Goal: Task Accomplishment & Management: Complete application form

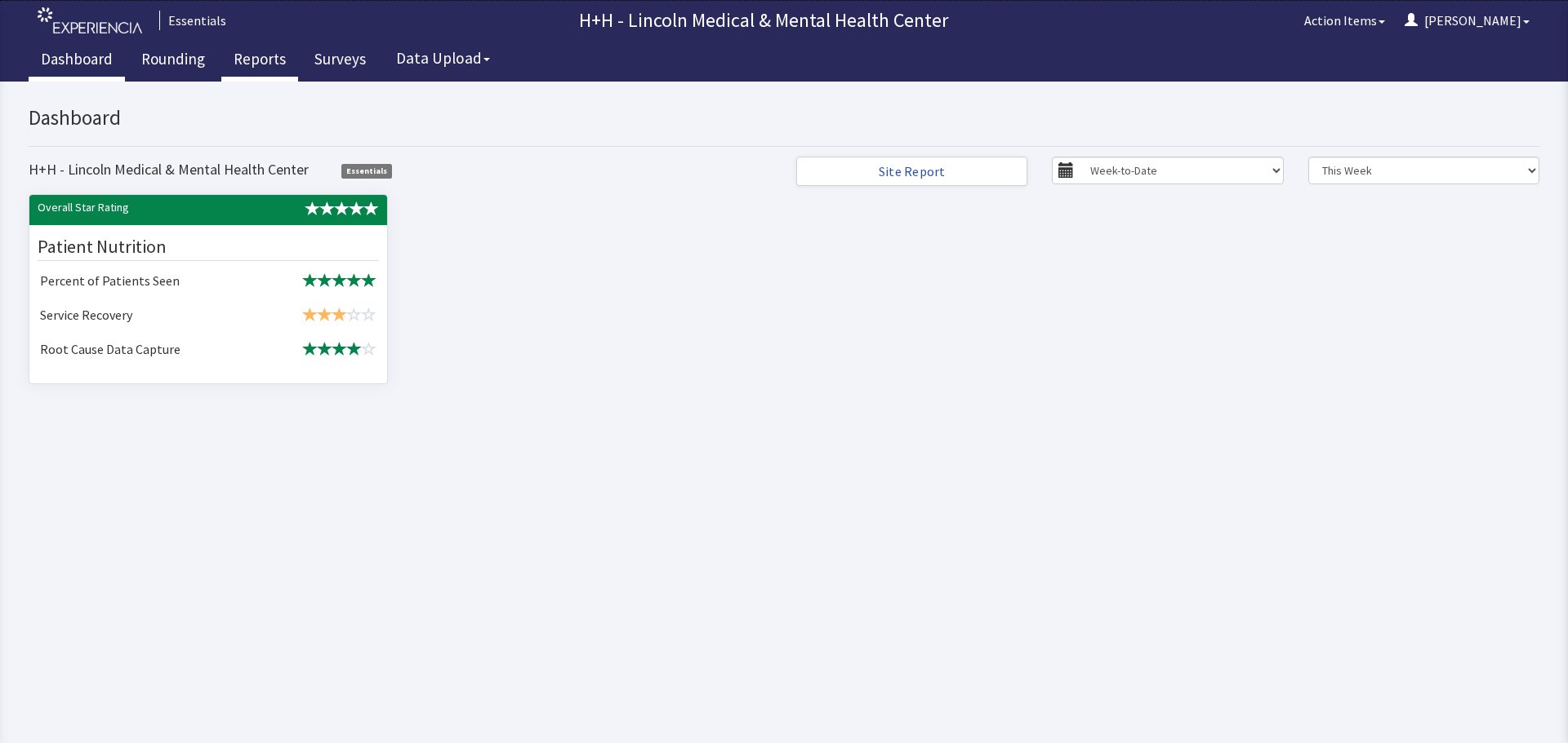
click at [250, 59] on link "Reports" at bounding box center [260, 61] width 77 height 41
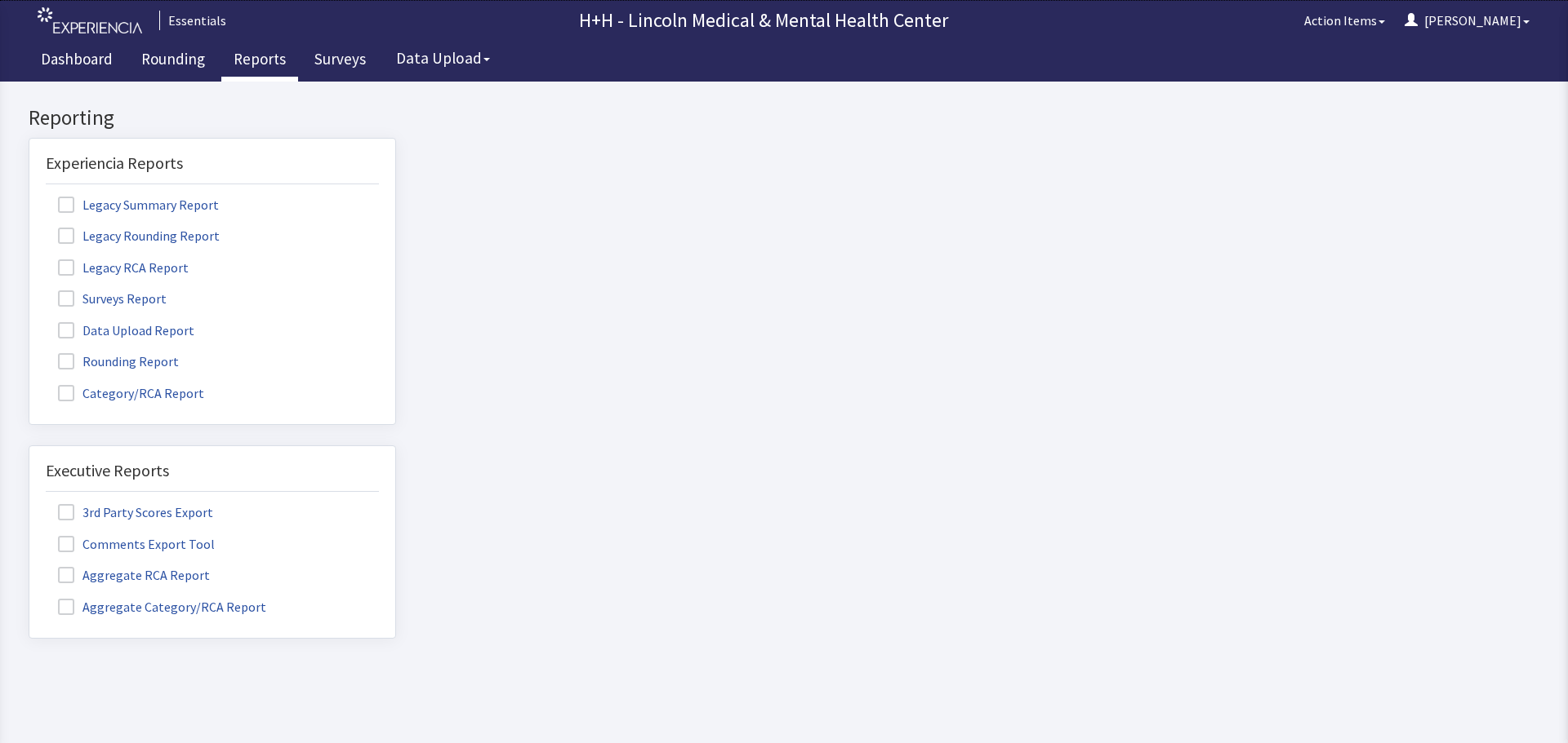
click at [99, 368] on label "Rounding Report" at bounding box center [120, 360] width 150 height 21
click at [29, 352] on input "Rounding Report" at bounding box center [29, 352] width 0 height 0
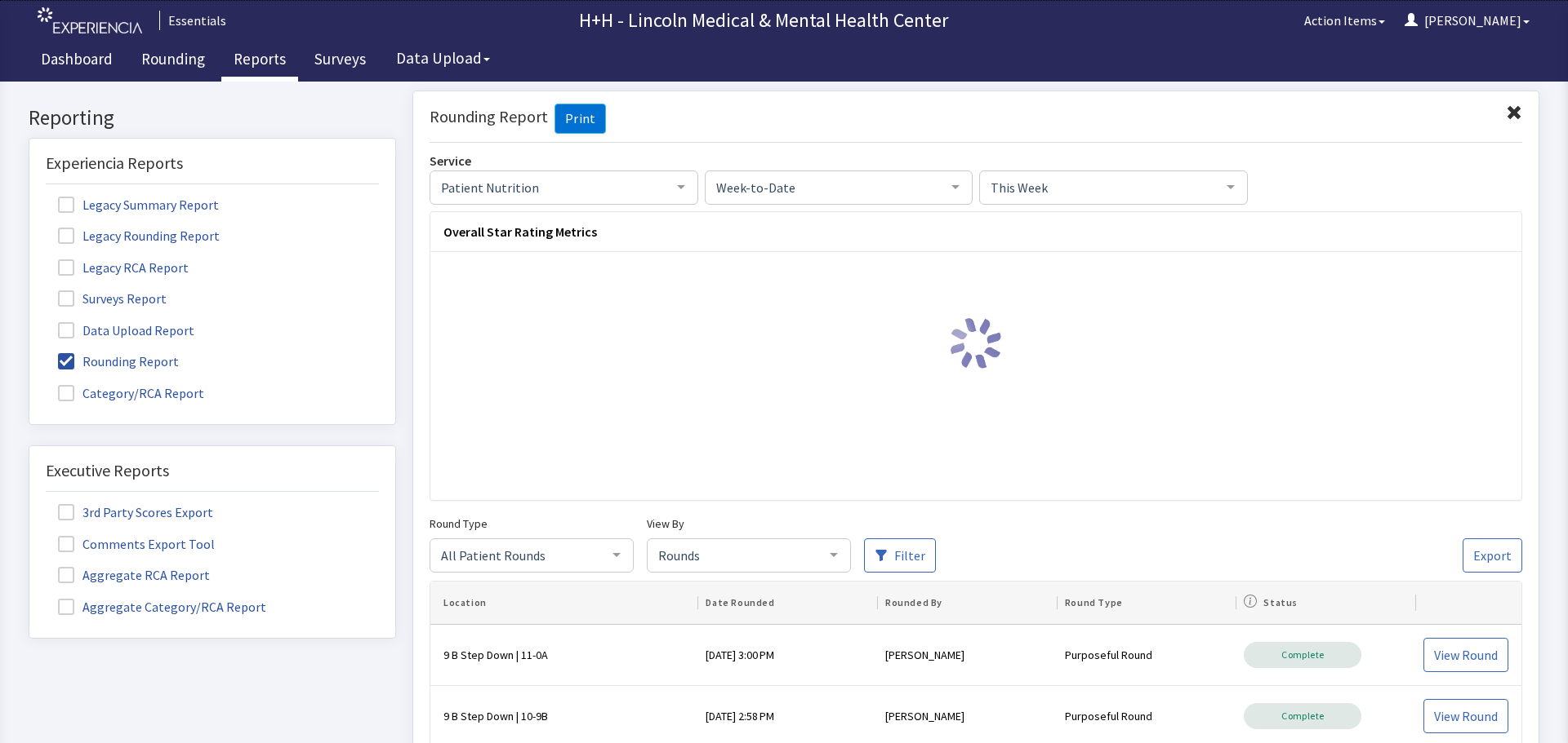
click at [841, 552] on div at bounding box center [833, 553] width 33 height 31
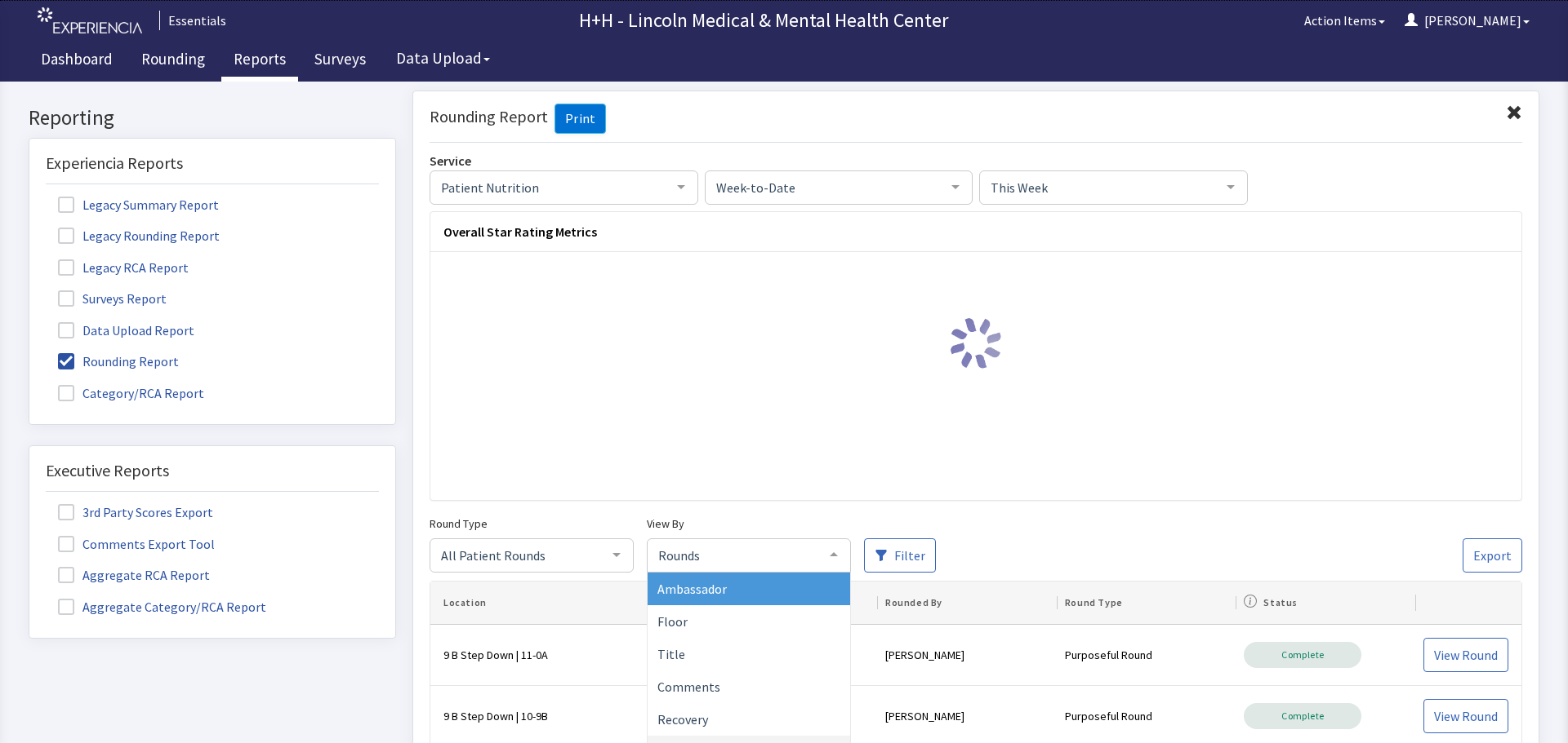
click at [723, 586] on span "Ambassador" at bounding box center [692, 588] width 69 height 16
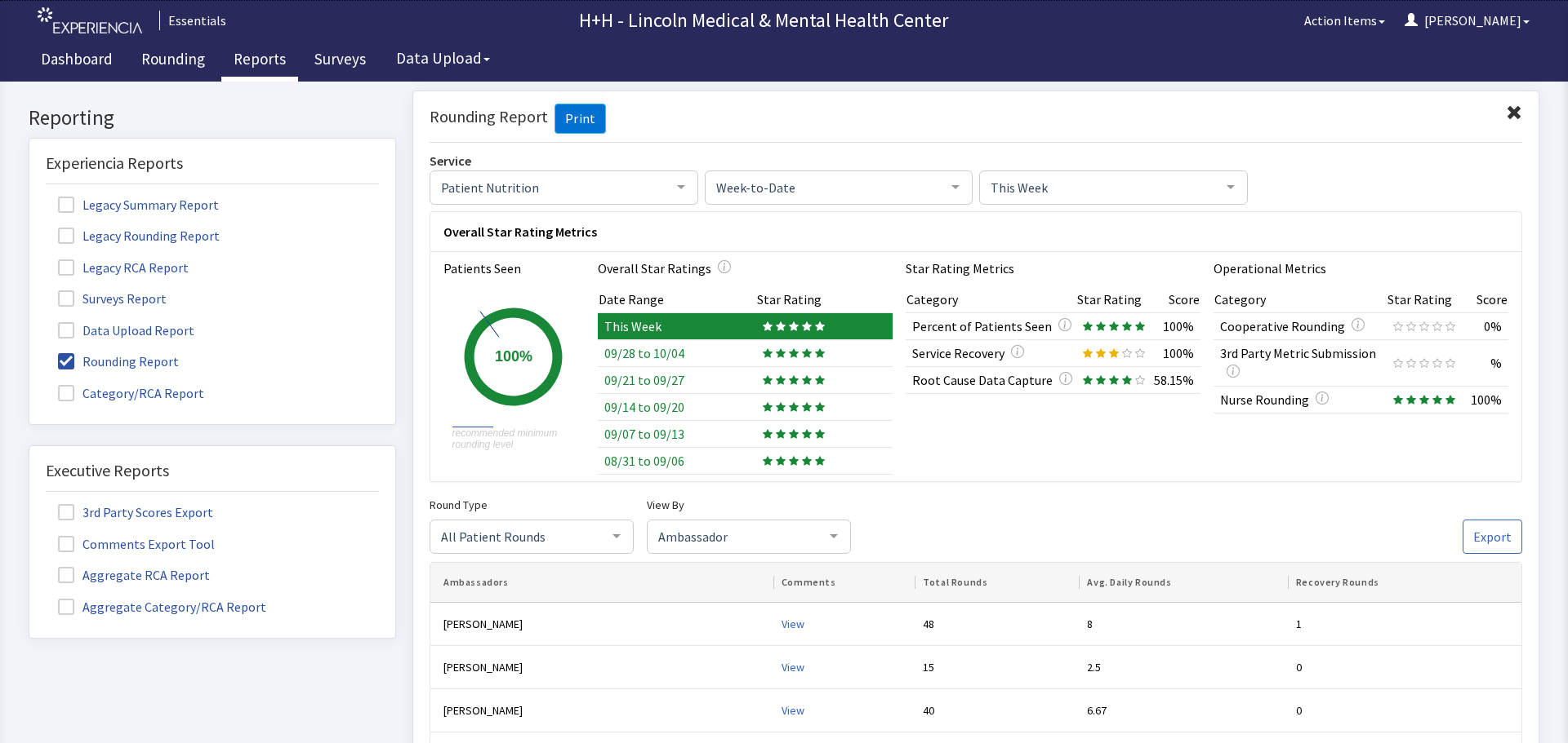
click at [1506, 108] on span at bounding box center [1514, 112] width 16 height 16
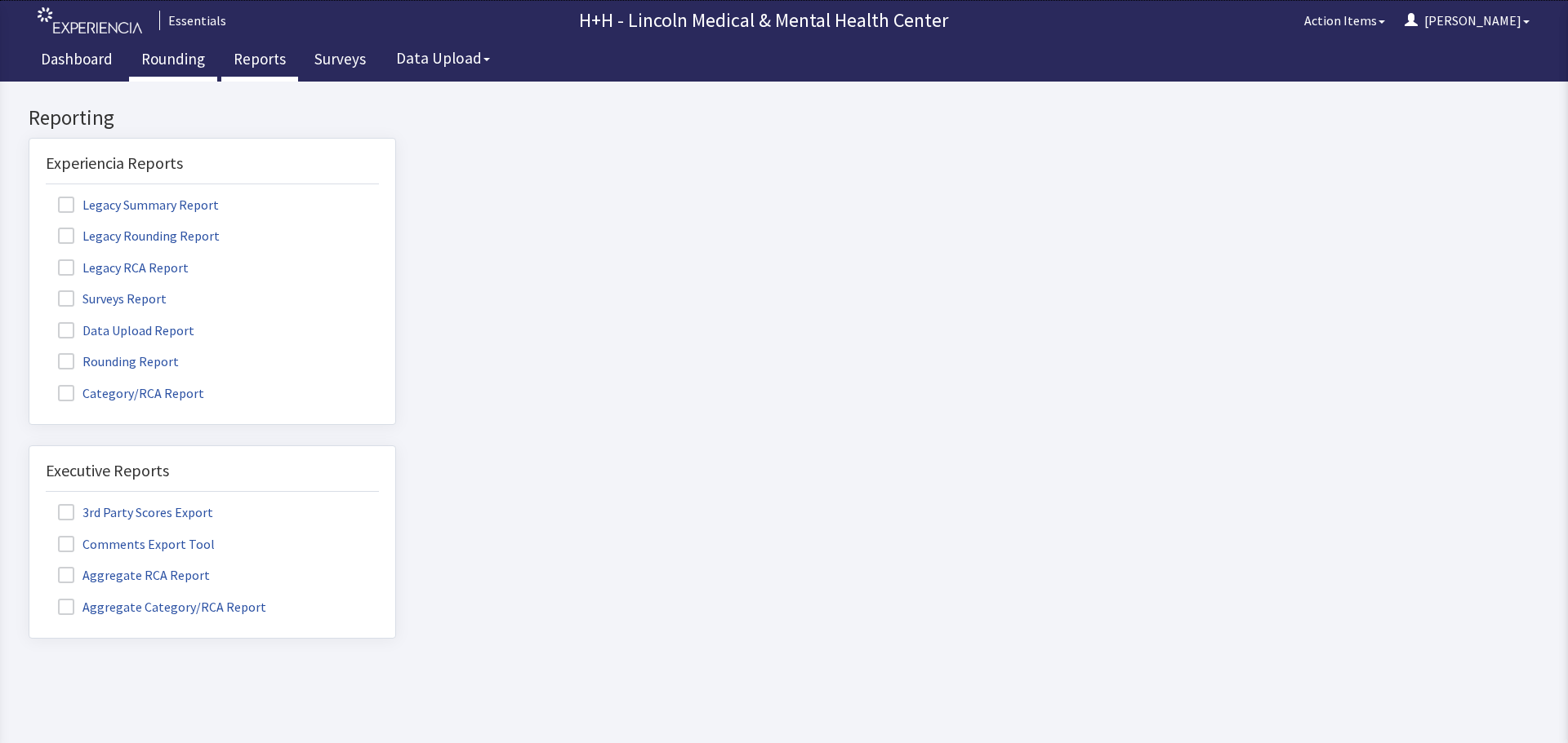
click at [158, 62] on link "Rounding" at bounding box center [173, 61] width 88 height 41
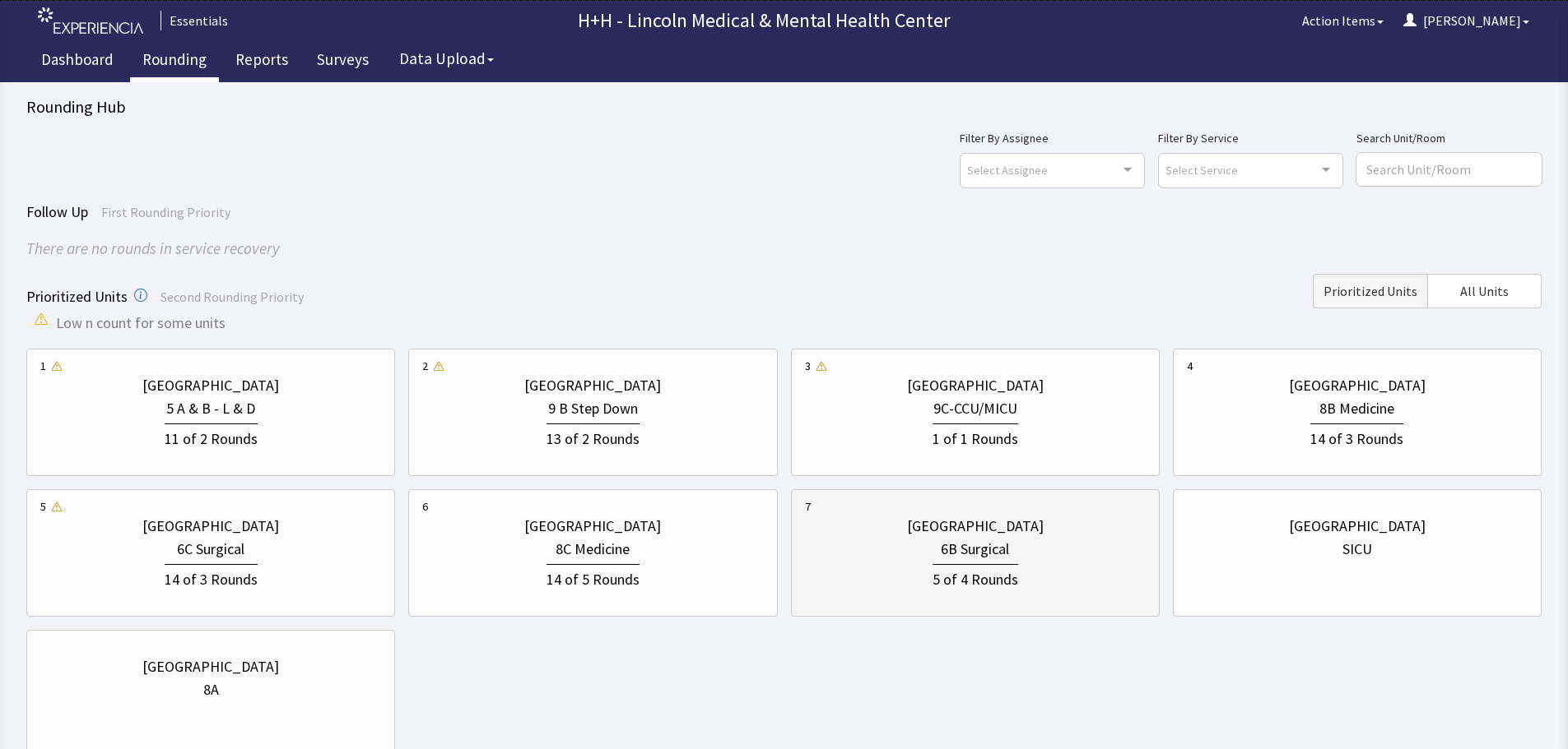
click at [1068, 573] on div "5 of 4 Rounds" at bounding box center [976, 576] width 341 height 30
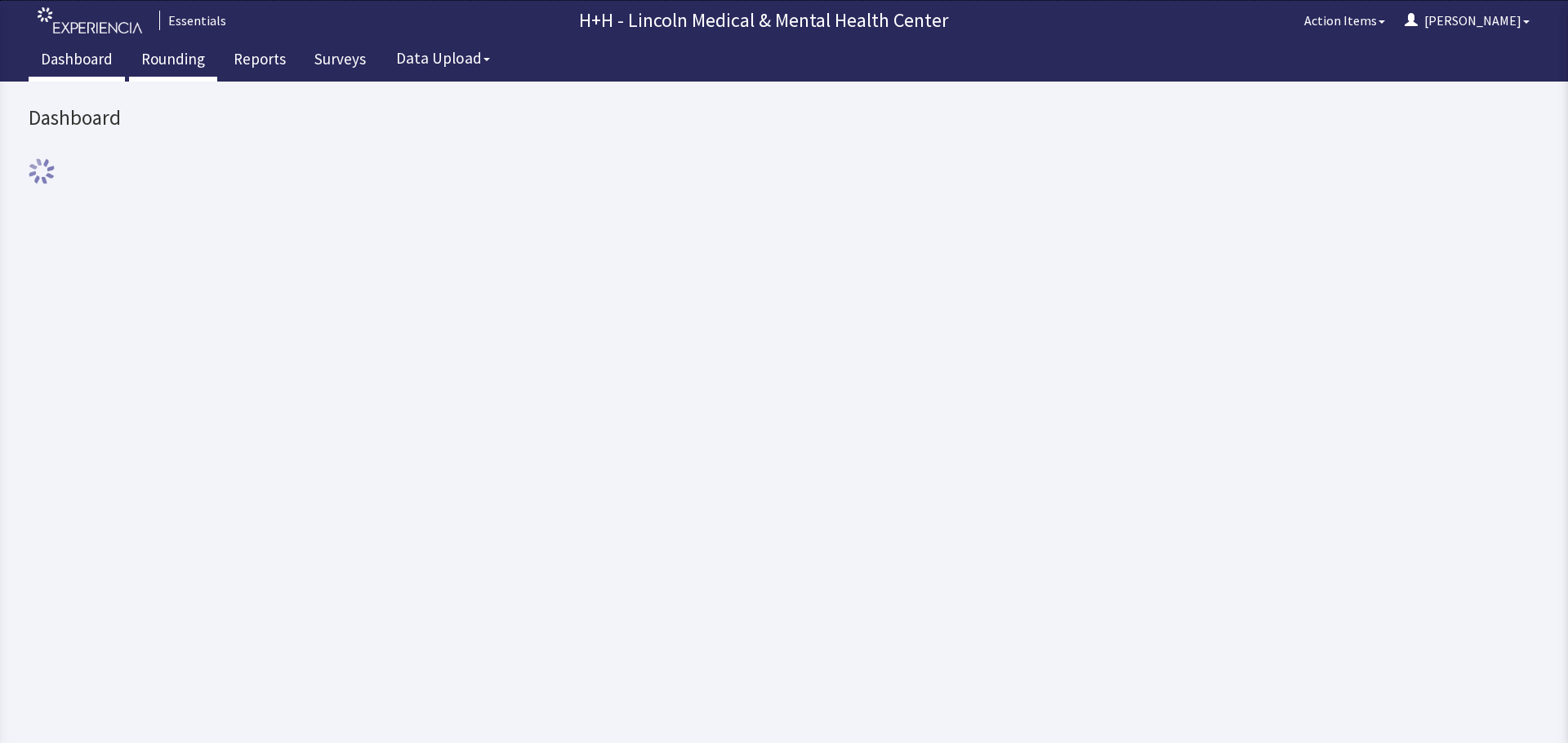
click at [166, 59] on link "Rounding" at bounding box center [173, 61] width 88 height 41
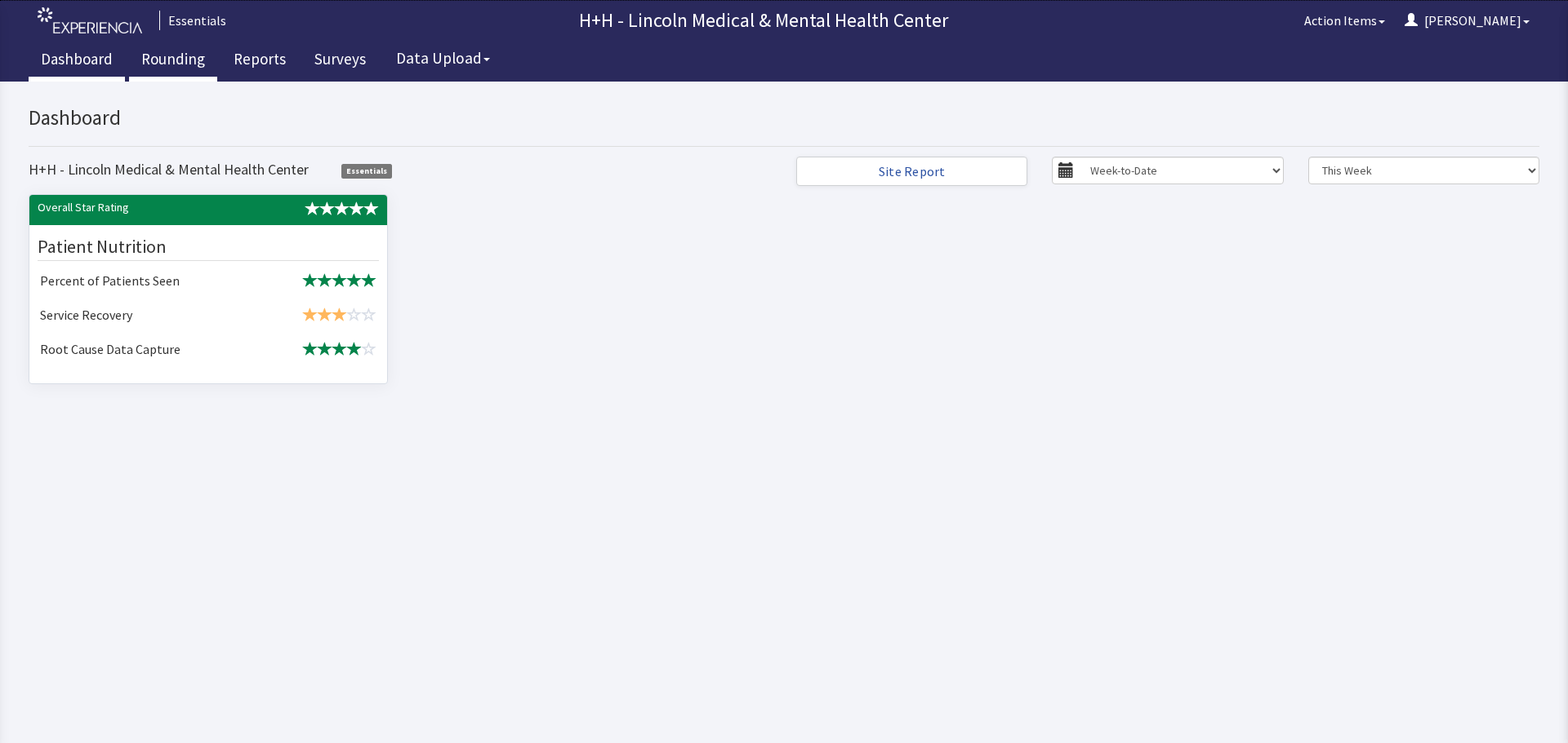
click at [172, 54] on link "Rounding" at bounding box center [173, 61] width 88 height 41
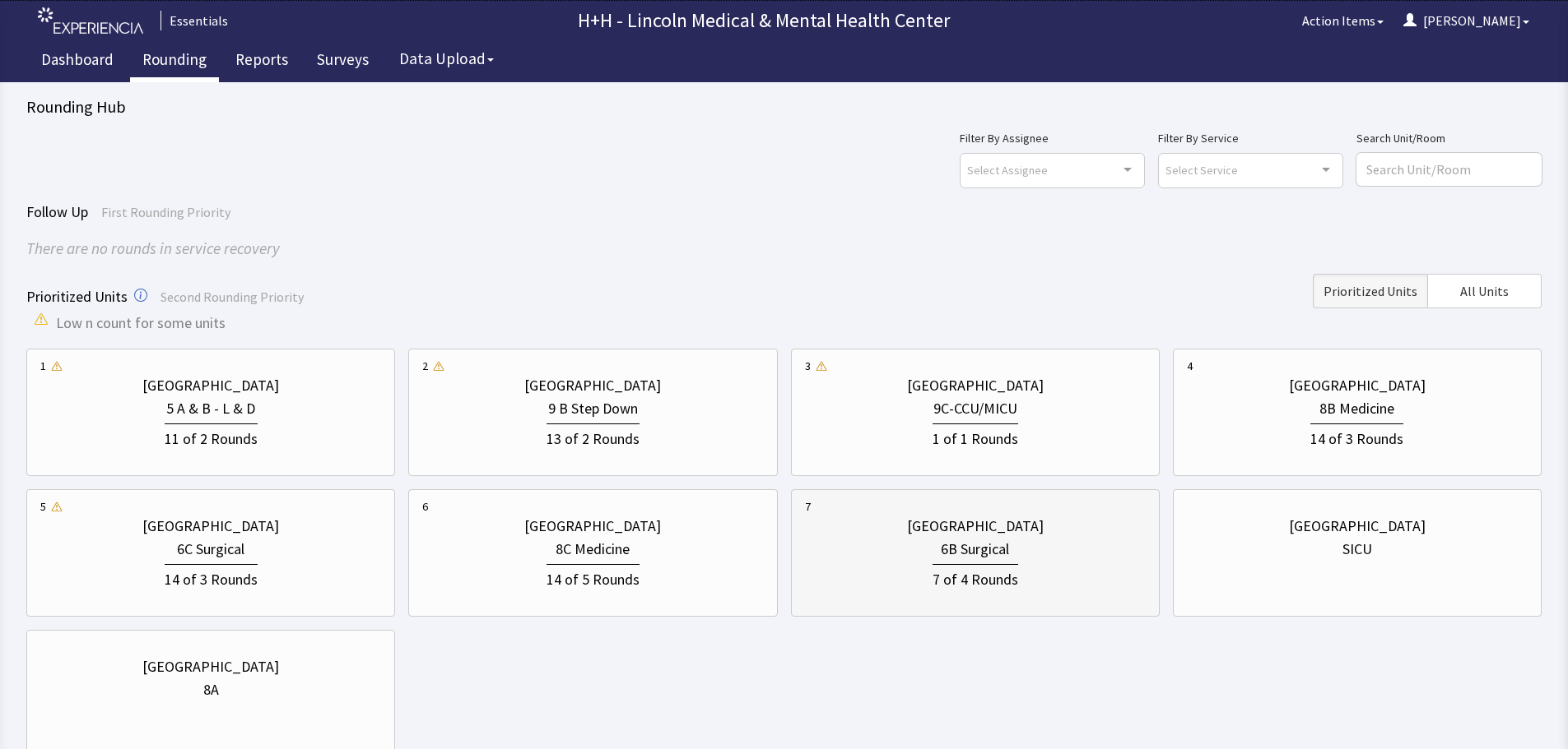
click at [1015, 579] on div "7 of 4 Rounds" at bounding box center [975, 578] width 85 height 27
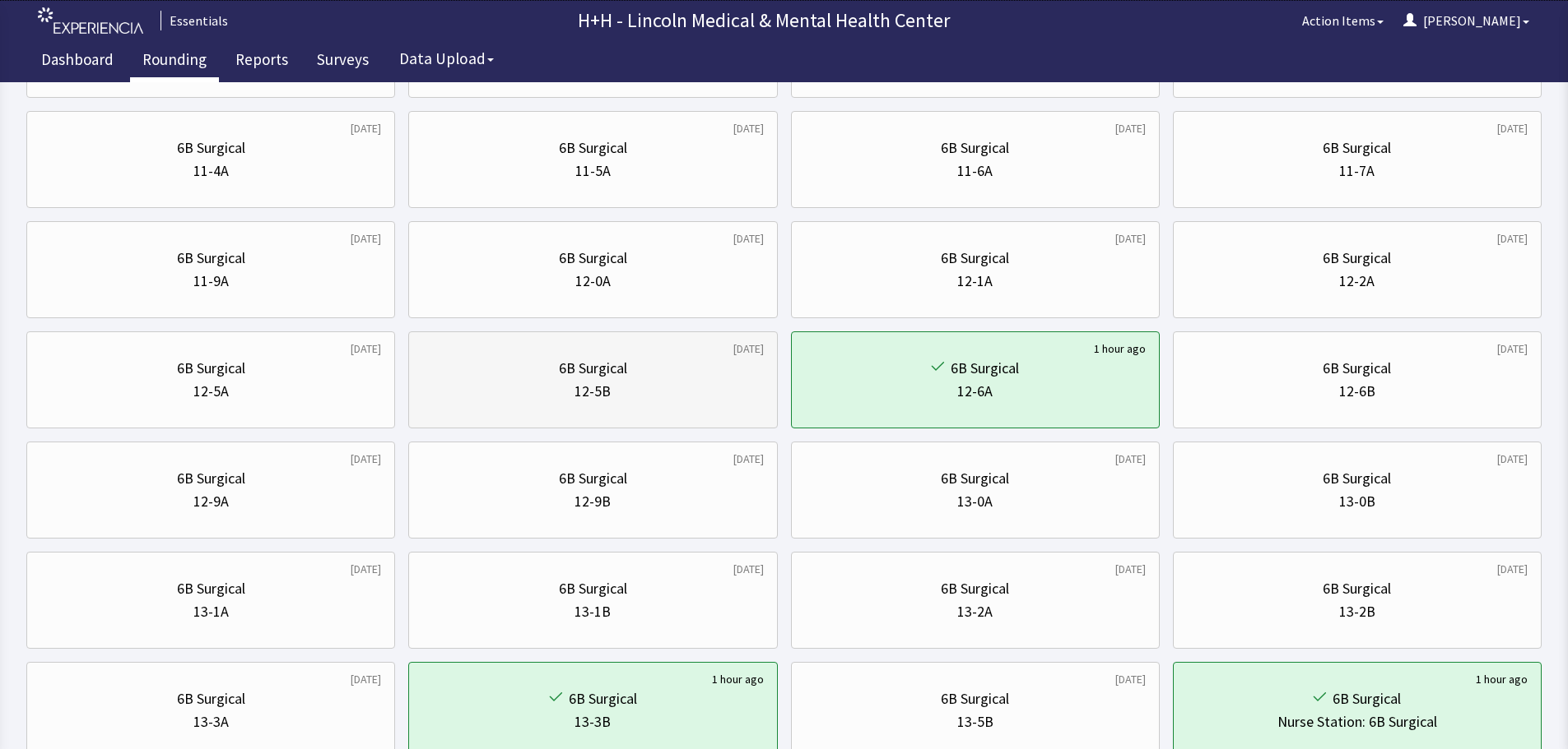
scroll to position [576, 0]
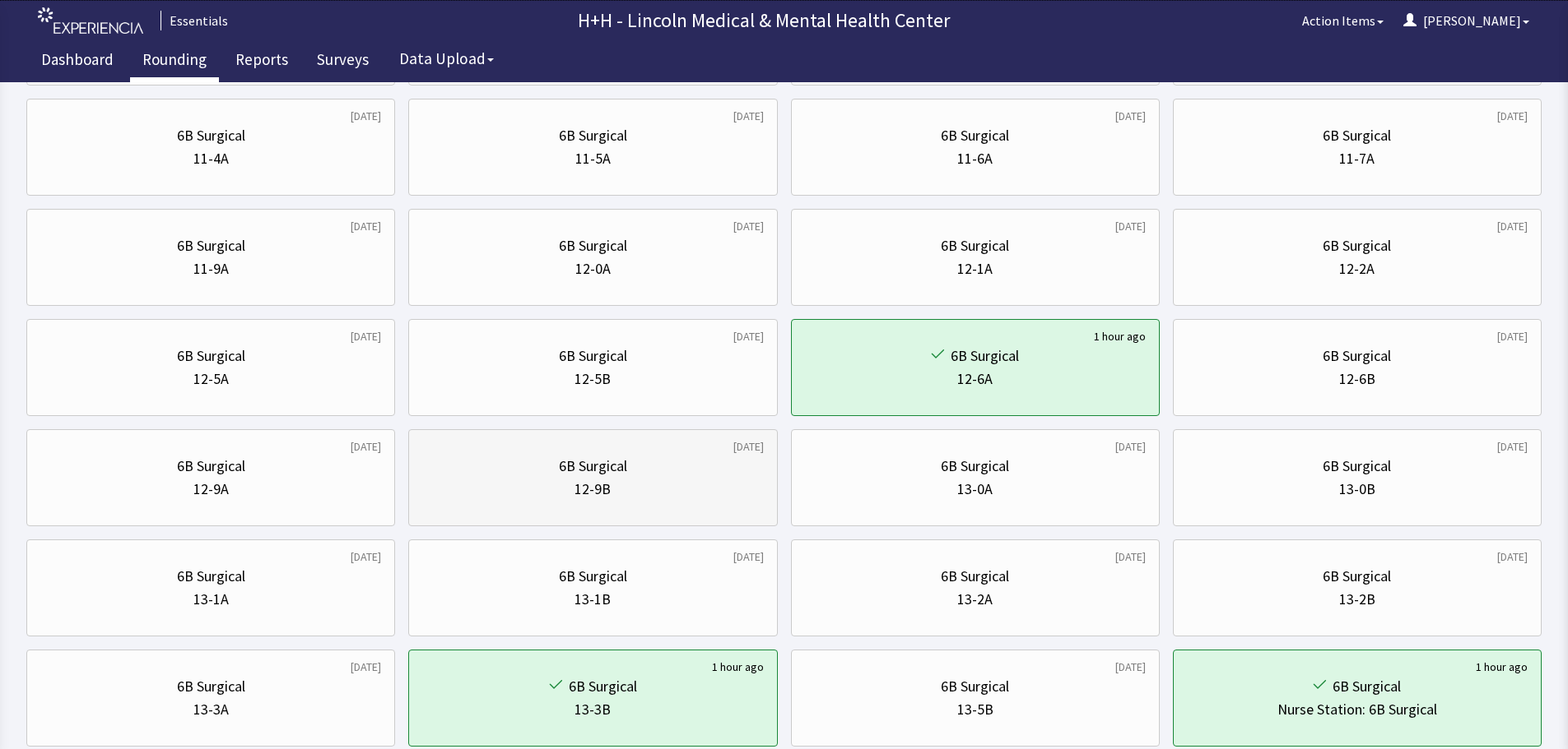
click at [667, 485] on div "12-9B" at bounding box center [592, 490] width 341 height 23
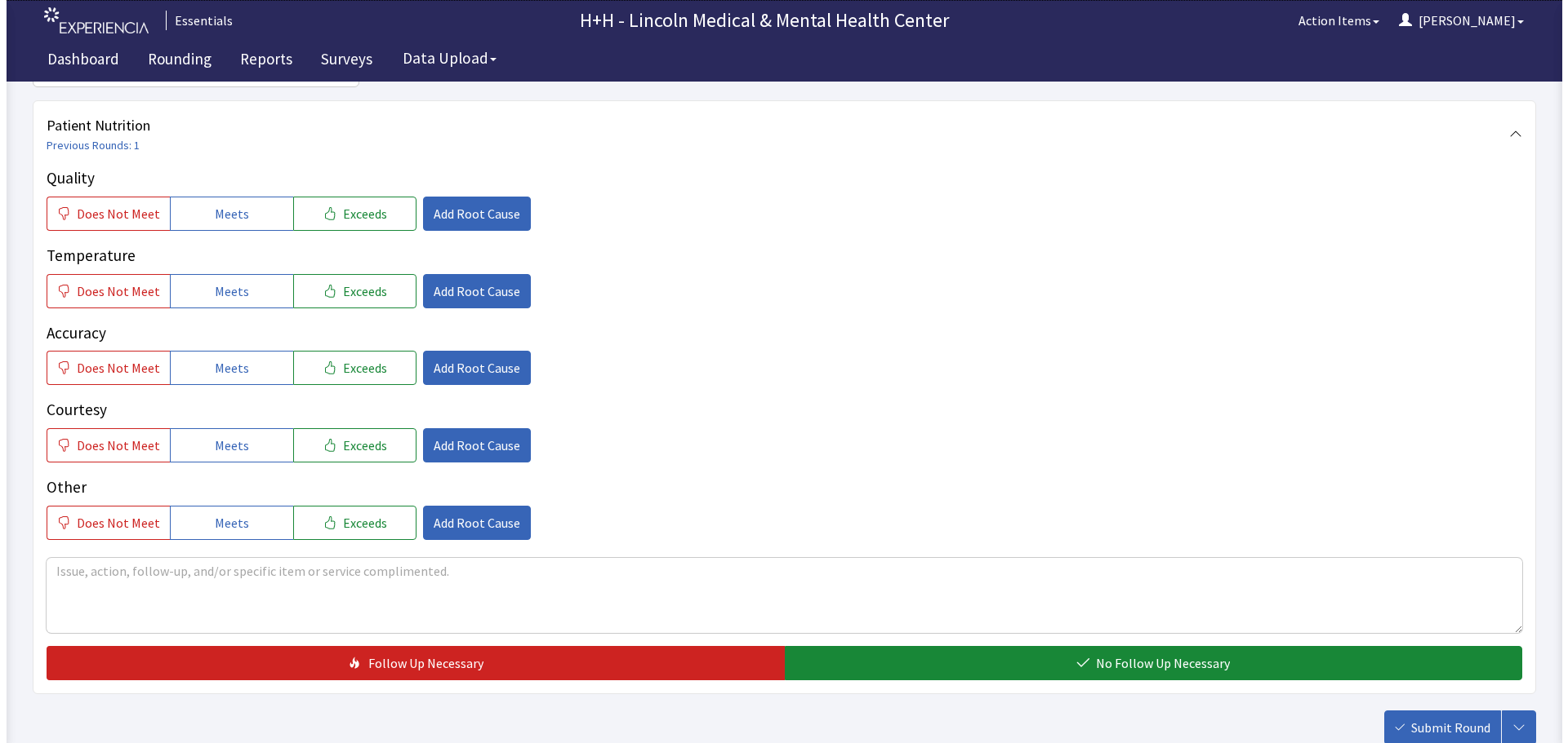
scroll to position [245, 0]
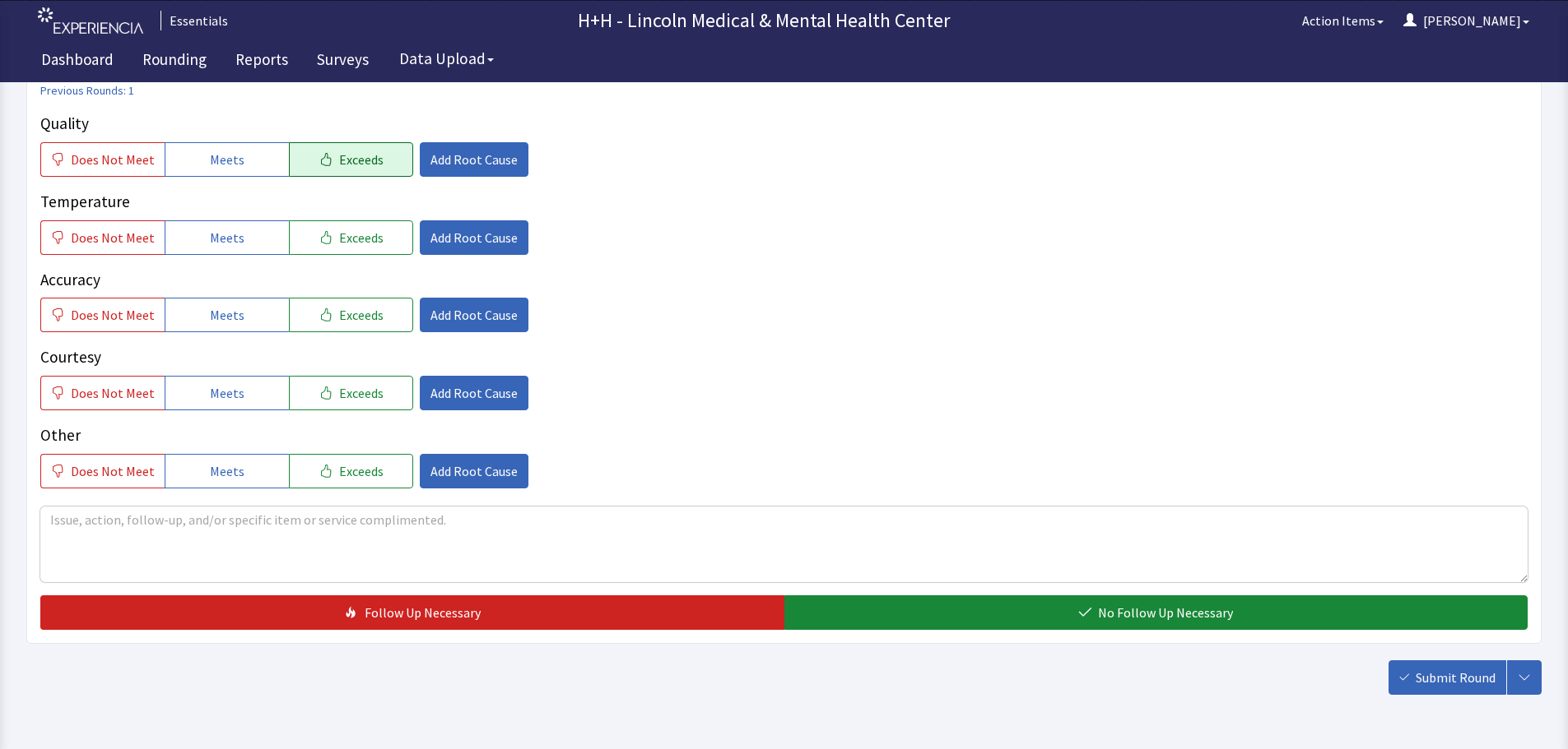
click at [351, 167] on span "Exceeds" at bounding box center [362, 160] width 45 height 20
click at [381, 244] on button "Exceeds" at bounding box center [351, 238] width 124 height 35
click at [375, 313] on button "Exceeds" at bounding box center [351, 315] width 124 height 35
click at [342, 386] on span "Exceeds" at bounding box center [362, 393] width 45 height 20
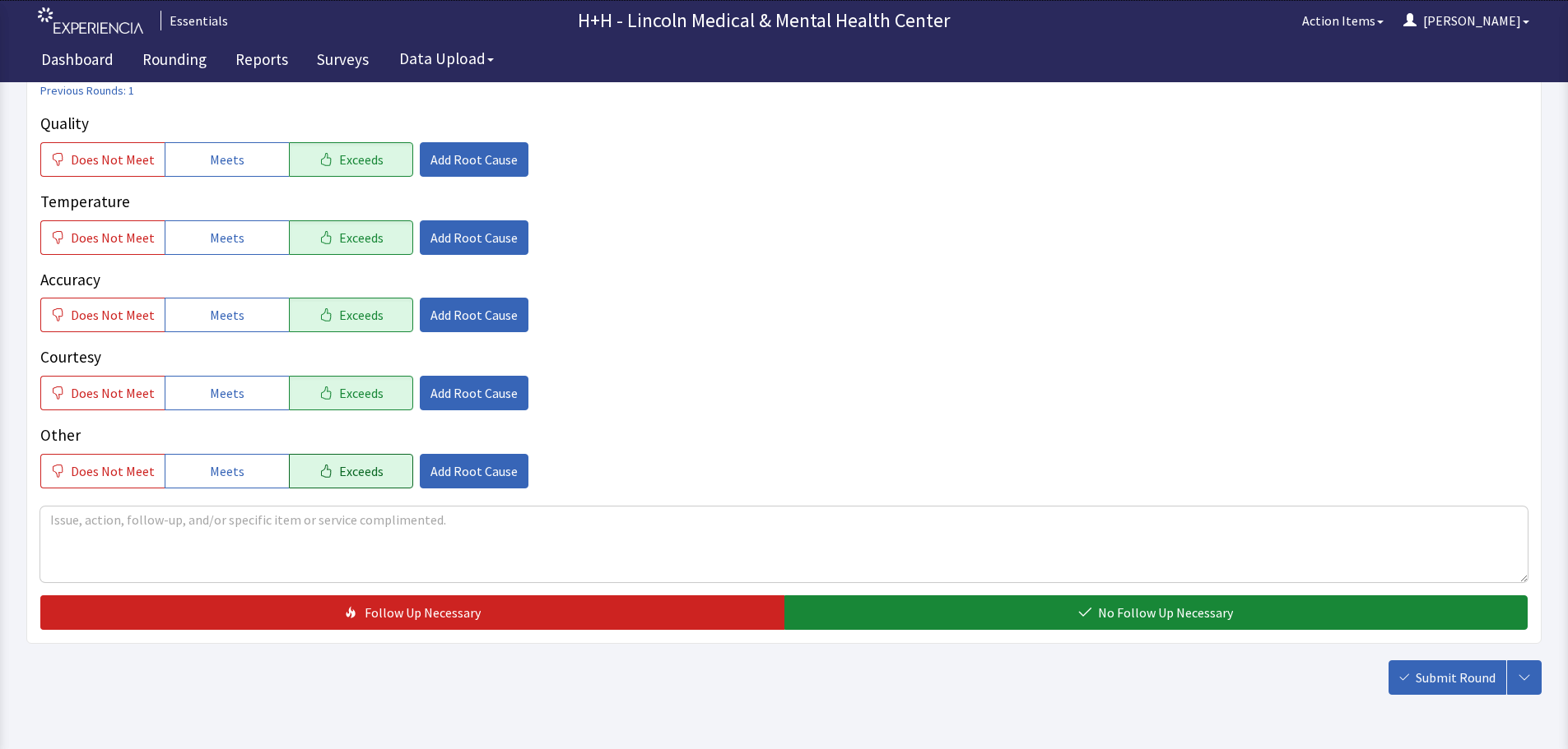
click at [352, 471] on span "Exceeds" at bounding box center [362, 471] width 45 height 20
click at [74, 520] on textarea at bounding box center [784, 544] width 1487 height 75
click at [57, 520] on textarea "gentleman said" at bounding box center [784, 544] width 1487 height 75
click at [173, 521] on textarea "Gentleman said" at bounding box center [784, 544] width 1487 height 75
type textarea "Gentleman said he likes his meal choices very much. Plenty of food and very tas…"
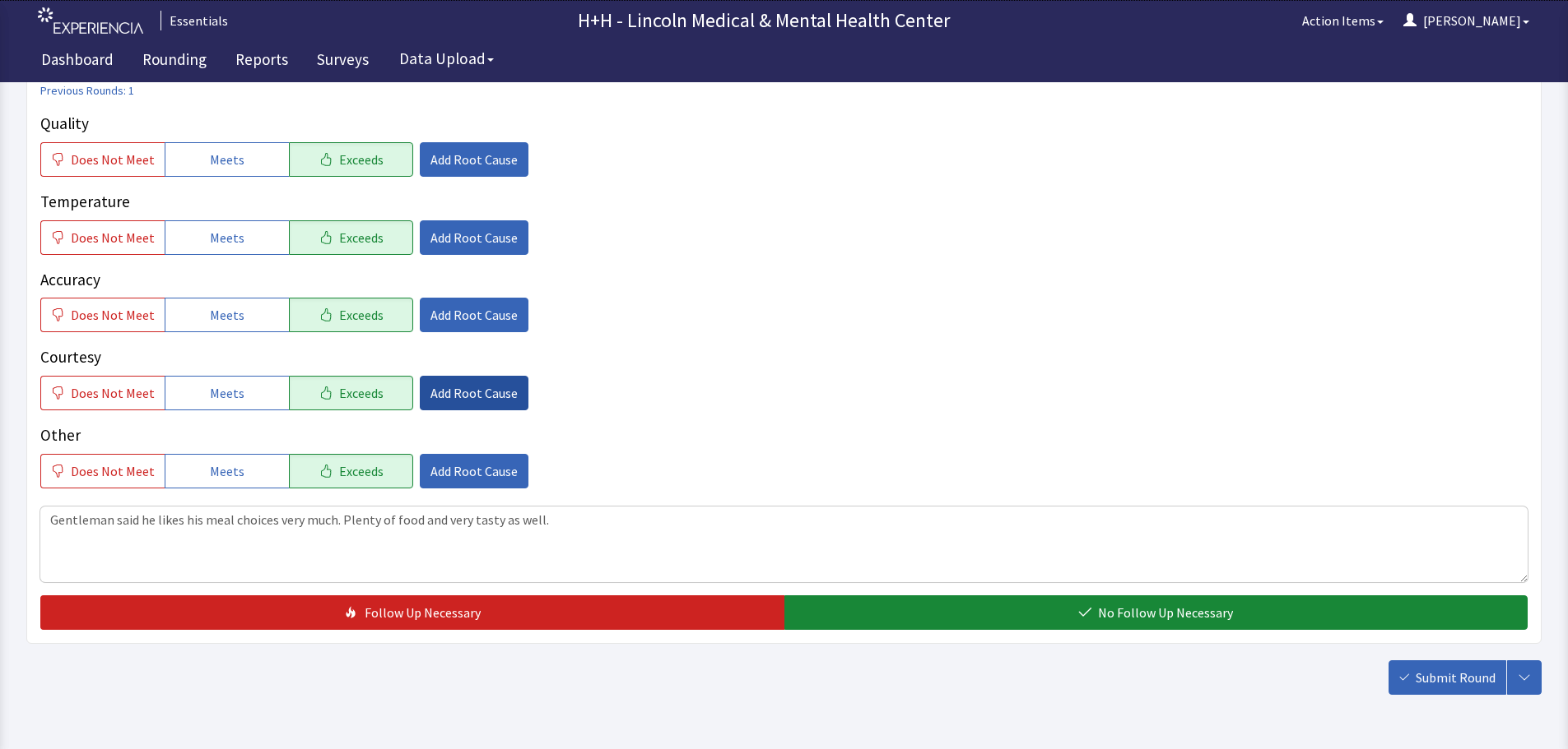
click at [439, 396] on span "Add Root Cause" at bounding box center [474, 393] width 87 height 20
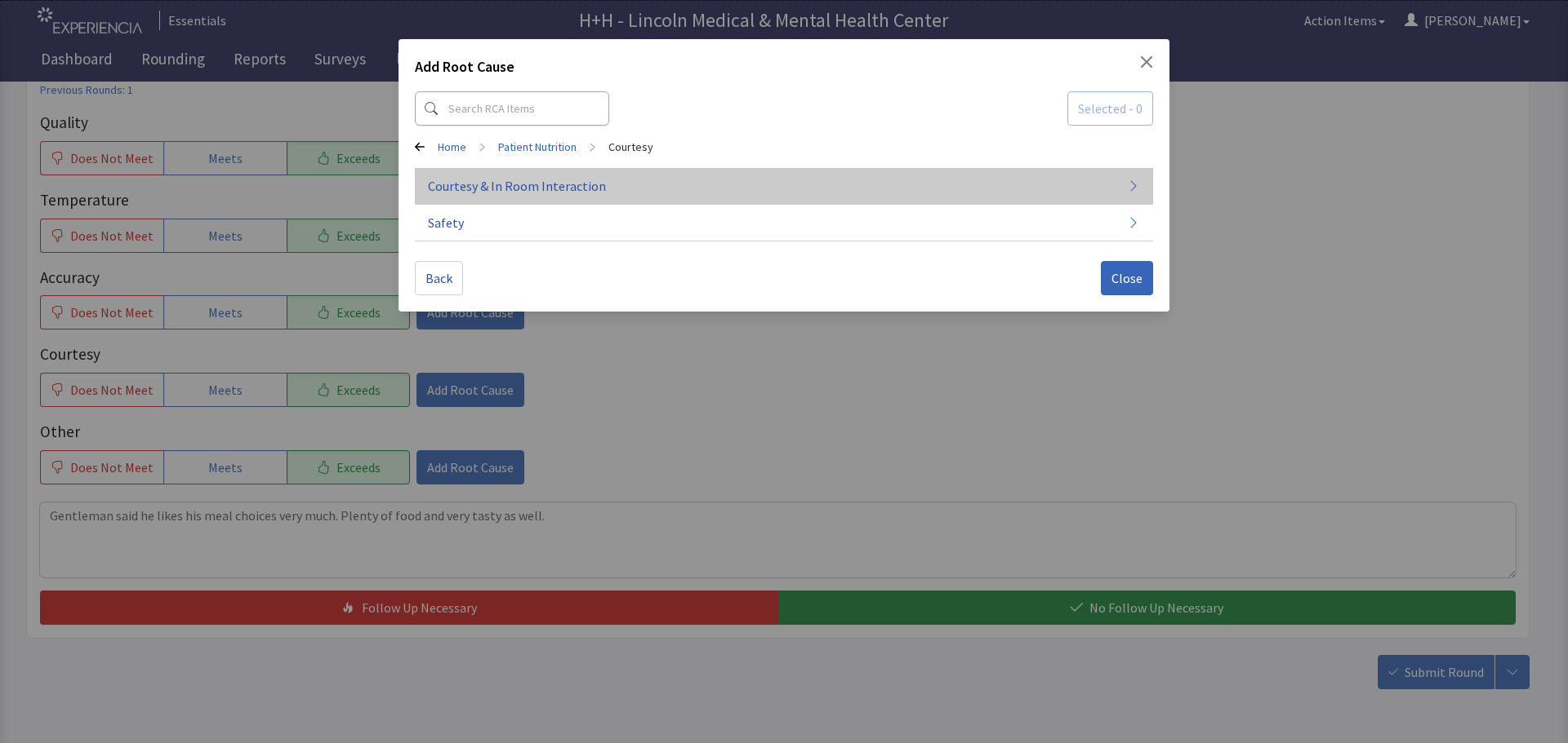
click at [477, 191] on span "Courtesy & In Room Interaction" at bounding box center [517, 186] width 178 height 20
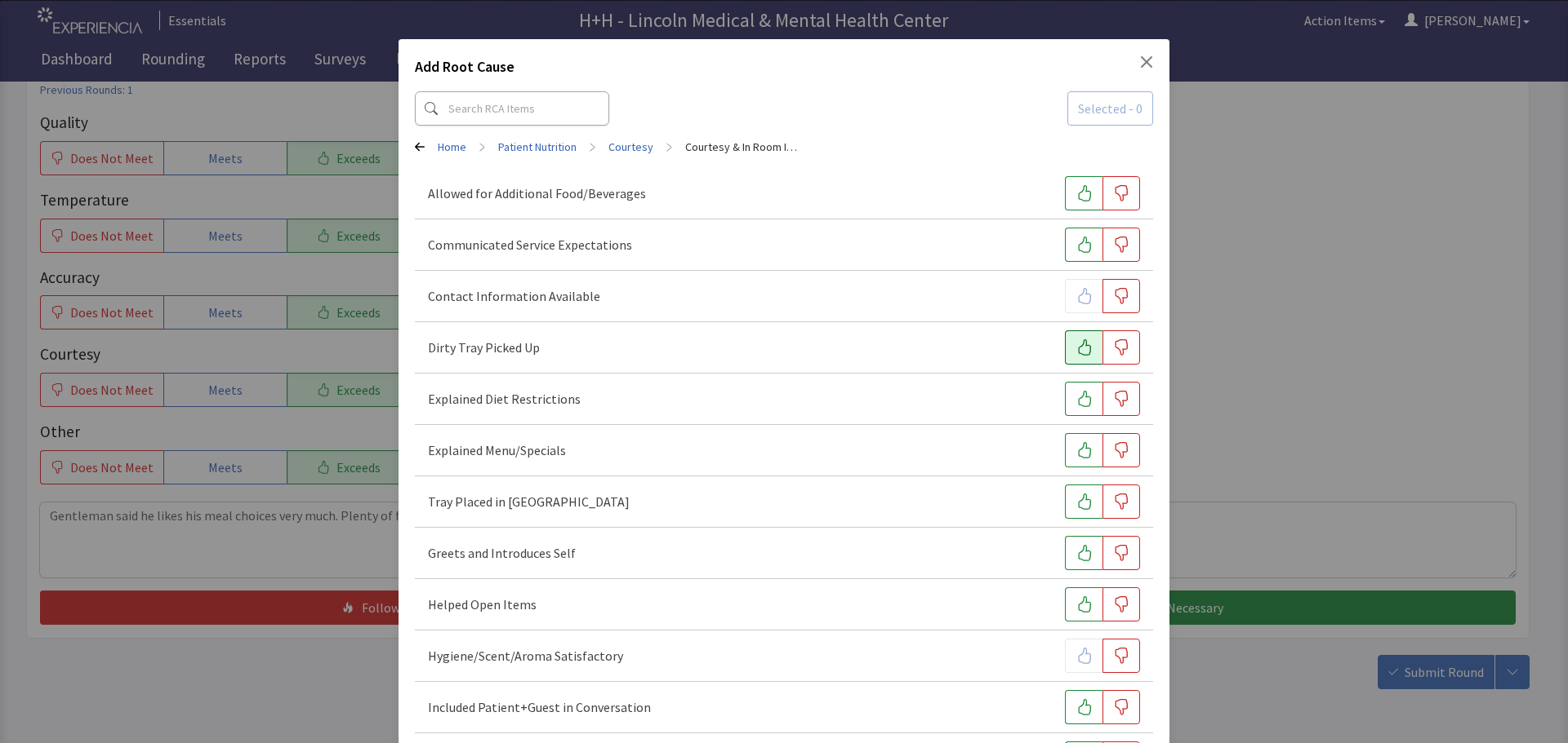
click at [1076, 349] on icon "button" at bounding box center [1085, 347] width 16 height 16
click at [1076, 503] on icon "button" at bounding box center [1085, 502] width 16 height 16
click at [1077, 553] on icon "button" at bounding box center [1085, 553] width 16 height 16
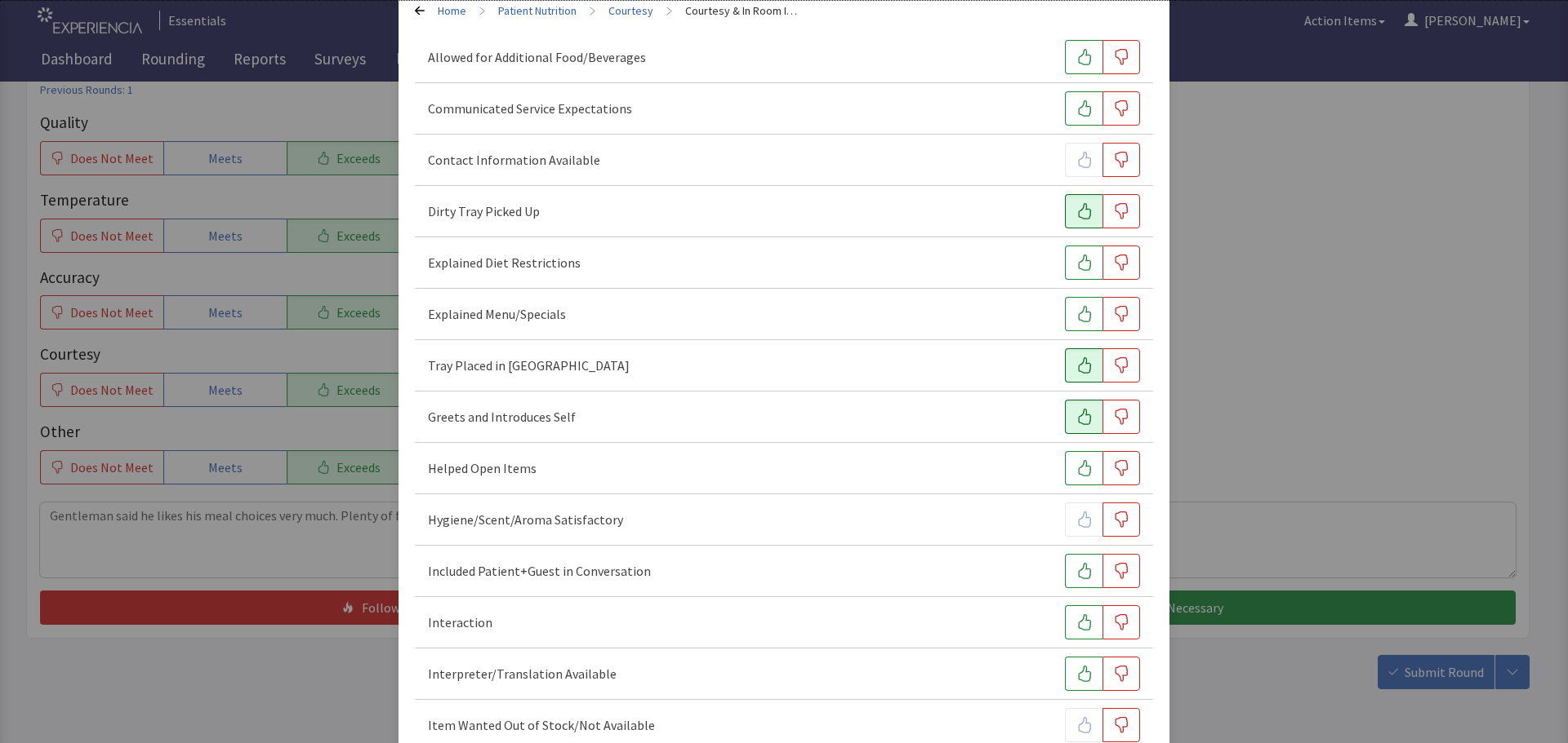
scroll to position [163, 0]
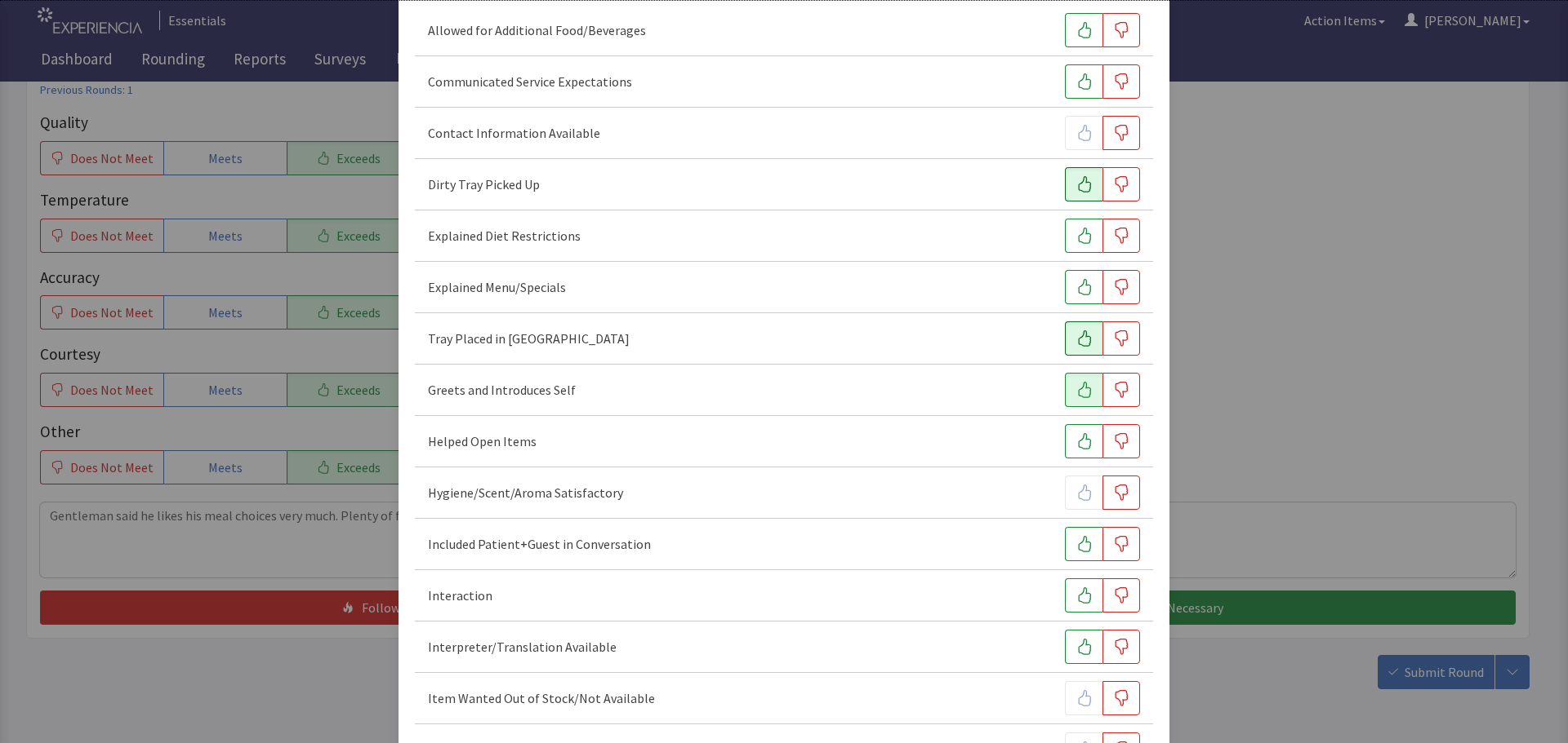
drag, startPoint x: 1071, startPoint y: 545, endPoint x: 1071, endPoint y: 565, distance: 20.0
click at [1076, 550] on icon "button" at bounding box center [1085, 544] width 16 height 16
click at [1076, 593] on icon "button" at bounding box center [1085, 595] width 16 height 16
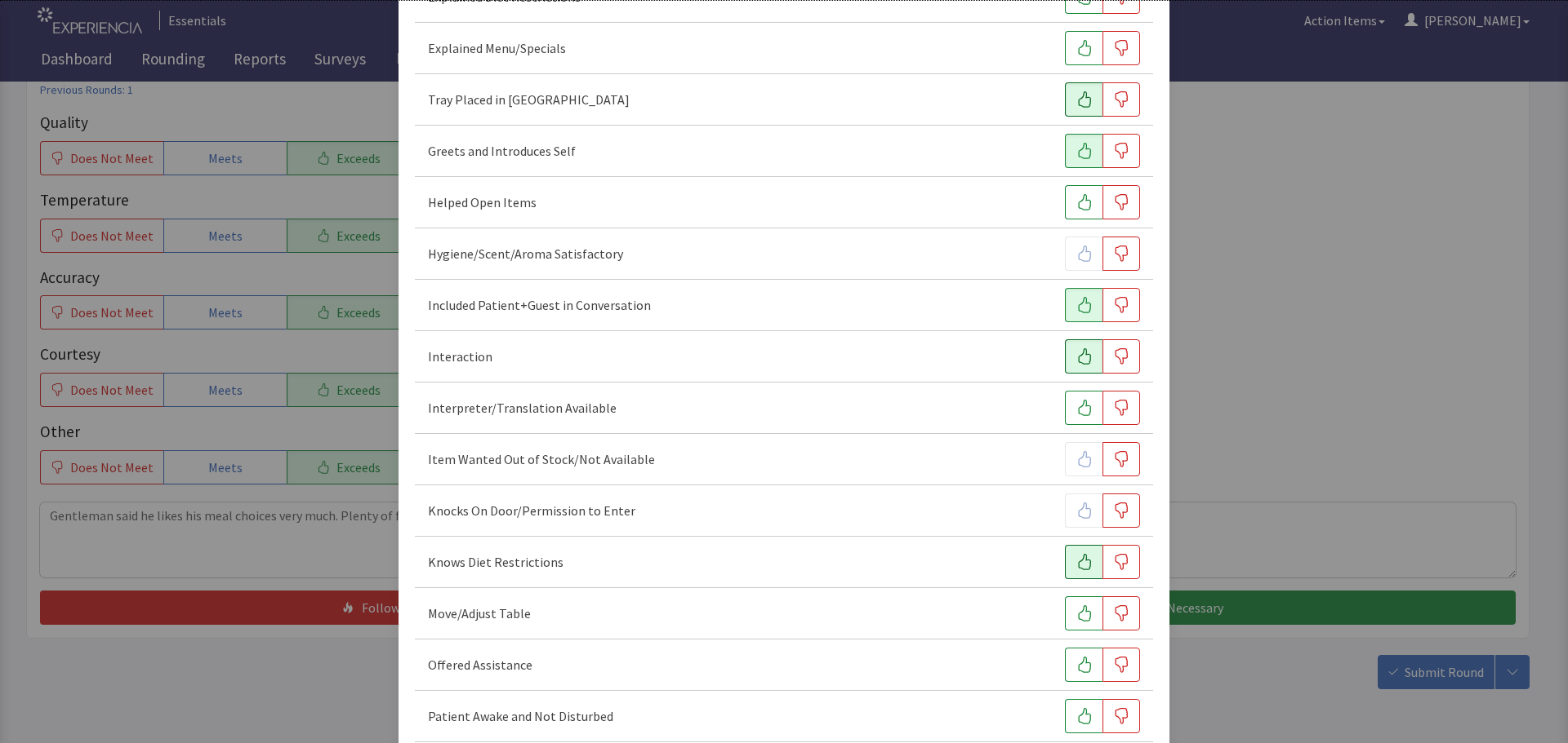
scroll to position [408, 0]
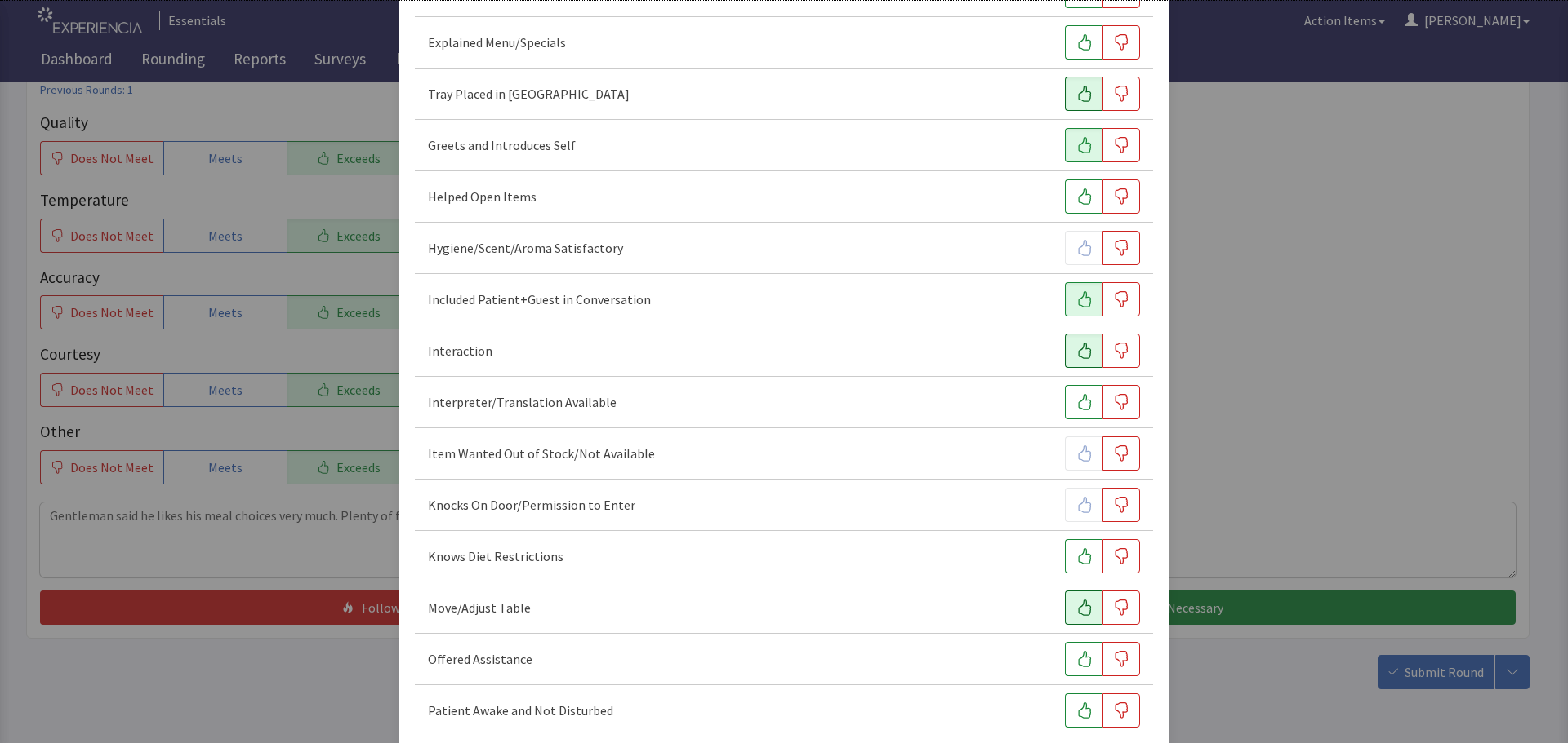
click at [1076, 602] on icon "button" at bounding box center [1085, 608] width 16 height 16
click at [1076, 654] on icon "button" at bounding box center [1085, 659] width 16 height 16
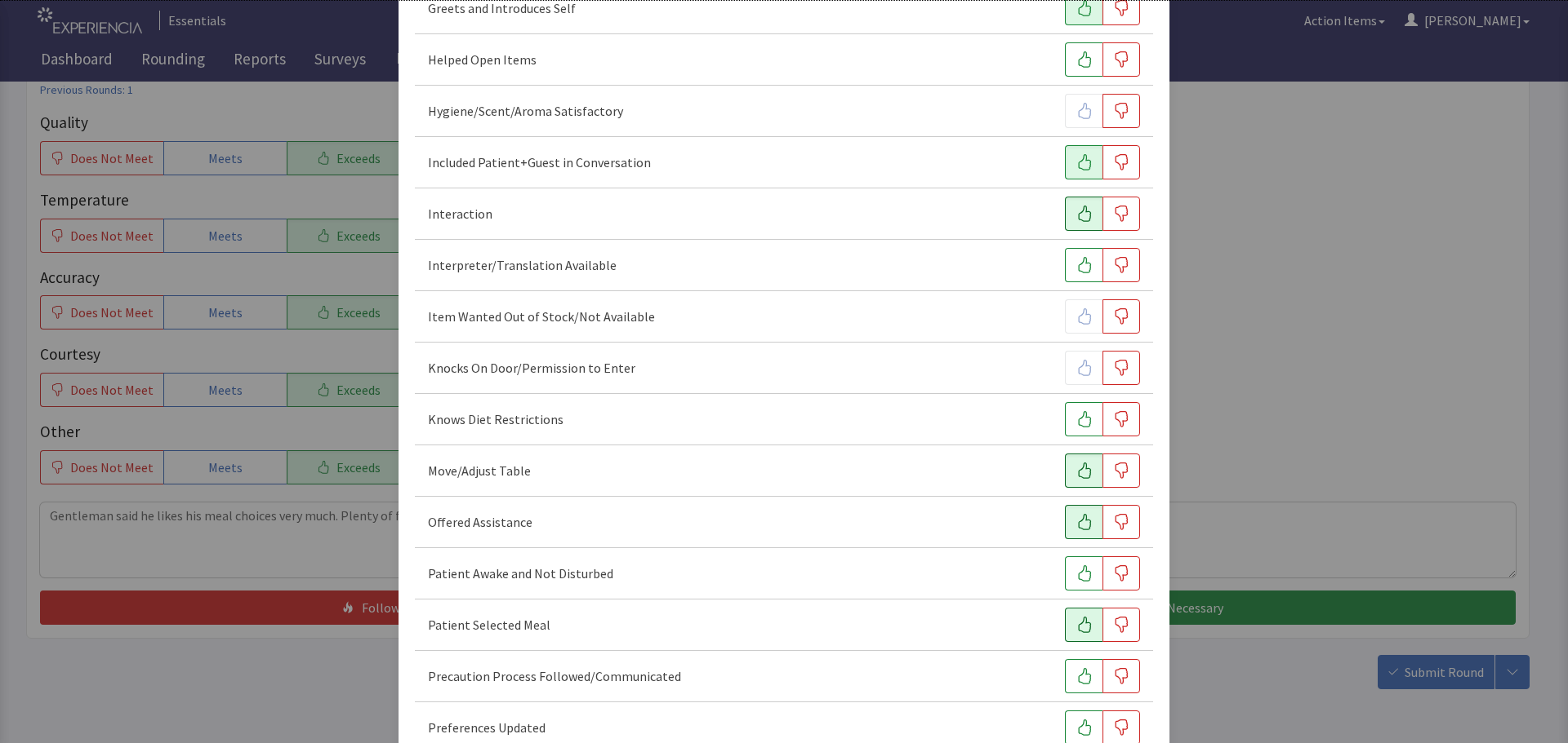
scroll to position [571, 0]
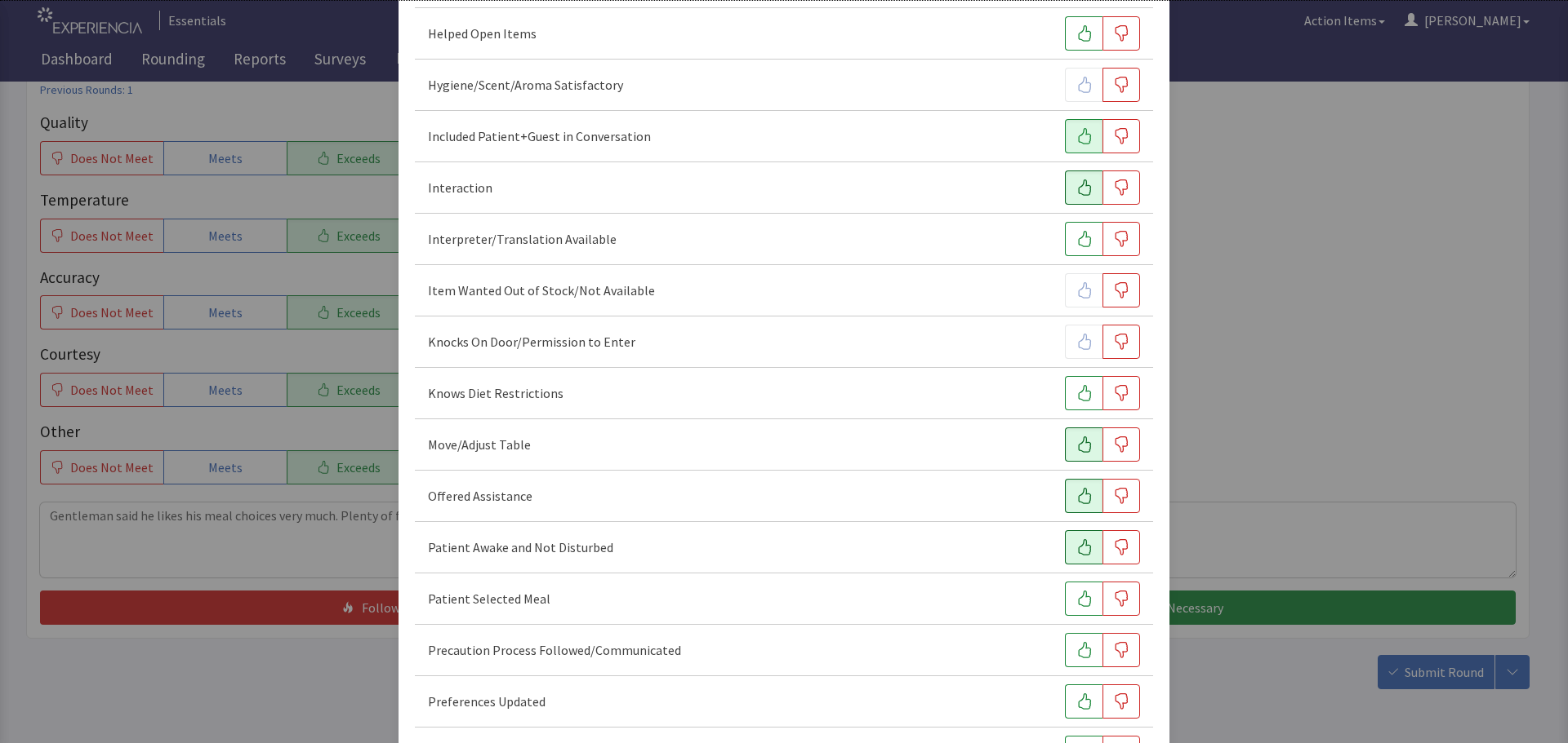
click at [1076, 545] on icon "button" at bounding box center [1085, 547] width 16 height 16
click at [1077, 602] on icon "button" at bounding box center [1085, 599] width 16 height 16
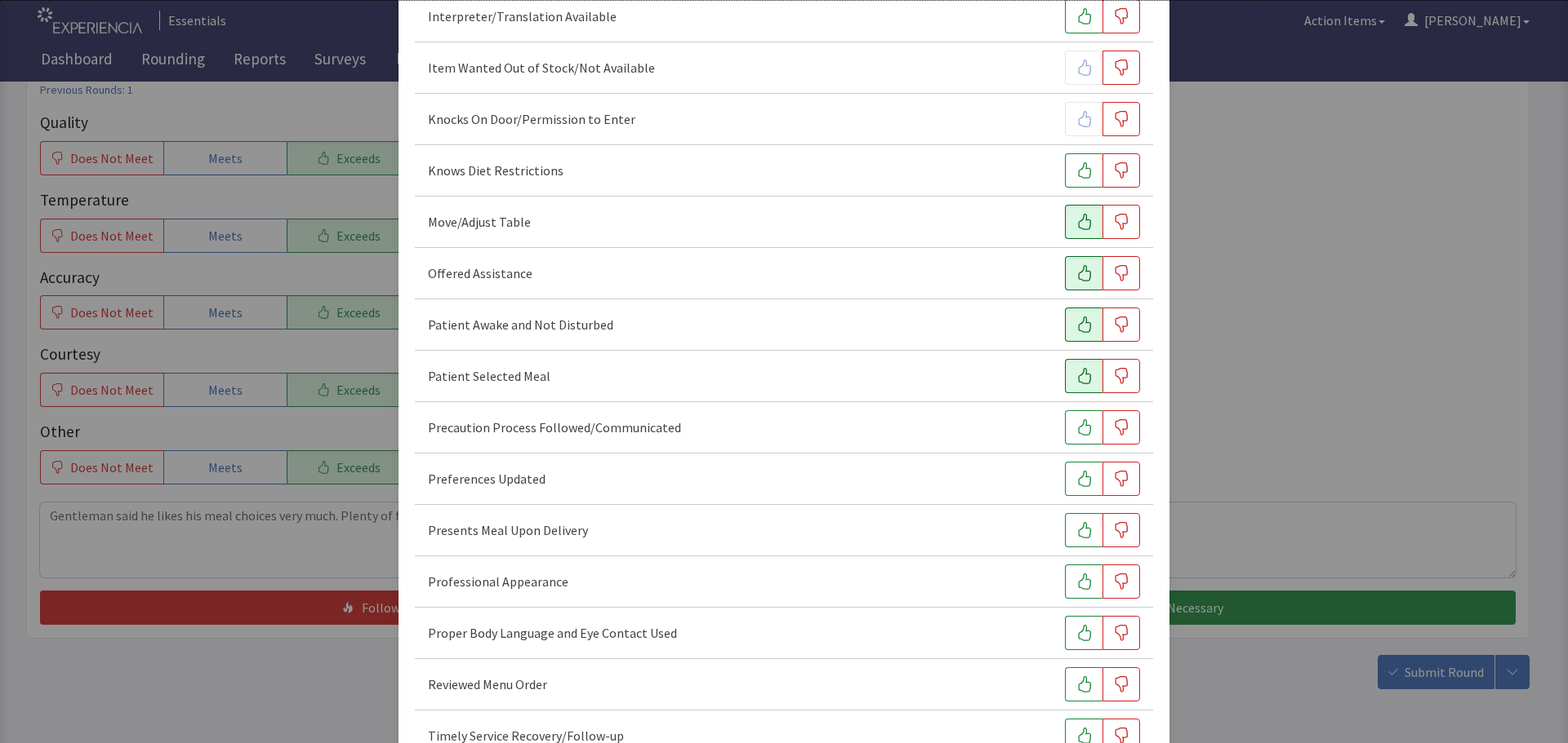
scroll to position [816, 0]
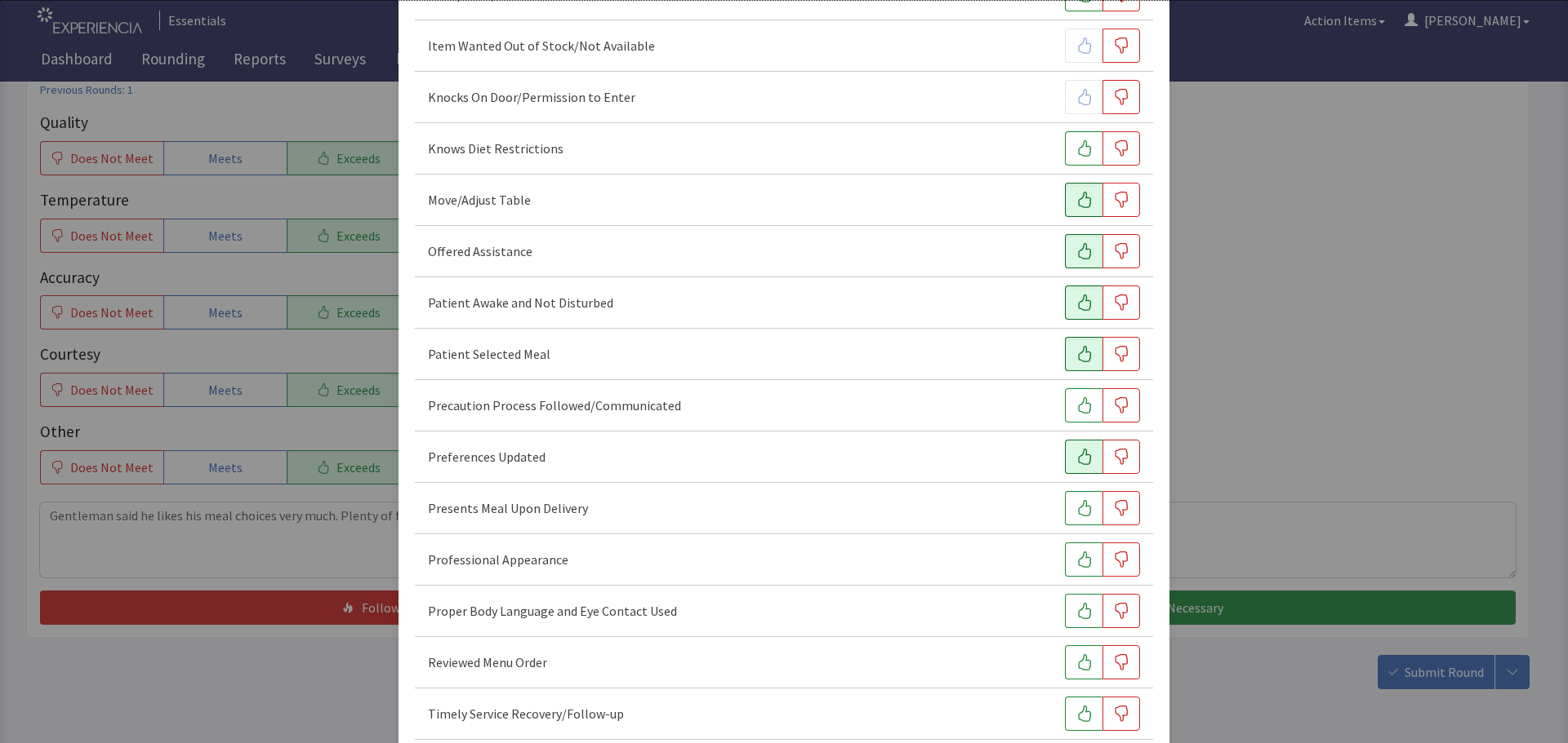
click at [1065, 457] on button "button" at bounding box center [1084, 456] width 37 height 35
click at [1083, 512] on icon "button" at bounding box center [1085, 508] width 16 height 16
drag, startPoint x: 1073, startPoint y: 556, endPoint x: 1075, endPoint y: 572, distance: 16.1
click at [1076, 558] on icon "button" at bounding box center [1085, 560] width 16 height 16
click at [1076, 607] on icon "button" at bounding box center [1085, 611] width 16 height 16
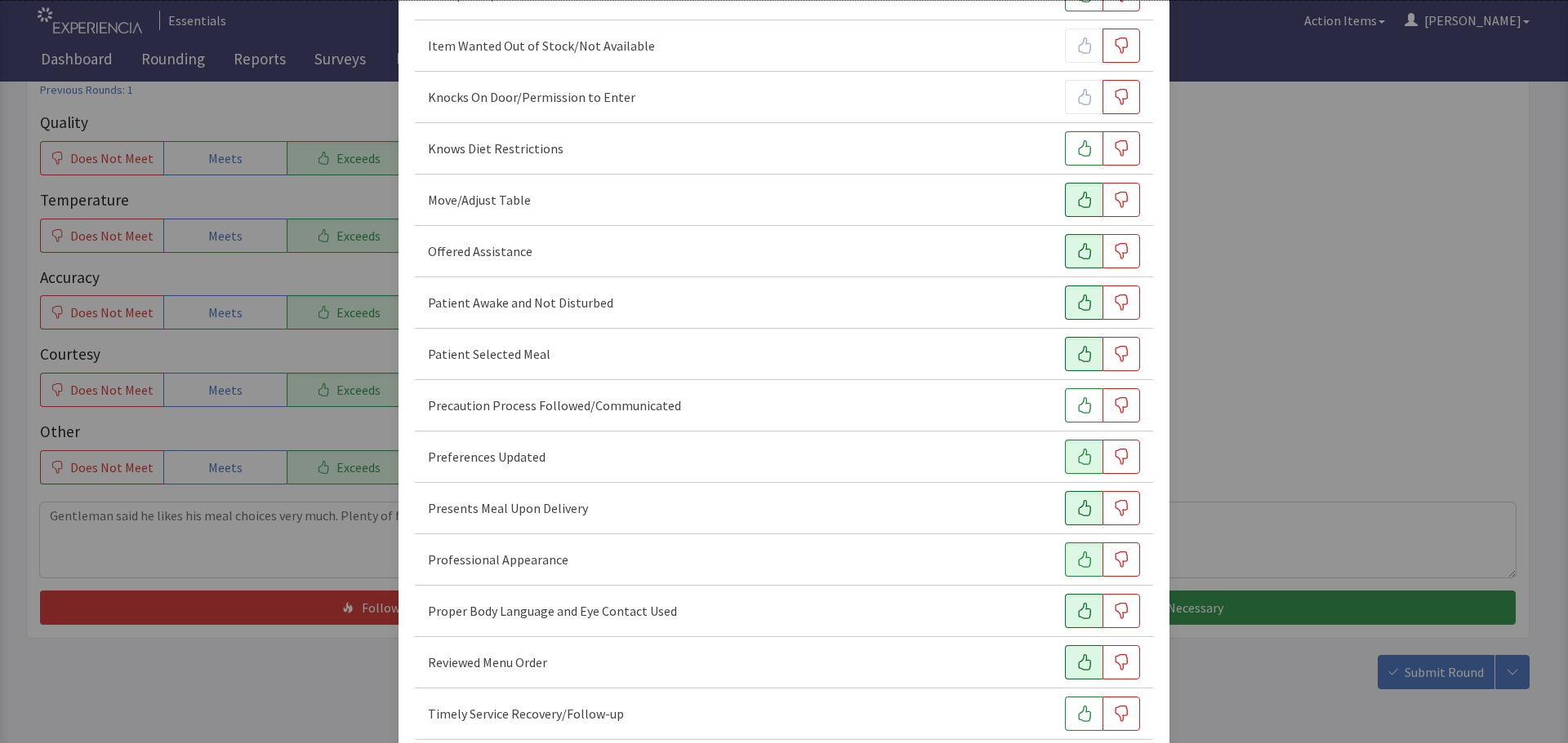
click at [1076, 654] on icon "button" at bounding box center [1085, 662] width 16 height 16
click at [1076, 716] on icon "button" at bounding box center [1085, 714] width 16 height 16
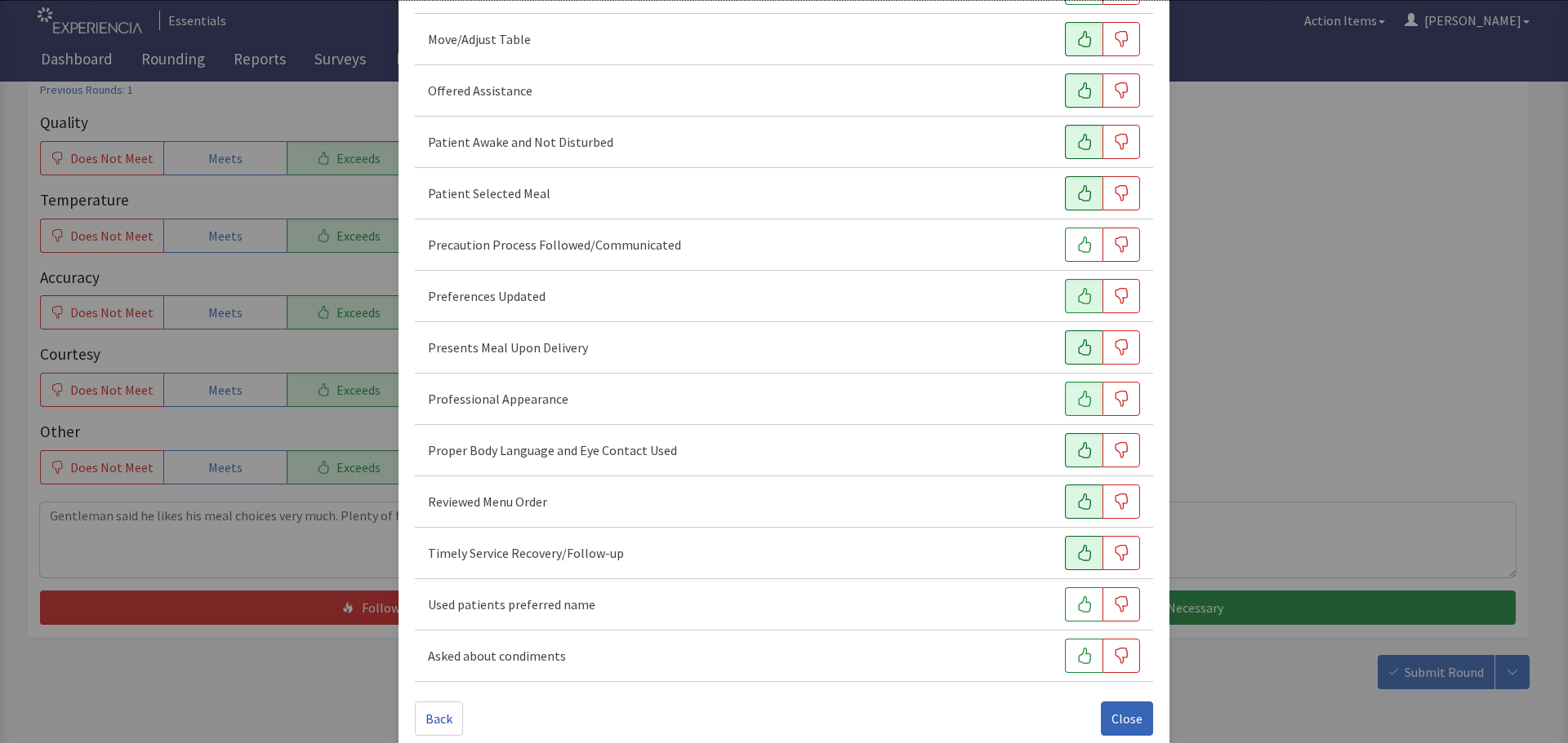
scroll to position [998, 0]
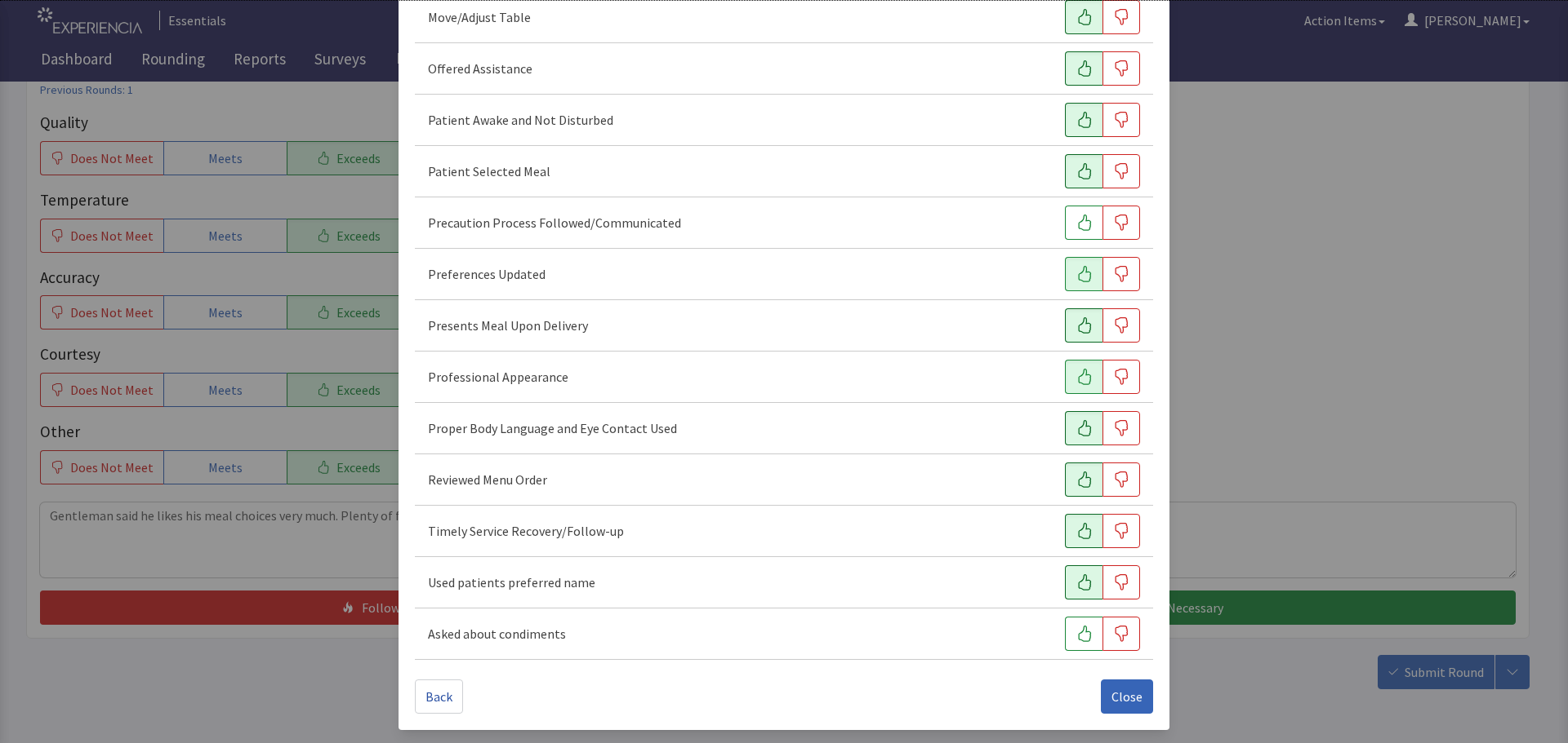
click at [1076, 582] on icon "button" at bounding box center [1085, 583] width 16 height 16
click at [1119, 687] on span "Close" at bounding box center [1126, 697] width 31 height 20
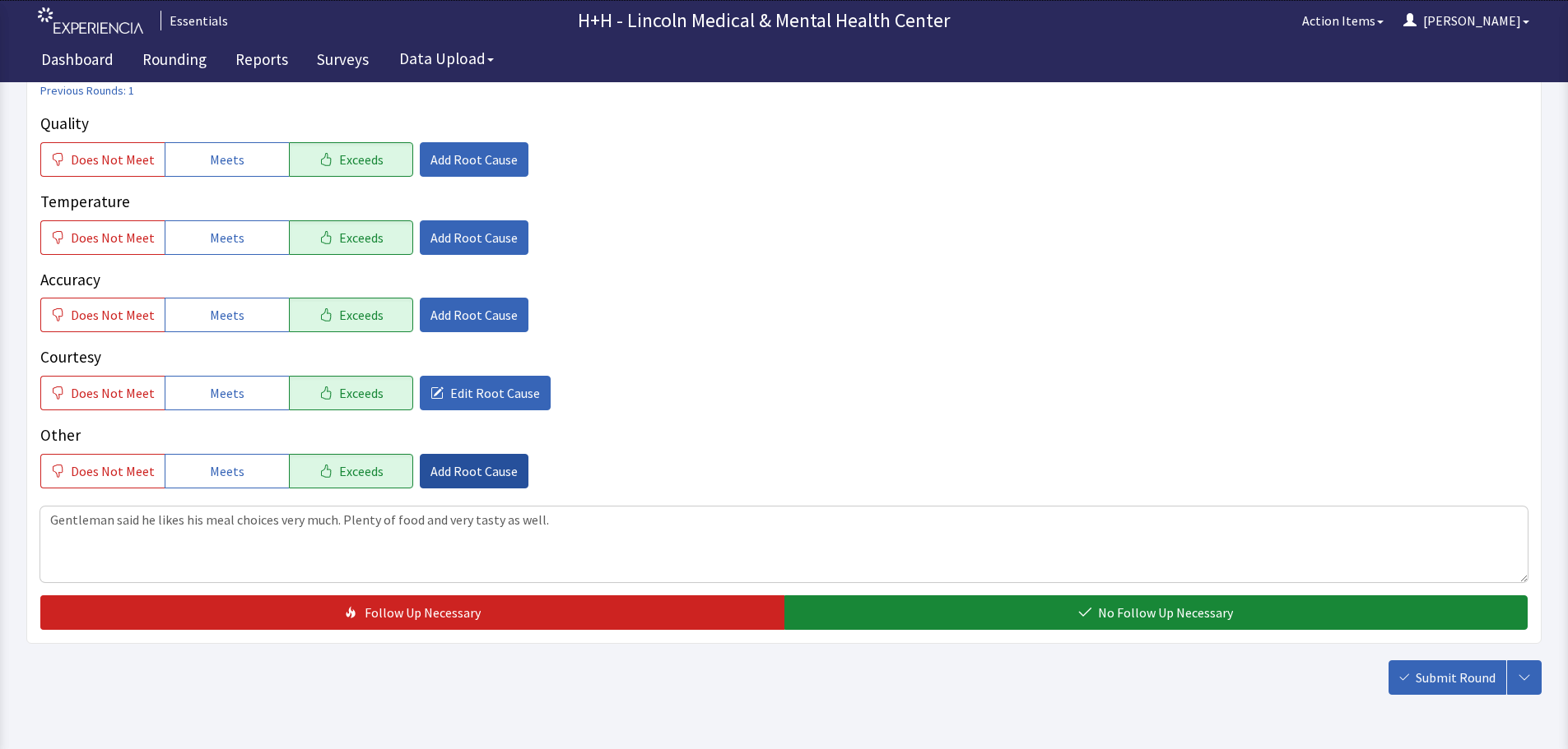
click at [485, 466] on span "Add Root Cause" at bounding box center [474, 471] width 87 height 20
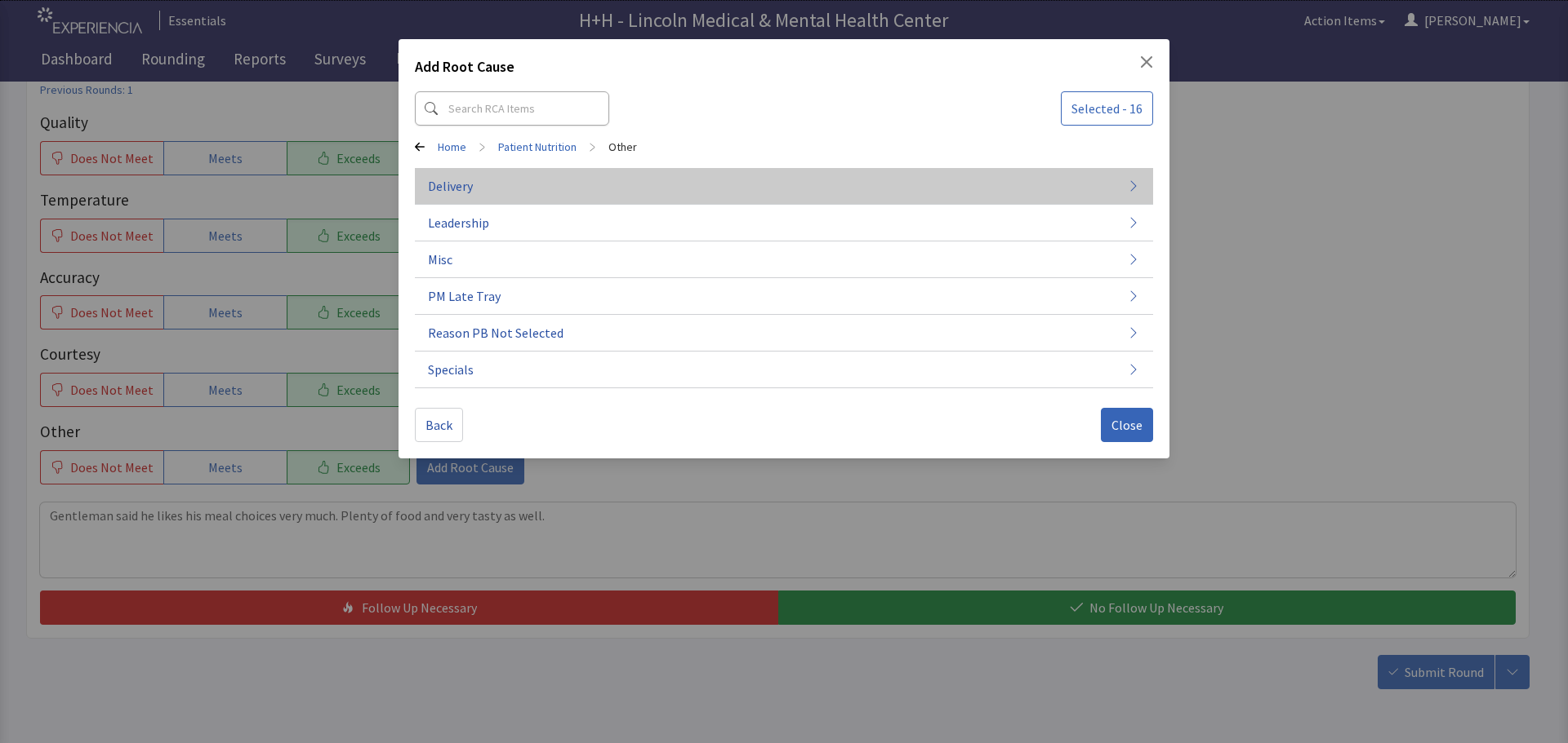
click at [485, 189] on button "Delivery" at bounding box center [784, 186] width 738 height 36
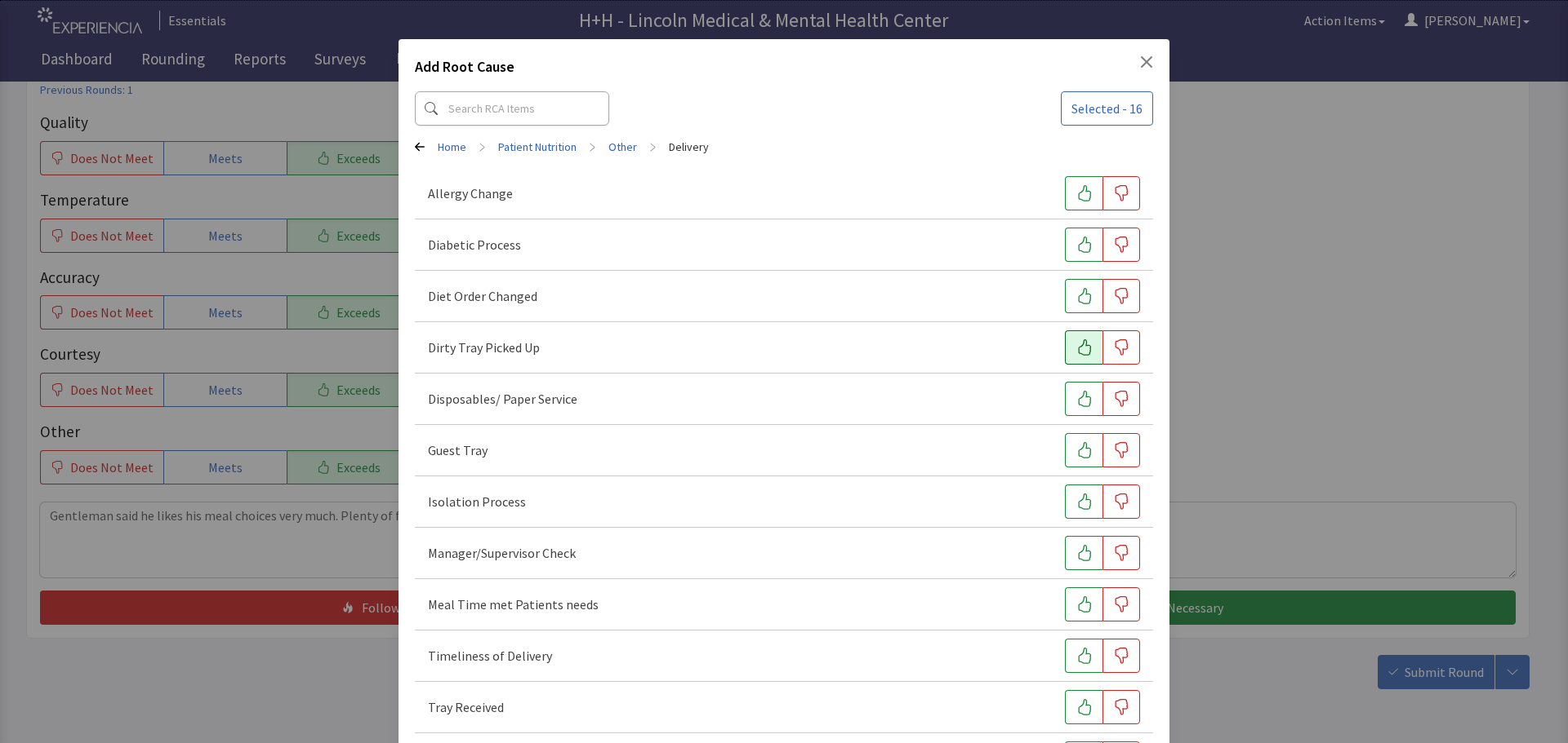
click at [1066, 344] on button "button" at bounding box center [1084, 347] width 37 height 35
click at [1076, 607] on icon "button" at bounding box center [1085, 604] width 16 height 16
click at [1076, 656] on icon "button" at bounding box center [1085, 656] width 16 height 16
click at [1076, 709] on icon "button" at bounding box center [1085, 707] width 16 height 16
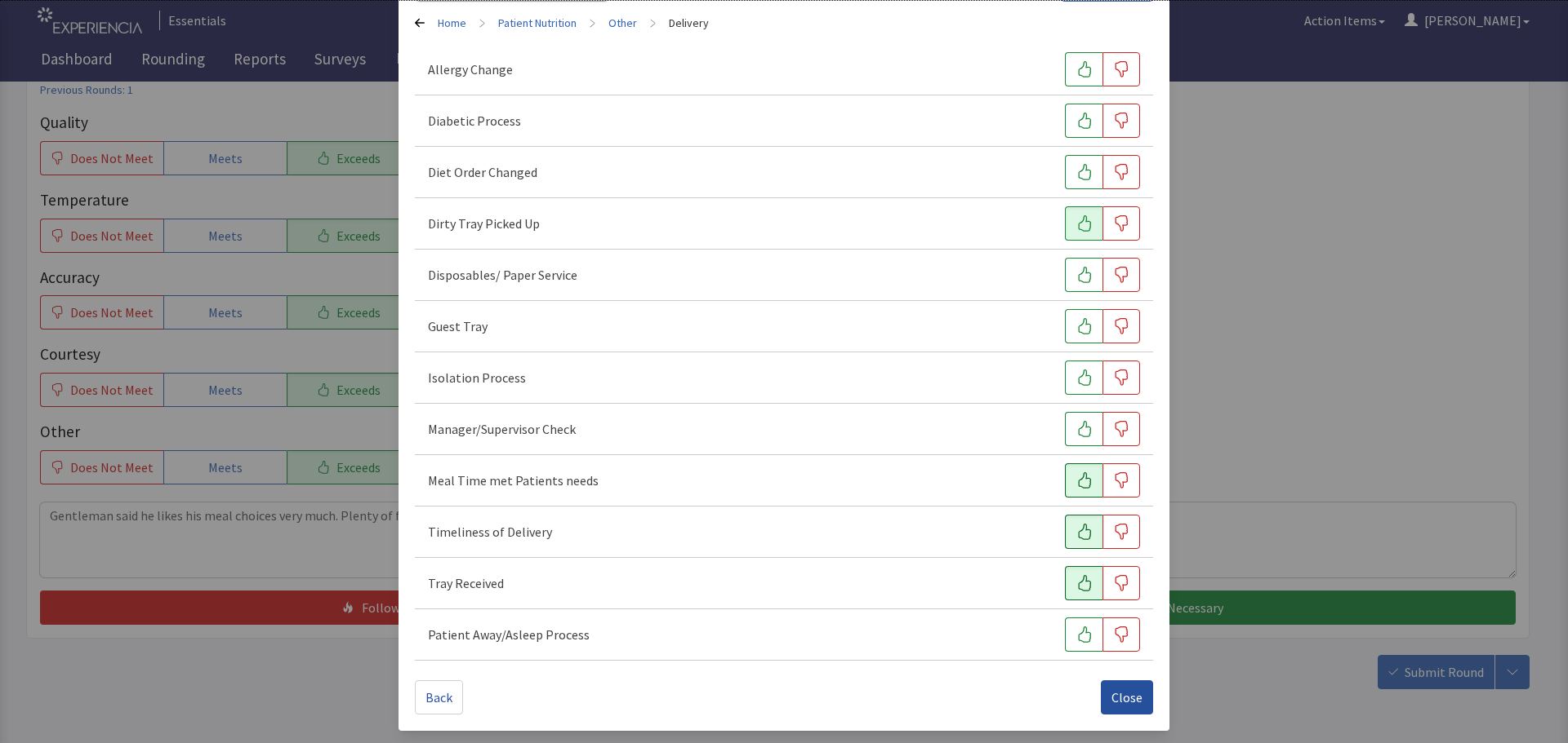
scroll to position [125, 0]
click at [1106, 682] on button "Close" at bounding box center [1126, 697] width 53 height 35
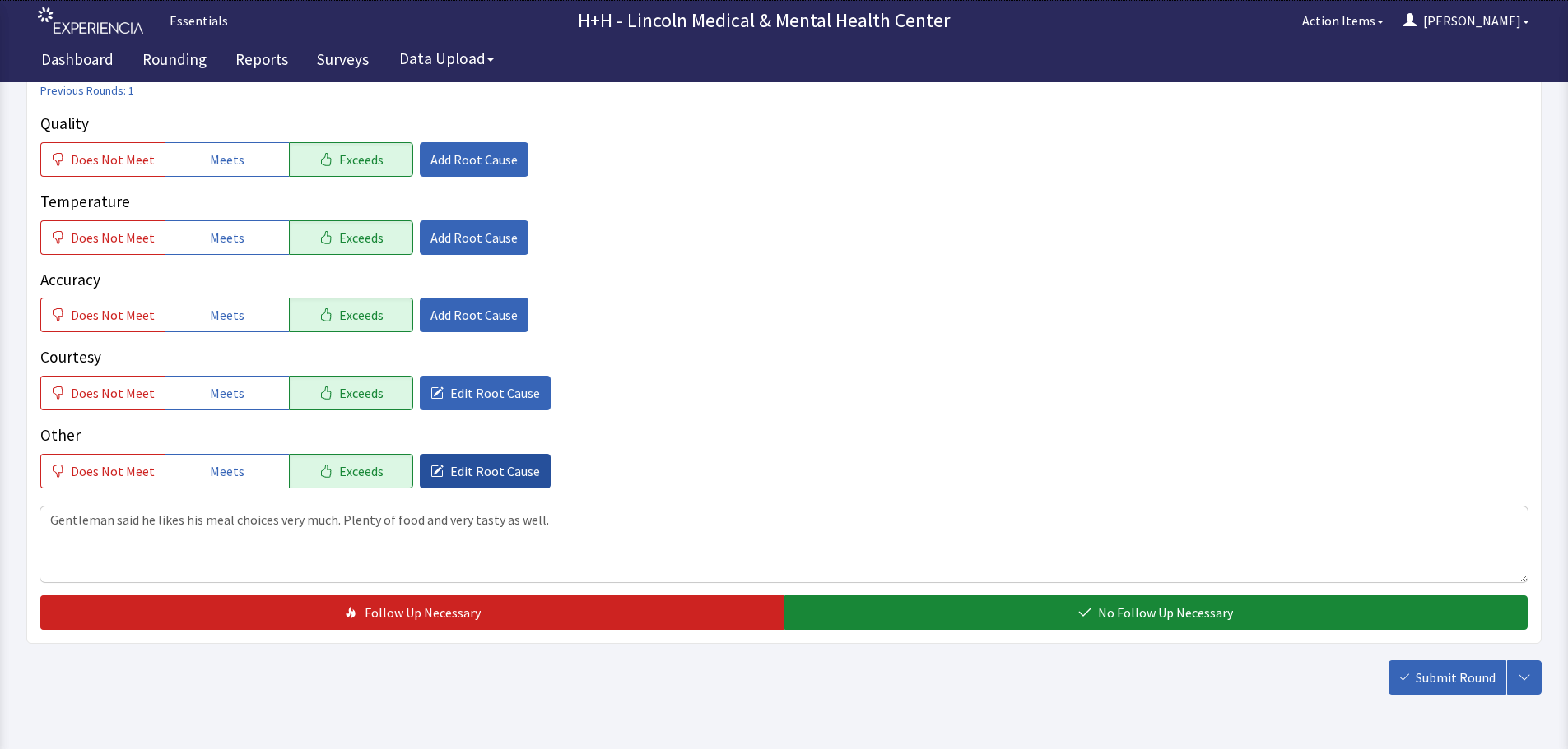
click at [483, 477] on span "Edit Root Cause" at bounding box center [495, 471] width 90 height 20
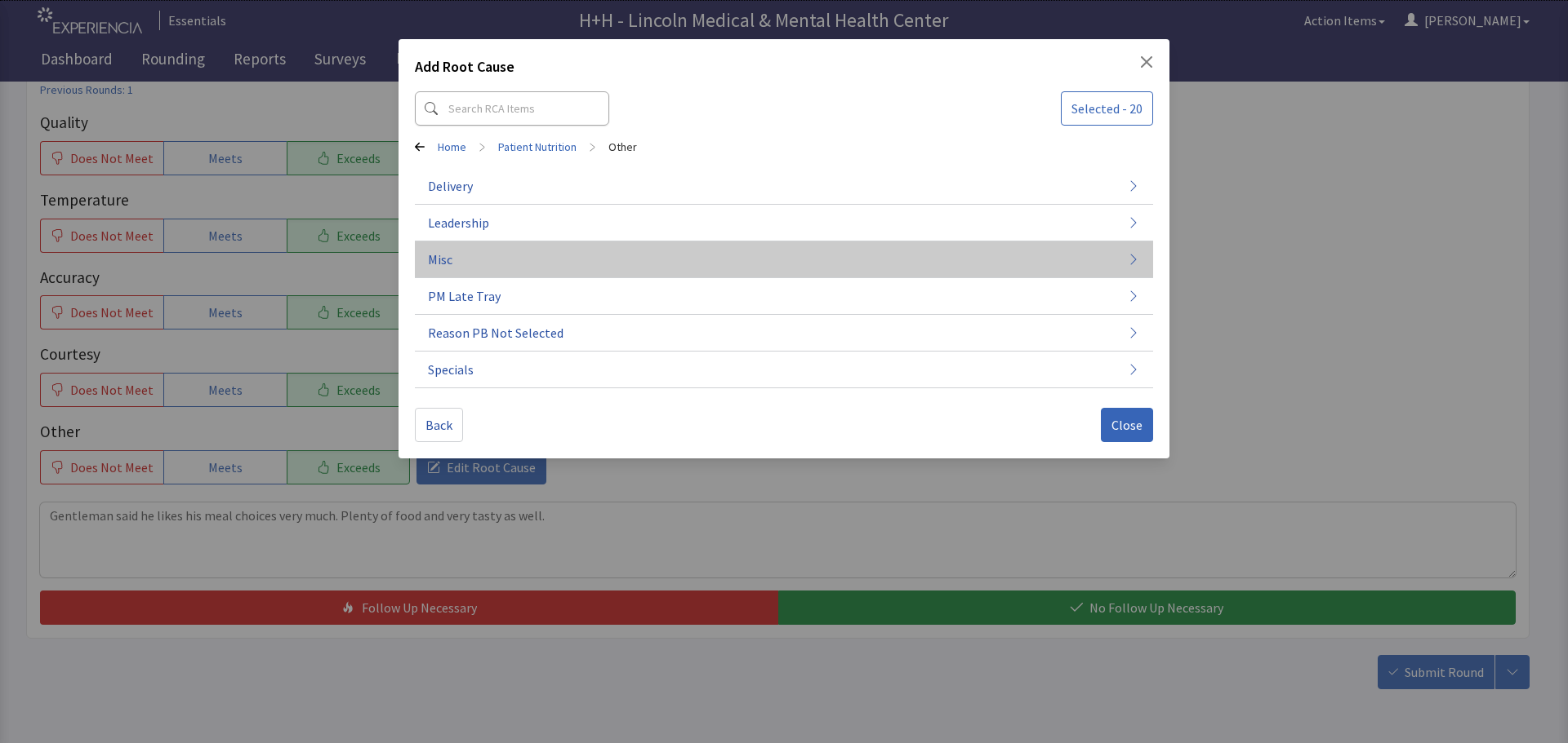
click at [459, 261] on button "Misc" at bounding box center [784, 259] width 738 height 36
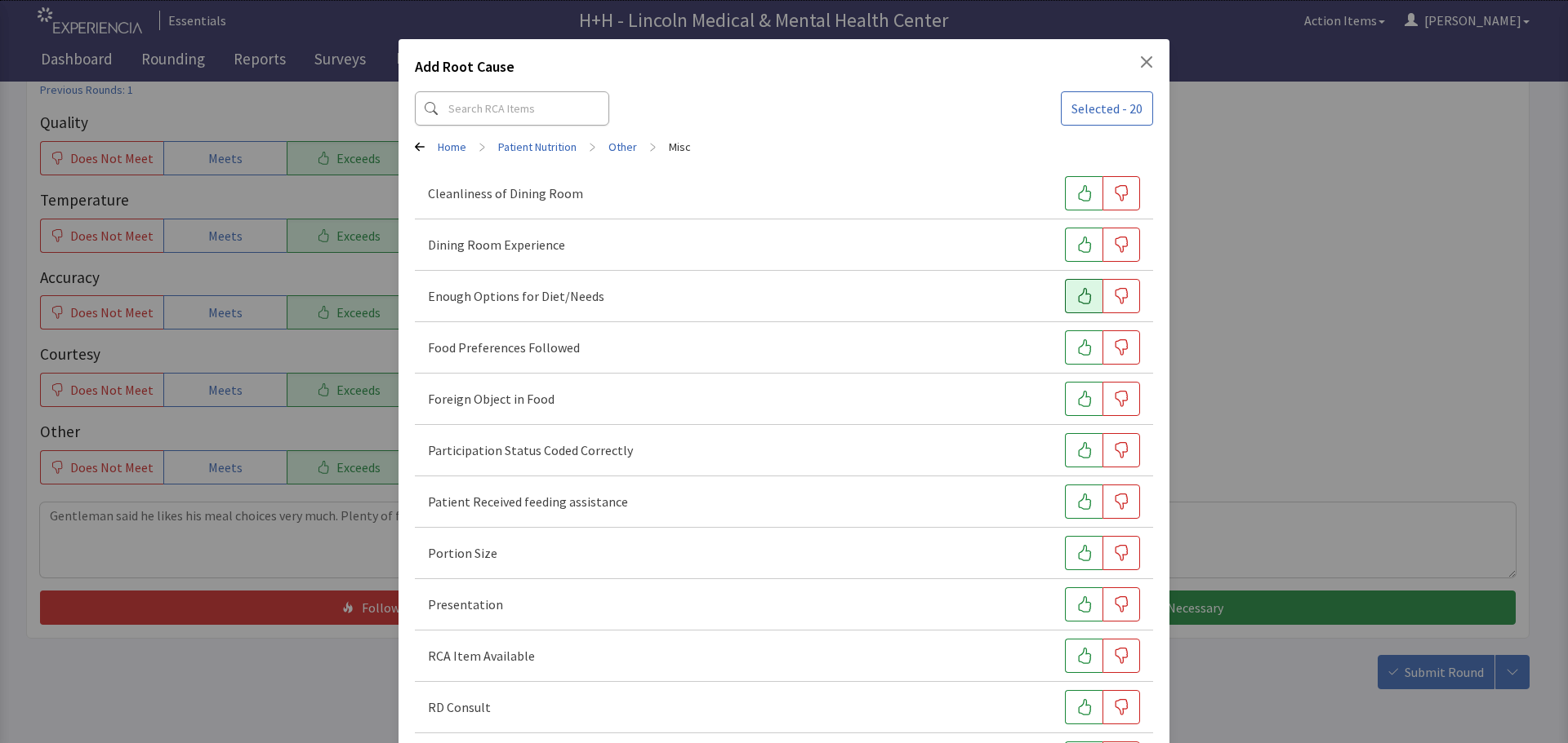
click at [1076, 301] on icon "button" at bounding box center [1085, 296] width 16 height 16
click at [1078, 346] on icon "button" at bounding box center [1084, 347] width 13 height 16
click at [1085, 553] on button "button" at bounding box center [1084, 553] width 37 height 35
click at [1076, 606] on icon "button" at bounding box center [1085, 604] width 16 height 16
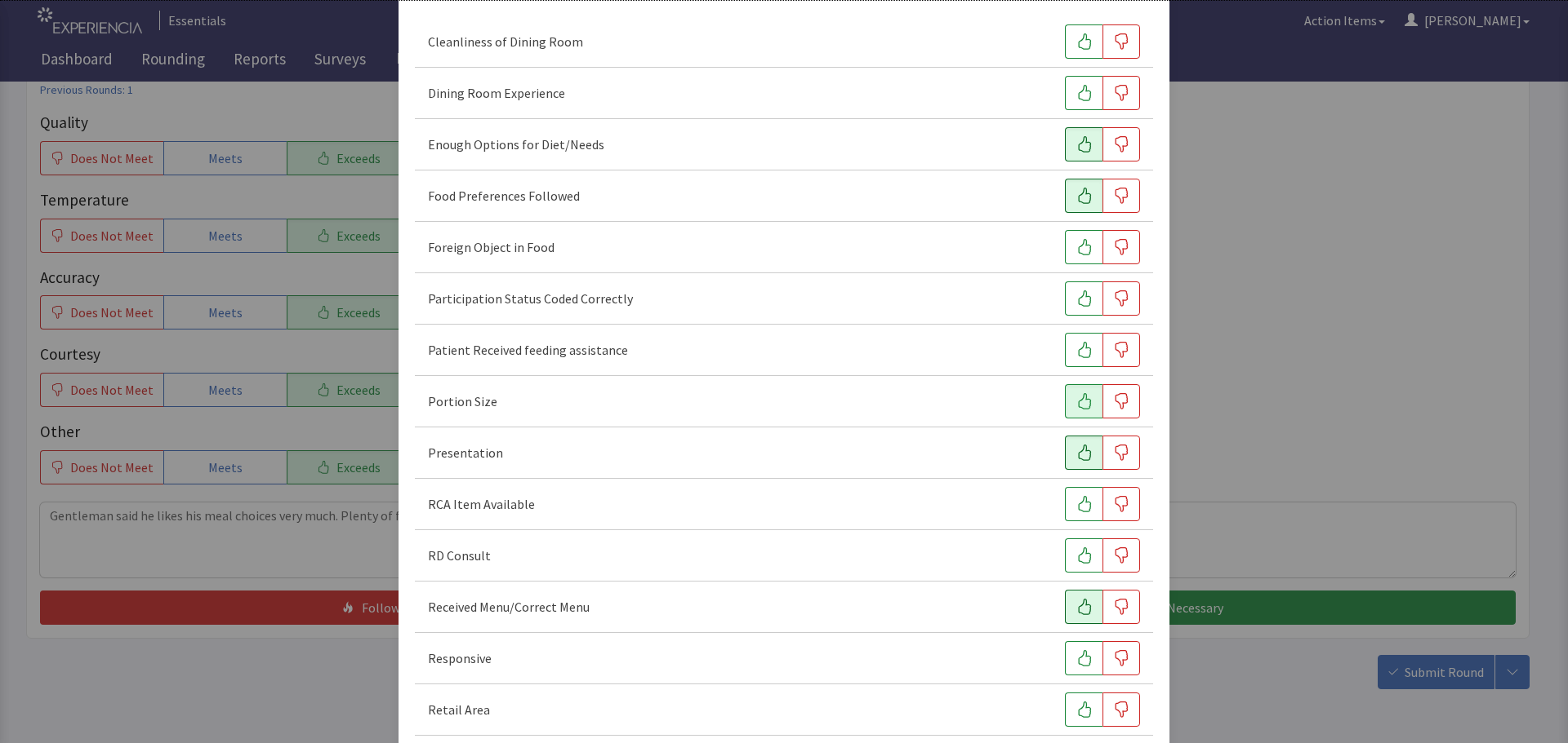
scroll to position [163, 0]
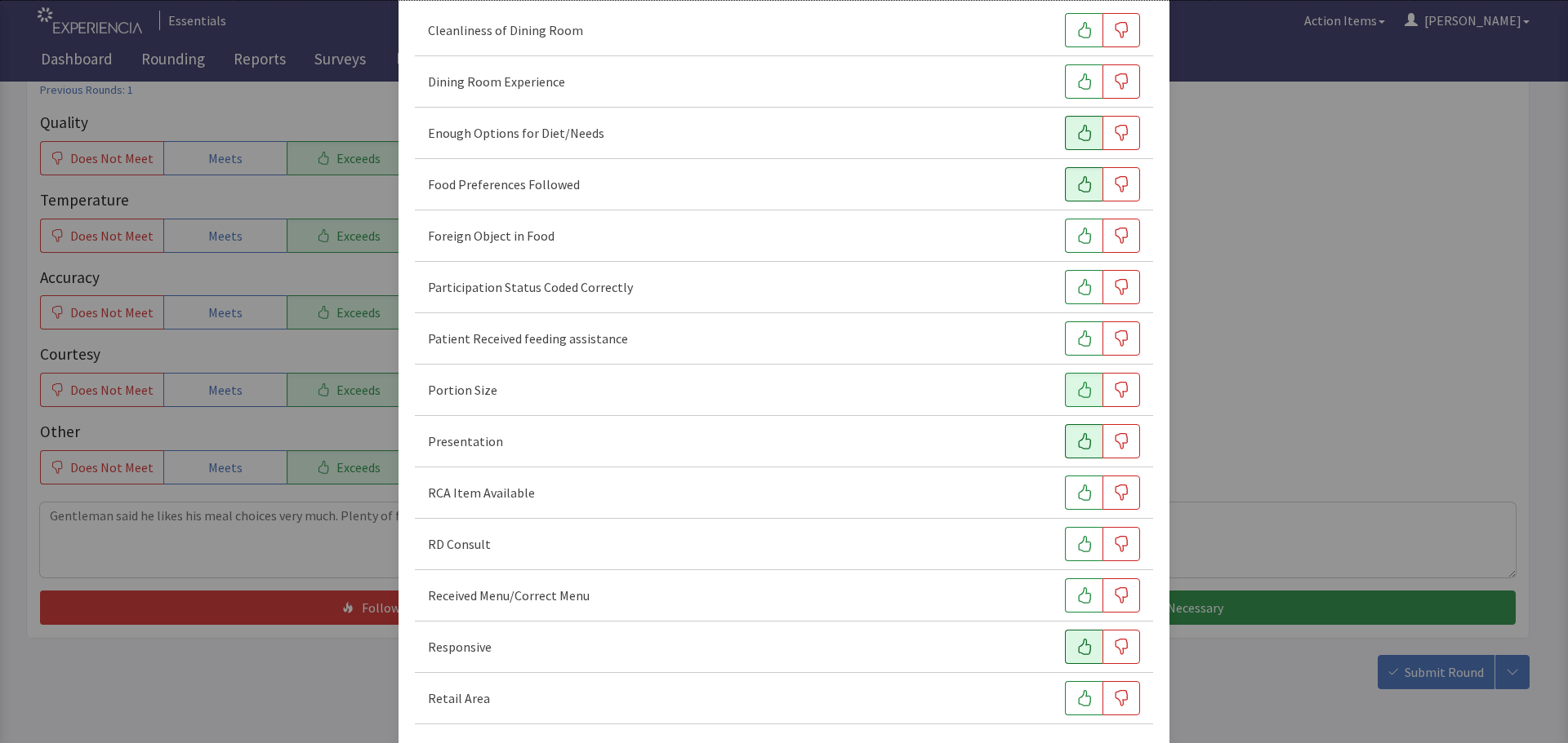
click at [1078, 650] on icon "button" at bounding box center [1085, 647] width 16 height 16
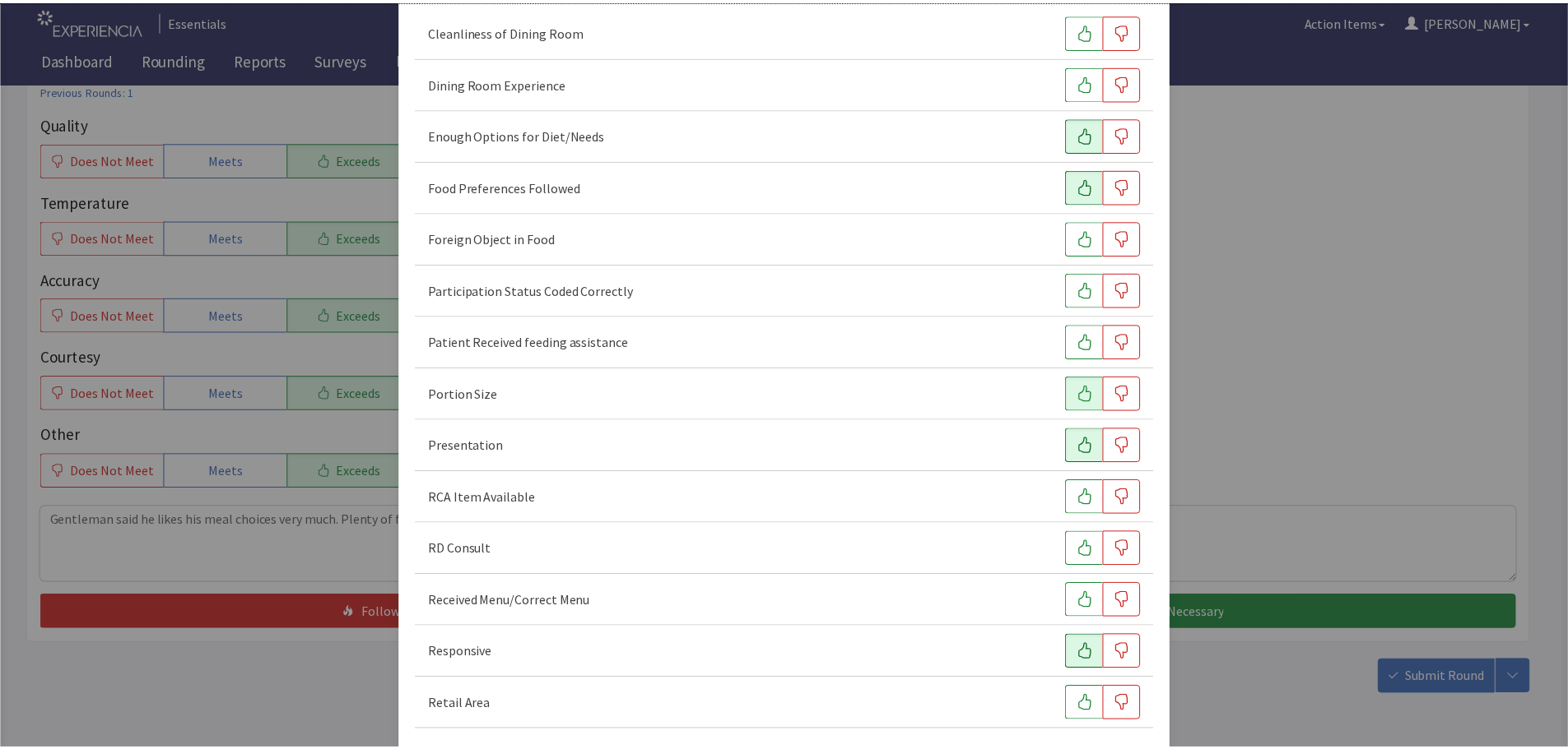
scroll to position [230, 0]
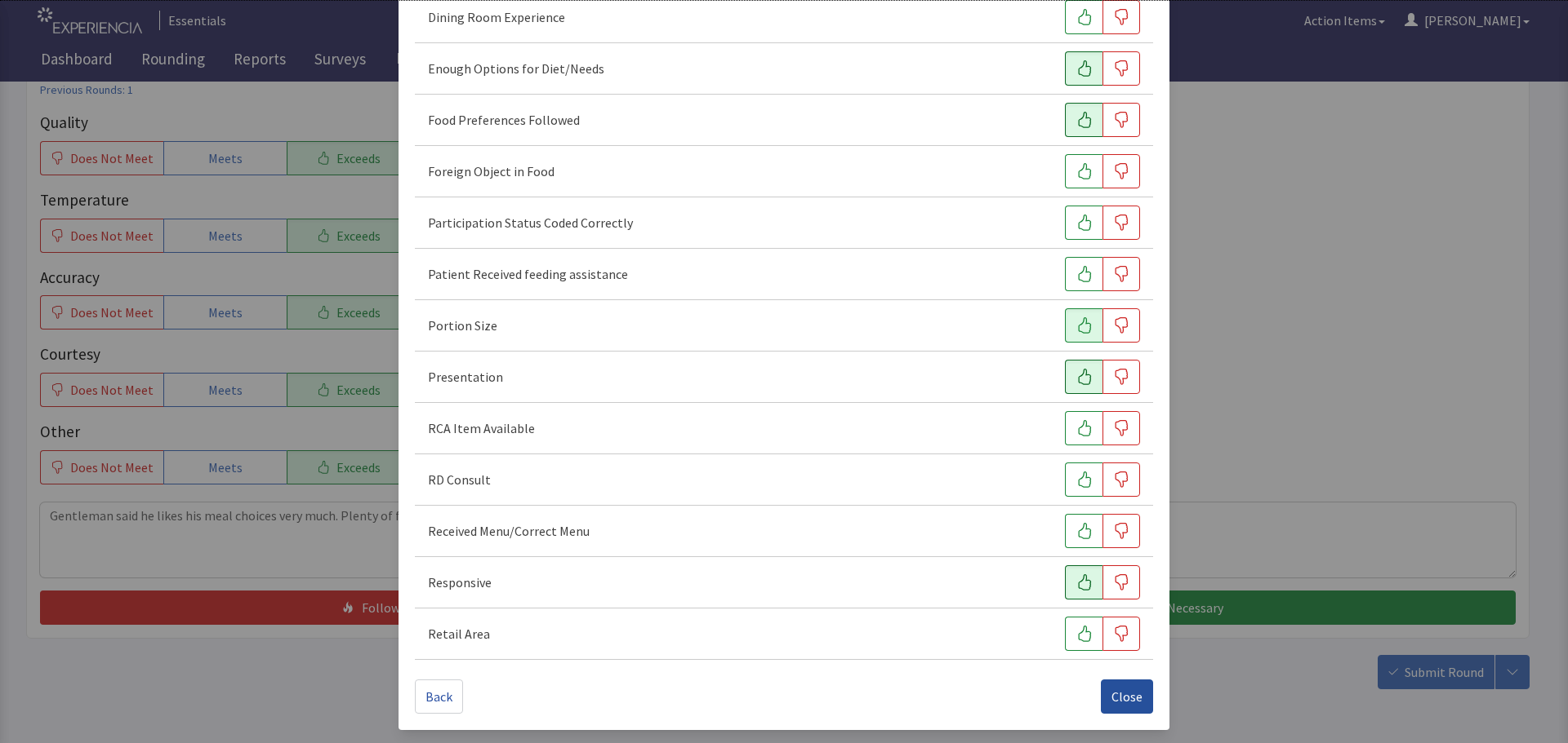
click at [1126, 688] on span "Close" at bounding box center [1126, 697] width 31 height 20
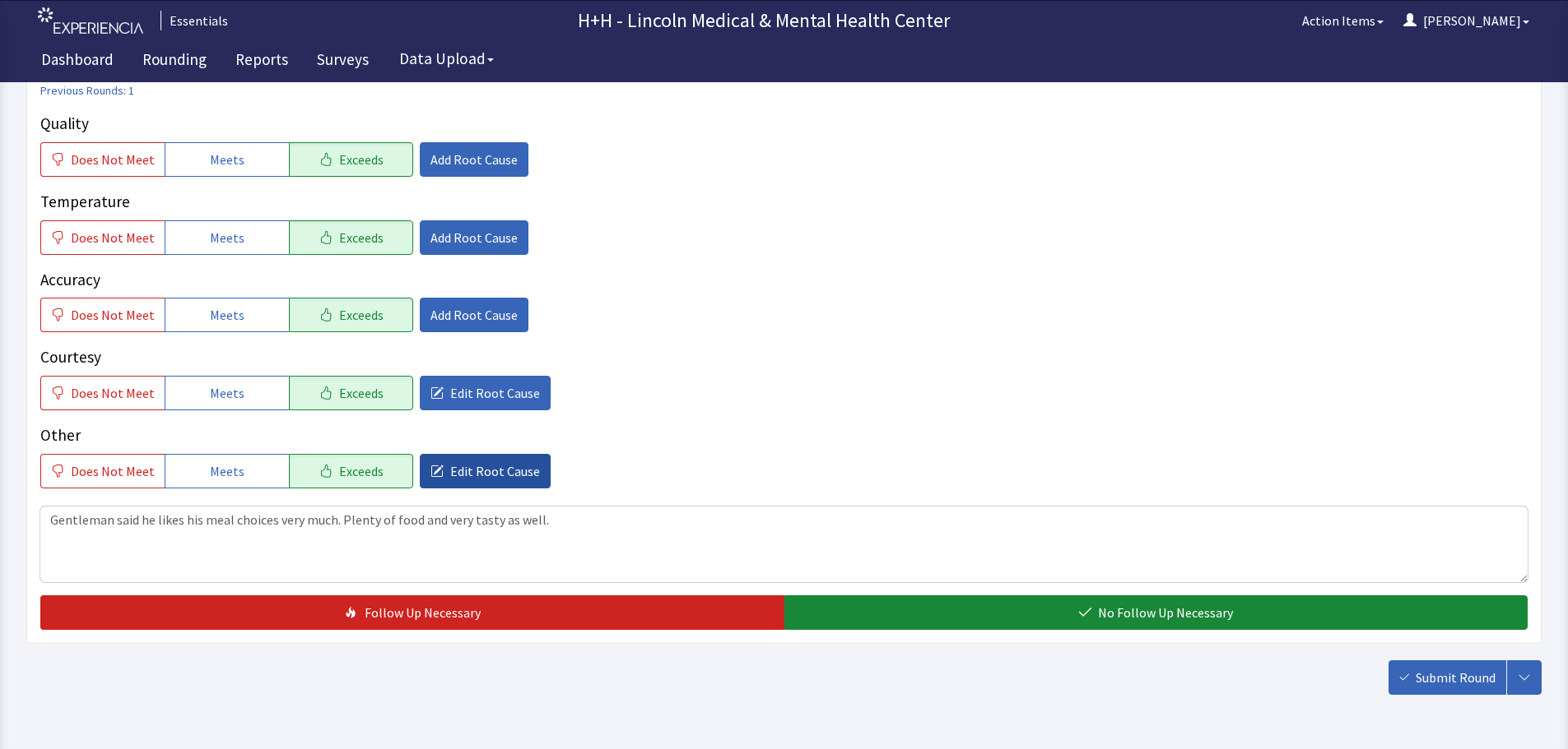
click at [461, 480] on span "Edit Root Cause" at bounding box center [495, 471] width 90 height 20
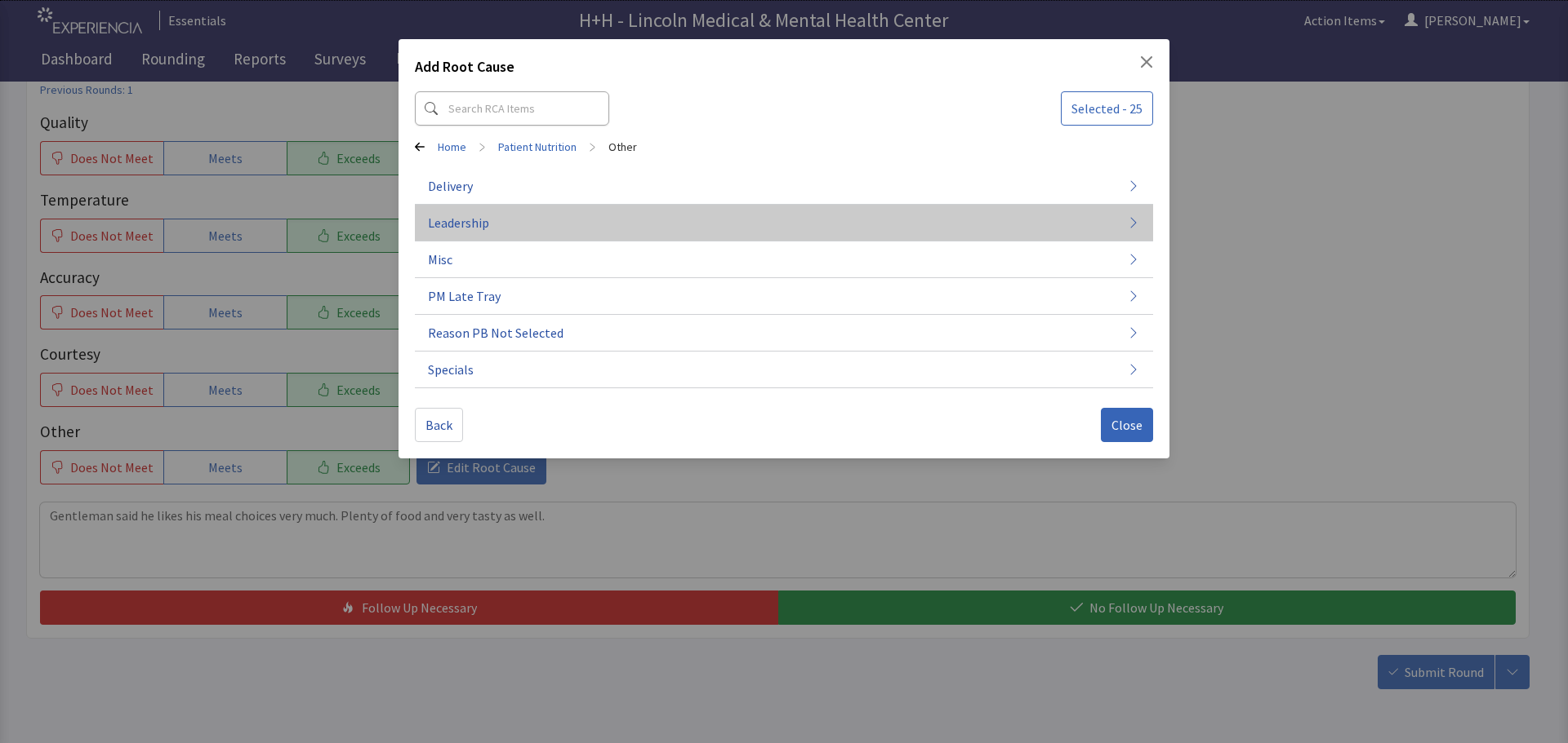
click at [477, 218] on span "Leadership" at bounding box center [459, 222] width 61 height 20
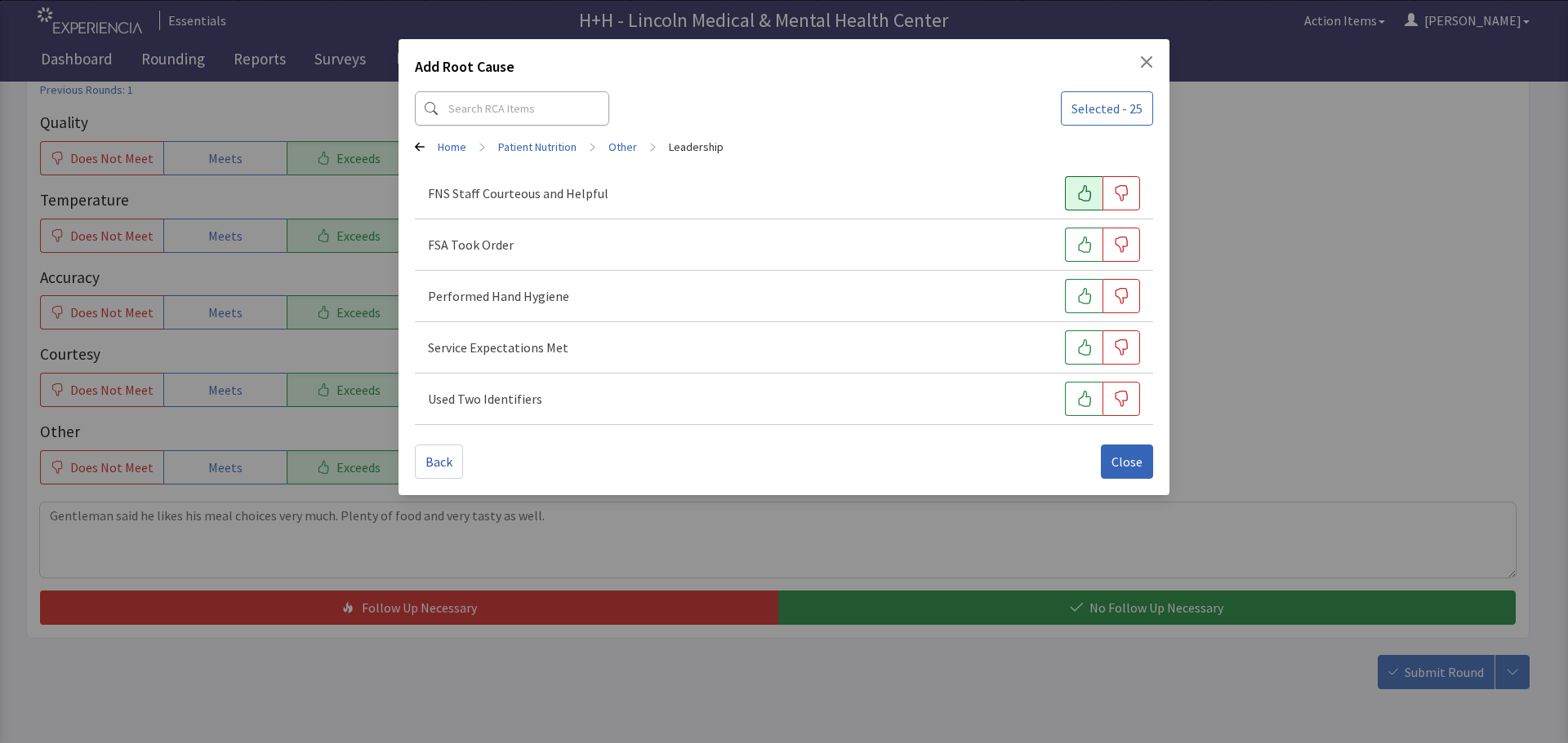
click at [1082, 196] on icon "button" at bounding box center [1085, 193] width 16 height 16
click at [1078, 246] on icon "button" at bounding box center [1085, 245] width 16 height 16
click at [1072, 291] on button "button" at bounding box center [1084, 296] width 37 height 35
click at [1086, 340] on icon "button" at bounding box center [1084, 347] width 13 height 16
click at [1080, 388] on button "button" at bounding box center [1084, 399] width 37 height 35
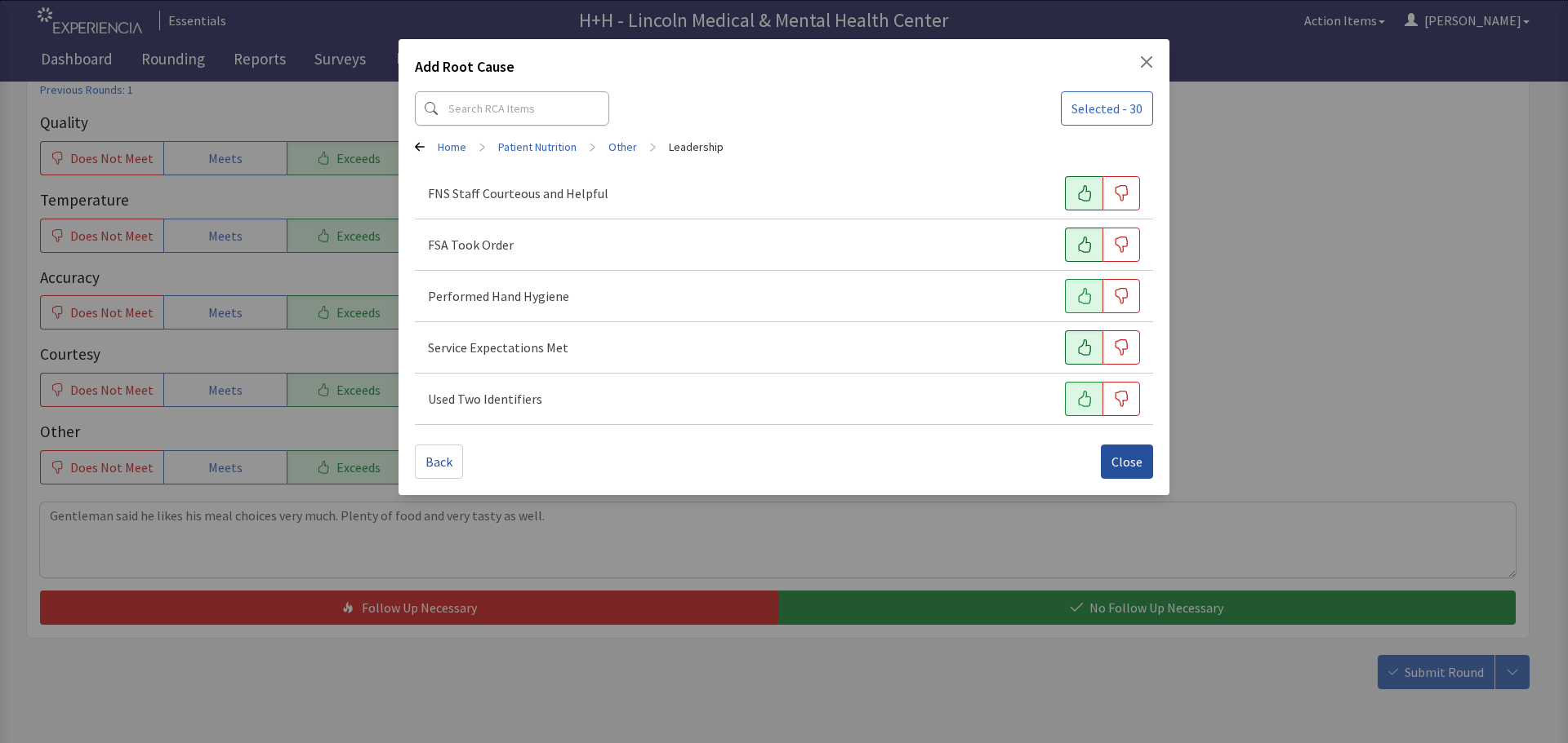
click at [1122, 457] on span "Close" at bounding box center [1126, 462] width 31 height 20
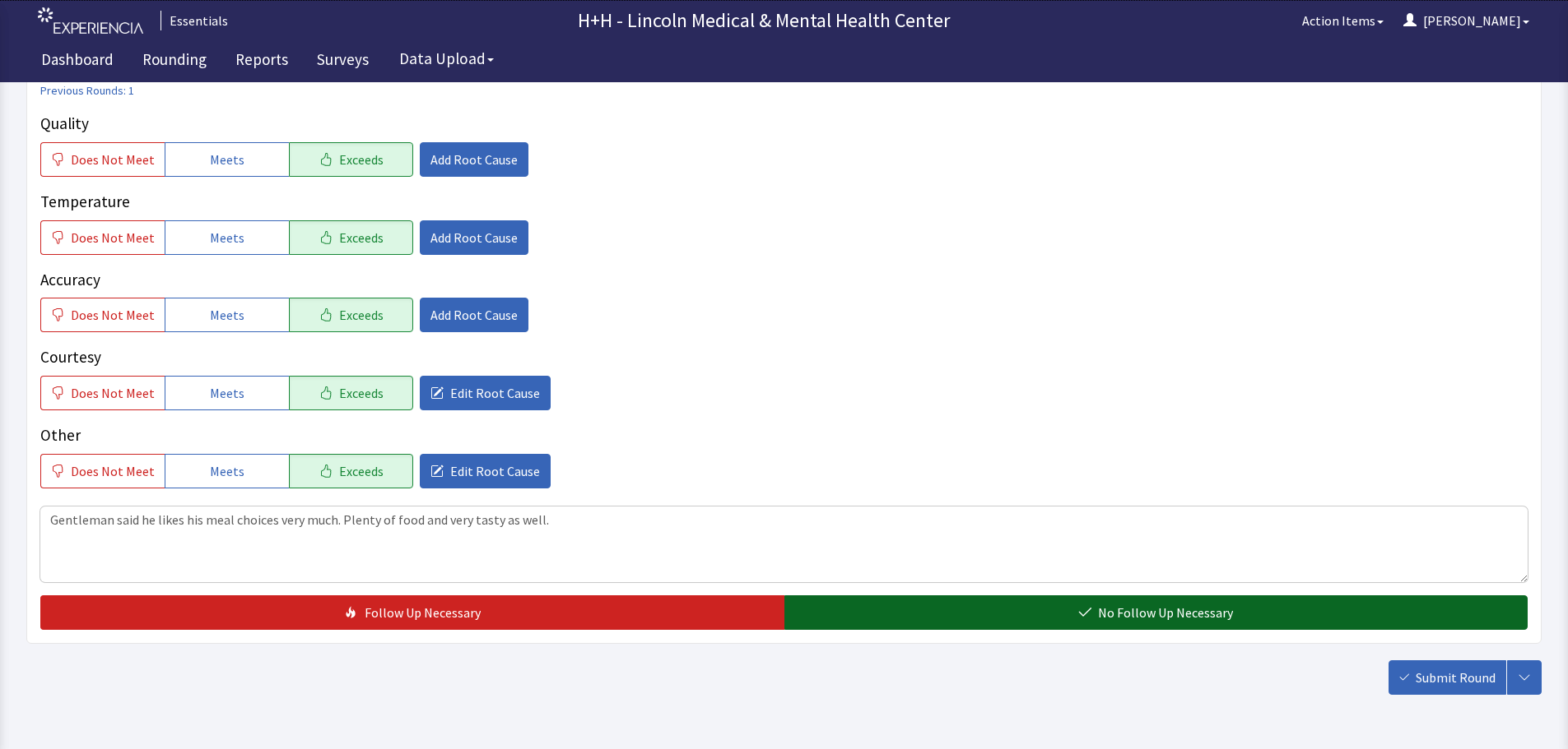
click at [1019, 616] on button "No Follow Up Necessary" at bounding box center [1156, 613] width 744 height 35
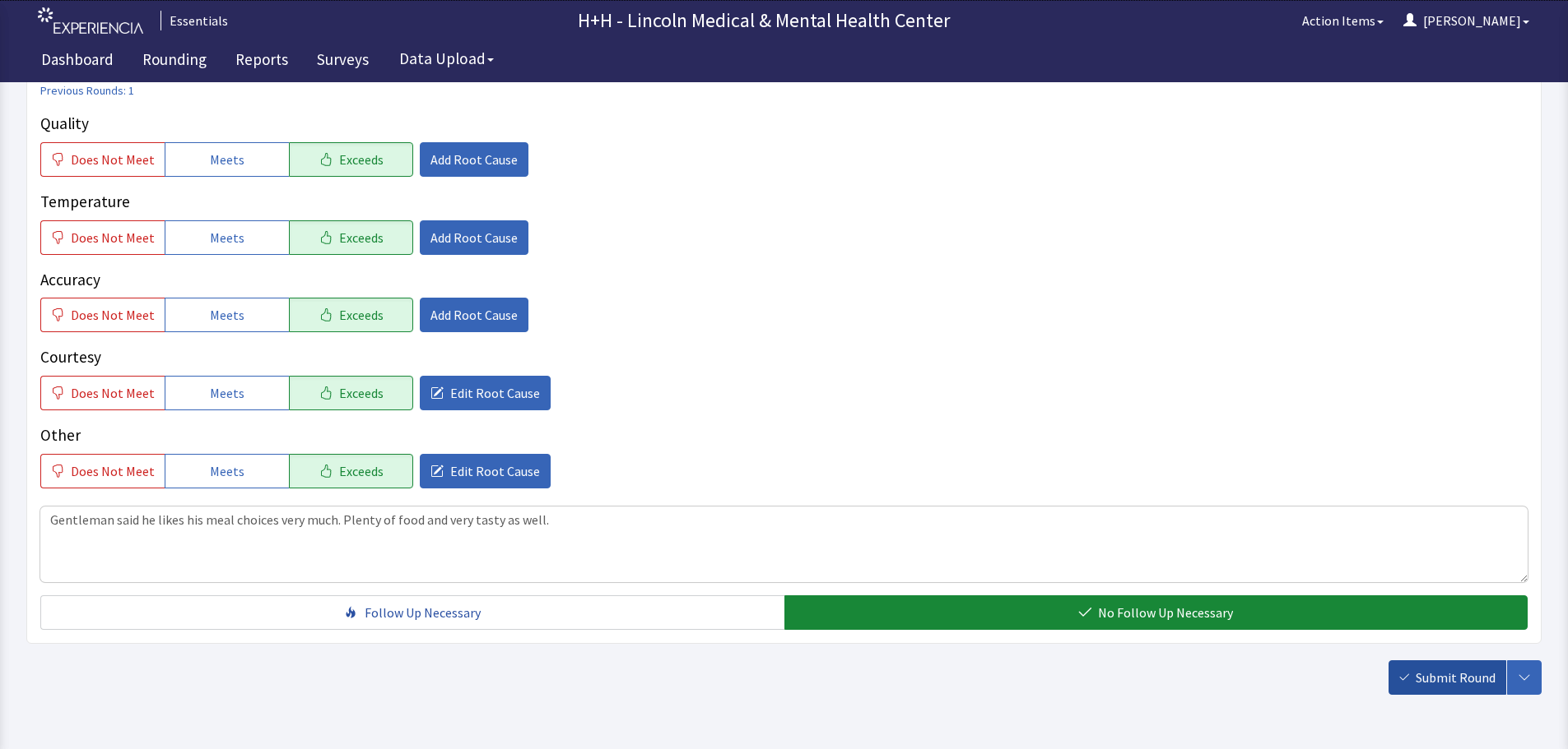
click at [1435, 679] on span "Submit Round" at bounding box center [1455, 678] width 80 height 20
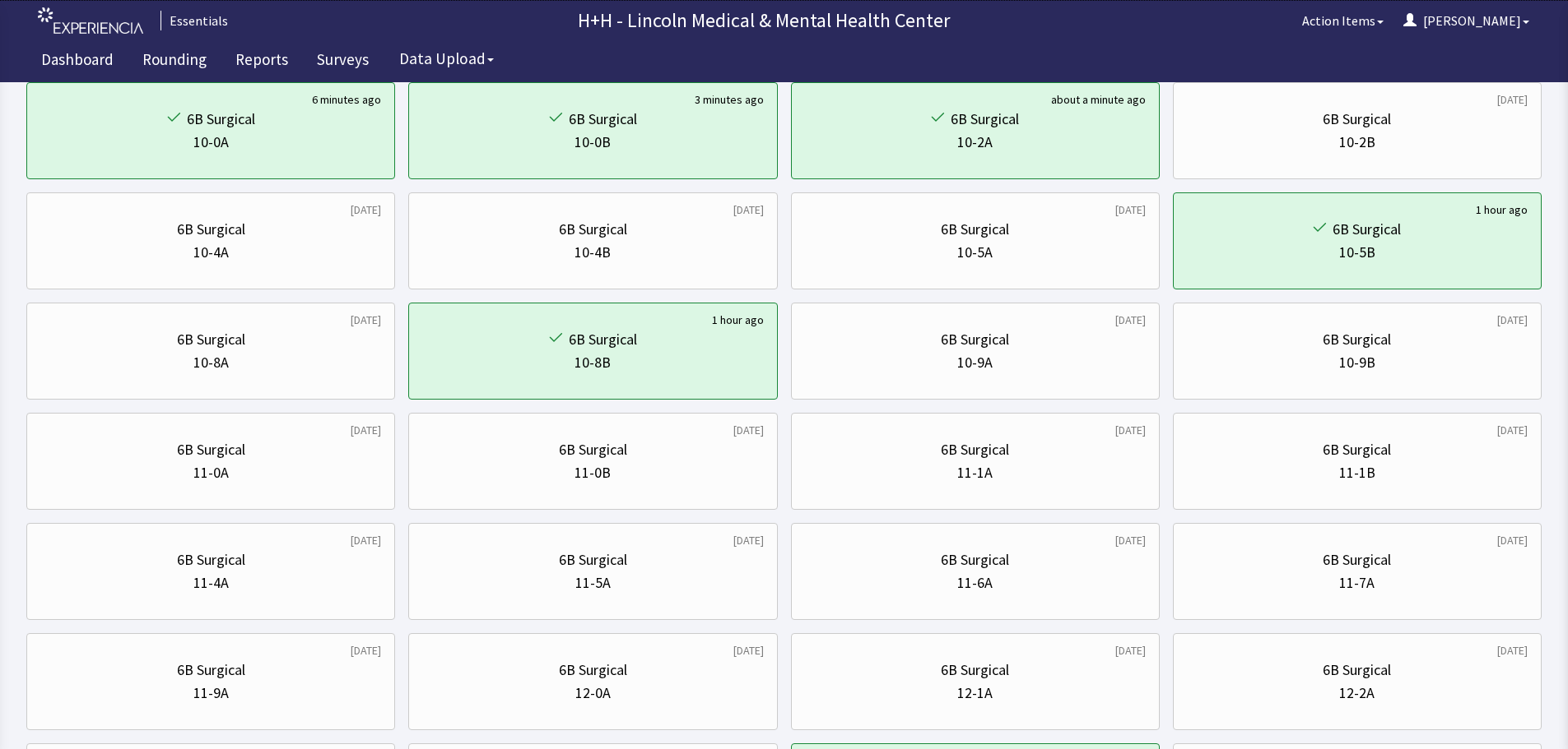
scroll to position [329, 0]
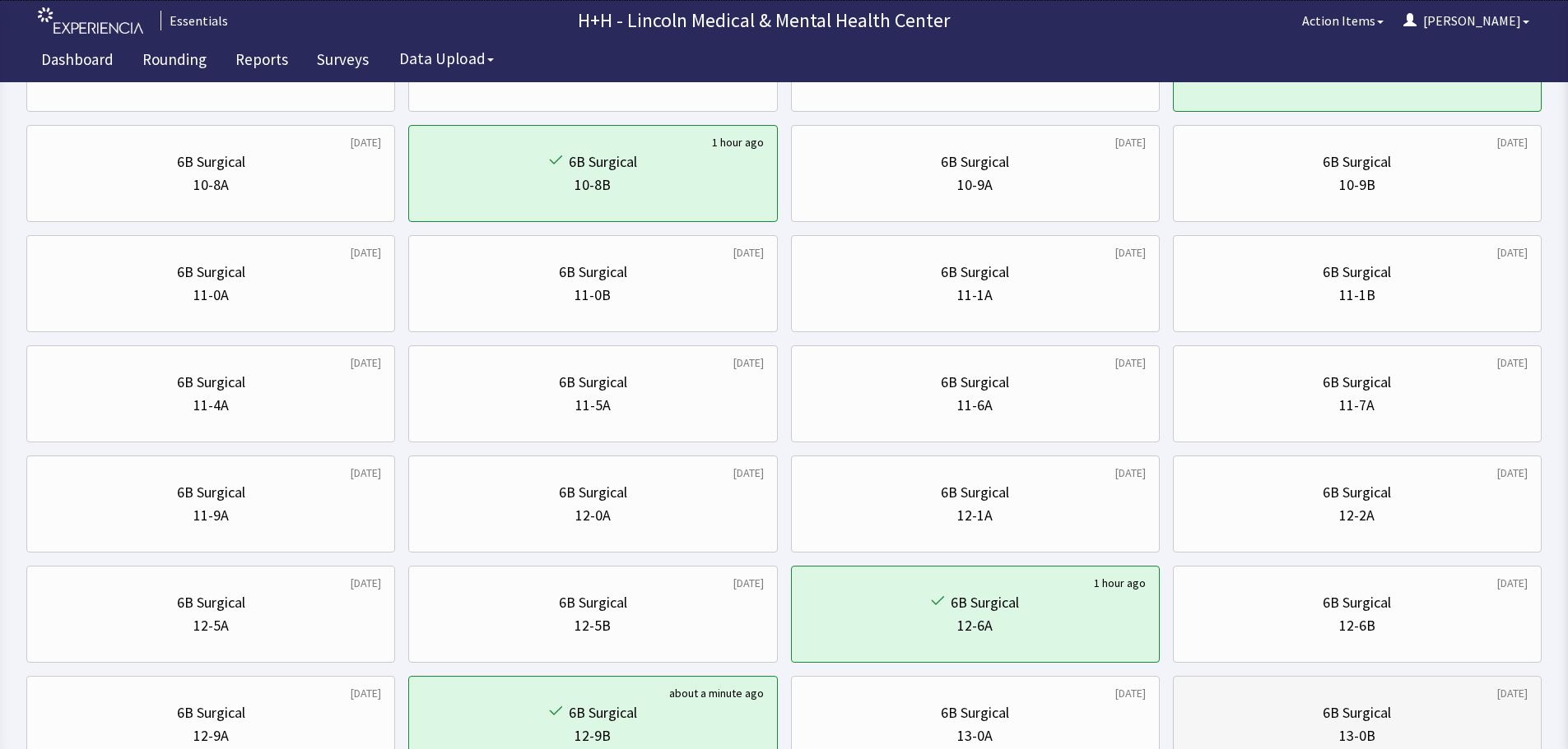
click at [1239, 708] on div "6B Surgical" at bounding box center [1357, 713] width 341 height 23
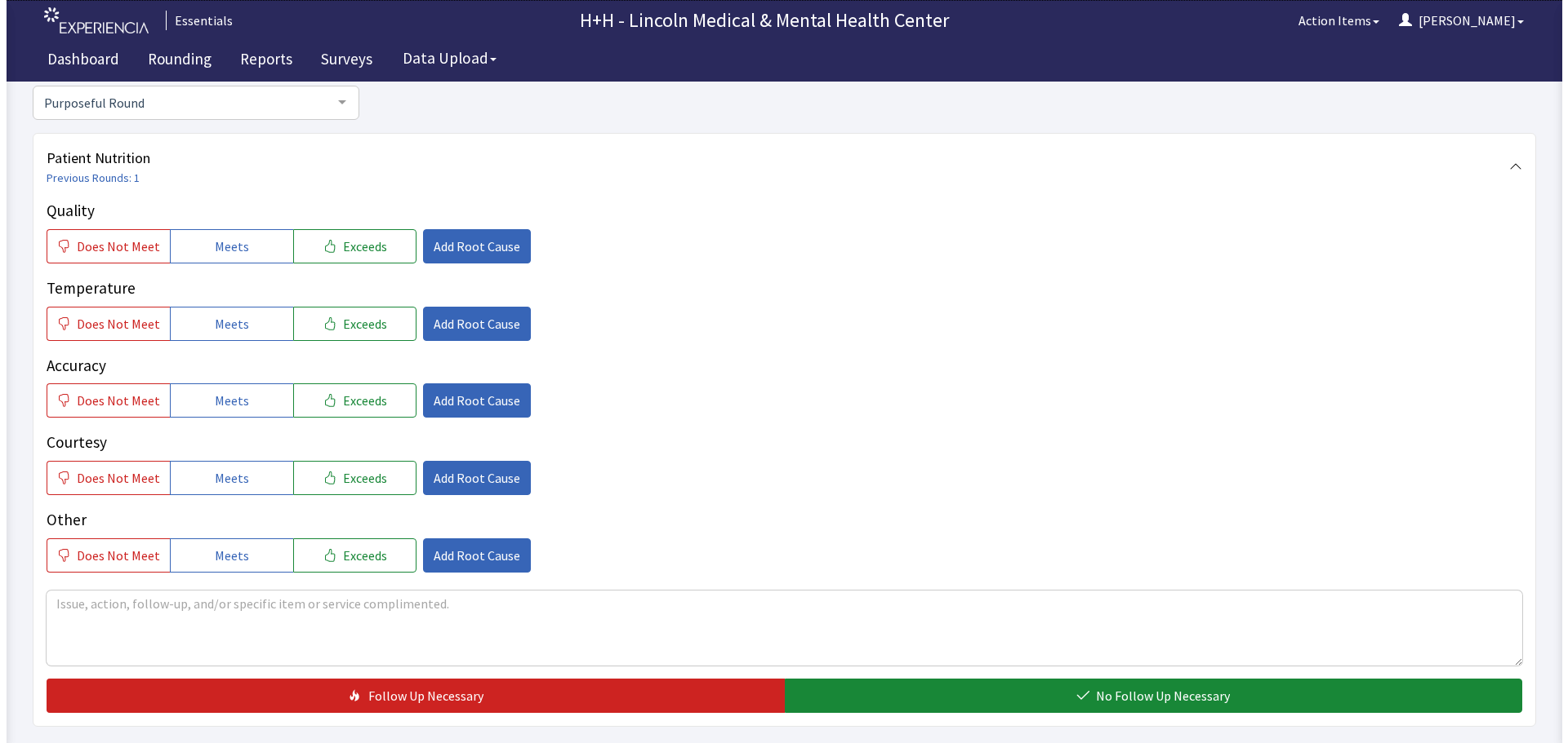
scroll to position [163, 0]
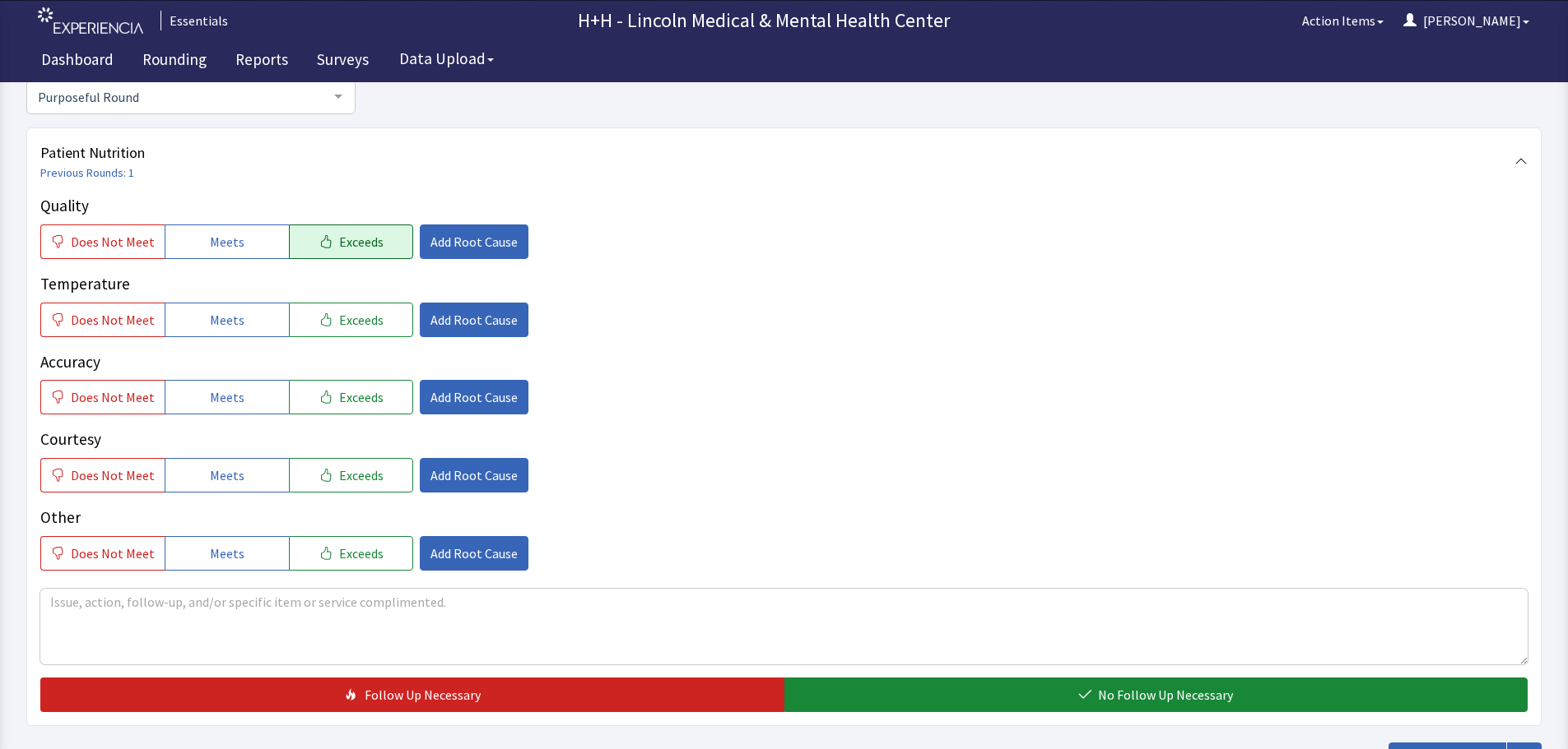
click at [372, 234] on button "Exceeds" at bounding box center [351, 241] width 124 height 35
click at [368, 317] on span "Exceeds" at bounding box center [362, 320] width 45 height 20
click at [370, 395] on span "Exceeds" at bounding box center [362, 397] width 45 height 20
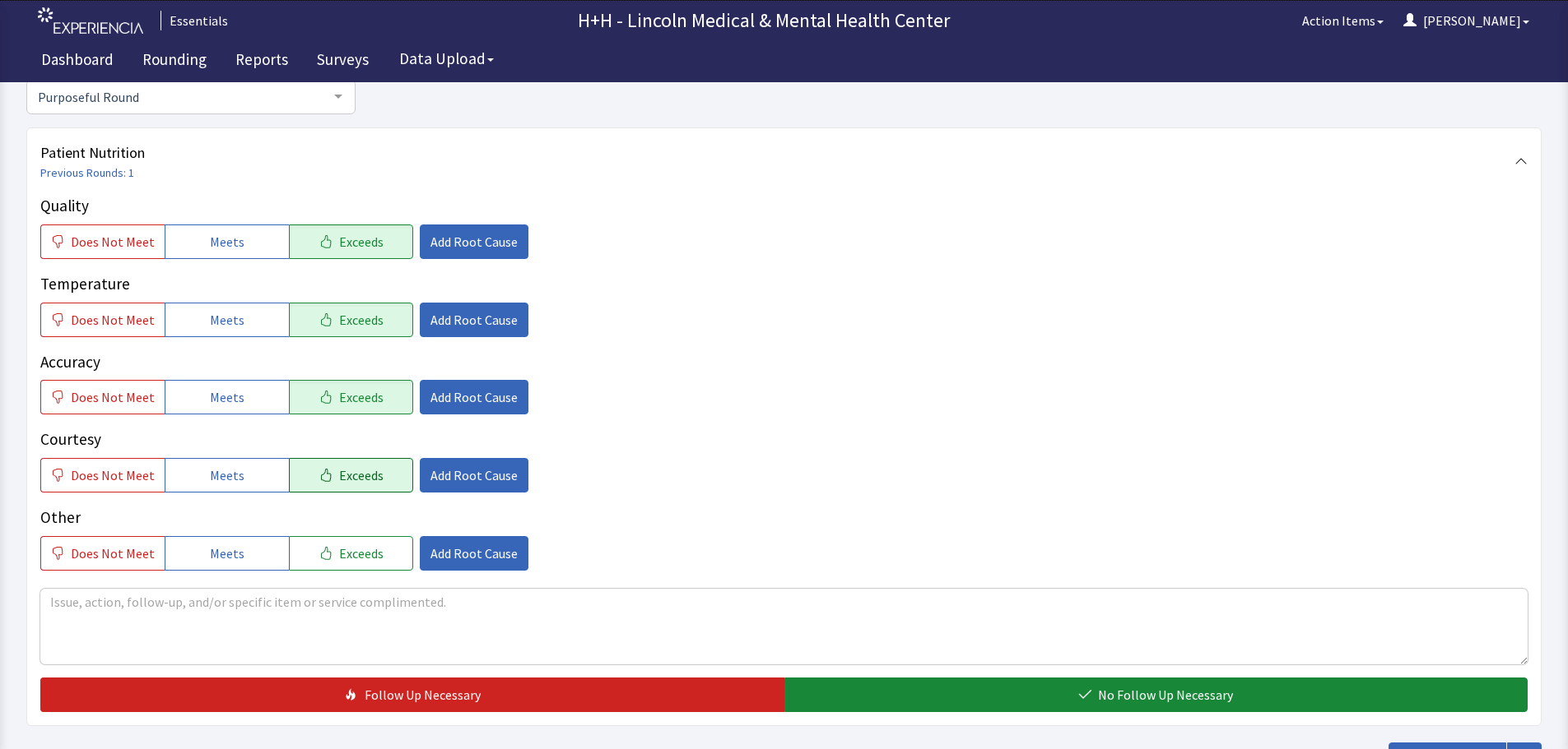
click at [372, 473] on button "Exceeds" at bounding box center [351, 475] width 124 height 35
click at [380, 547] on button "Exceeds" at bounding box center [351, 553] width 124 height 35
click at [83, 600] on textarea at bounding box center [784, 627] width 1487 height 75
type textarea "Patient told us he likes his food choices and food comes hot when served to him."
click at [471, 481] on span "Add Root Cause" at bounding box center [474, 475] width 87 height 20
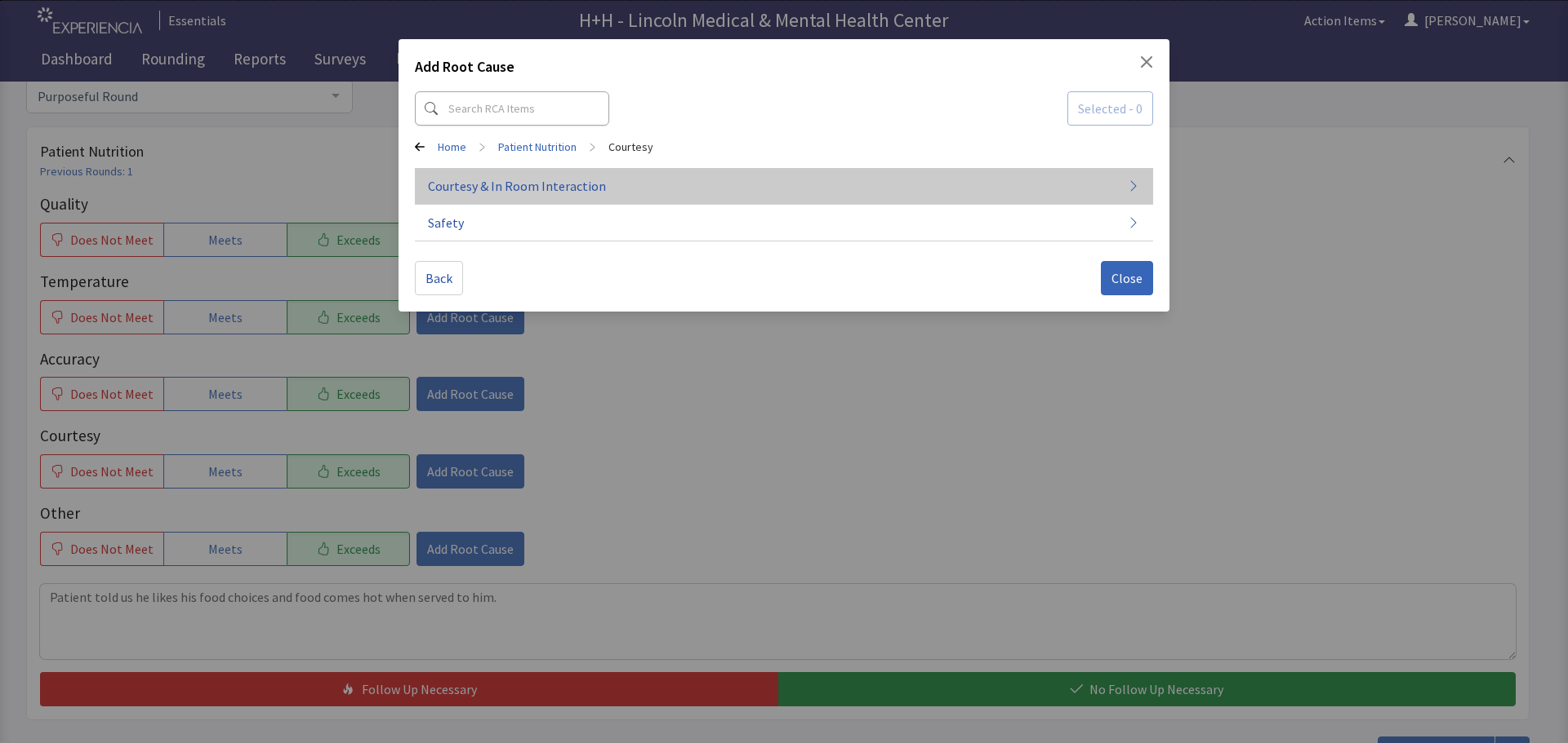
click at [511, 185] on span "Courtesy & In Room Interaction" at bounding box center [517, 186] width 178 height 20
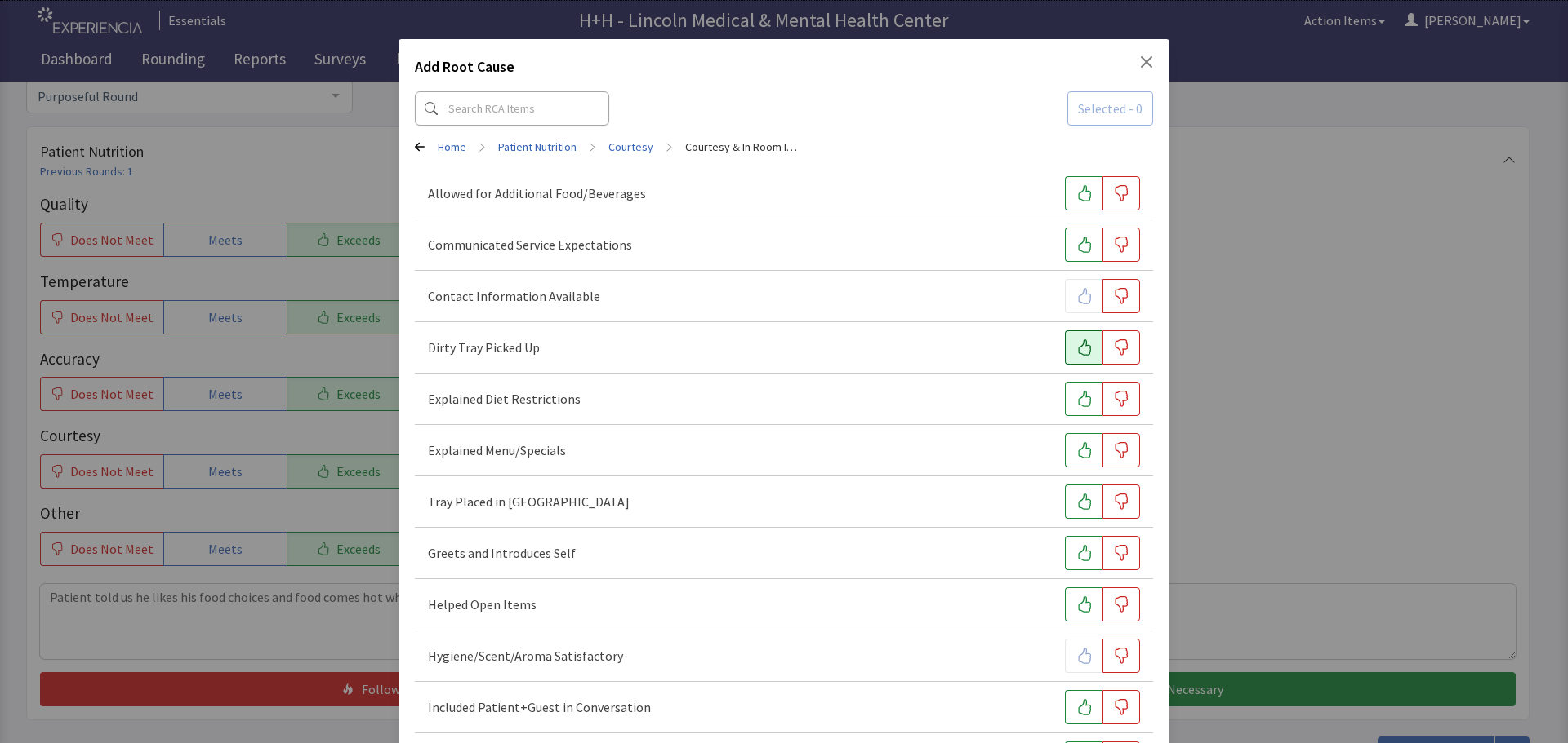
click at [1065, 344] on button "button" at bounding box center [1084, 347] width 37 height 35
click at [1076, 505] on icon "button" at bounding box center [1085, 502] width 16 height 16
click at [1065, 554] on button "button" at bounding box center [1084, 553] width 37 height 35
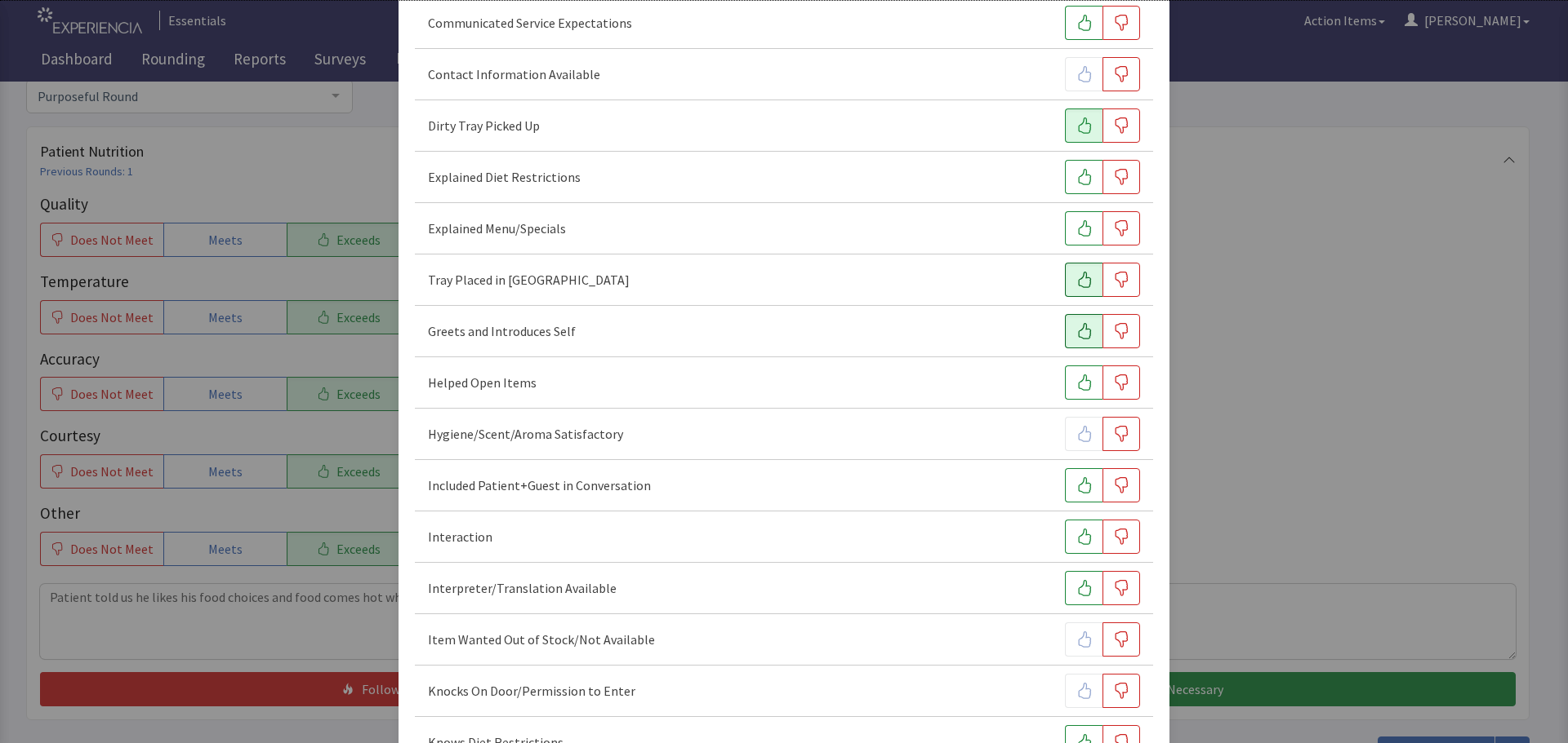
scroll to position [245, 0]
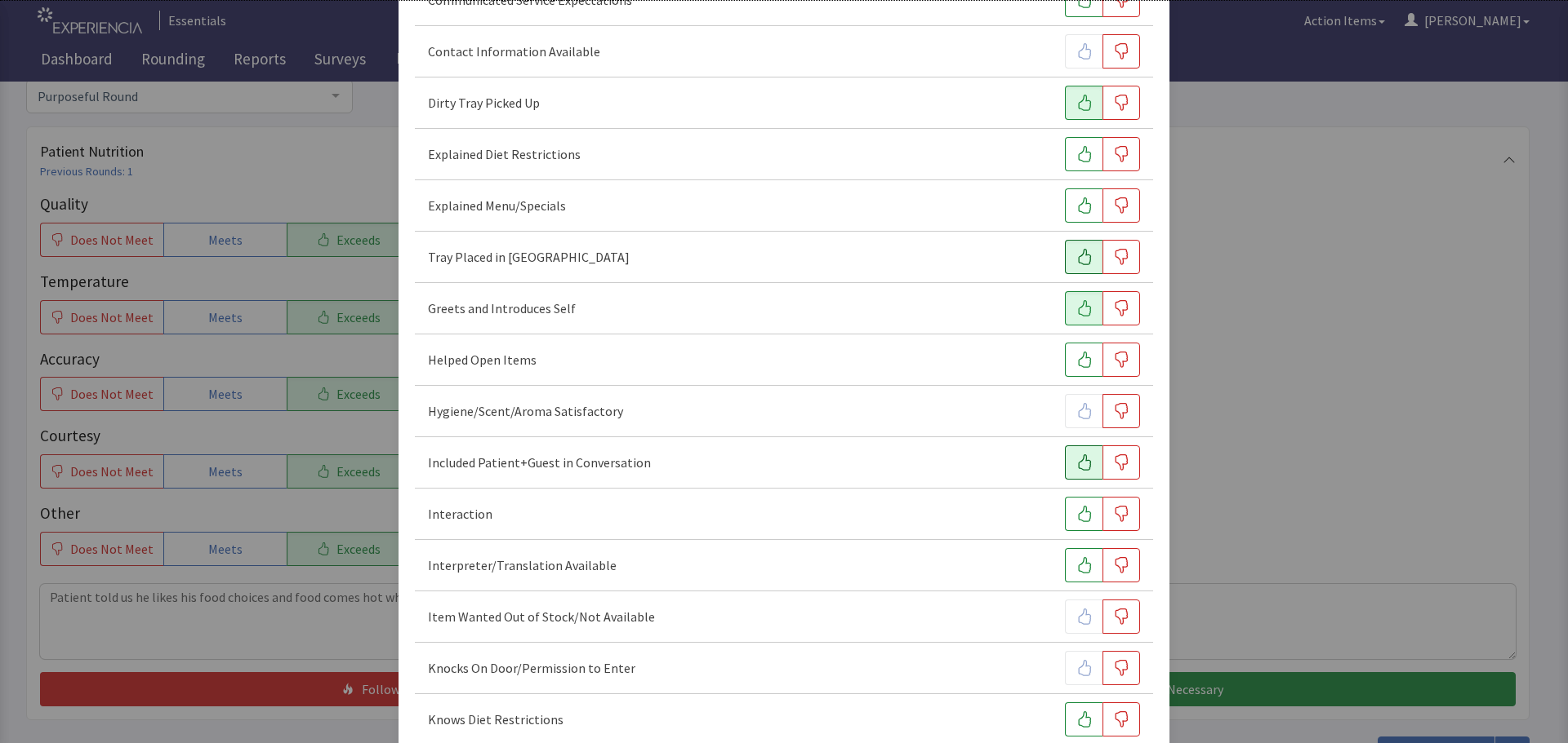
click at [1077, 470] on icon "button" at bounding box center [1084, 463] width 13 height 16
click at [1068, 504] on button "button" at bounding box center [1084, 513] width 37 height 35
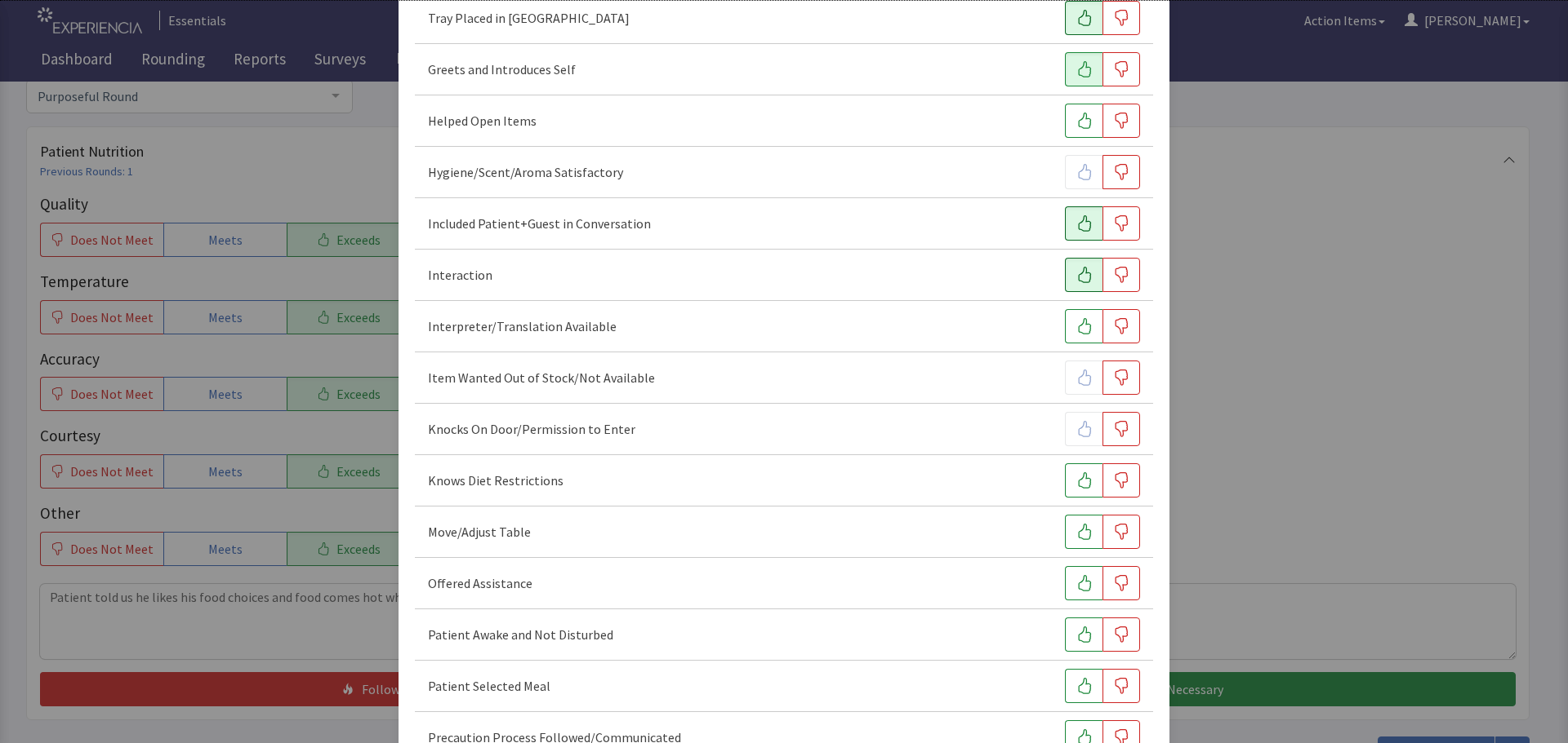
scroll to position [489, 0]
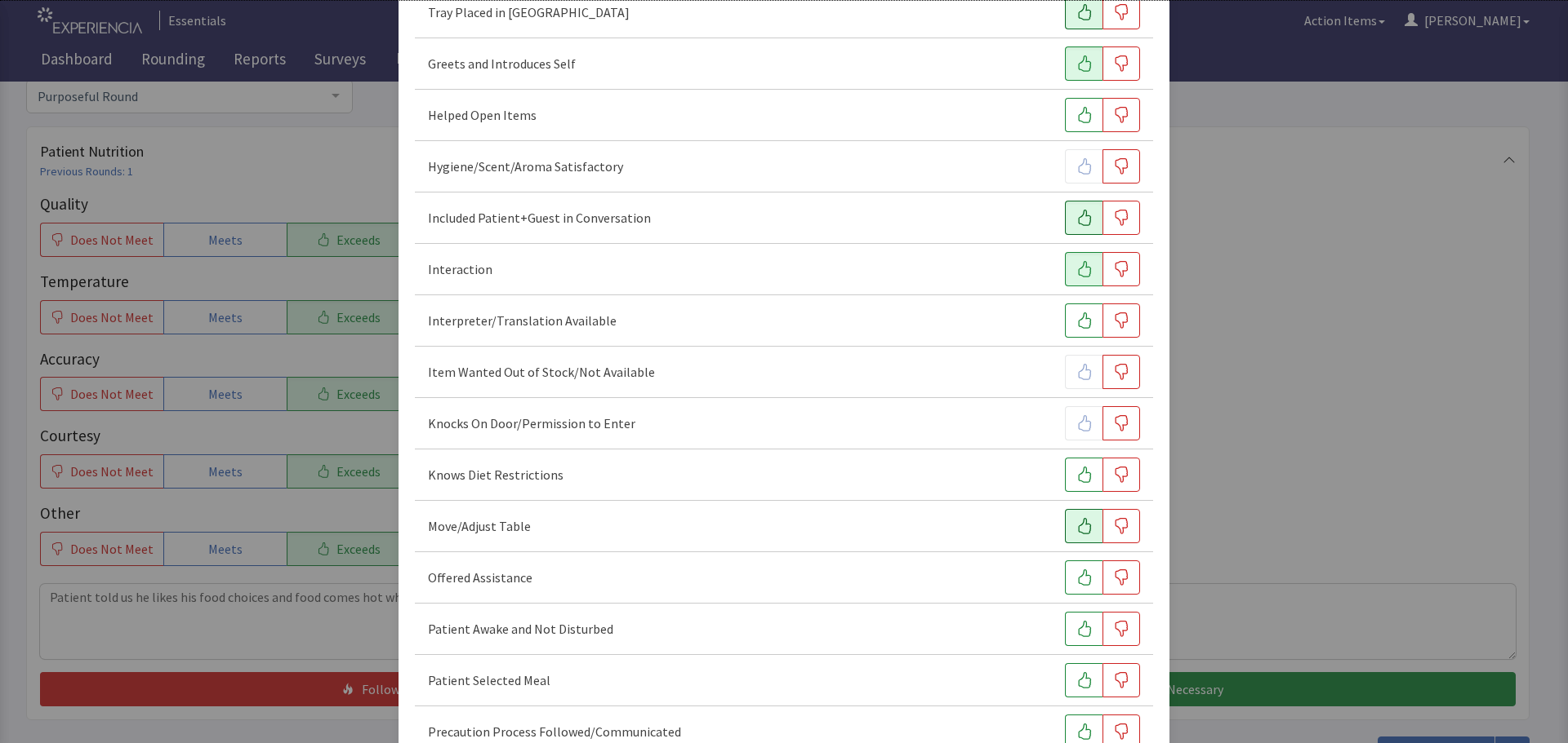
click at [1077, 528] on icon "button" at bounding box center [1084, 526] width 13 height 16
click at [1076, 575] on icon "button" at bounding box center [1085, 577] width 16 height 16
click at [1077, 626] on icon "button" at bounding box center [1084, 629] width 13 height 16
drag, startPoint x: 1059, startPoint y: 682, endPoint x: 1065, endPoint y: 674, distance: 10.0
click at [1065, 682] on button "button" at bounding box center [1084, 681] width 37 height 35
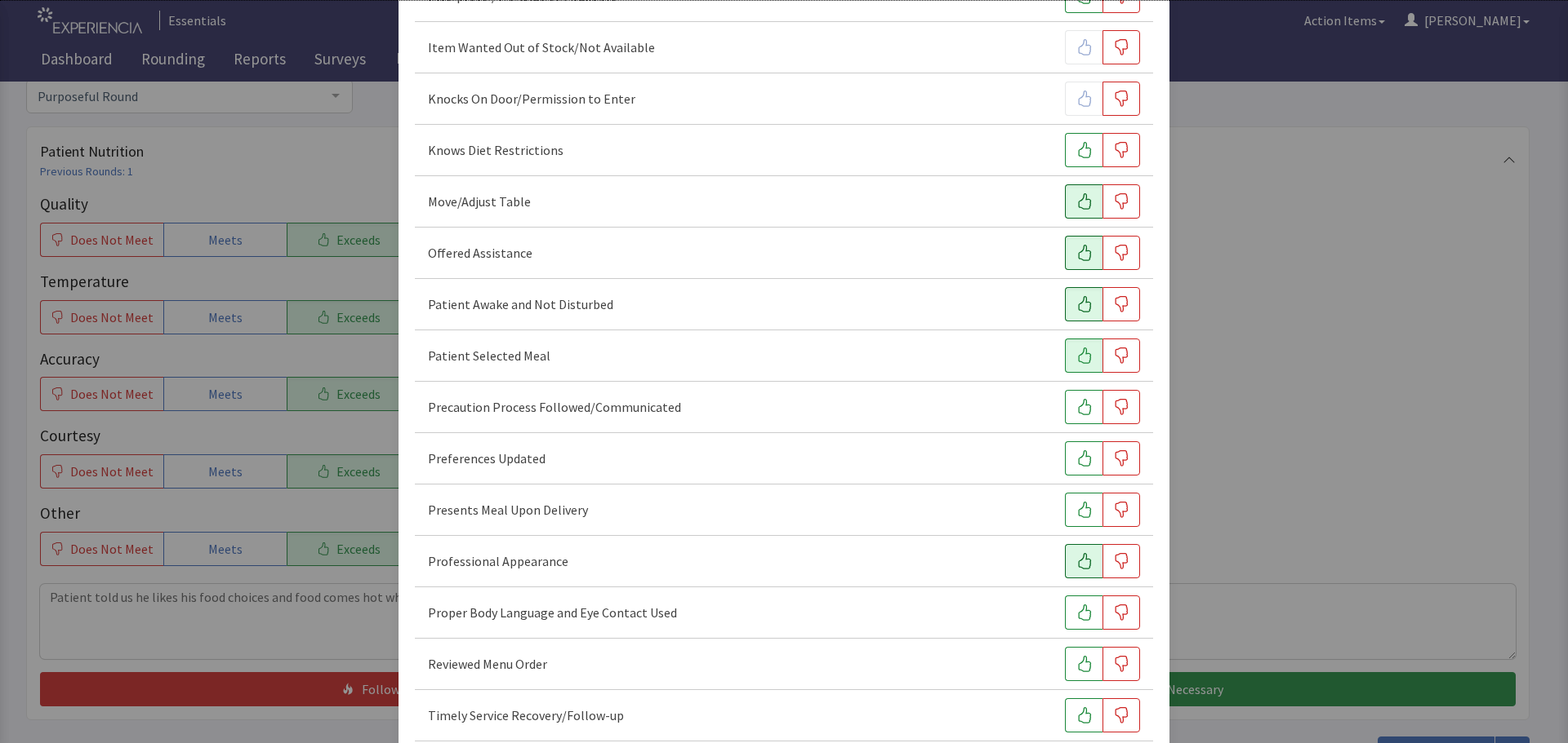
scroll to position [816, 0]
click at [1070, 470] on button "button" at bounding box center [1084, 456] width 37 height 35
click at [1068, 517] on button "button" at bounding box center [1084, 508] width 37 height 35
click at [1077, 561] on icon "button" at bounding box center [1085, 560] width 16 height 16
click at [1077, 607] on icon "button" at bounding box center [1084, 611] width 13 height 16
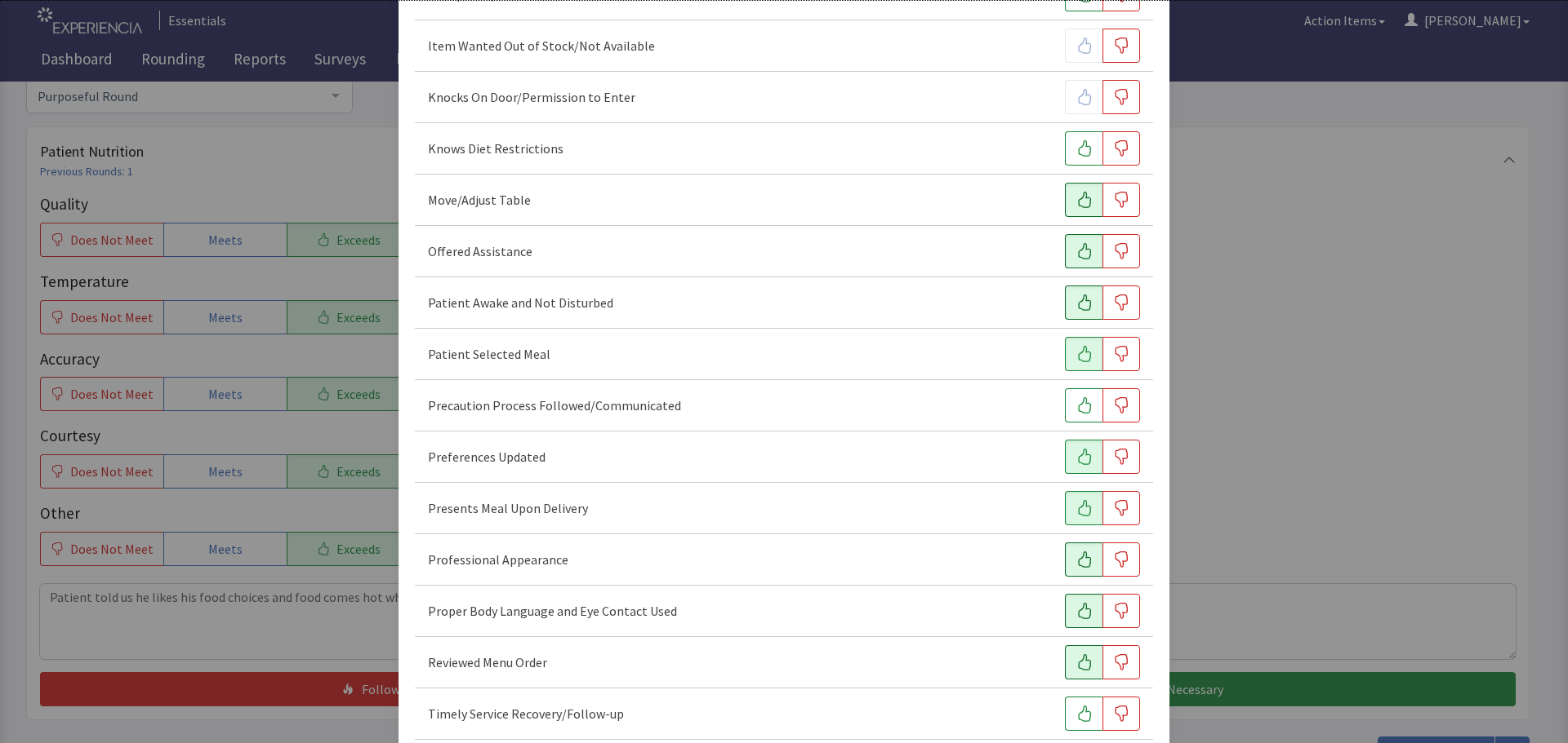
click at [1077, 659] on icon "button" at bounding box center [1085, 662] width 16 height 16
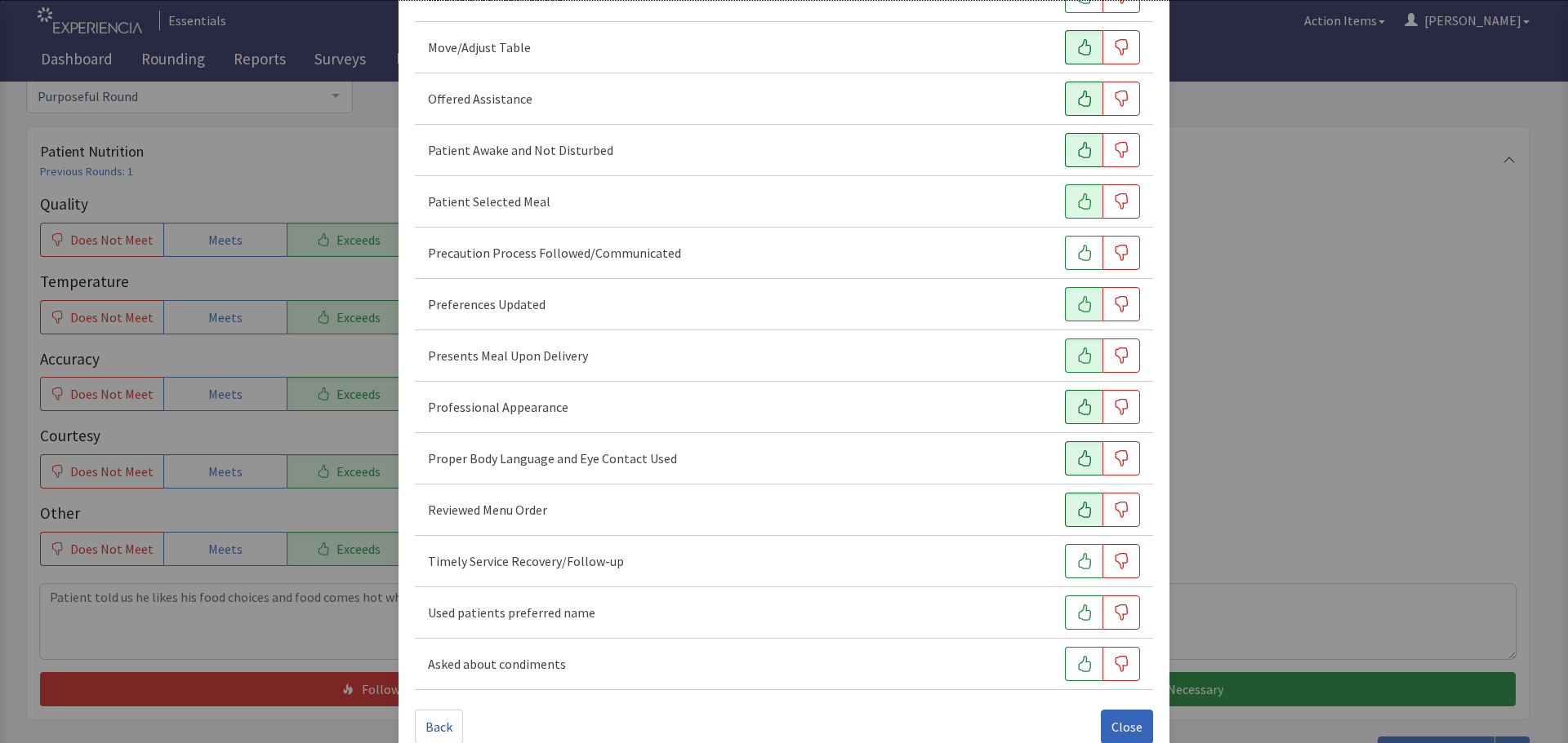
scroll to position [998, 0]
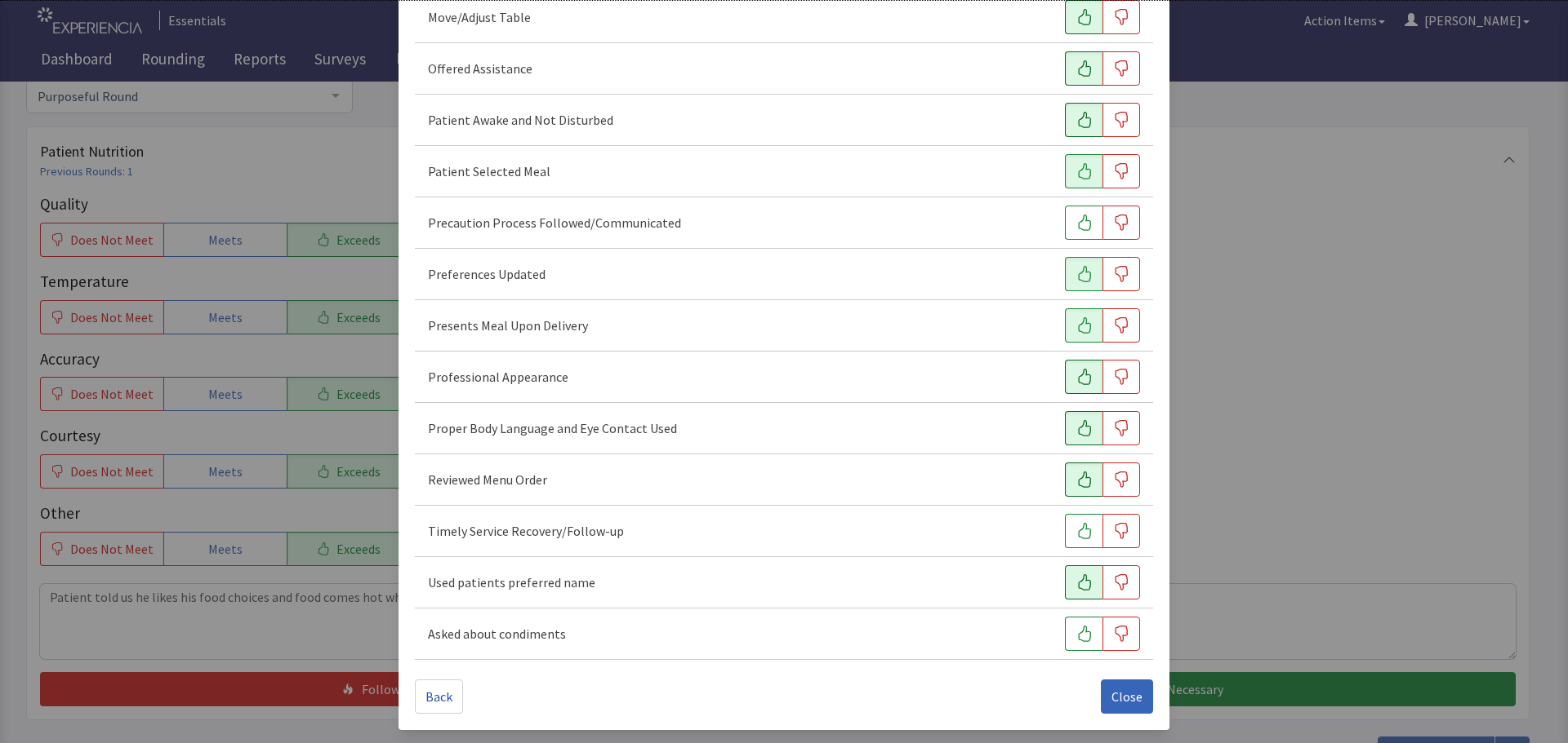
click at [1077, 579] on icon "button" at bounding box center [1084, 583] width 13 height 16
click at [1065, 481] on button "button" at bounding box center [1084, 480] width 37 height 35
click at [1065, 535] on button "button" at bounding box center [1084, 531] width 37 height 35
click at [1118, 695] on span "Close" at bounding box center [1126, 697] width 31 height 20
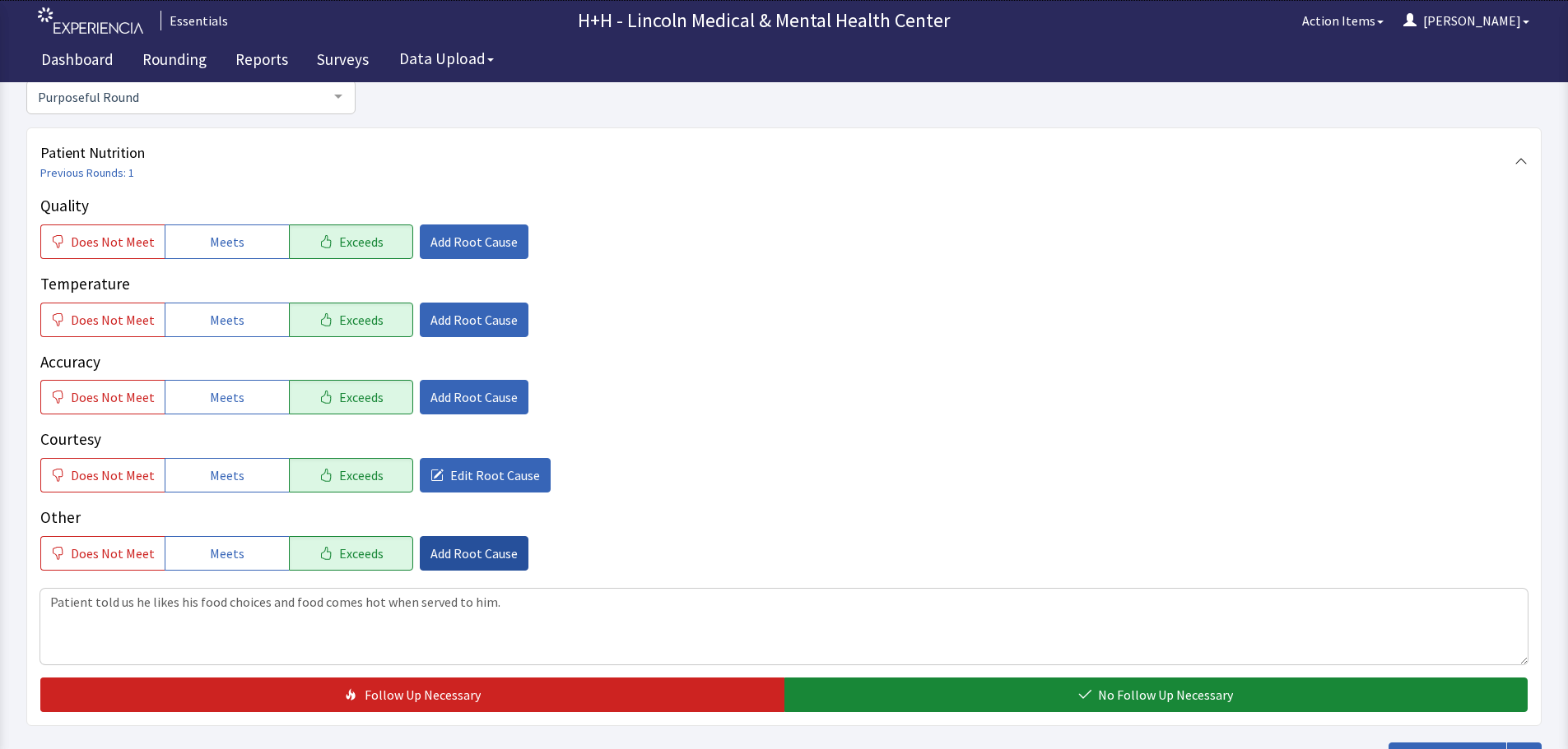
click at [471, 550] on span "Add Root Cause" at bounding box center [474, 553] width 87 height 20
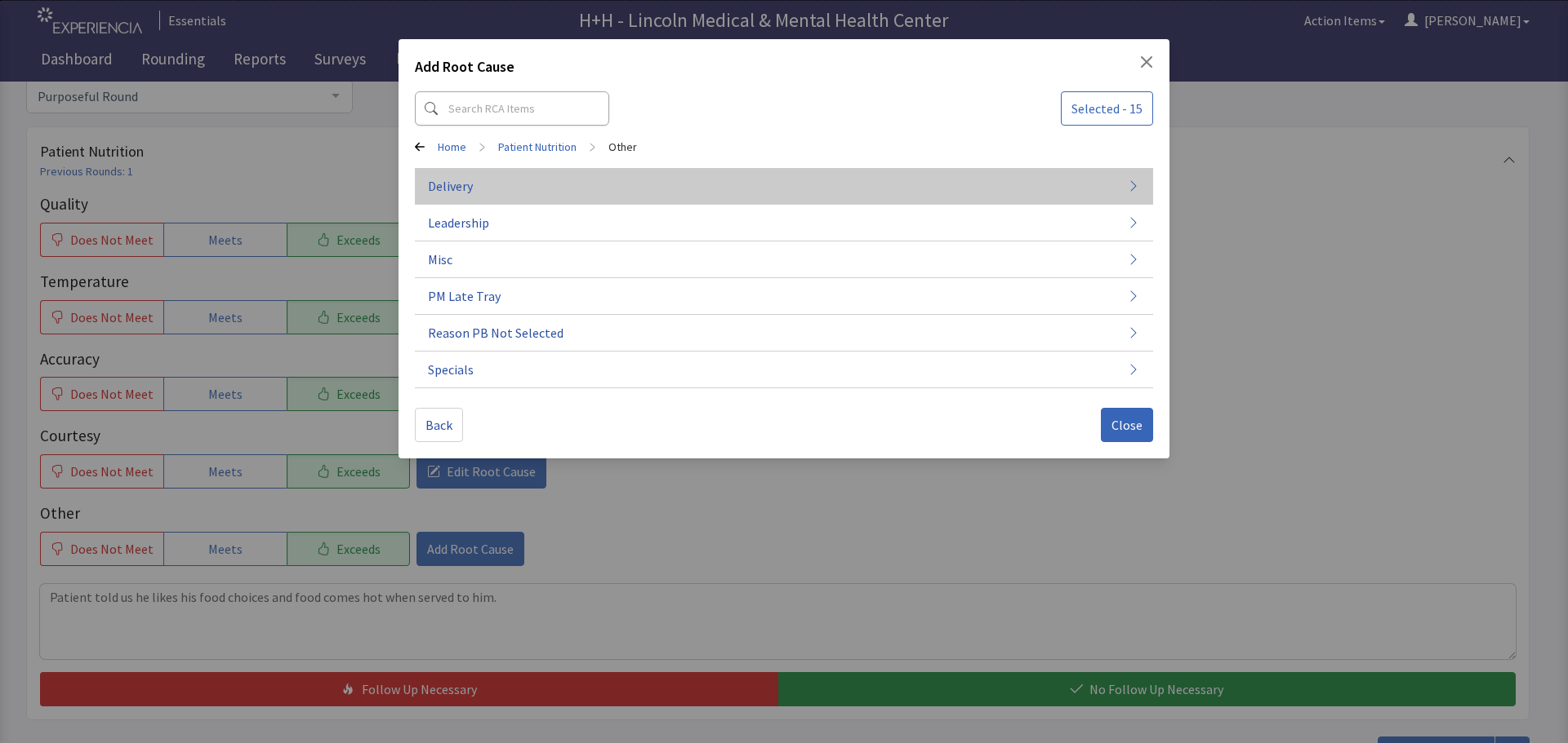
click at [502, 186] on button "Delivery" at bounding box center [784, 186] width 738 height 36
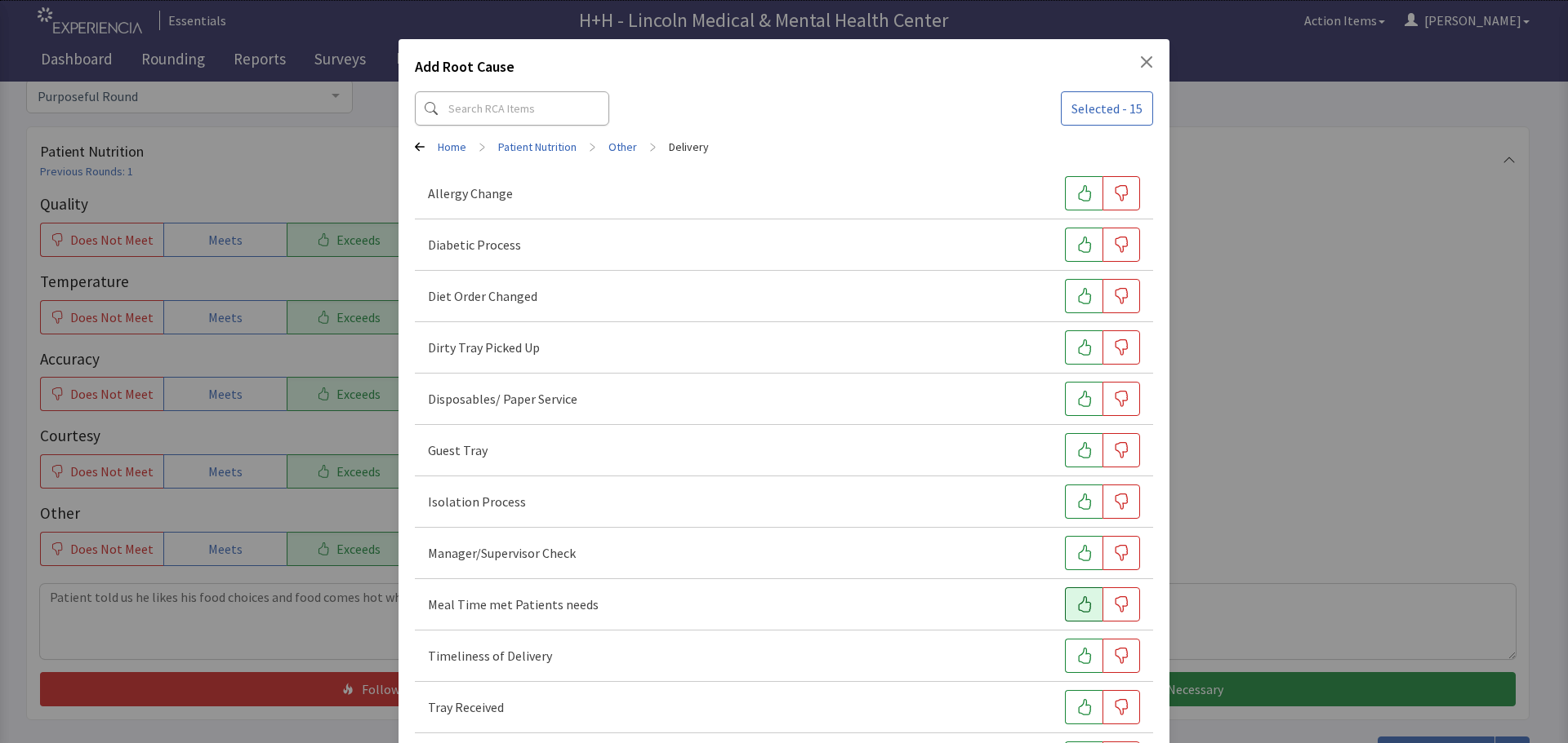
click at [1077, 602] on icon "button" at bounding box center [1084, 604] width 13 height 16
click at [1076, 651] on icon "button" at bounding box center [1085, 656] width 16 height 16
click at [1081, 699] on icon "button" at bounding box center [1085, 707] width 16 height 16
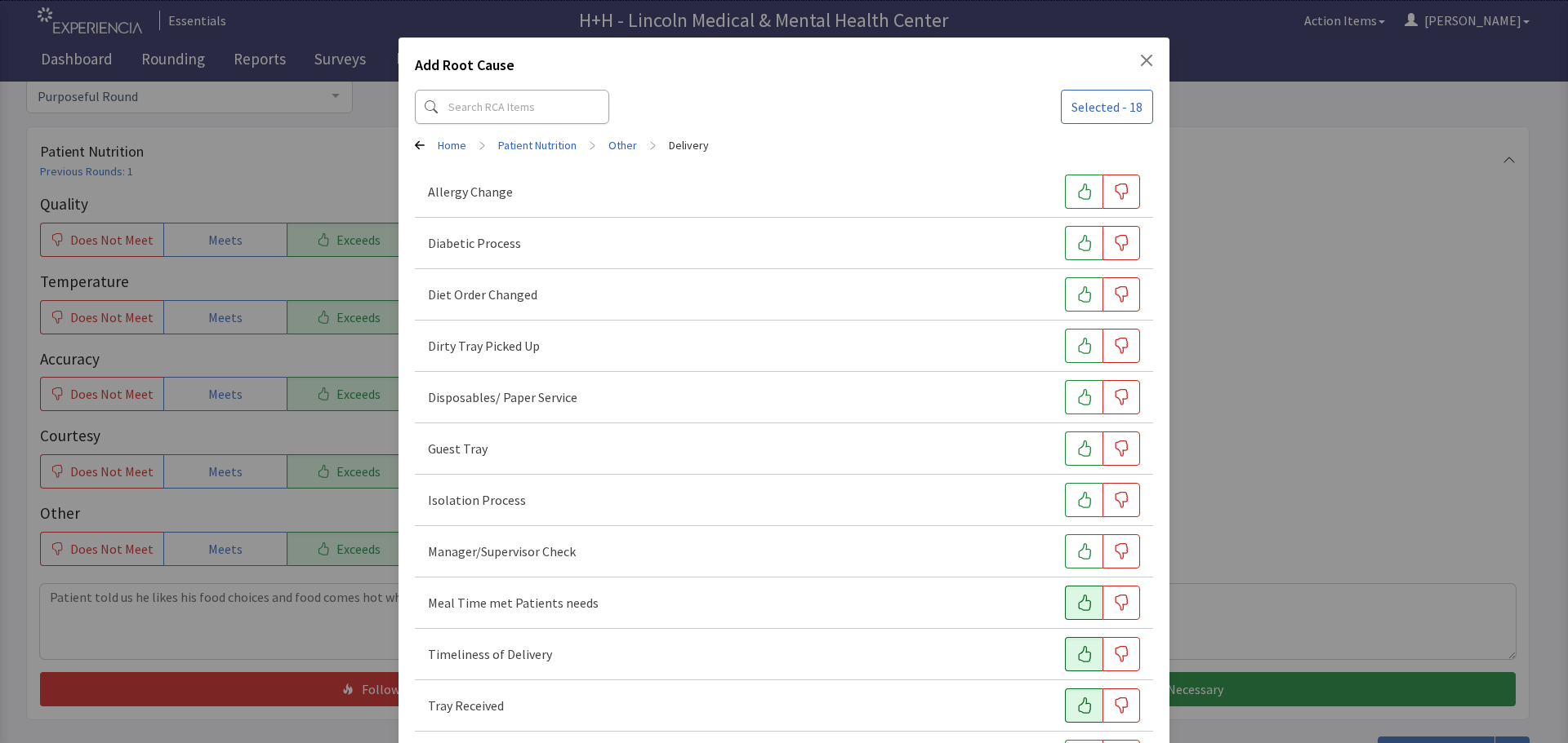
scroll to position [0, 0]
drag, startPoint x: 1072, startPoint y: 351, endPoint x: 1064, endPoint y: 352, distance: 8.1
click at [1076, 351] on icon "button" at bounding box center [1085, 347] width 16 height 16
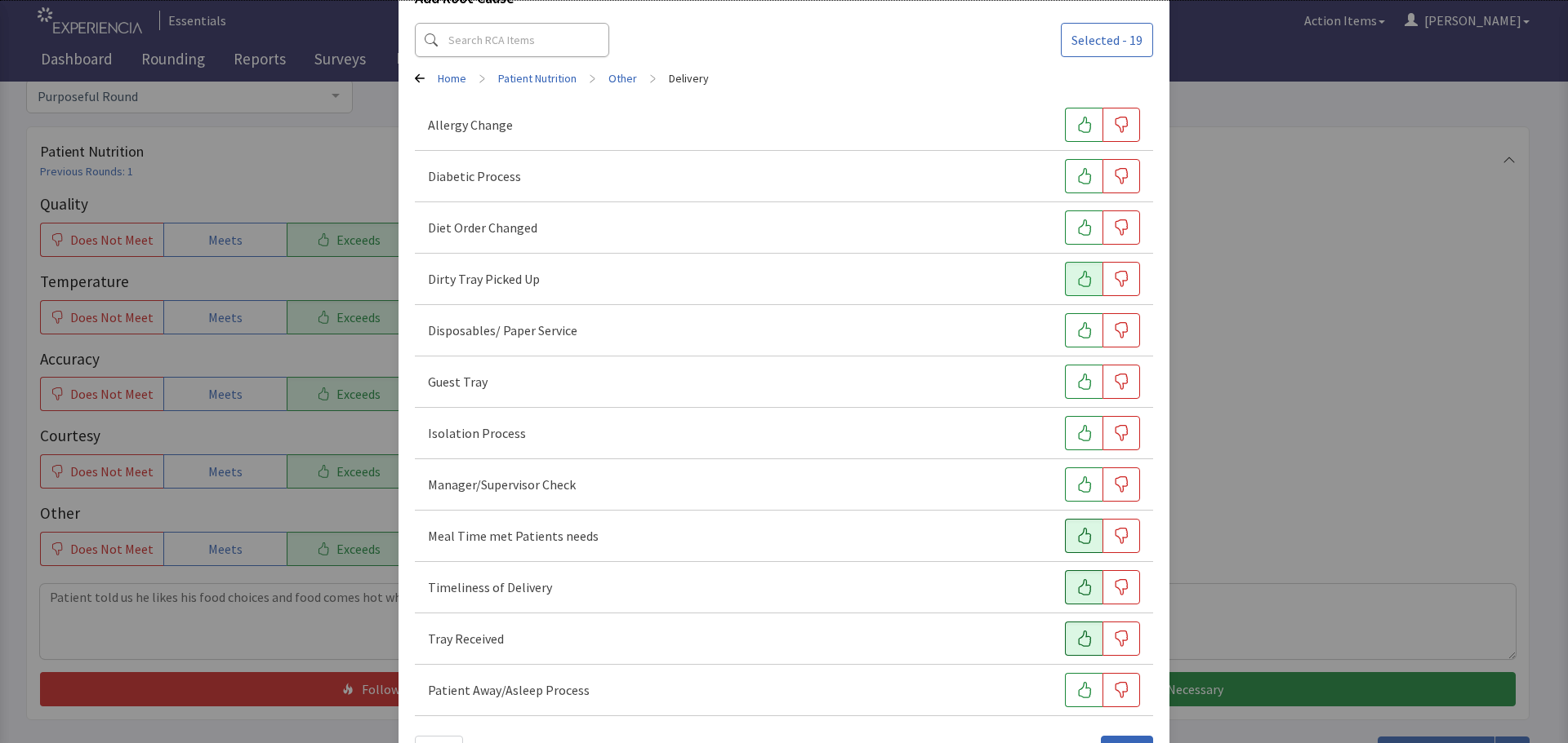
scroll to position [125, 0]
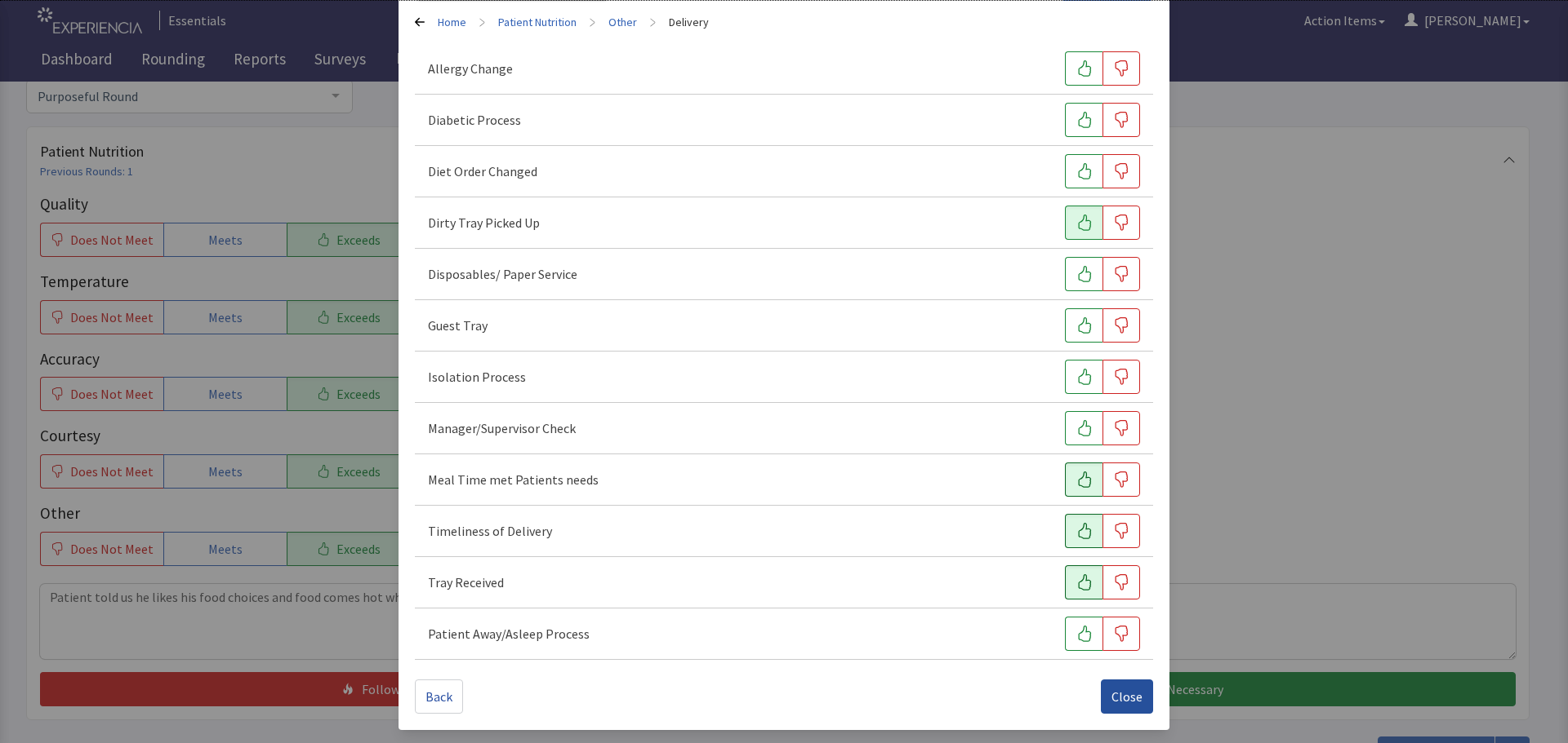
click at [1135, 689] on button "Close" at bounding box center [1126, 697] width 53 height 35
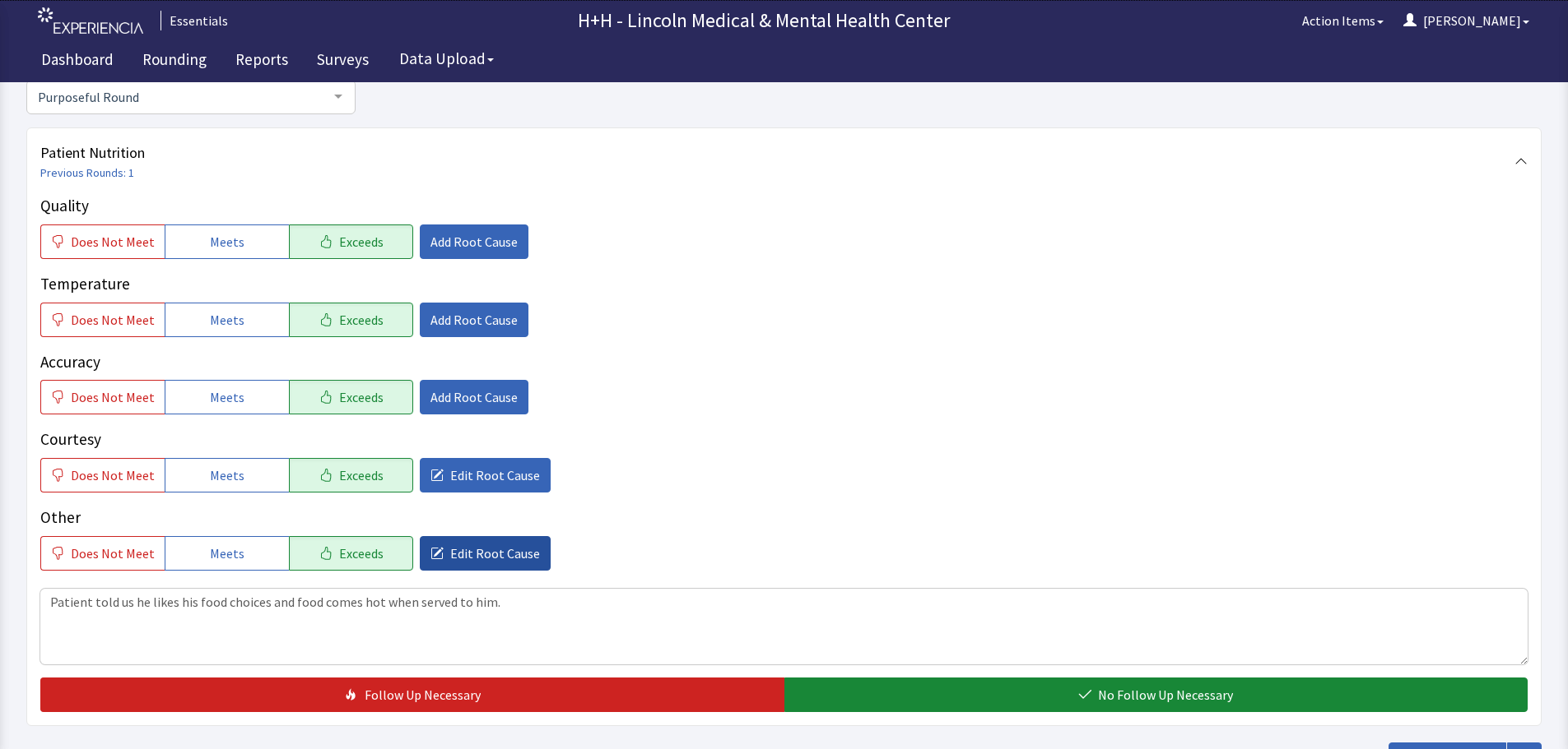
click at [512, 548] on span "Edit Root Cause" at bounding box center [495, 553] width 90 height 20
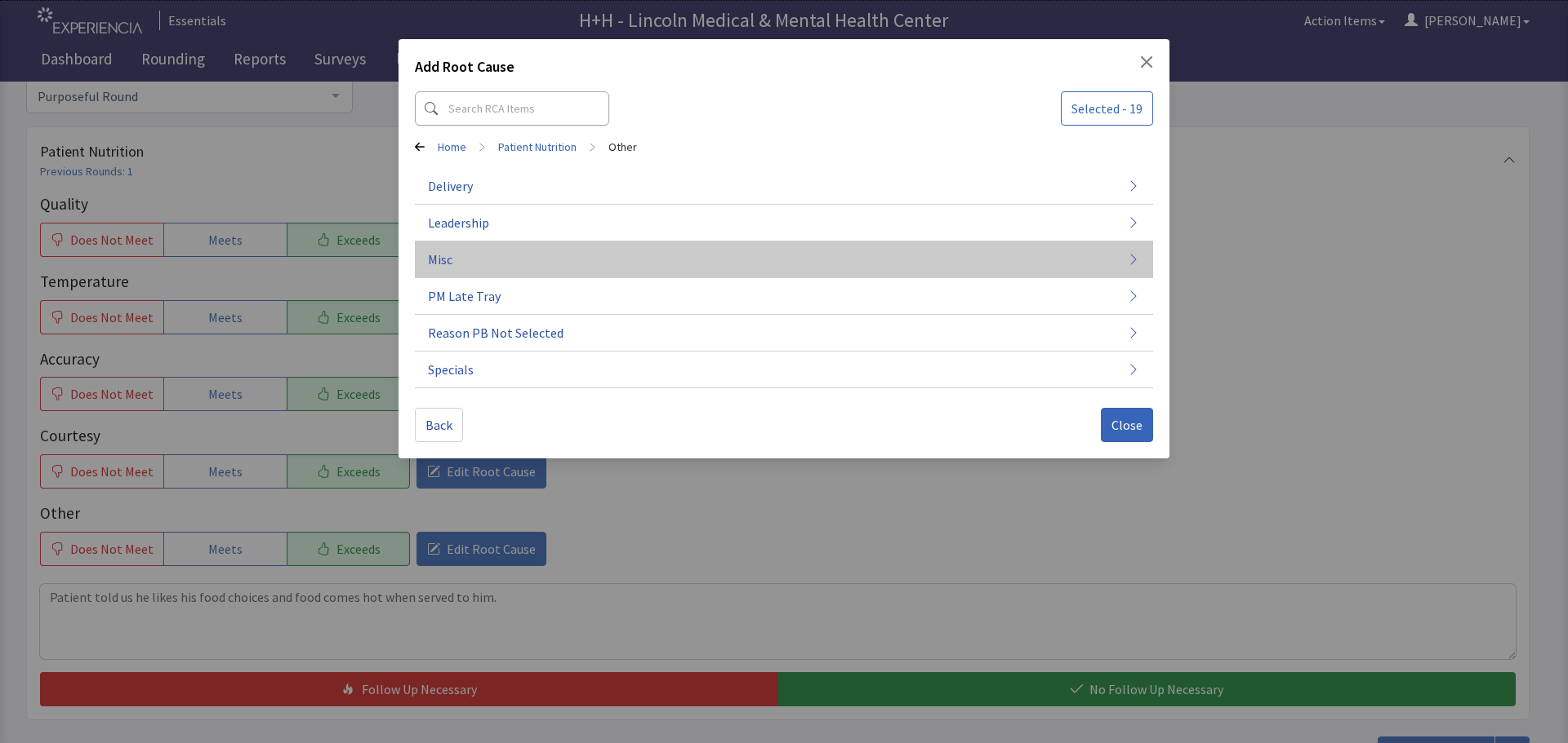
click at [448, 265] on span "Misc" at bounding box center [441, 260] width 25 height 20
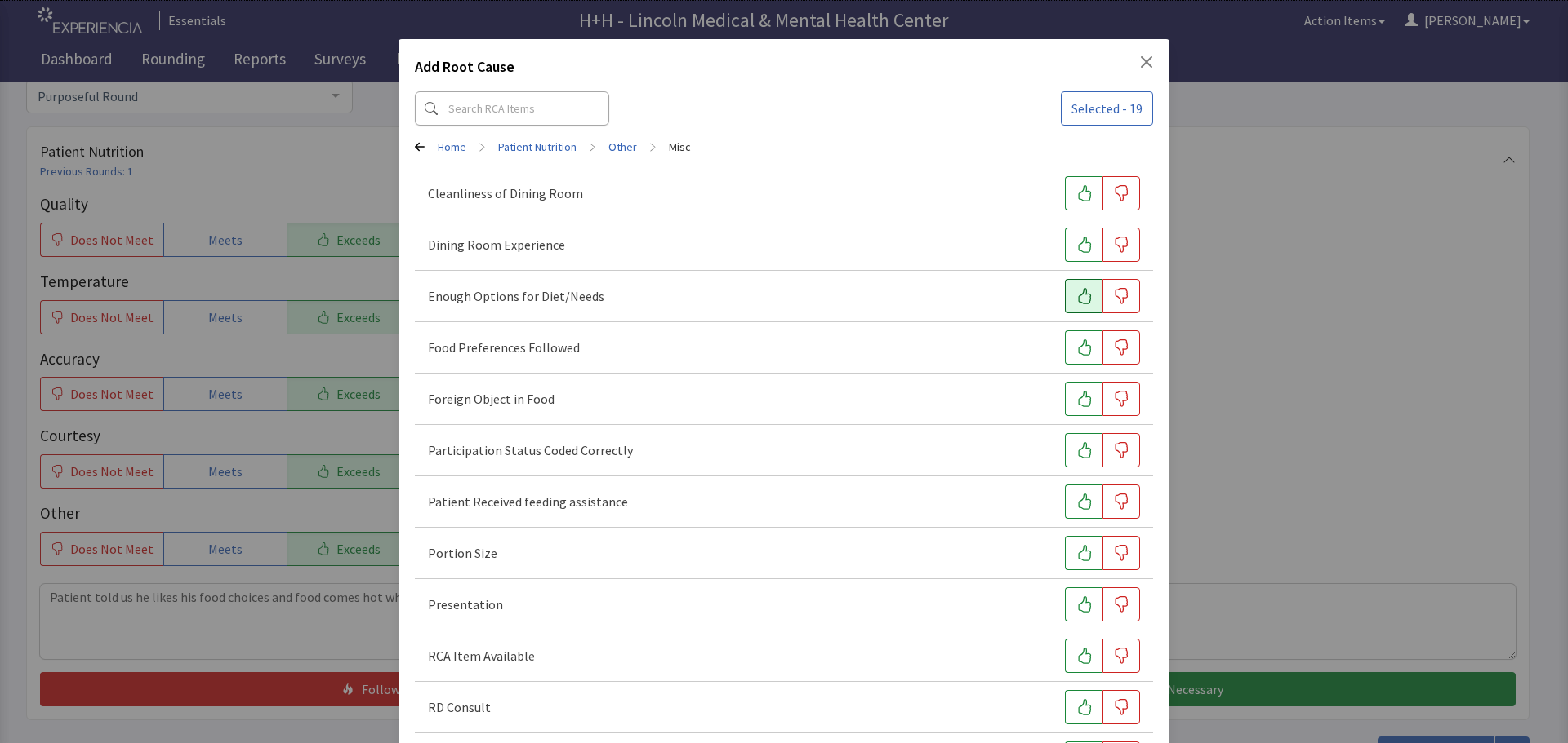
click at [1065, 293] on button "button" at bounding box center [1084, 296] width 37 height 35
click at [1076, 346] on icon "button" at bounding box center [1085, 347] width 16 height 16
click at [1076, 551] on icon "button" at bounding box center [1085, 553] width 16 height 16
click at [1076, 604] on icon "button" at bounding box center [1085, 604] width 16 height 16
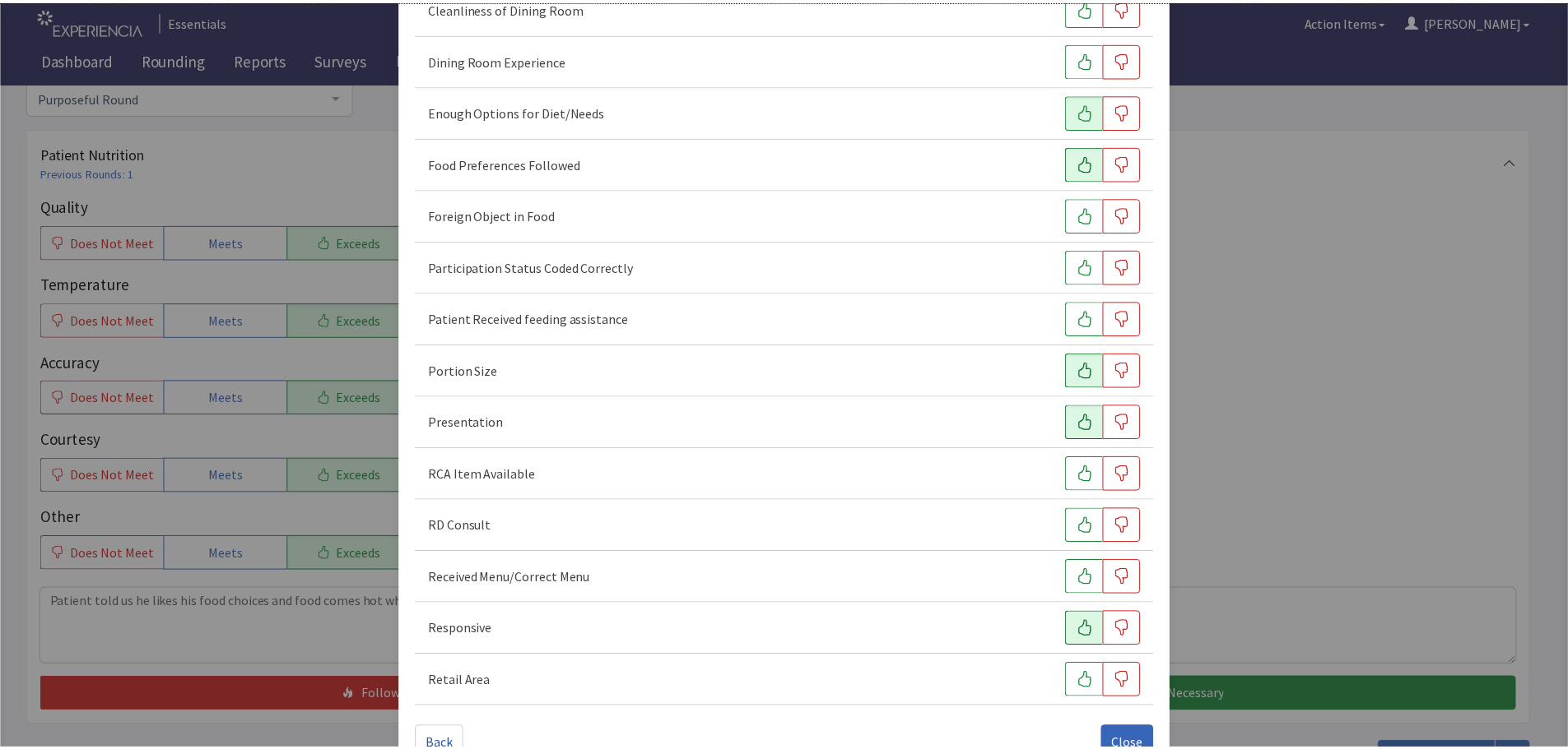
scroll to position [230, 0]
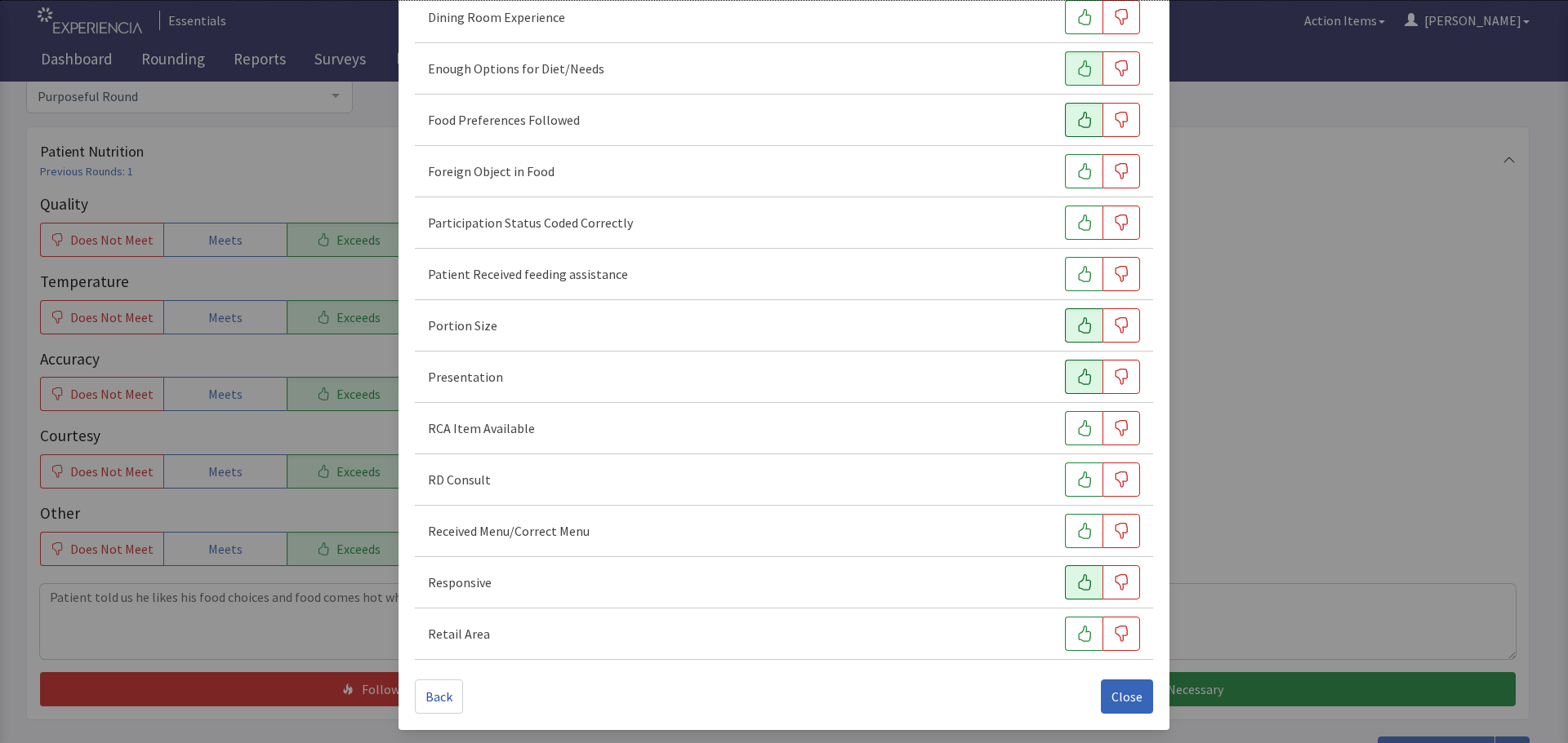
click at [1076, 585] on icon "button" at bounding box center [1085, 583] width 16 height 16
click at [1101, 696] on button "Close" at bounding box center [1126, 697] width 53 height 35
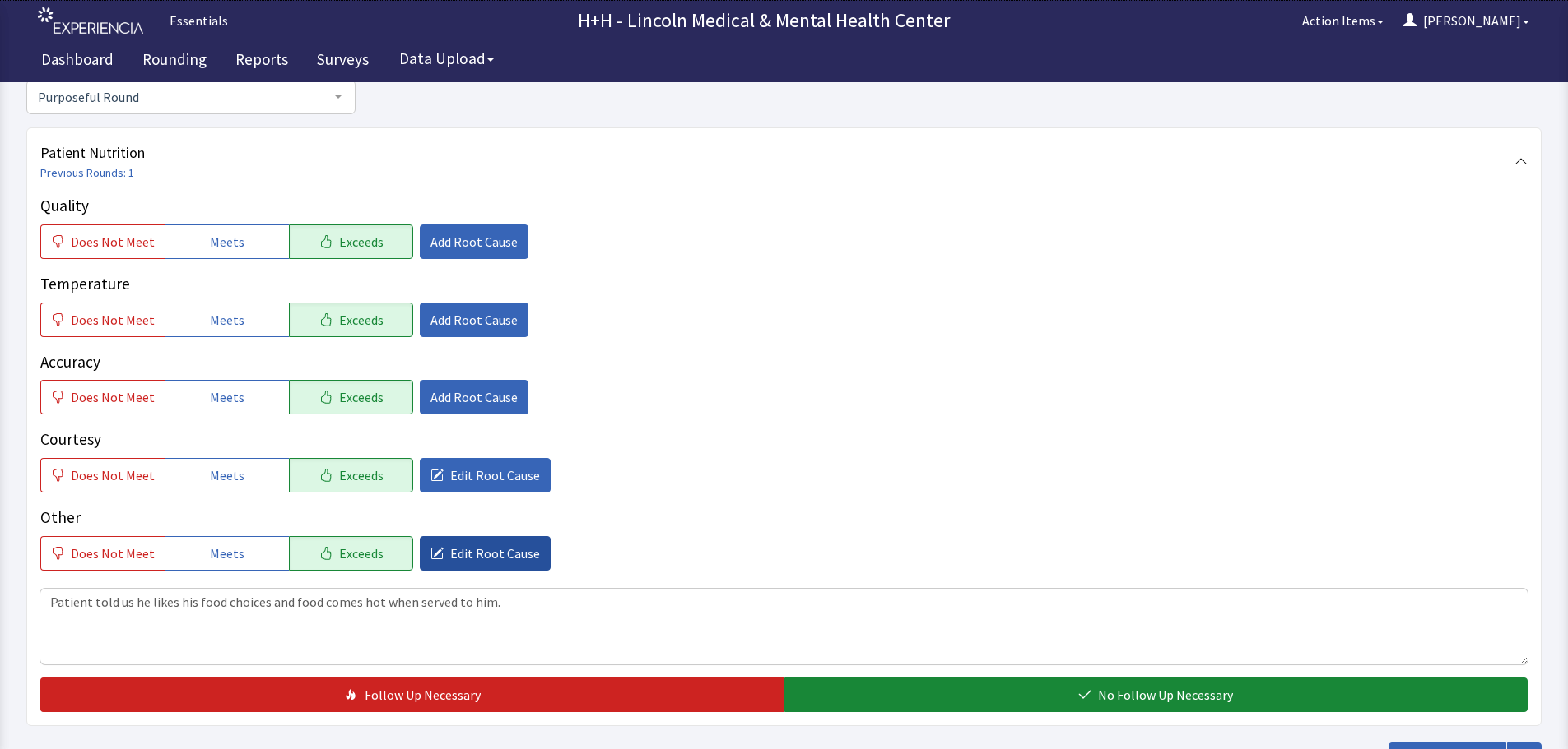
click at [477, 552] on span "Edit Root Cause" at bounding box center [495, 553] width 90 height 20
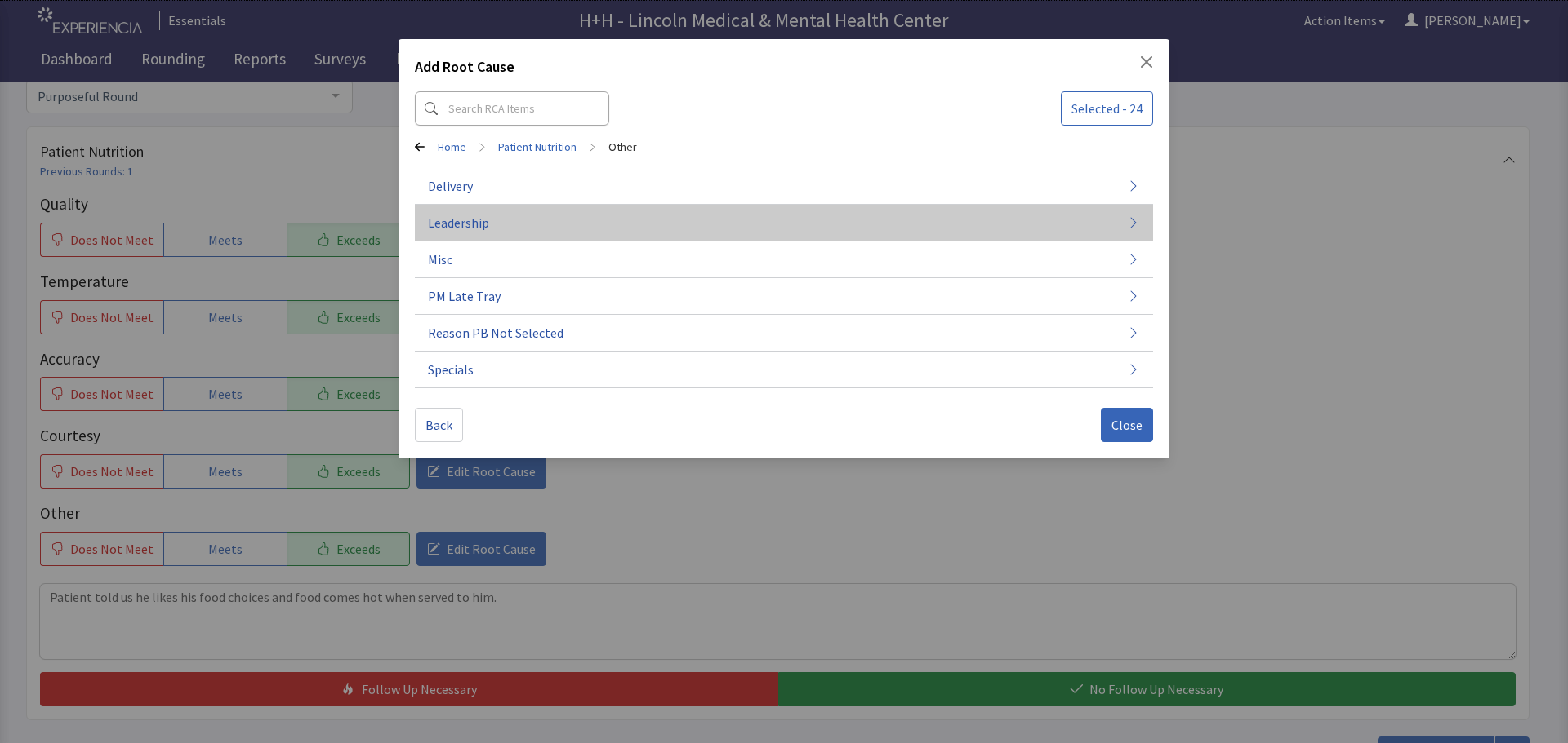
click at [489, 225] on button "Leadership" at bounding box center [784, 222] width 738 height 36
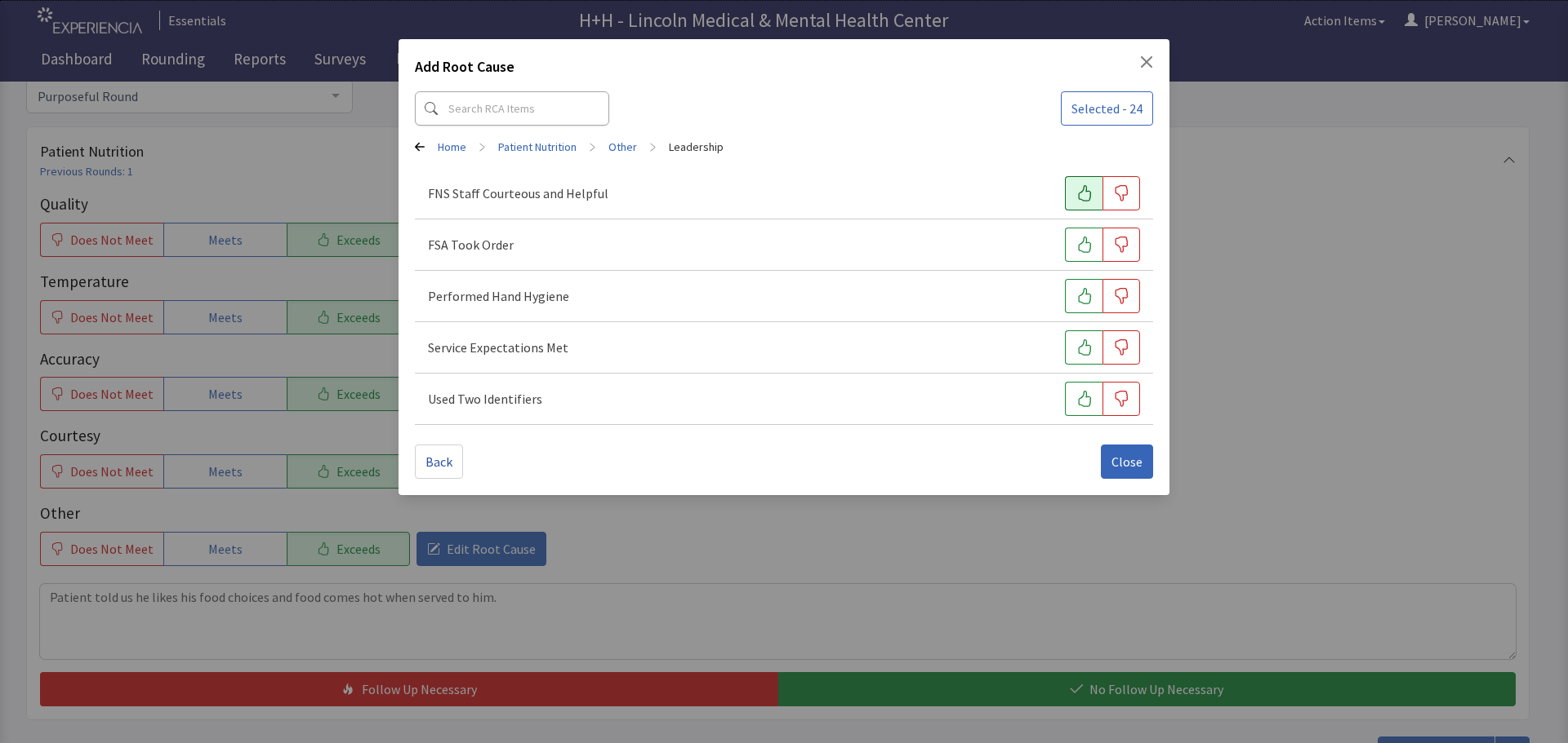
drag, startPoint x: 1075, startPoint y: 196, endPoint x: 1076, endPoint y: 205, distance: 9.1
click at [1076, 196] on button "button" at bounding box center [1084, 193] width 37 height 35
click at [1081, 243] on icon "button" at bounding box center [1084, 245] width 13 height 16
click at [1083, 290] on icon "button" at bounding box center [1085, 296] width 16 height 16
click at [1085, 349] on icon "button" at bounding box center [1085, 347] width 16 height 16
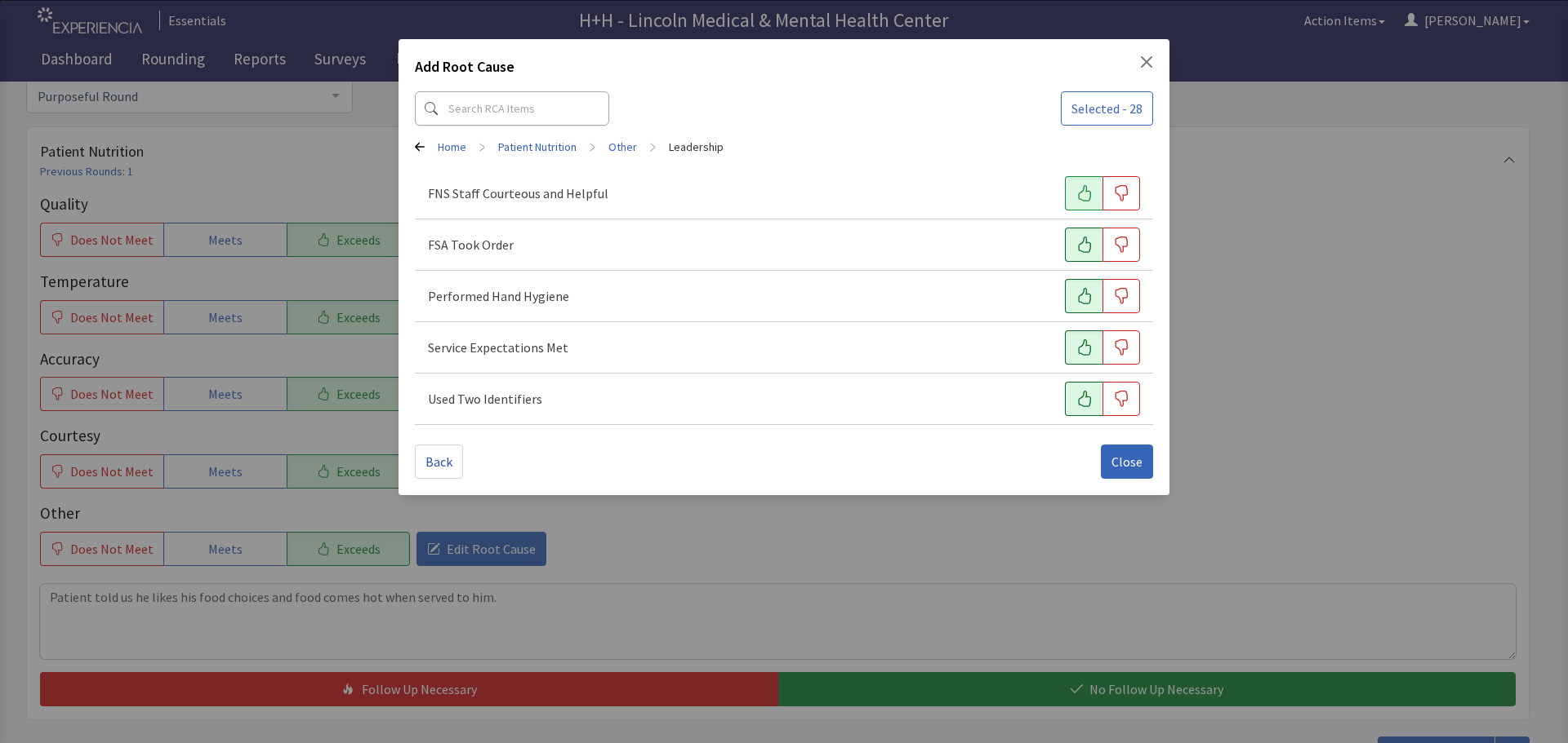
click at [1068, 398] on button "button" at bounding box center [1084, 399] width 37 height 35
click at [1127, 455] on span "Close" at bounding box center [1126, 462] width 31 height 20
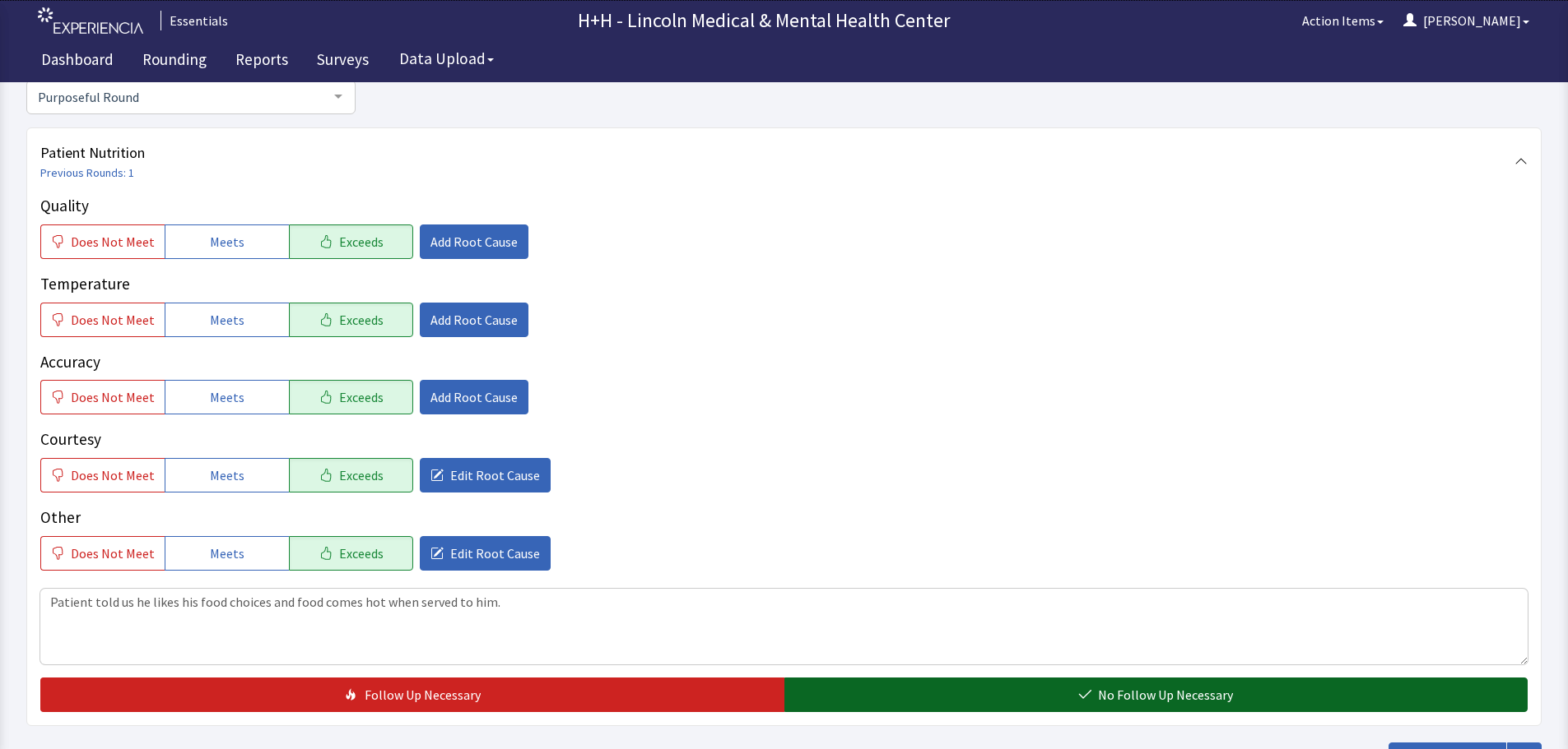
click at [928, 701] on button "No Follow Up Necessary" at bounding box center [1156, 695] width 744 height 35
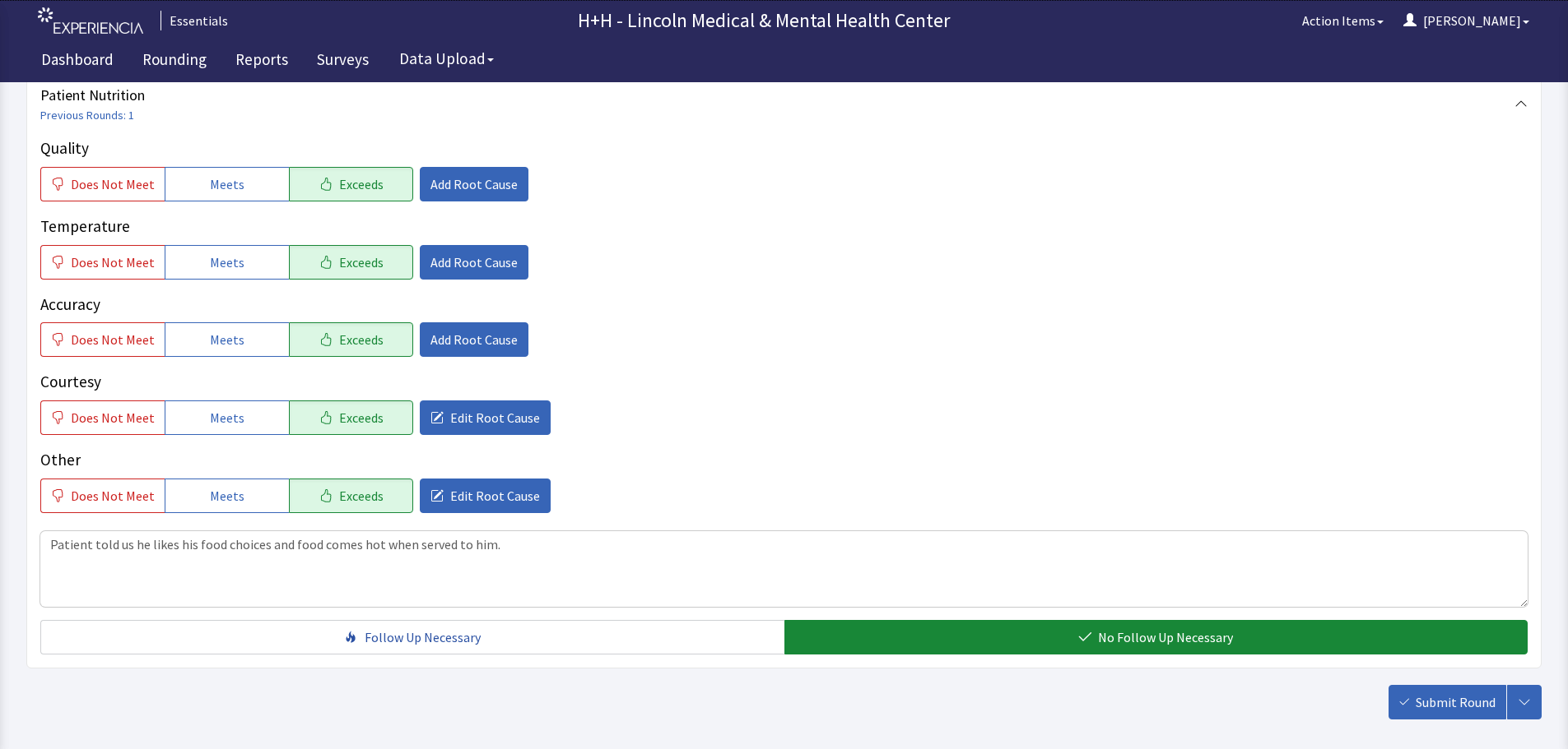
scroll to position [301, 0]
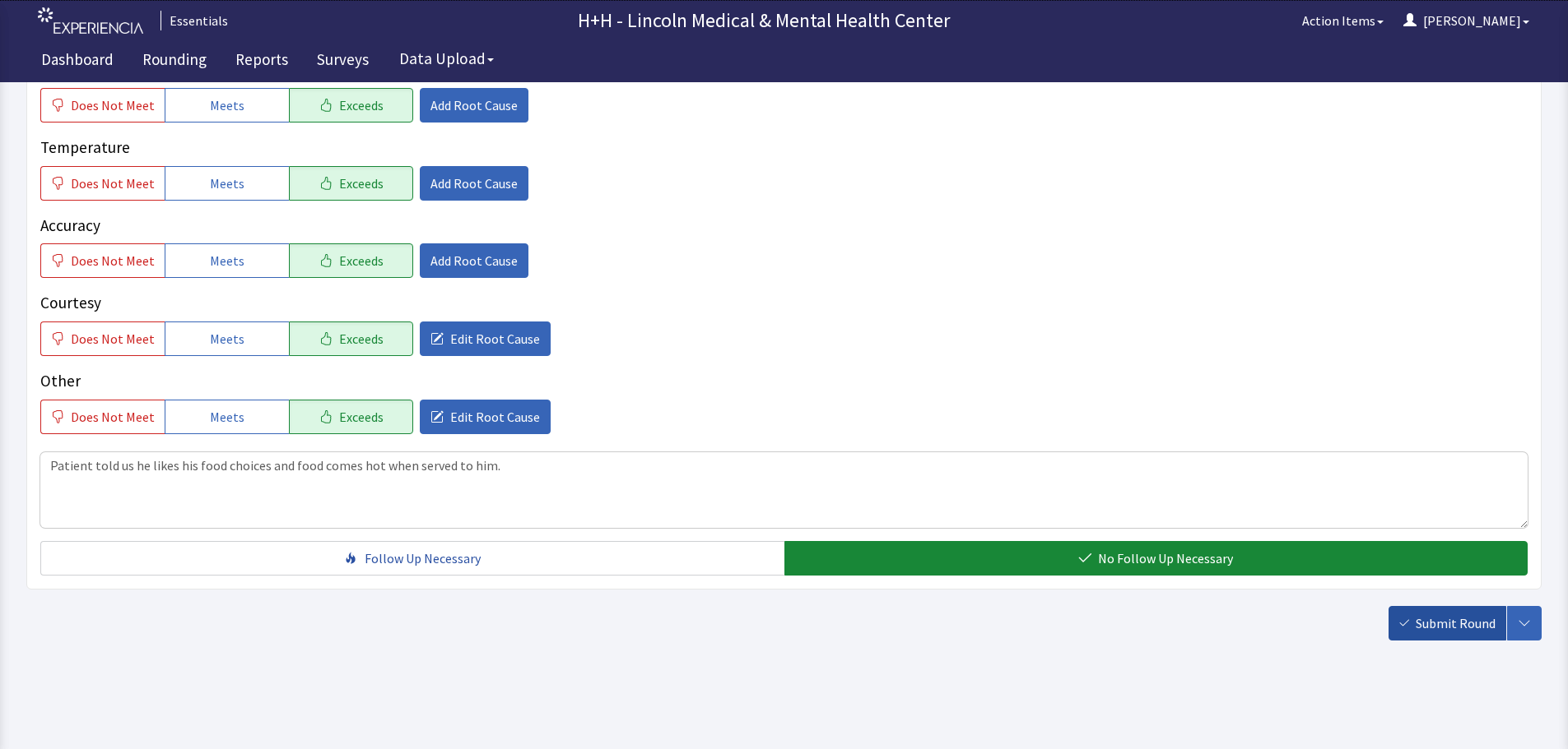
click at [1453, 625] on span "Submit Round" at bounding box center [1455, 623] width 80 height 20
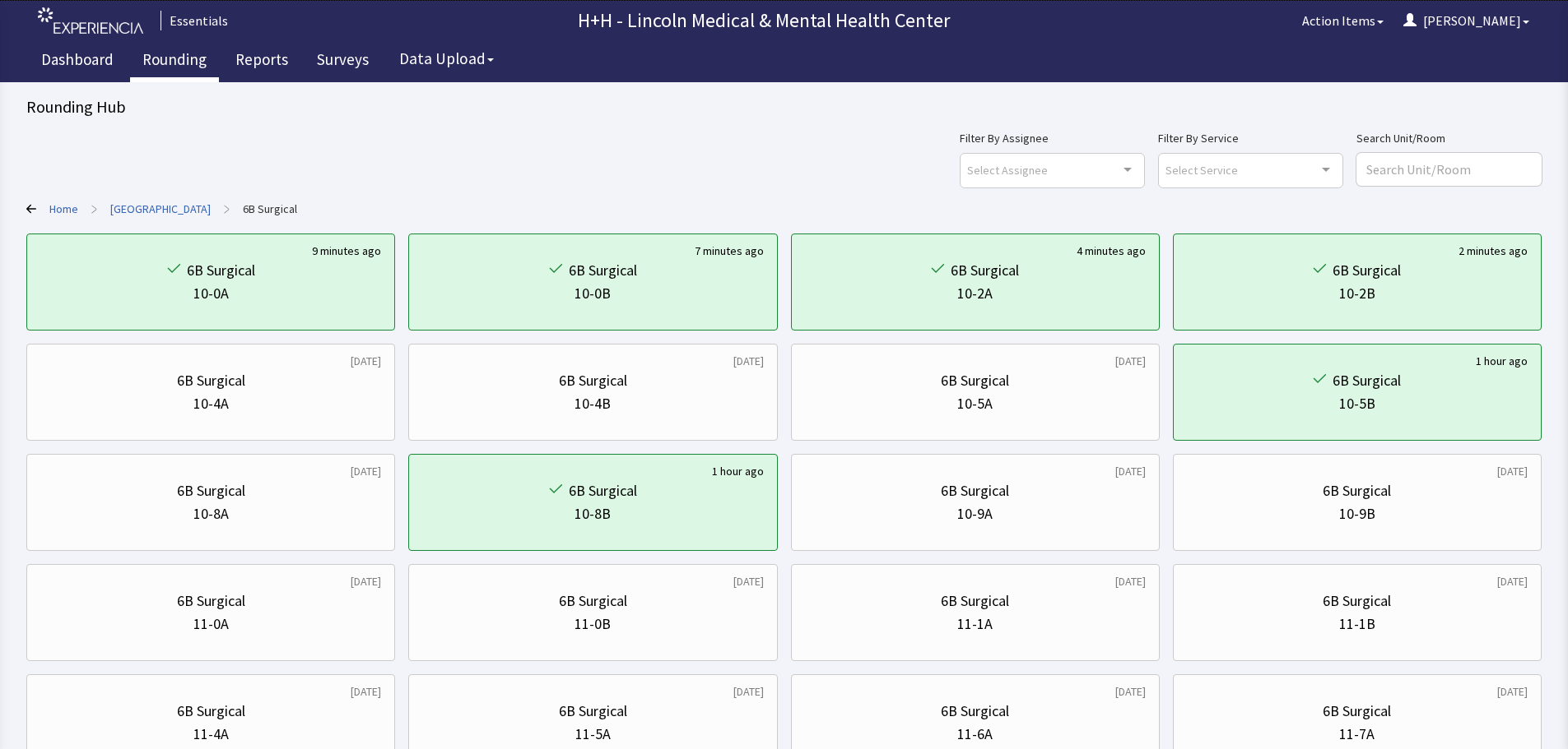
click at [174, 62] on link "Rounding" at bounding box center [174, 62] width 89 height 41
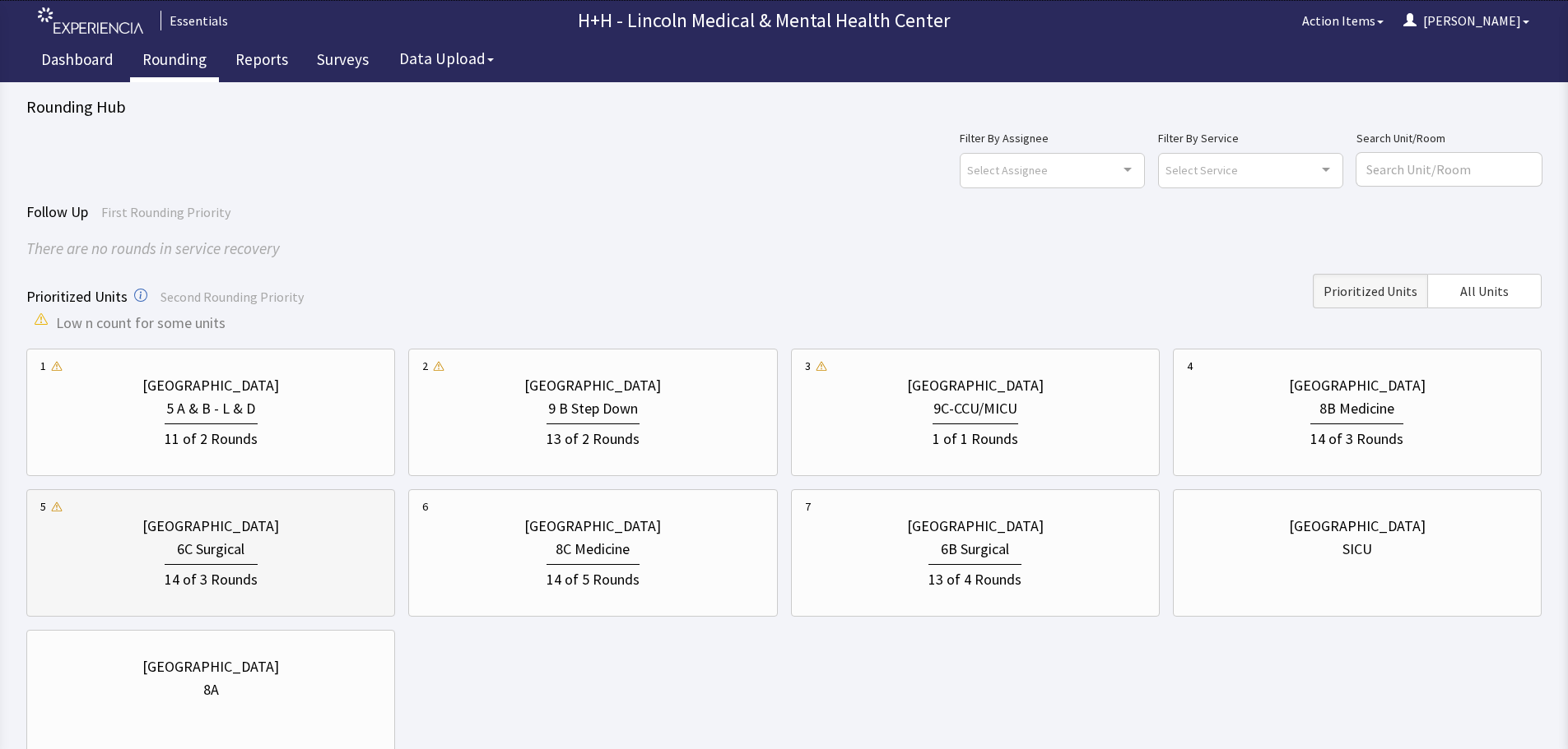
click at [302, 556] on div "6C Surgical" at bounding box center [211, 550] width 341 height 23
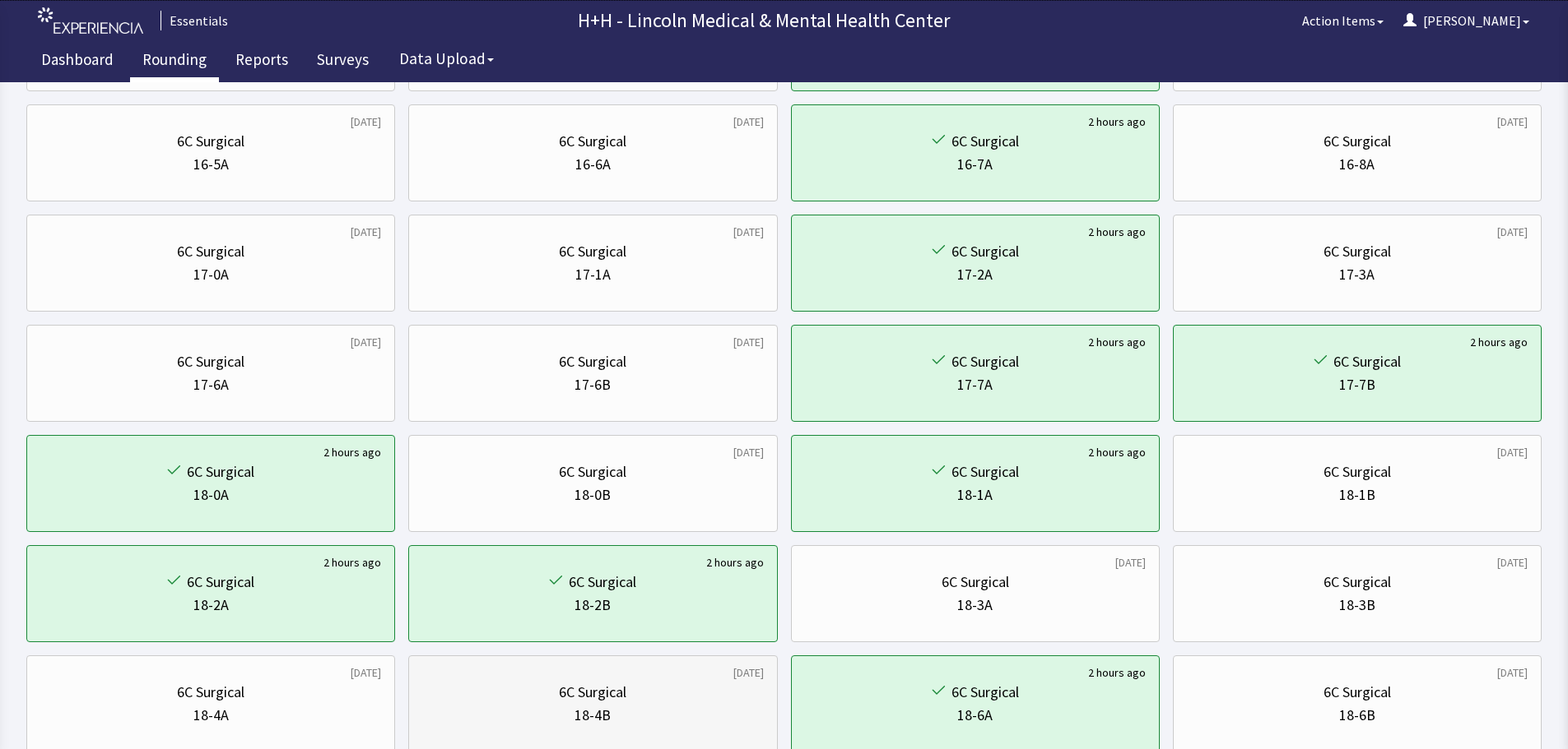
scroll to position [792, 0]
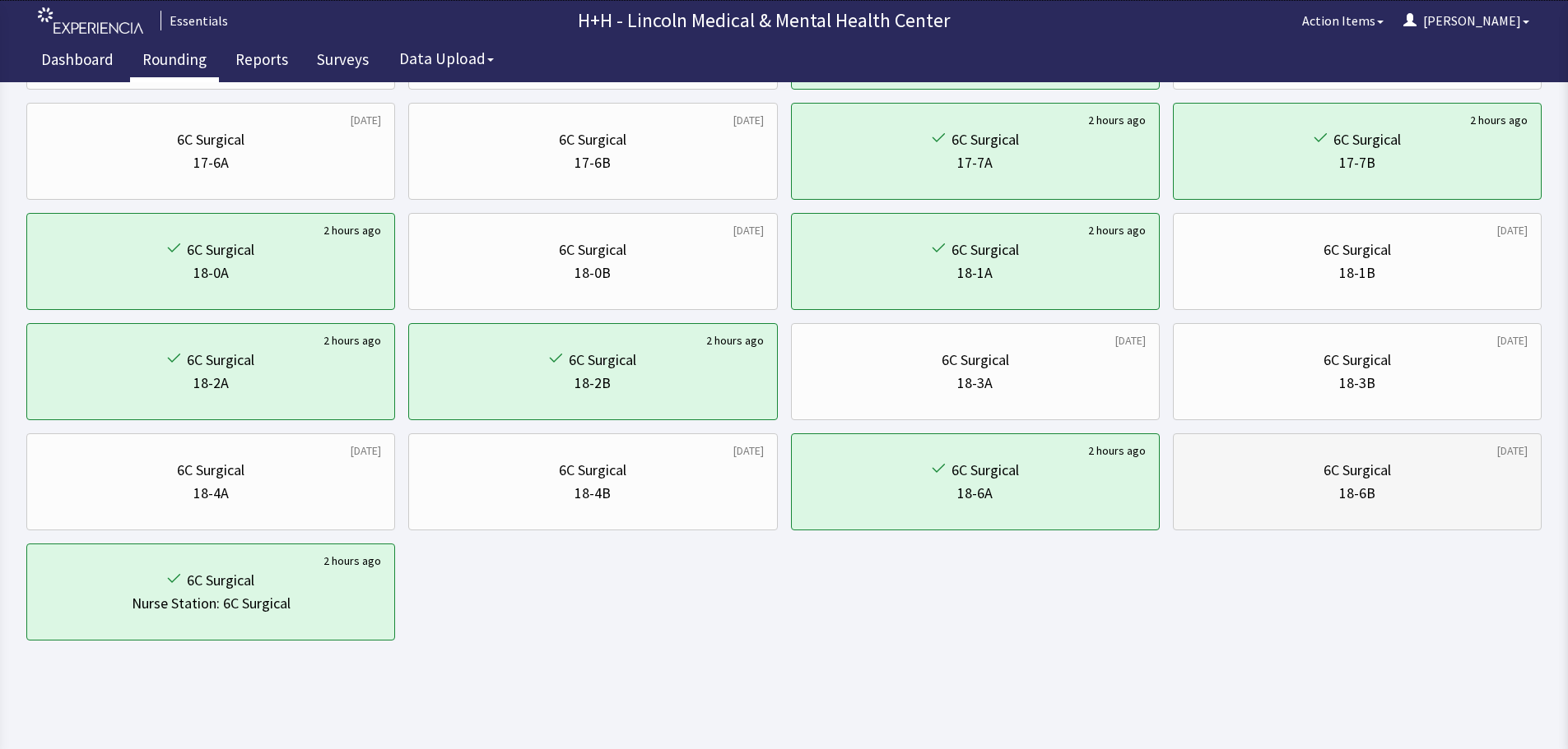
click at [1283, 502] on div "18-6B" at bounding box center [1357, 493] width 341 height 23
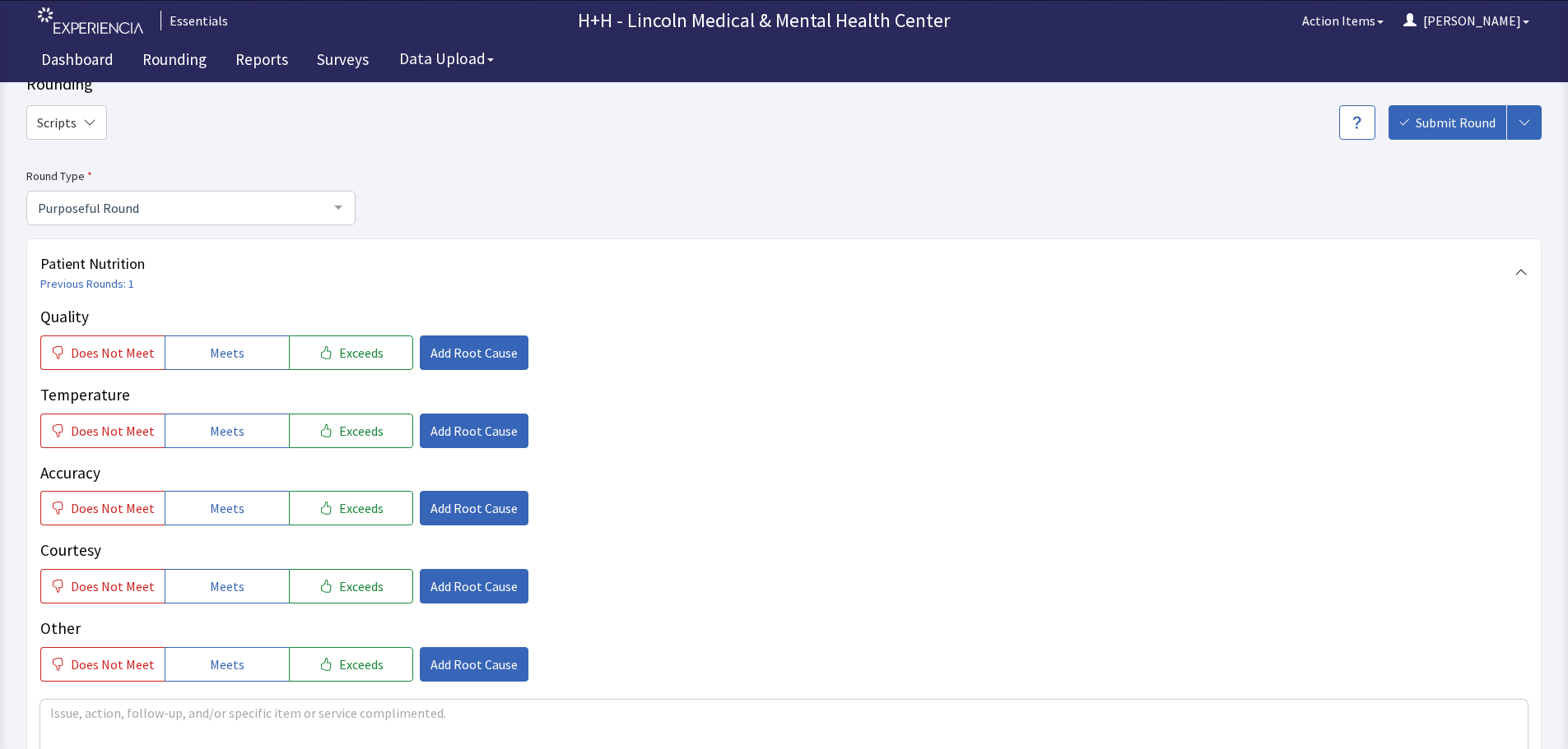
scroll to position [83, 0]
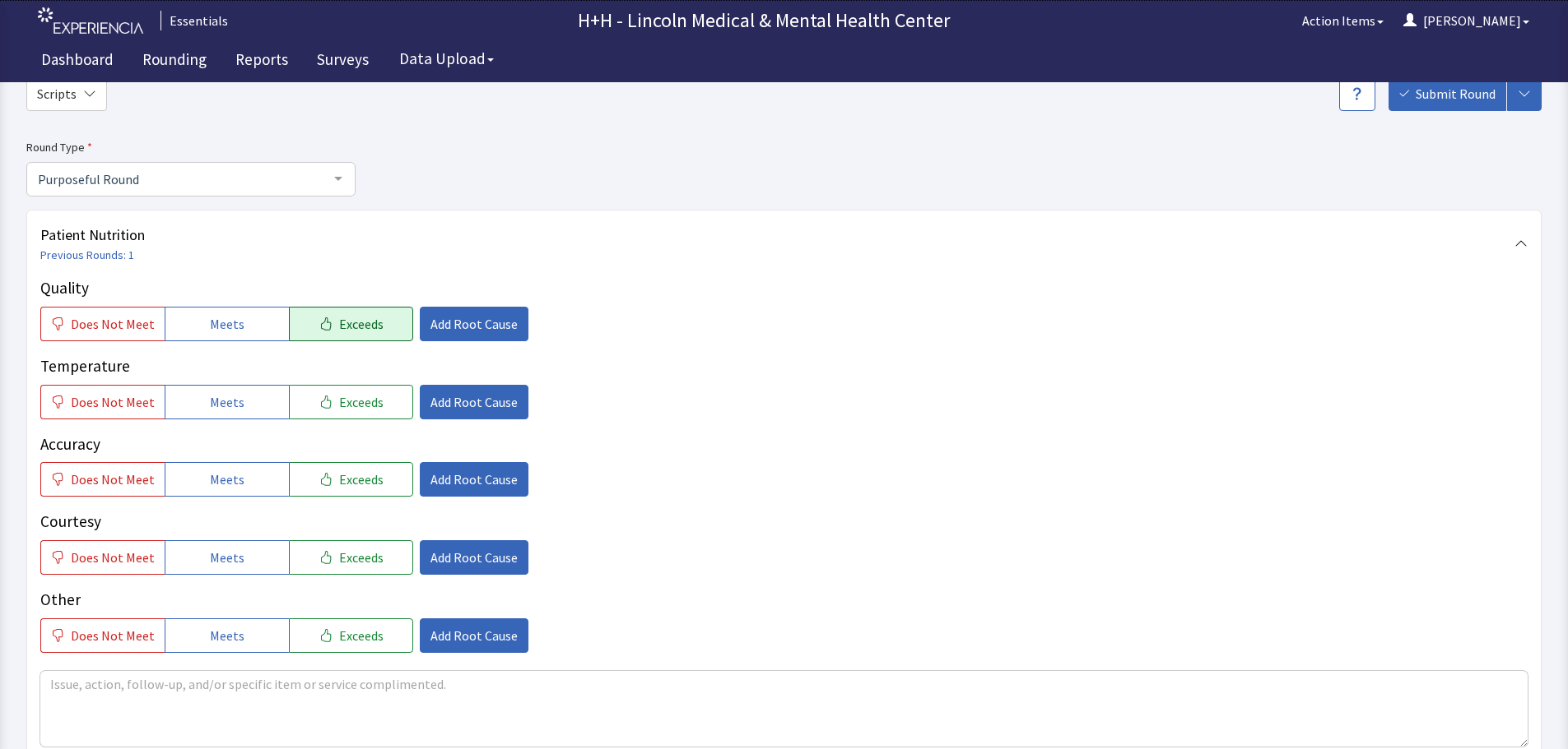
click at [364, 320] on span "Exceeds" at bounding box center [362, 324] width 45 height 20
click at [366, 400] on span "Exceeds" at bounding box center [362, 402] width 45 height 20
click at [362, 473] on span "Exceeds" at bounding box center [362, 480] width 45 height 20
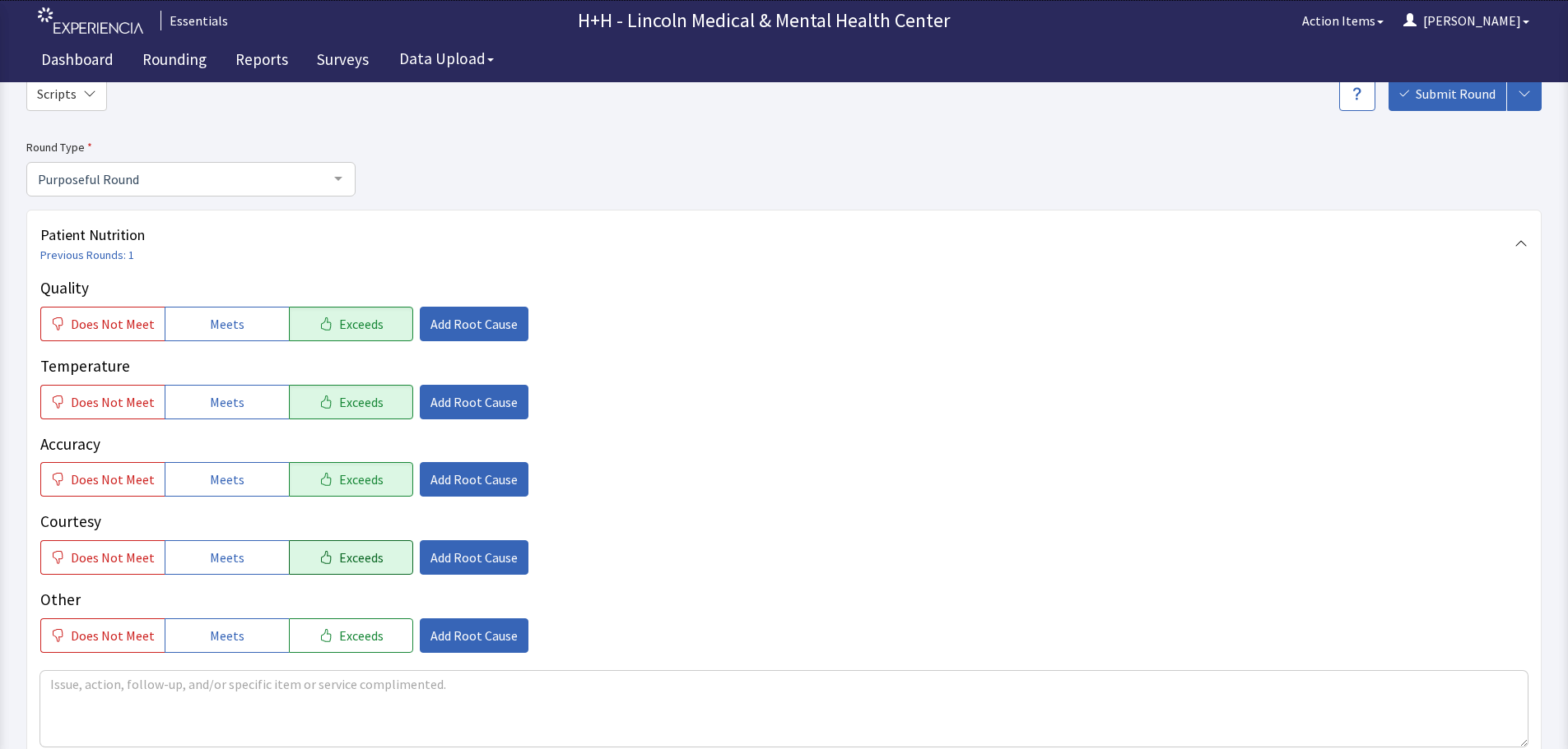
click at [364, 552] on span "Exceeds" at bounding box center [362, 558] width 45 height 20
click at [376, 630] on button "Exceeds" at bounding box center [351, 636] width 124 height 35
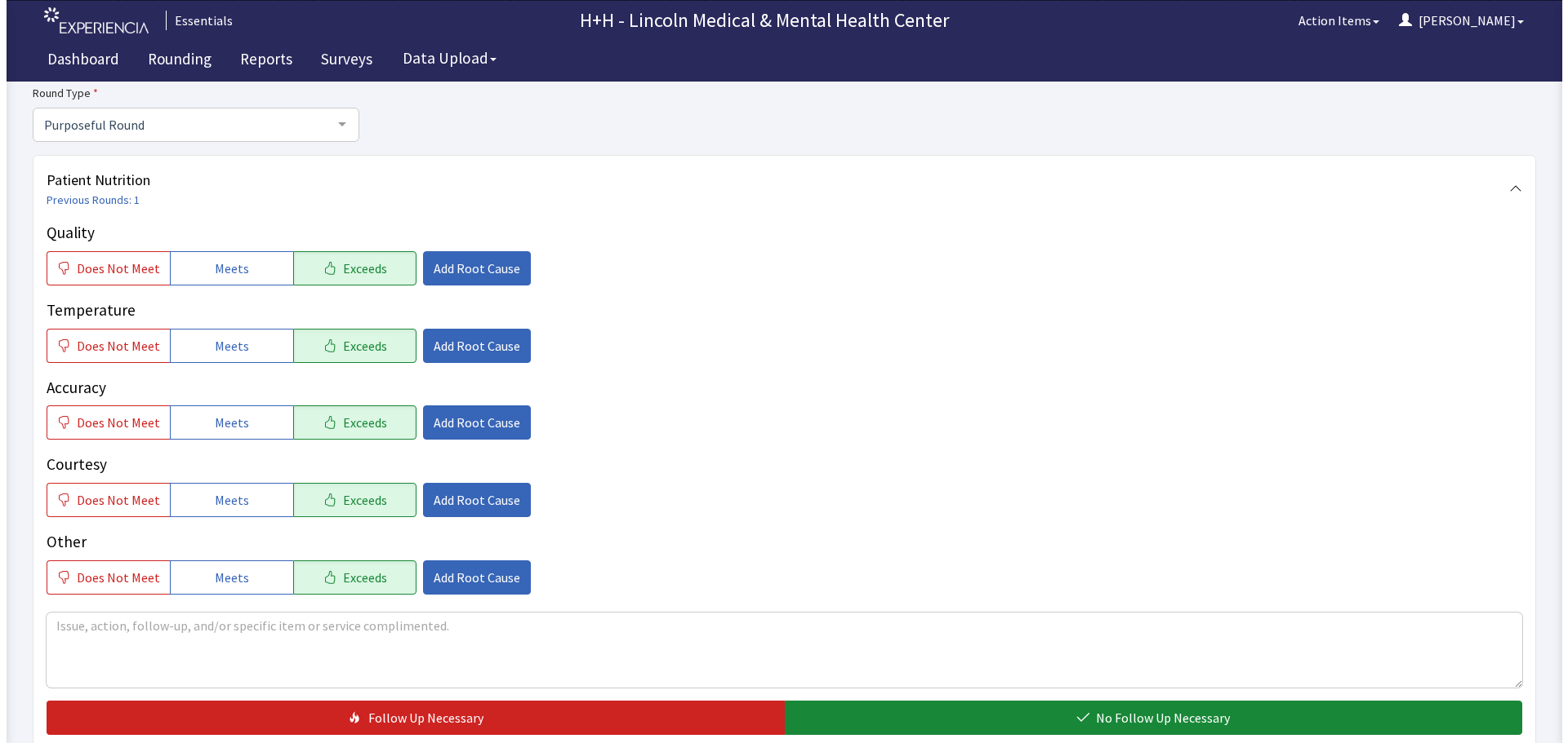
scroll to position [163, 0]
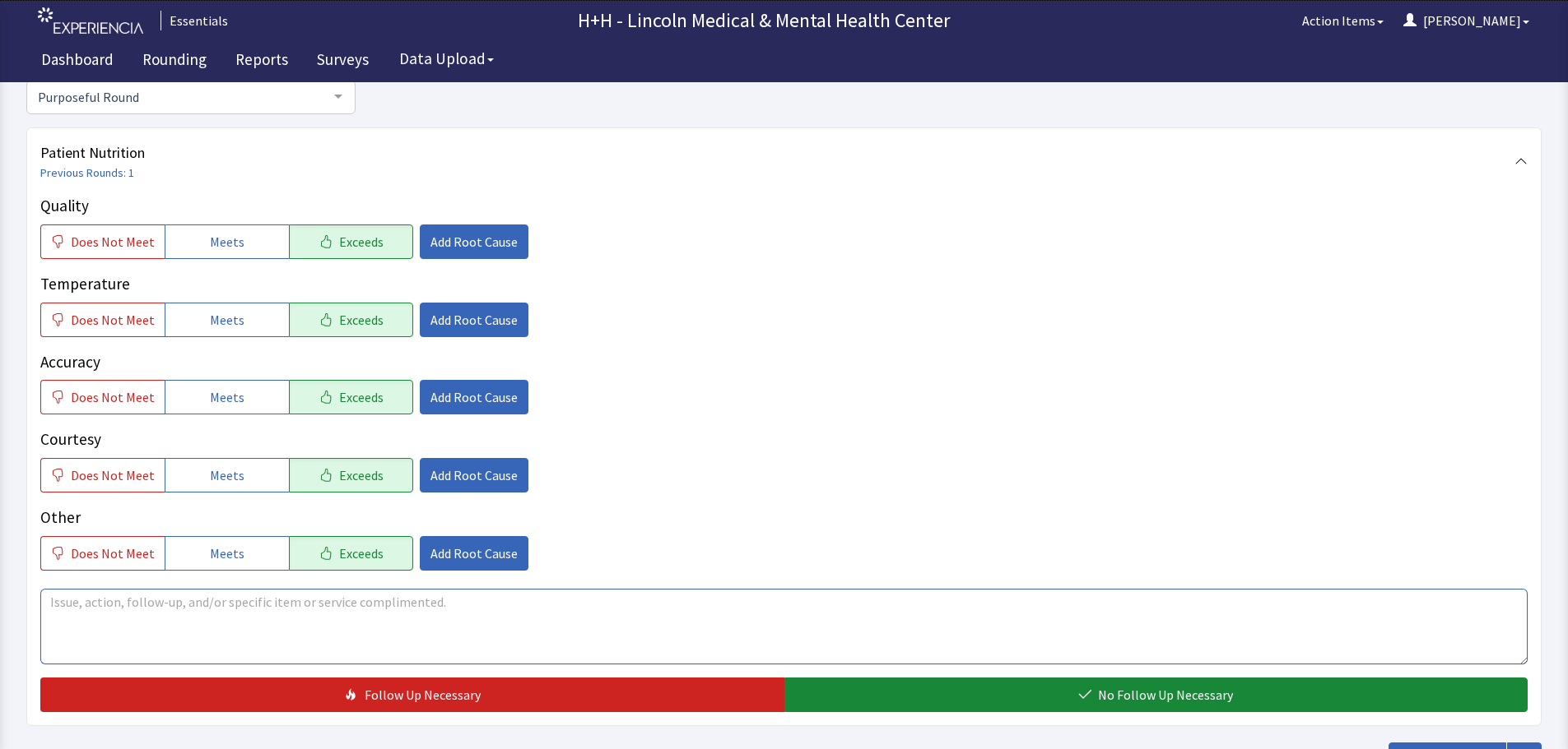
click at [113, 607] on textarea at bounding box center [784, 627] width 1487 height 75
click at [52, 599] on textarea "Gentleman says his food is very tasty and comes hot" at bounding box center [784, 627] width 1487 height 75
type textarea "Through interpreter, Gentleman says his food is very tasty and comes hot"
click at [476, 479] on span "Add Root Cause" at bounding box center [474, 475] width 87 height 20
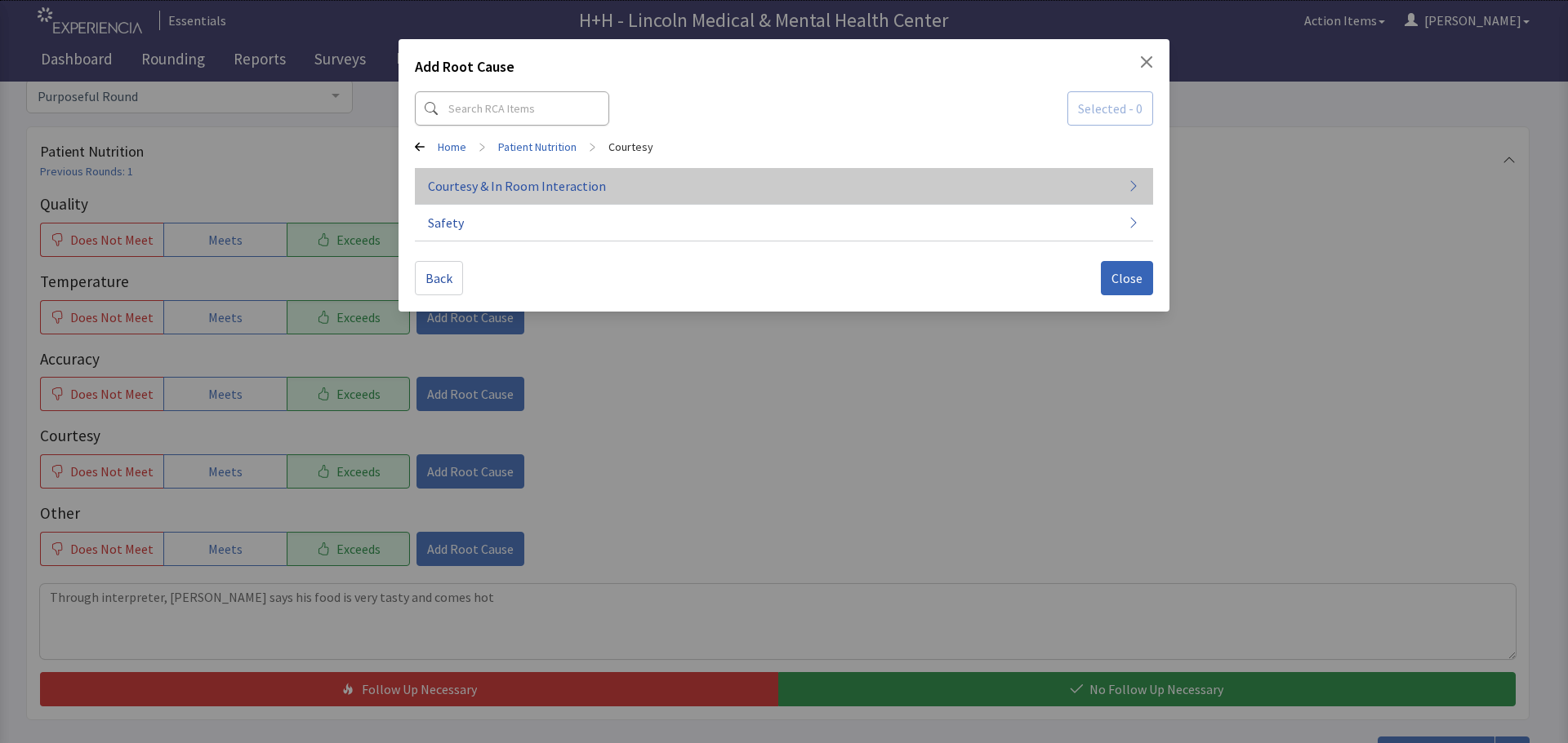
click at [586, 184] on span "Courtesy & In Room Interaction" at bounding box center [517, 186] width 178 height 20
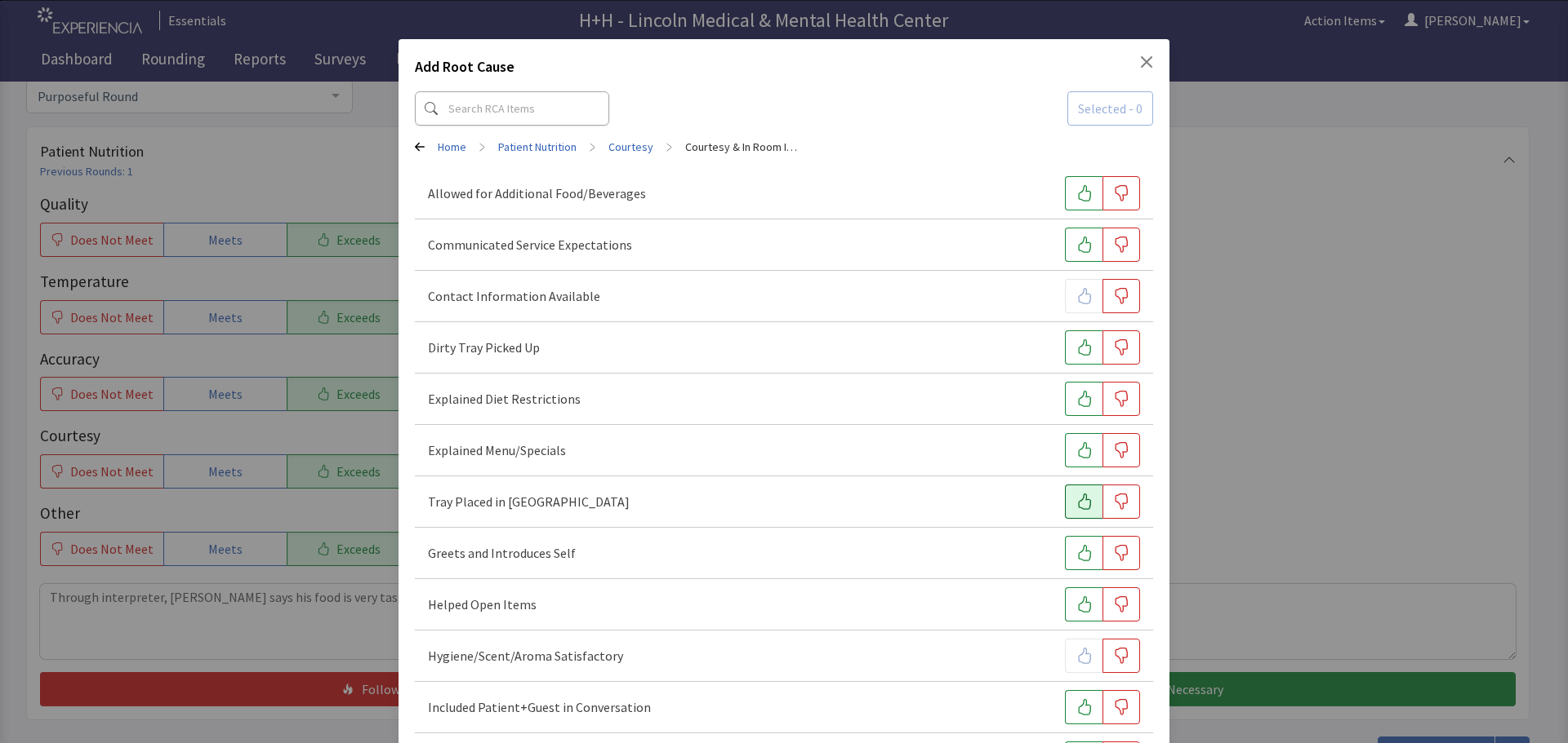
click at [1082, 506] on icon "button" at bounding box center [1085, 502] width 16 height 16
click at [1076, 553] on icon "button" at bounding box center [1085, 553] width 16 height 16
click at [1076, 347] on icon "button" at bounding box center [1085, 347] width 16 height 16
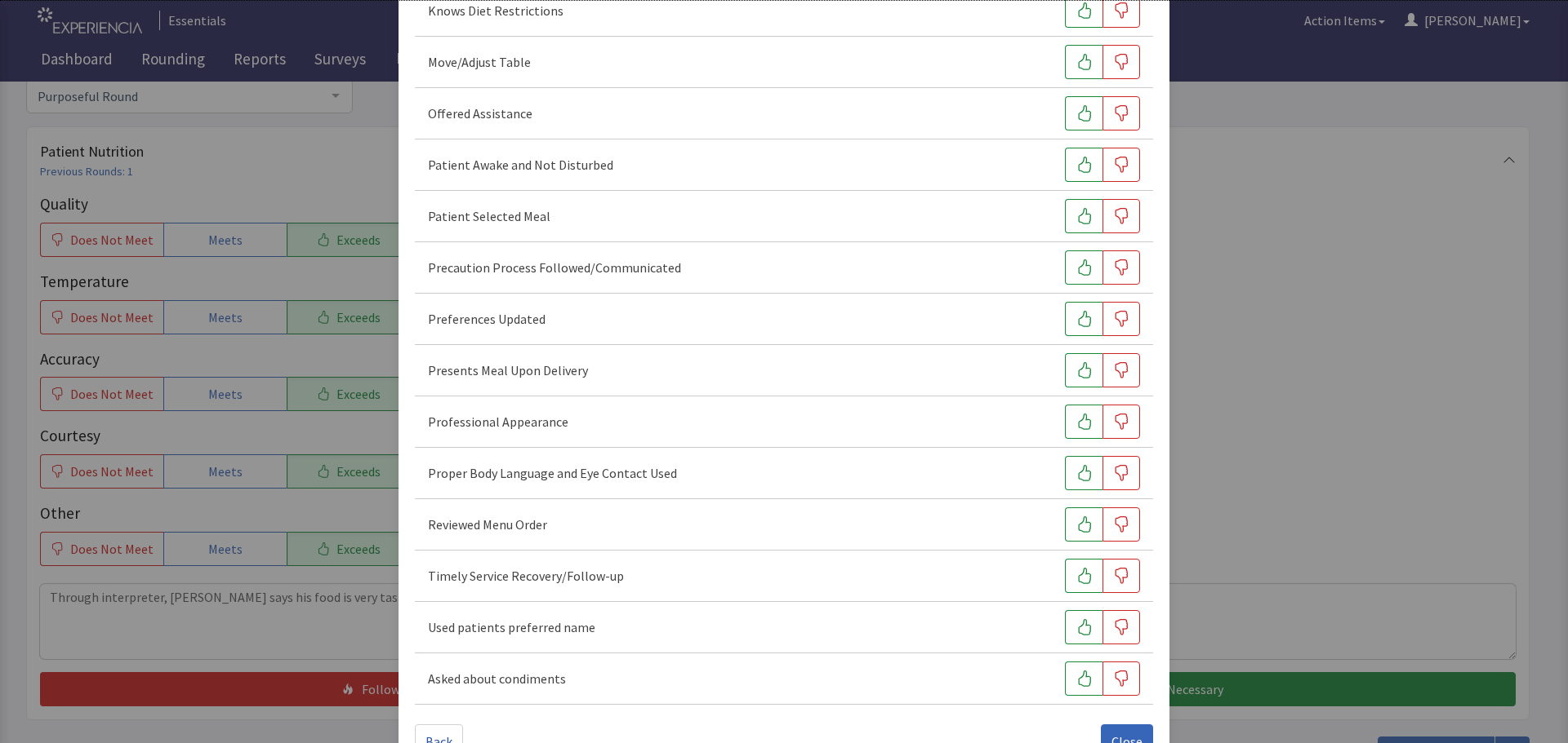
scroll to position [979, 0]
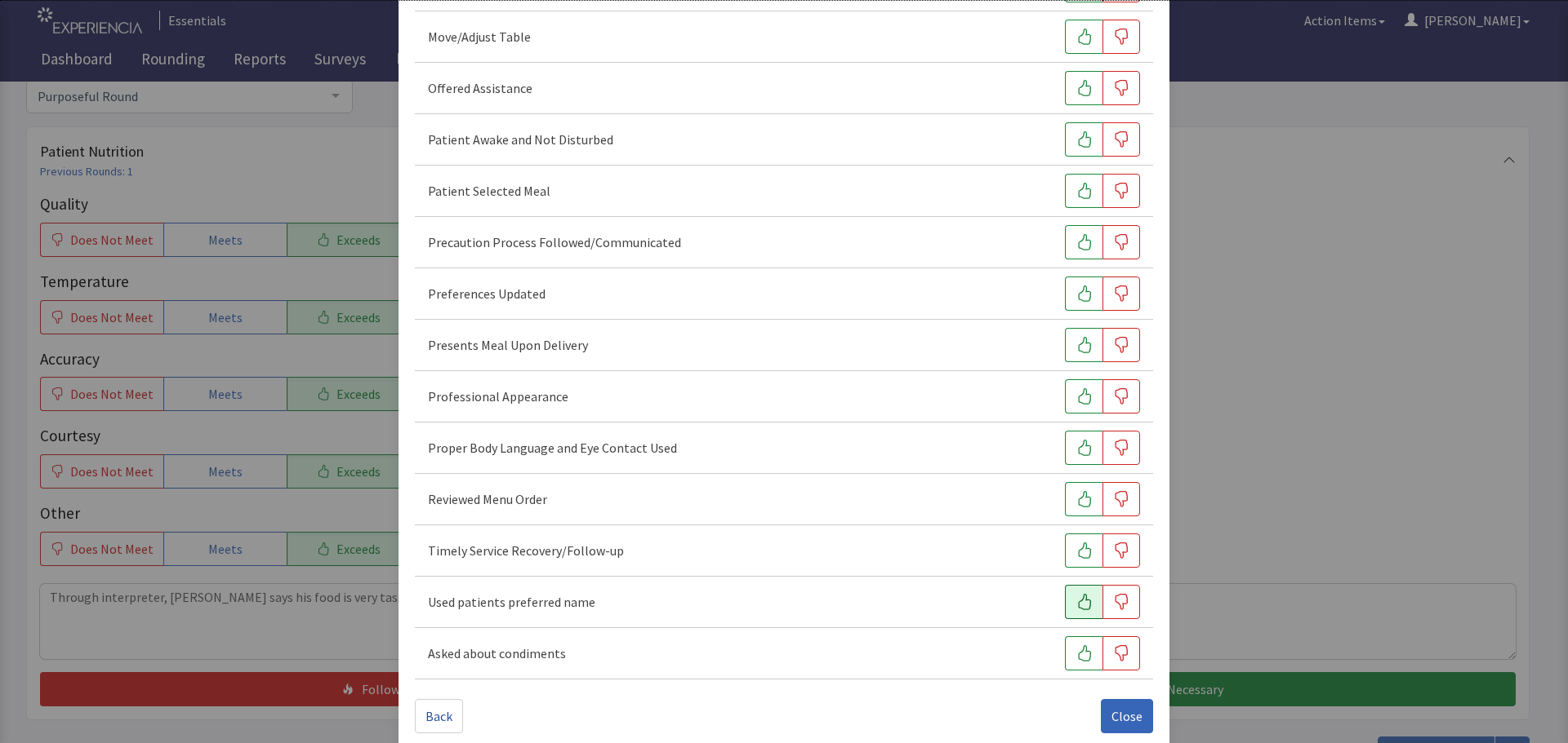
click at [1065, 597] on button "button" at bounding box center [1084, 602] width 37 height 35
click at [1065, 558] on button "button" at bounding box center [1084, 551] width 37 height 35
click at [1080, 454] on icon "button" at bounding box center [1084, 448] width 13 height 16
click at [1084, 410] on button "button" at bounding box center [1084, 396] width 37 height 35
click at [1078, 350] on icon "button" at bounding box center [1085, 345] width 16 height 16
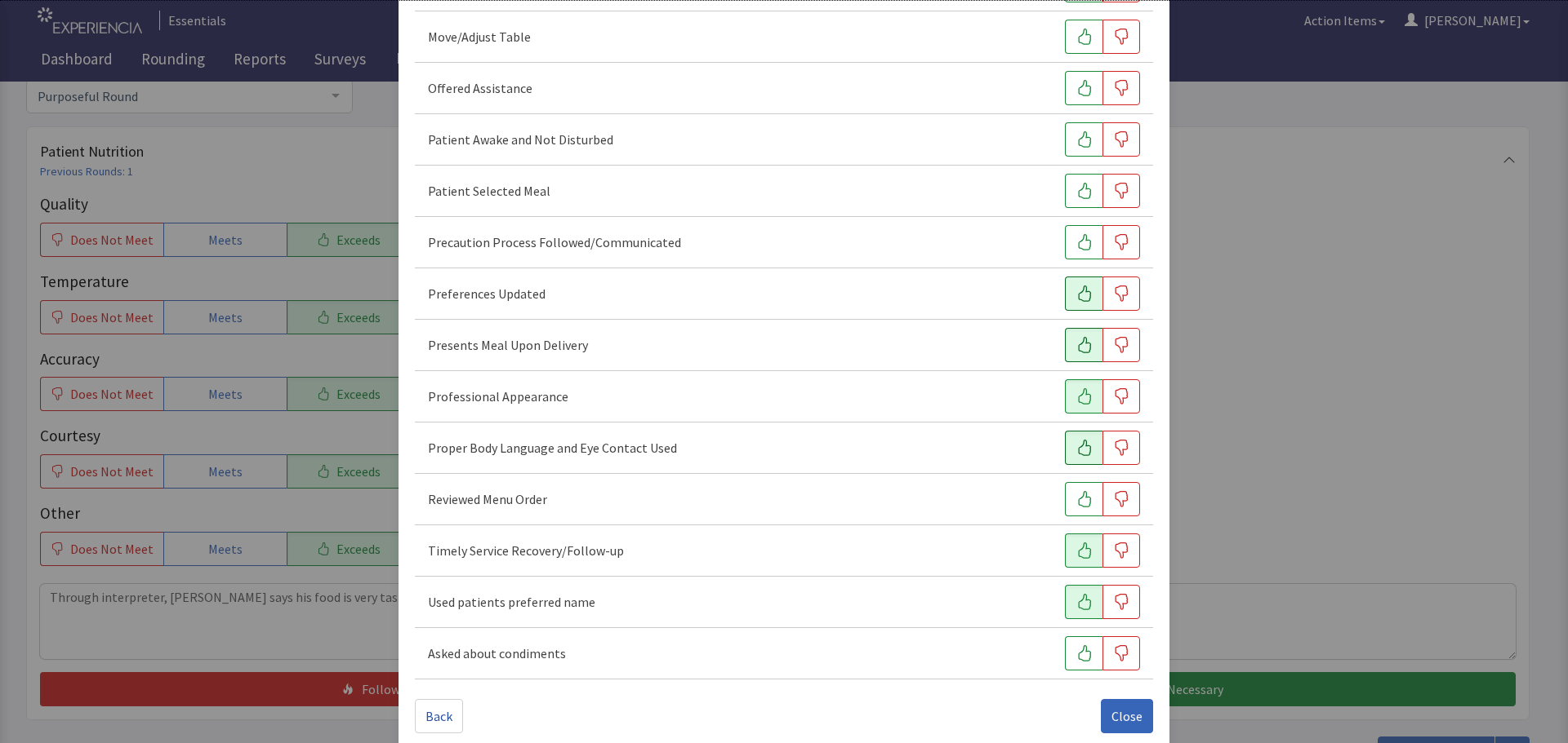
click at [1082, 309] on button "button" at bounding box center [1084, 294] width 37 height 35
click at [1076, 189] on icon "button" at bounding box center [1085, 190] width 16 height 16
click at [1076, 140] on icon "button" at bounding box center [1085, 140] width 16 height 16
click at [1076, 88] on icon "button" at bounding box center [1085, 88] width 16 height 16
click at [1077, 35] on icon "button" at bounding box center [1085, 36] width 16 height 16
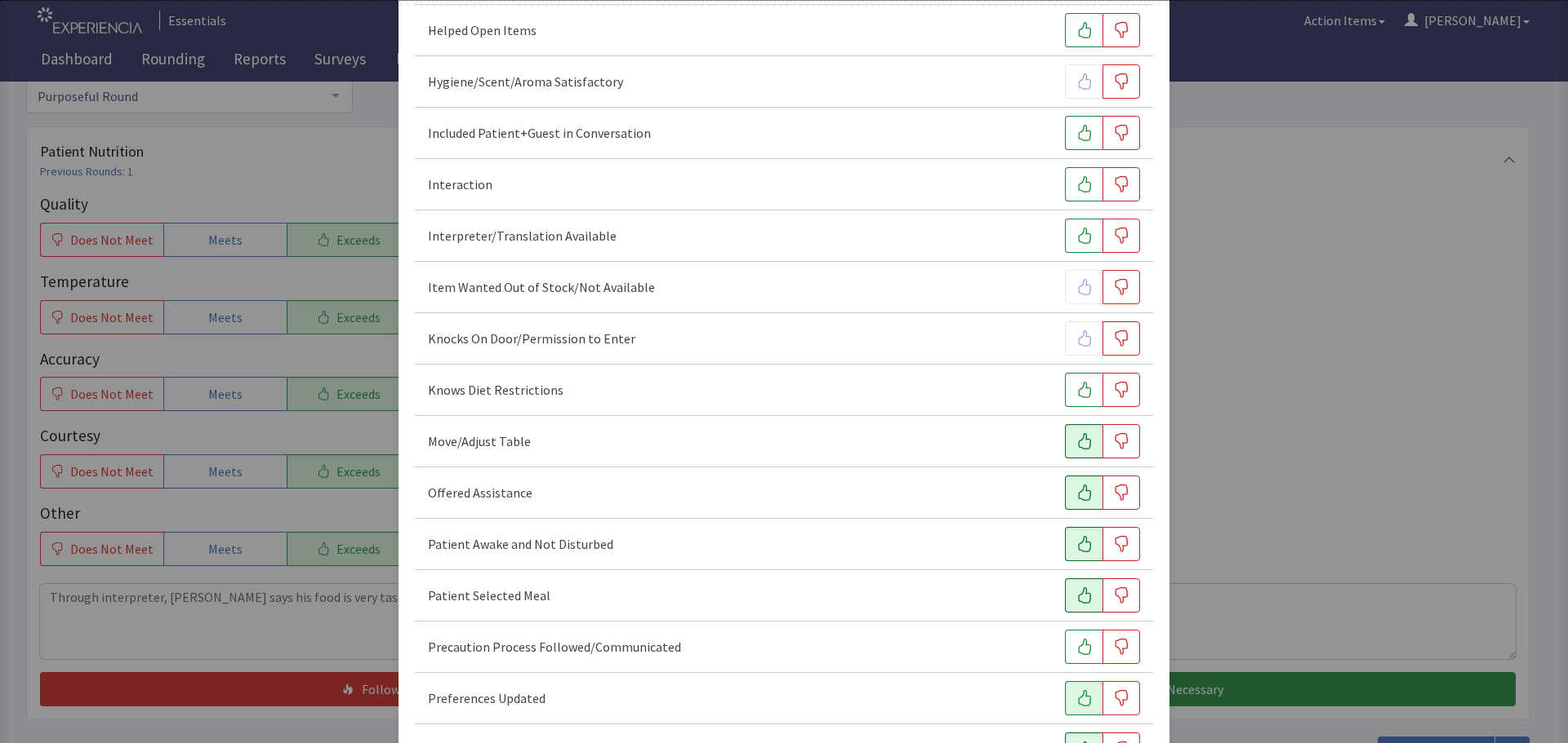
scroll to position [571, 0]
drag, startPoint x: 1064, startPoint y: 185, endPoint x: 1069, endPoint y: 179, distance: 7.8
click at [1066, 184] on button "button" at bounding box center [1084, 188] width 37 height 35
click at [1072, 126] on button "button" at bounding box center [1084, 136] width 37 height 35
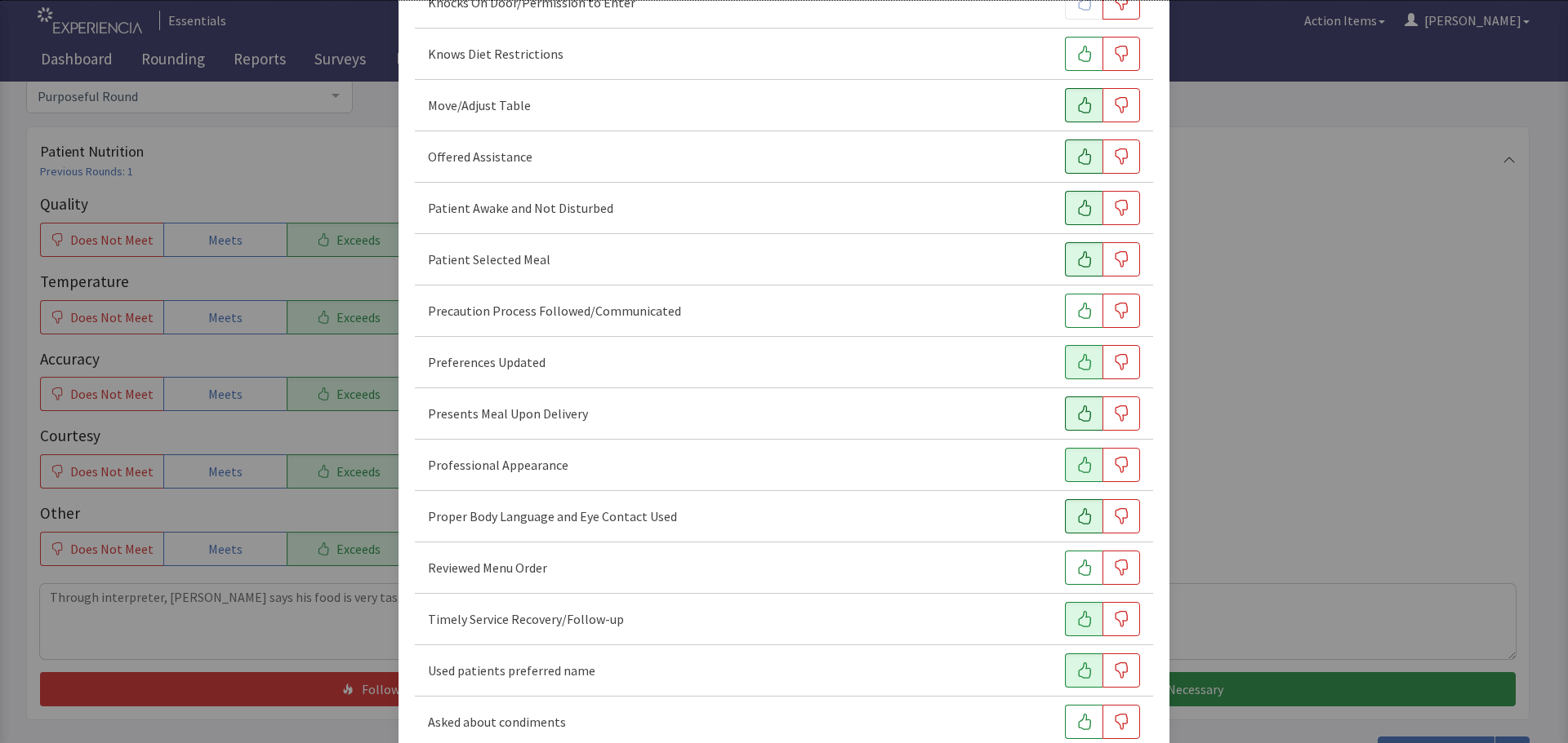
scroll to position [998, 0]
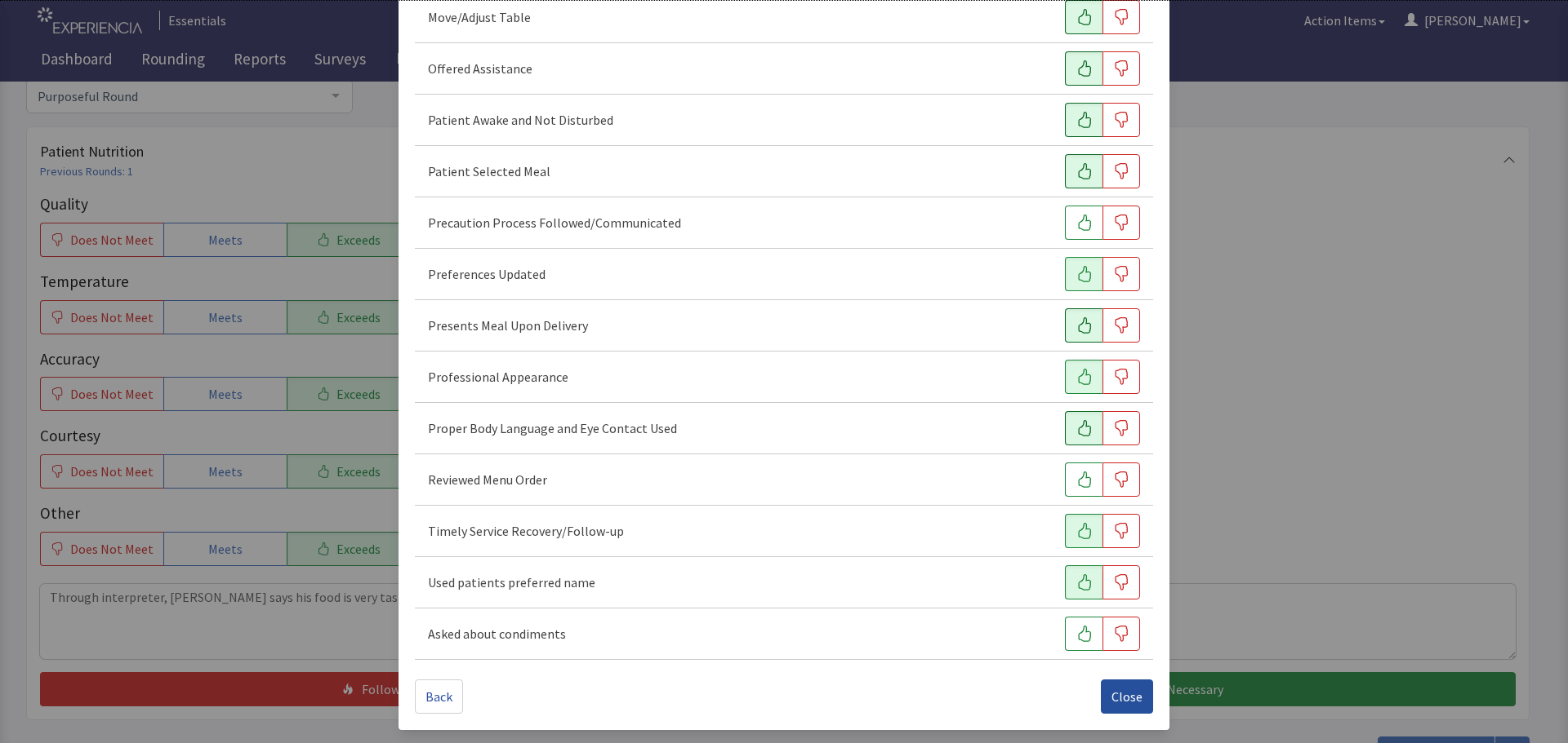
click at [1111, 691] on span "Close" at bounding box center [1126, 697] width 31 height 20
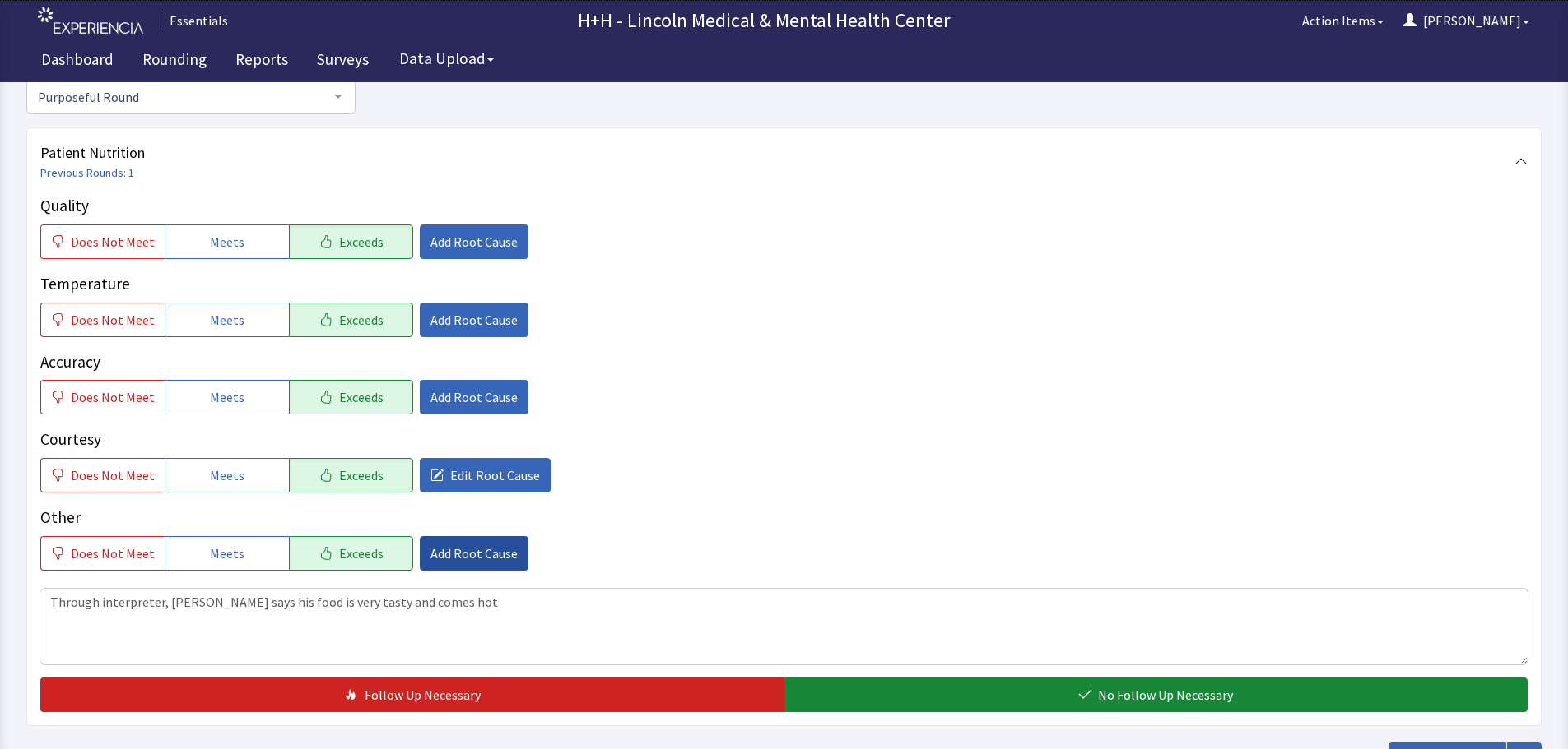
click at [490, 556] on span "Add Root Cause" at bounding box center [474, 553] width 87 height 20
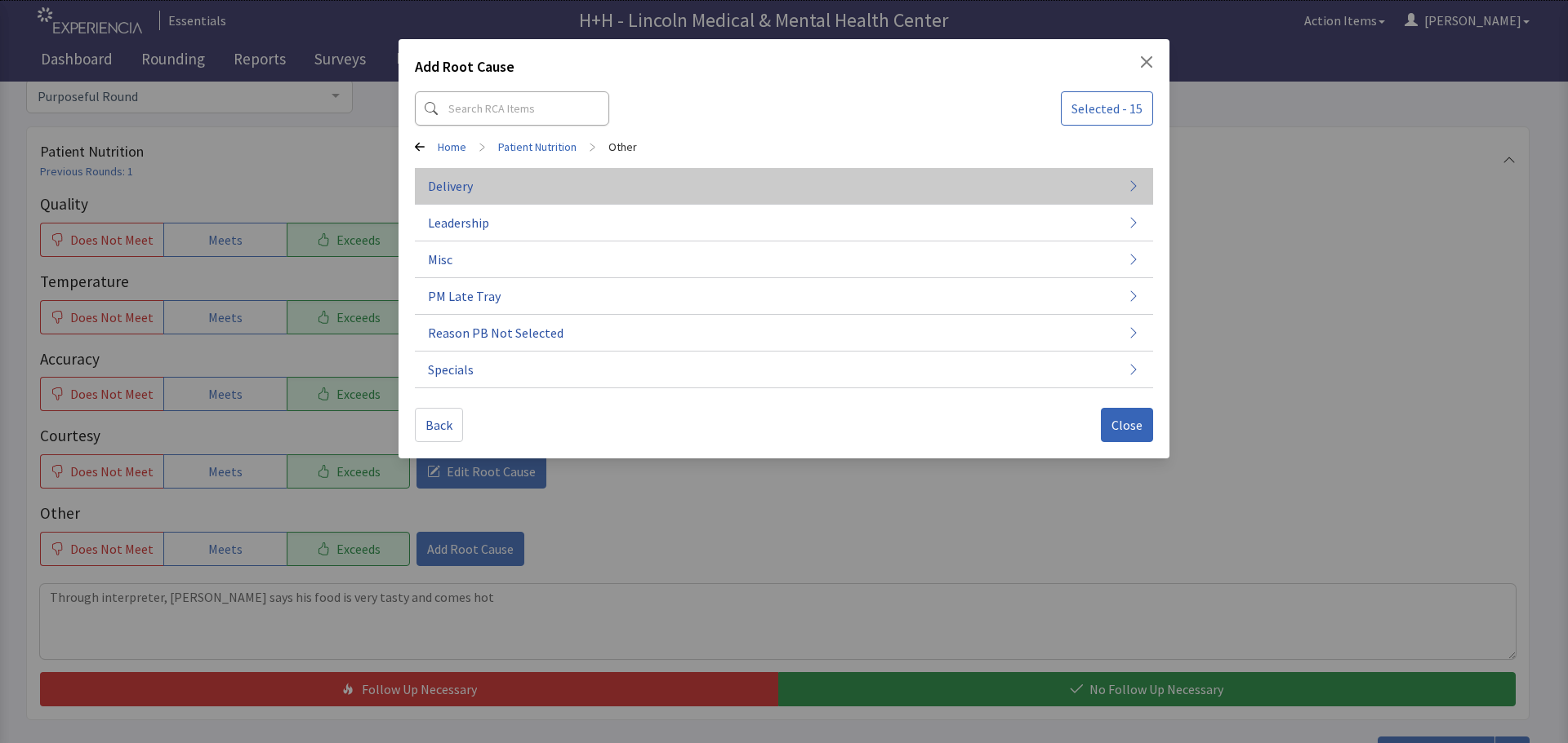
click at [494, 184] on button "Delivery" at bounding box center [784, 186] width 738 height 36
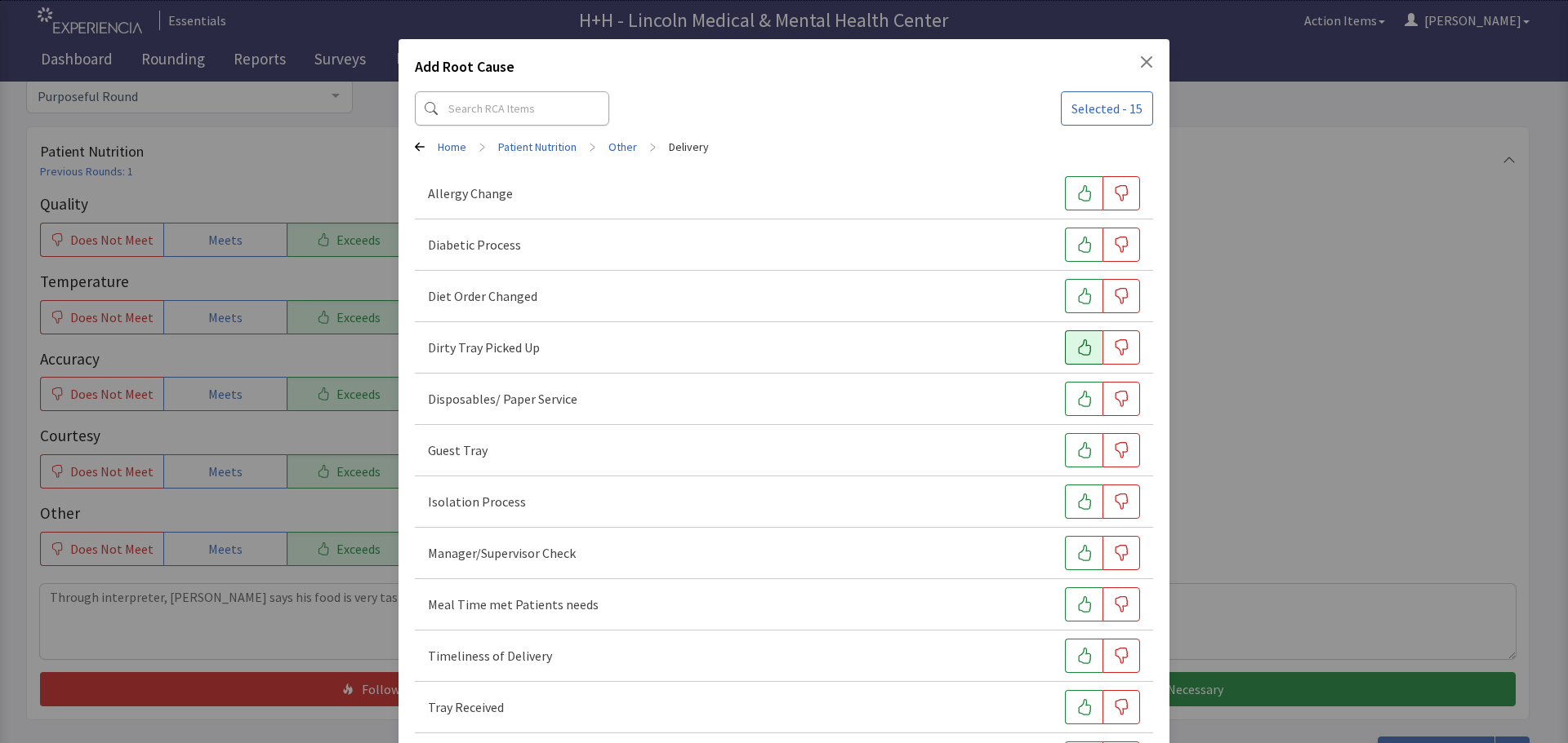
click at [1065, 349] on button "button" at bounding box center [1084, 347] width 37 height 35
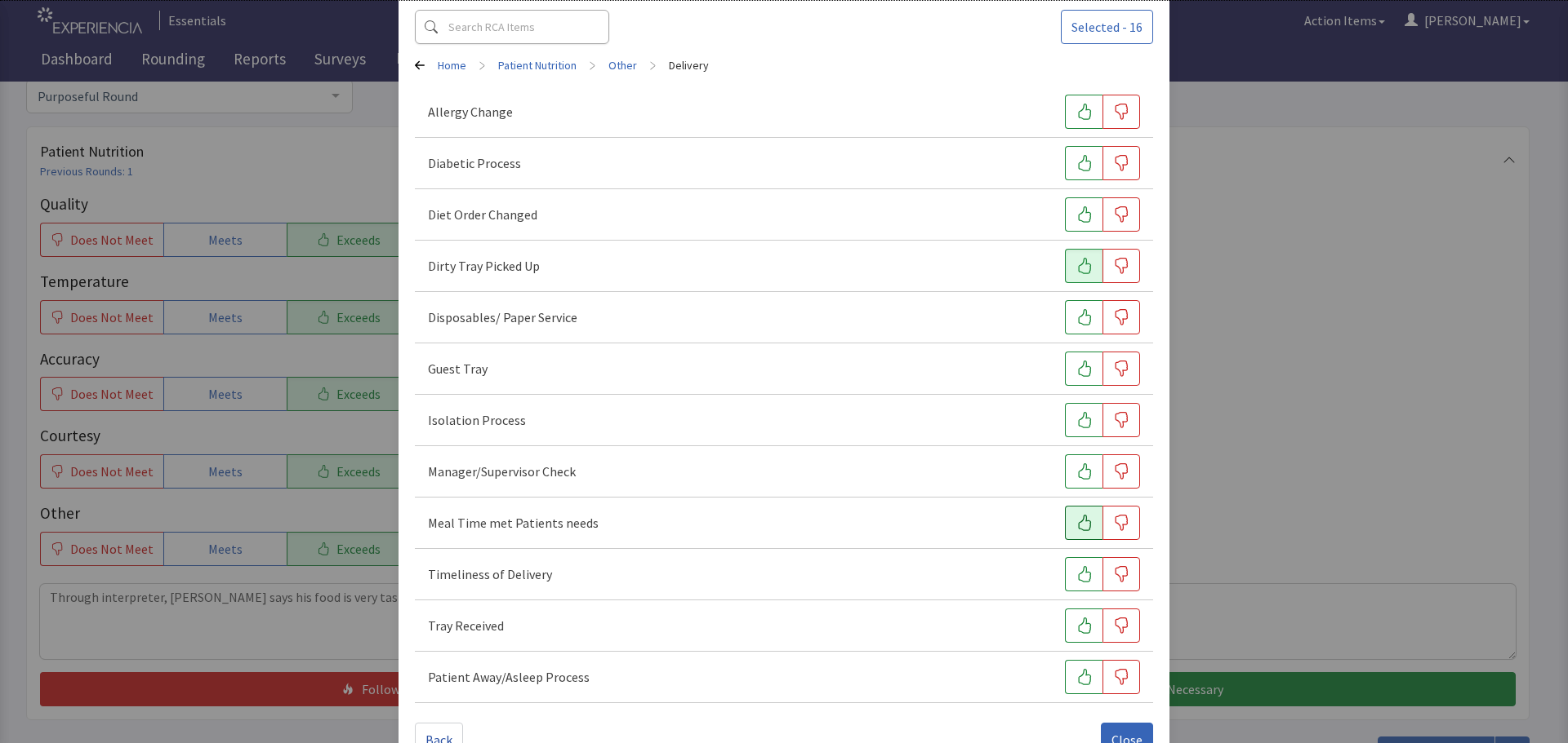
click at [1077, 520] on icon "button" at bounding box center [1084, 523] width 13 height 16
click at [1065, 569] on button "button" at bounding box center [1084, 574] width 37 height 35
click at [1065, 624] on button "button" at bounding box center [1084, 626] width 37 height 35
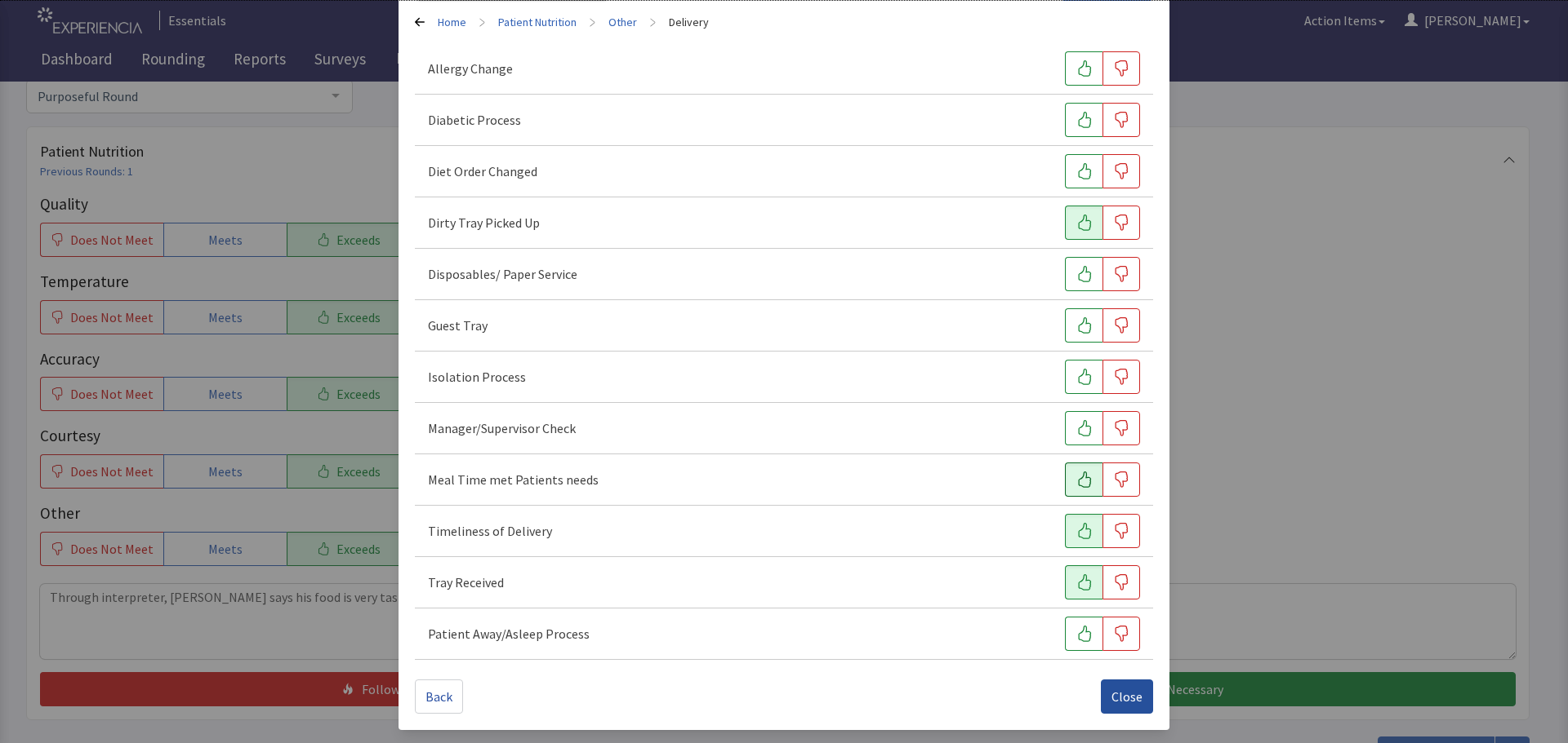
click at [1111, 691] on span "Close" at bounding box center [1126, 697] width 31 height 20
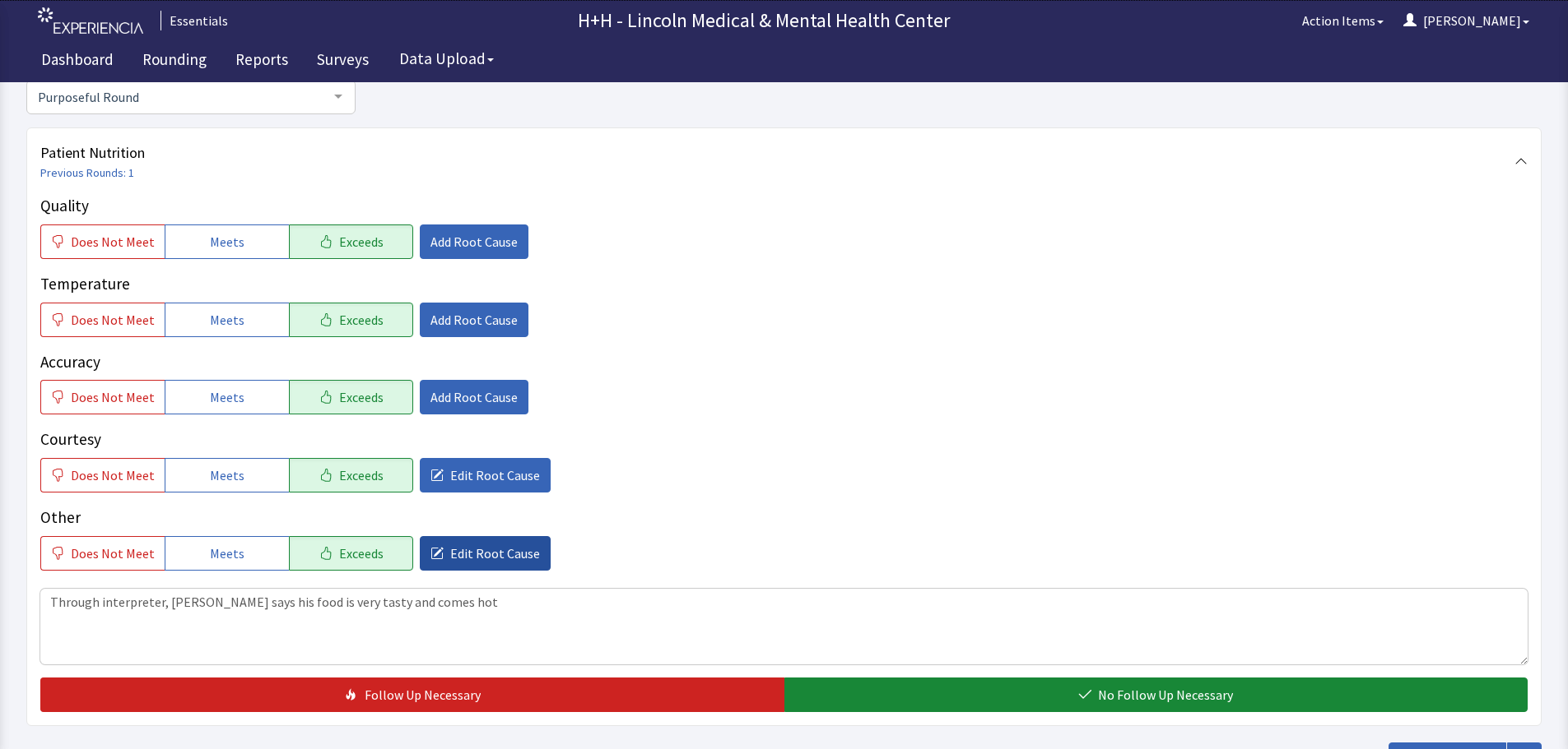
click at [476, 557] on span "Edit Root Cause" at bounding box center [495, 553] width 90 height 20
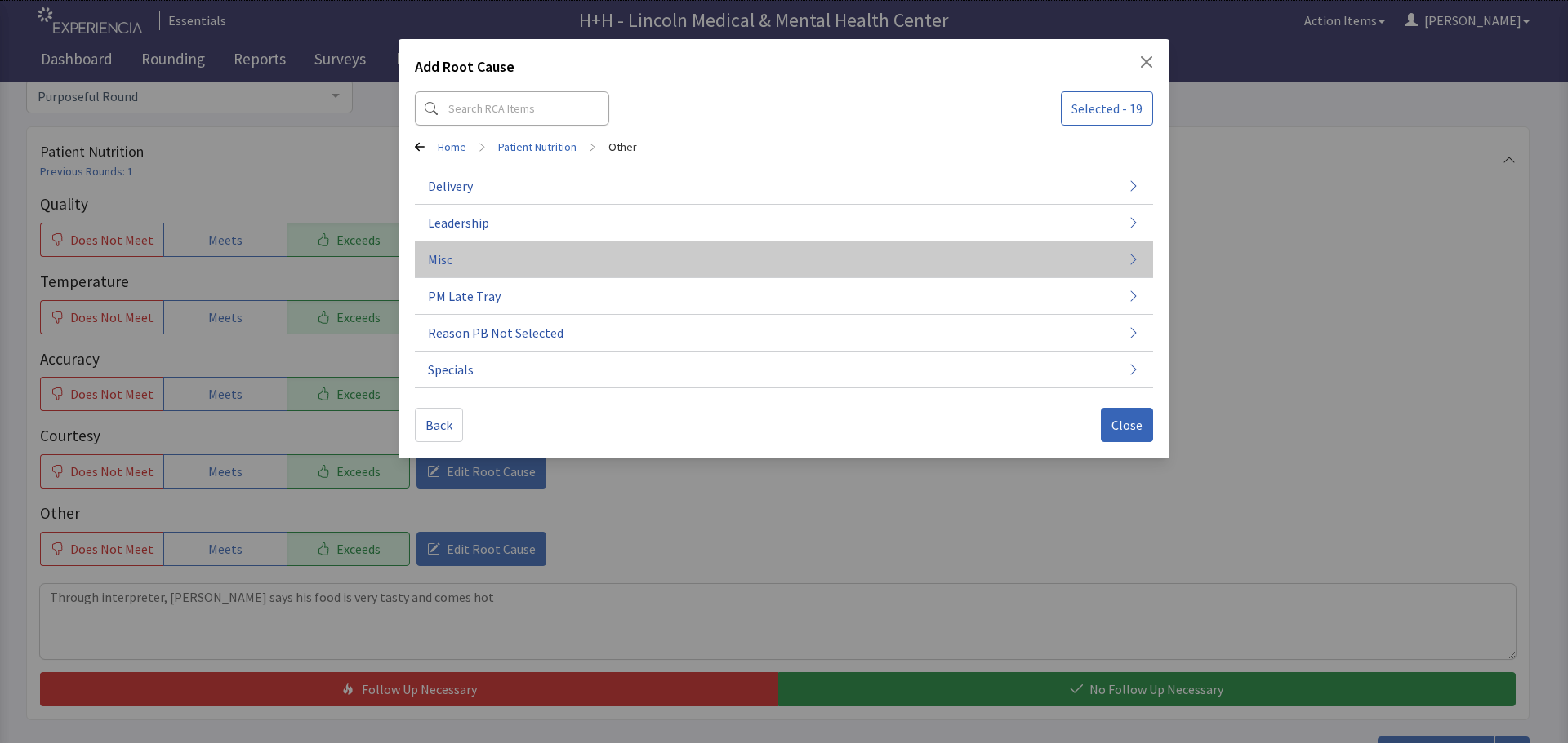
click at [463, 251] on button "Misc" at bounding box center [784, 259] width 738 height 36
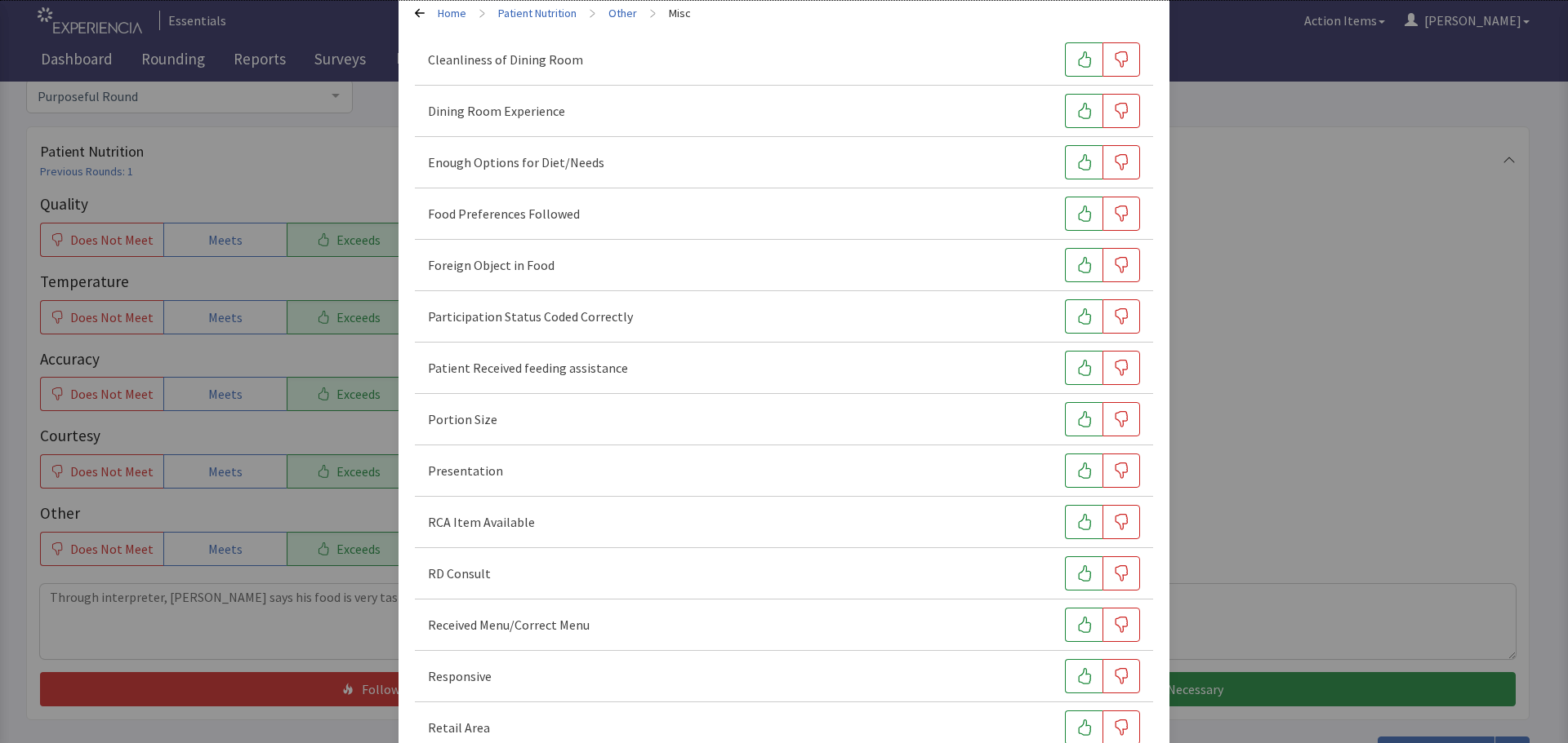
scroll to position [163, 0]
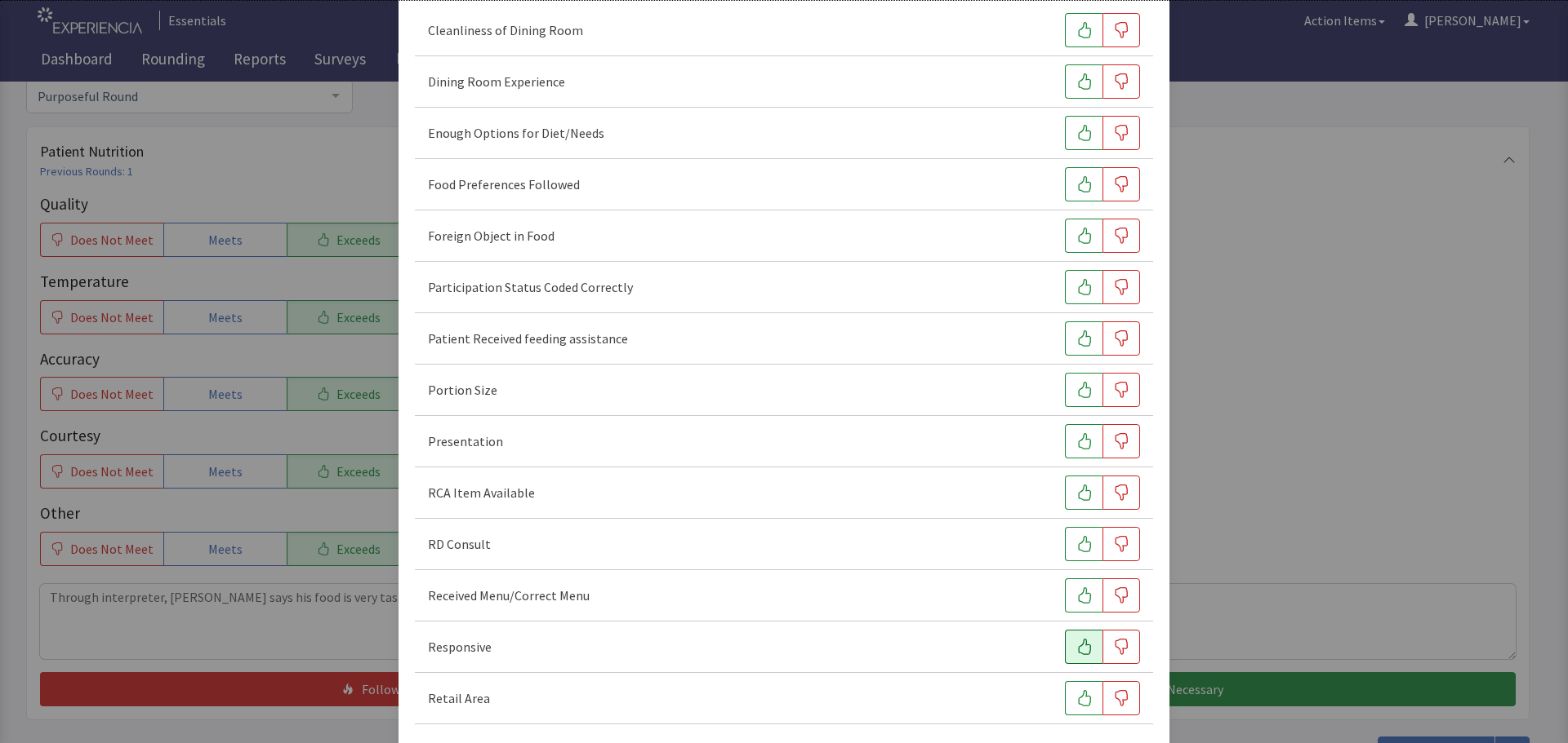
click at [1068, 655] on button "button" at bounding box center [1084, 647] width 37 height 35
click at [1076, 444] on icon "button" at bounding box center [1085, 441] width 16 height 16
click at [1077, 398] on icon "button" at bounding box center [1084, 390] width 13 height 16
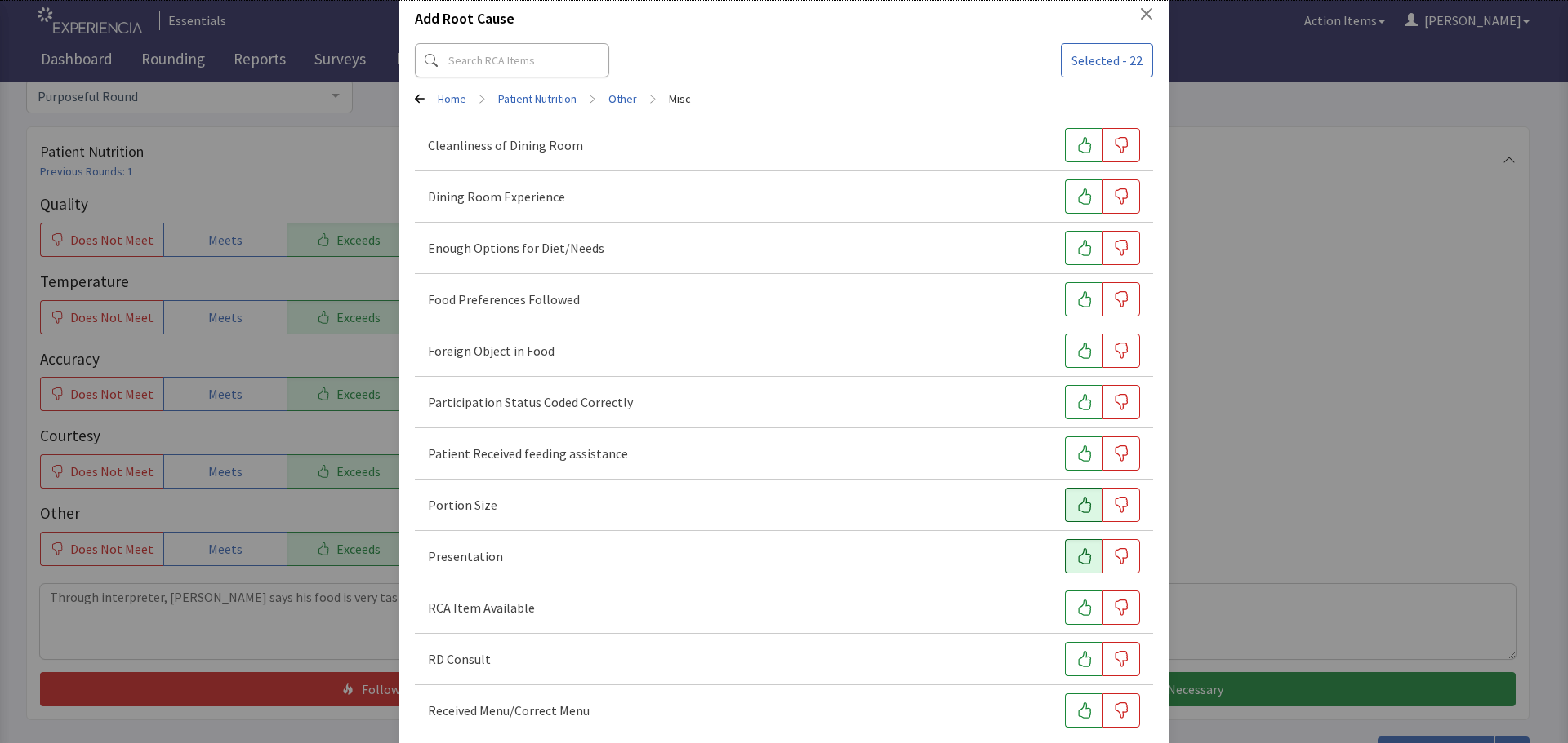
scroll to position [0, 0]
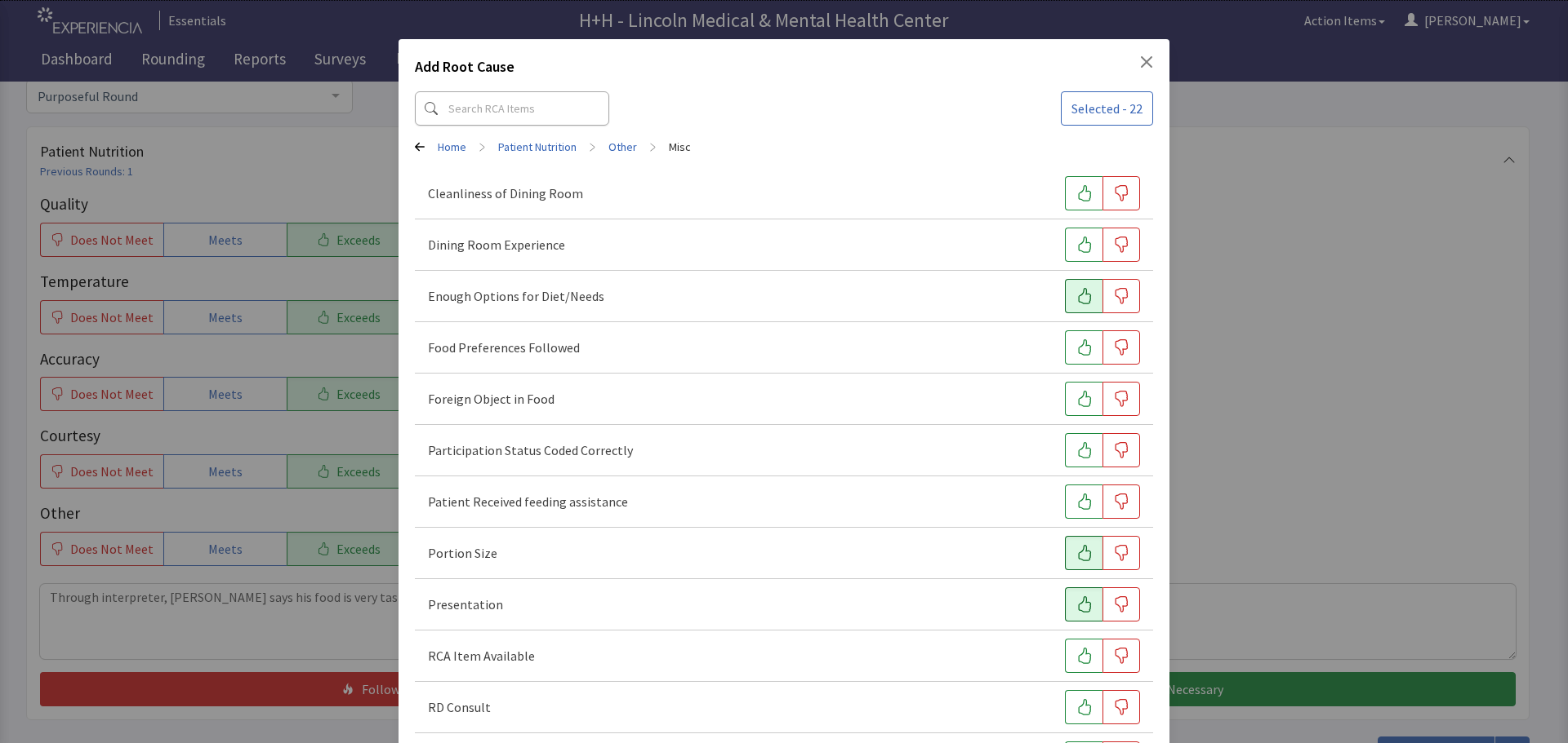
click at [1076, 295] on icon "button" at bounding box center [1085, 296] width 16 height 16
click at [1076, 339] on icon "button" at bounding box center [1085, 347] width 16 height 16
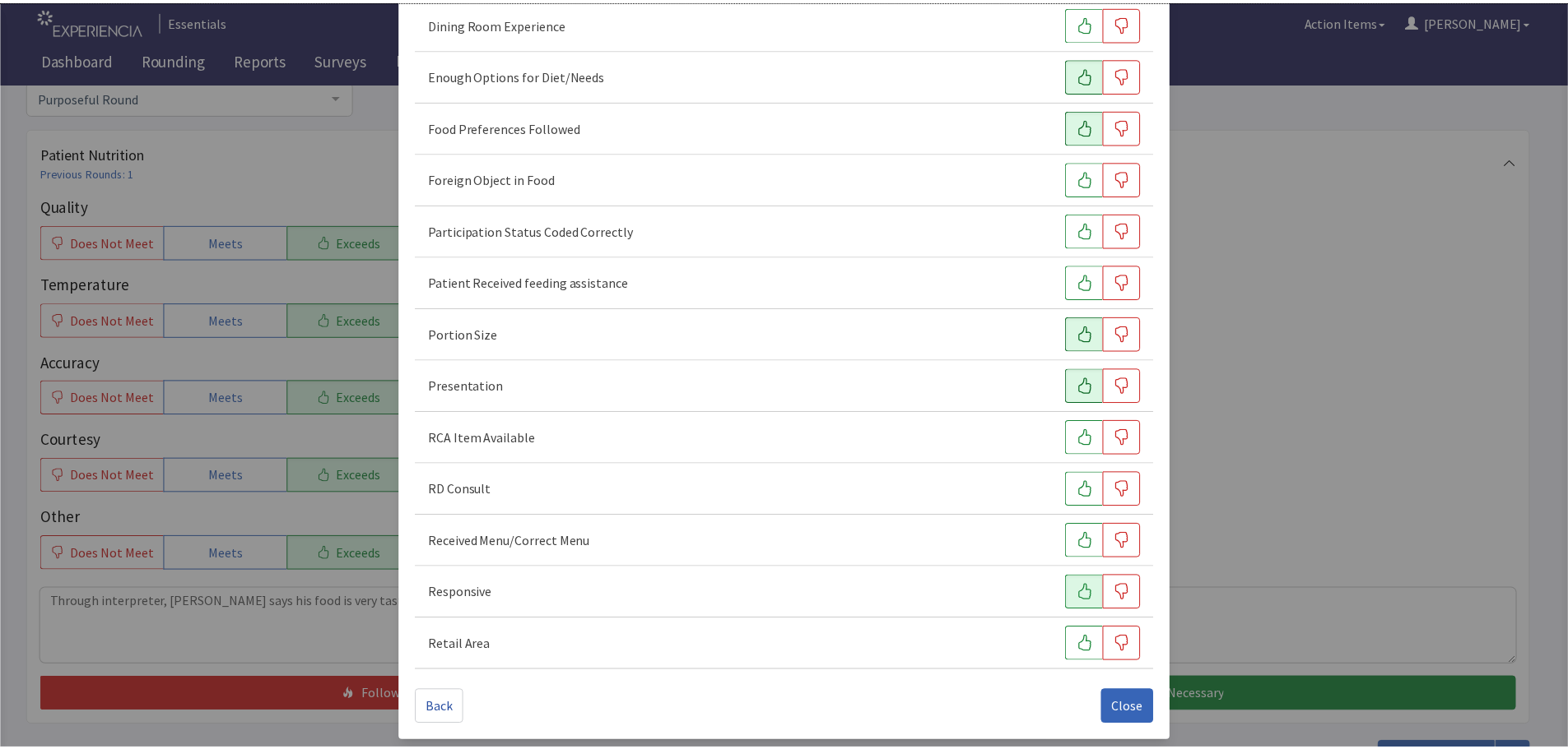
scroll to position [230, 0]
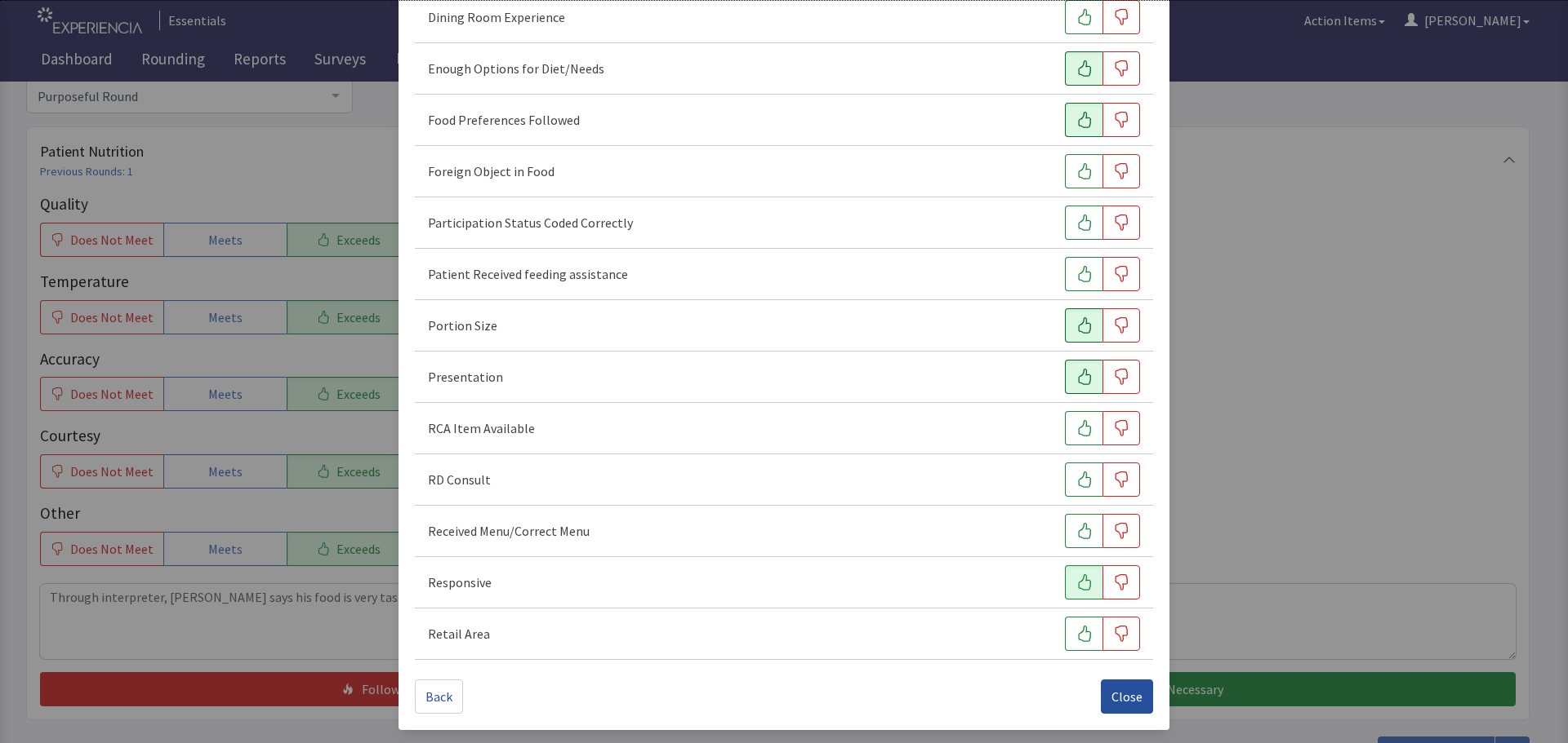
click at [1117, 698] on span "Close" at bounding box center [1126, 697] width 31 height 20
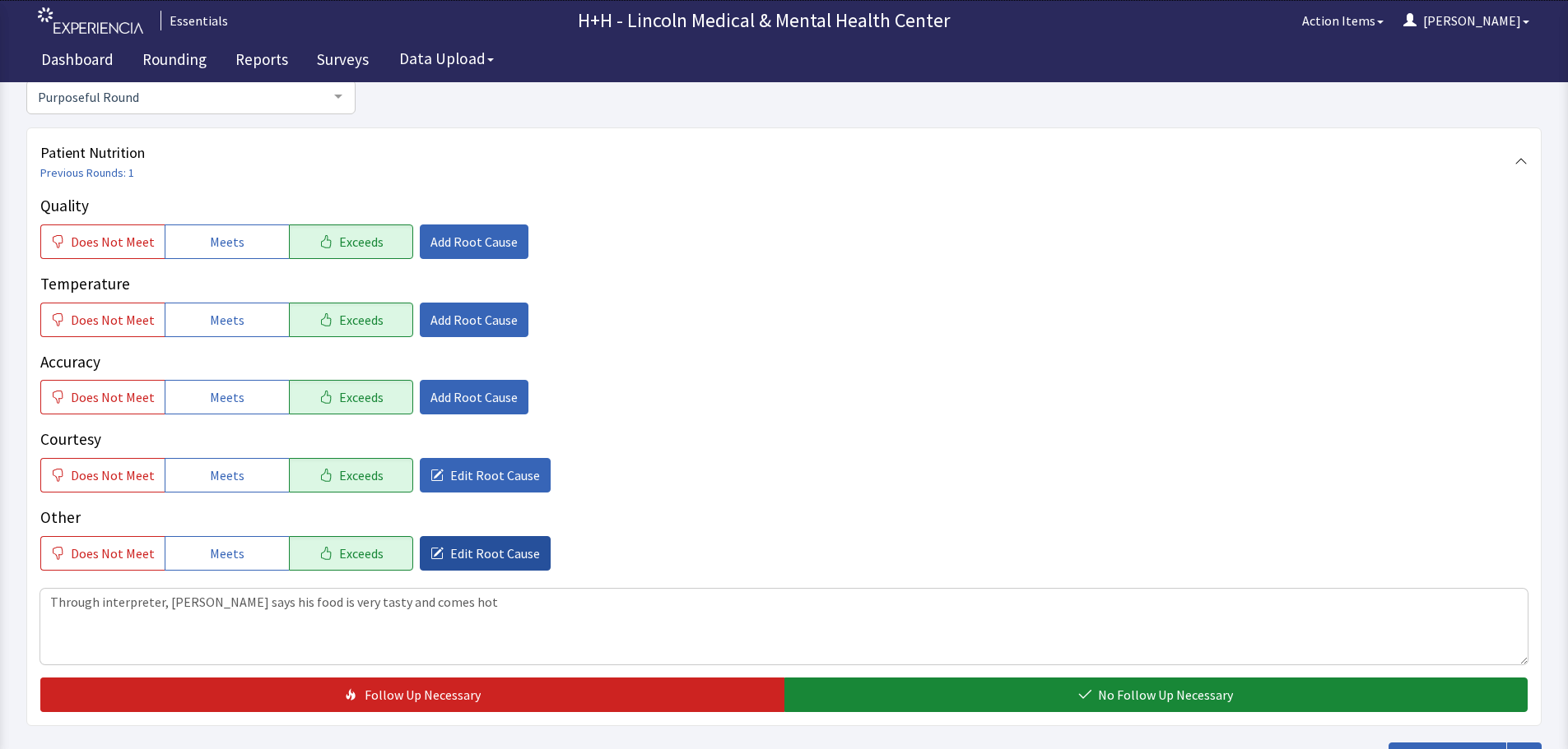
click at [507, 547] on span "Edit Root Cause" at bounding box center [495, 553] width 90 height 20
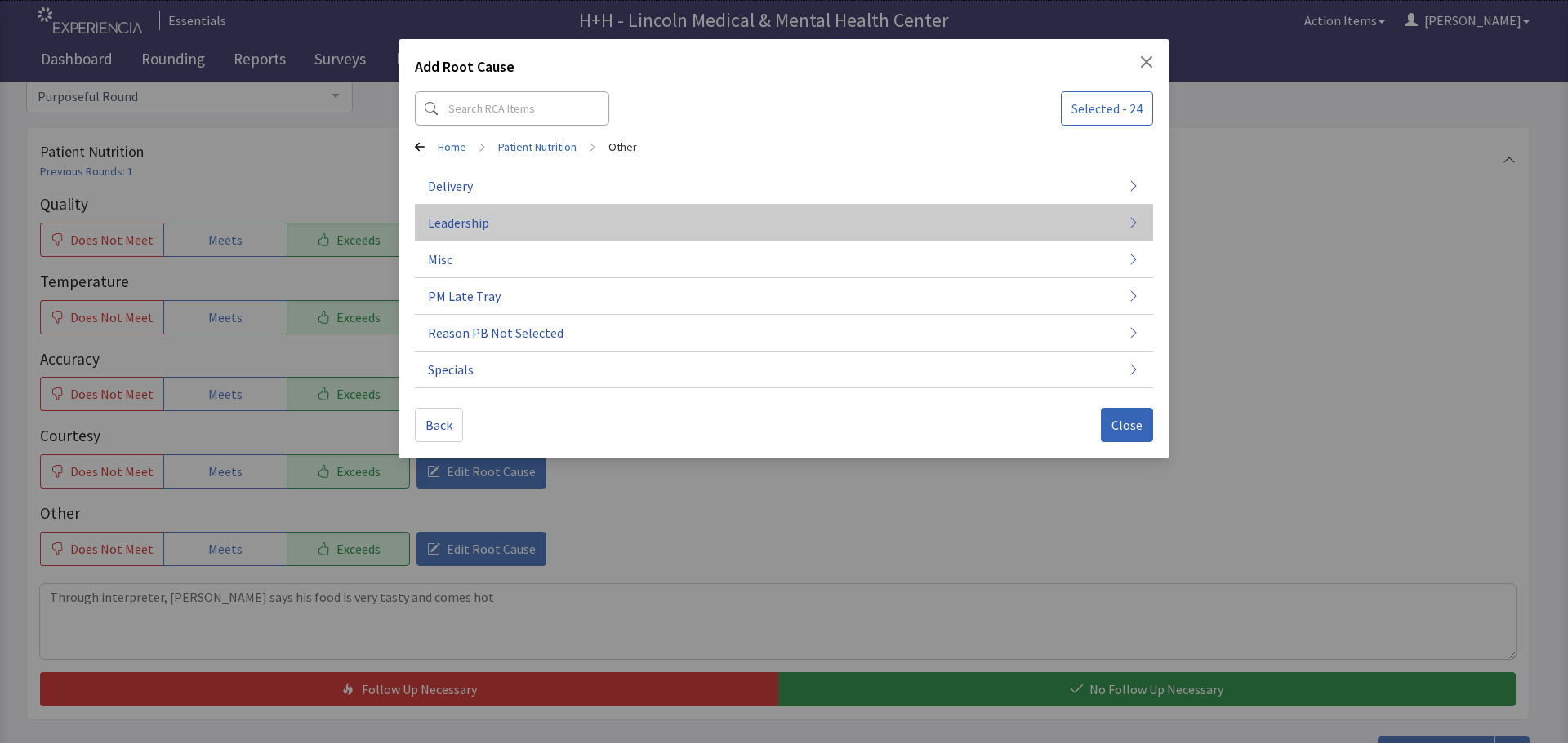
click at [468, 222] on span "Leadership" at bounding box center [459, 222] width 61 height 20
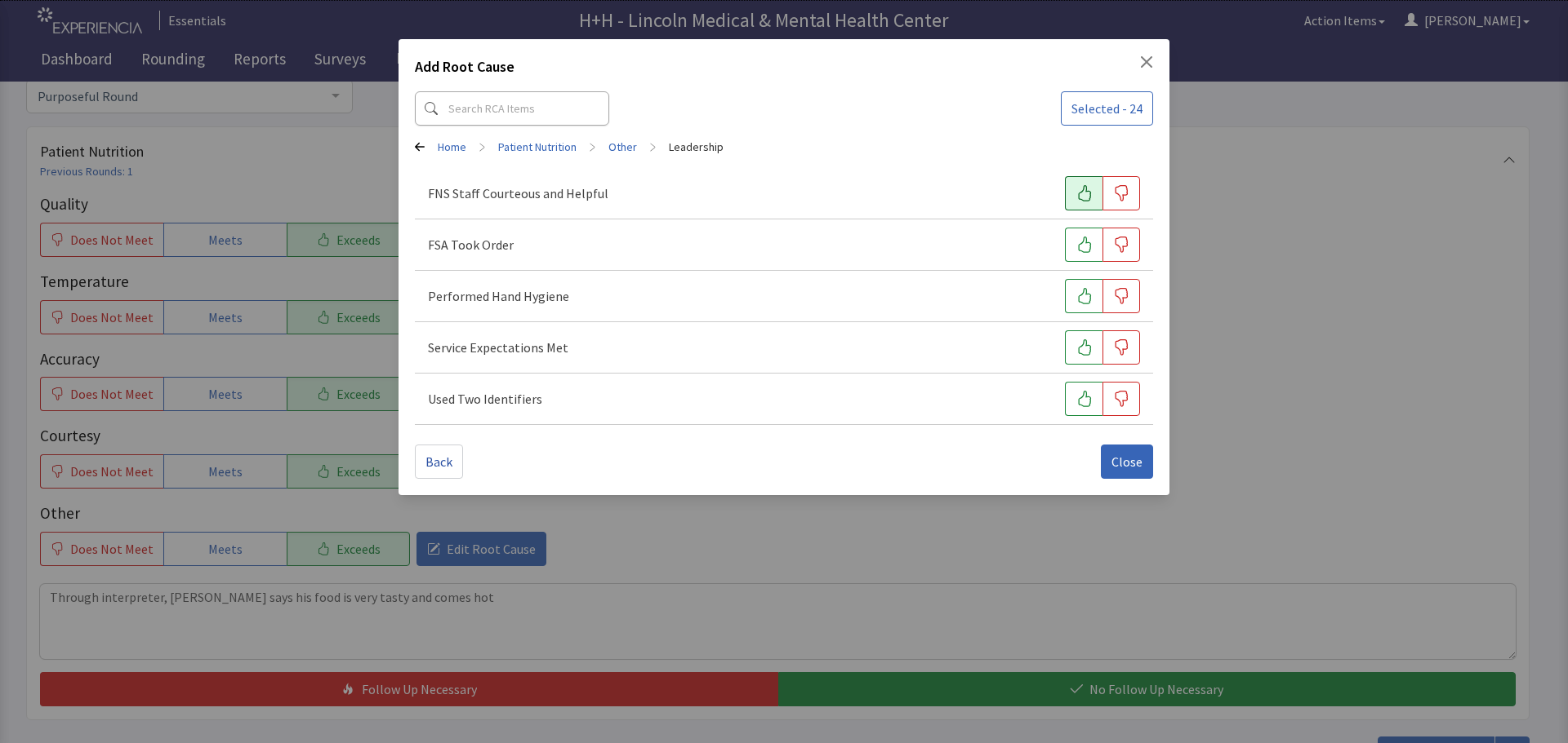
click at [1091, 182] on button "button" at bounding box center [1084, 193] width 37 height 35
click at [1077, 236] on button "button" at bounding box center [1084, 245] width 37 height 35
click at [1078, 283] on button "button" at bounding box center [1084, 296] width 37 height 35
click at [1076, 339] on button "button" at bounding box center [1084, 347] width 37 height 35
click at [1062, 382] on div "Used Two Identifiers" at bounding box center [784, 399] width 712 height 35
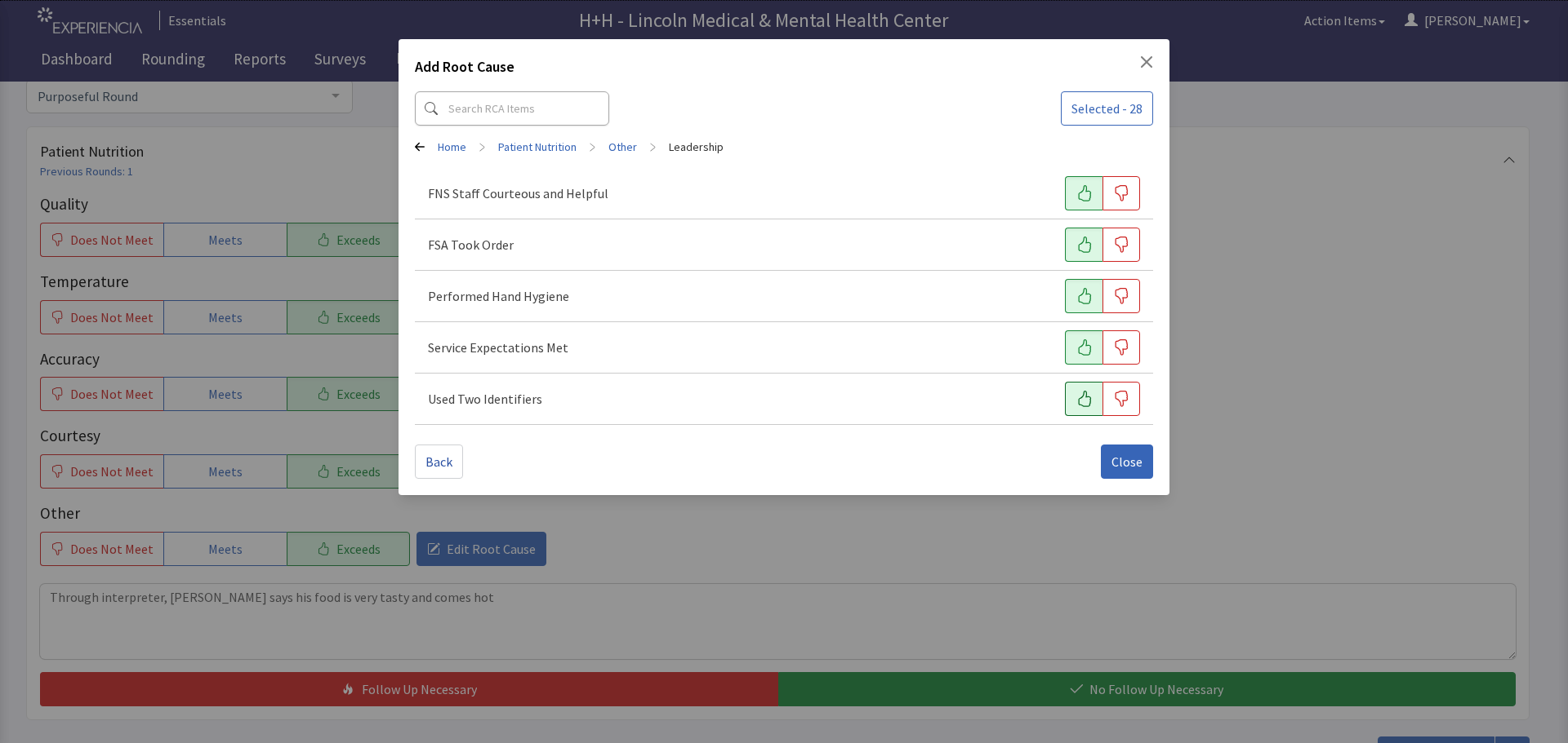
click at [1087, 409] on button "button" at bounding box center [1084, 399] width 37 height 35
click at [1125, 470] on span "Close" at bounding box center [1126, 462] width 31 height 20
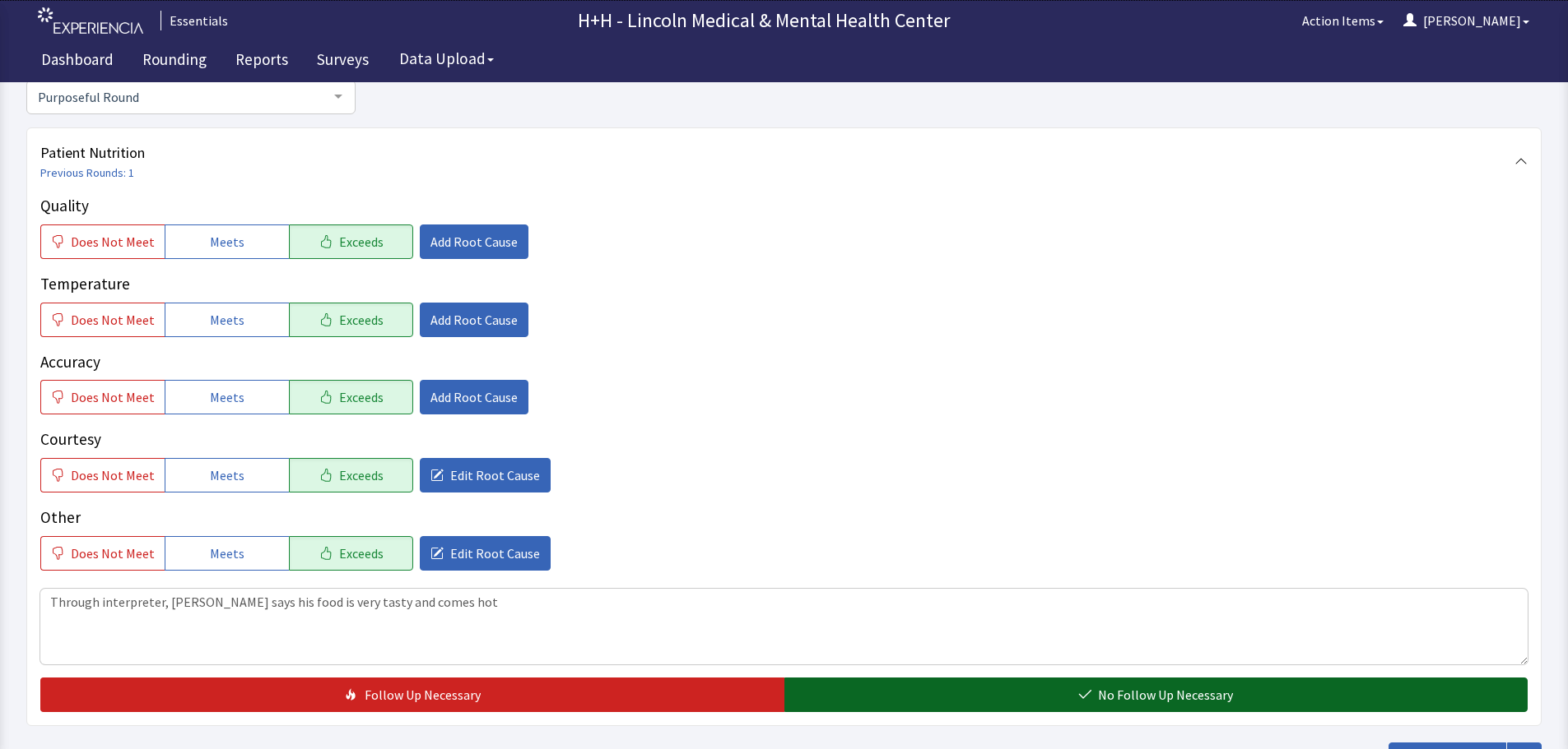
click at [1024, 684] on button "No Follow Up Necessary" at bounding box center [1156, 695] width 744 height 35
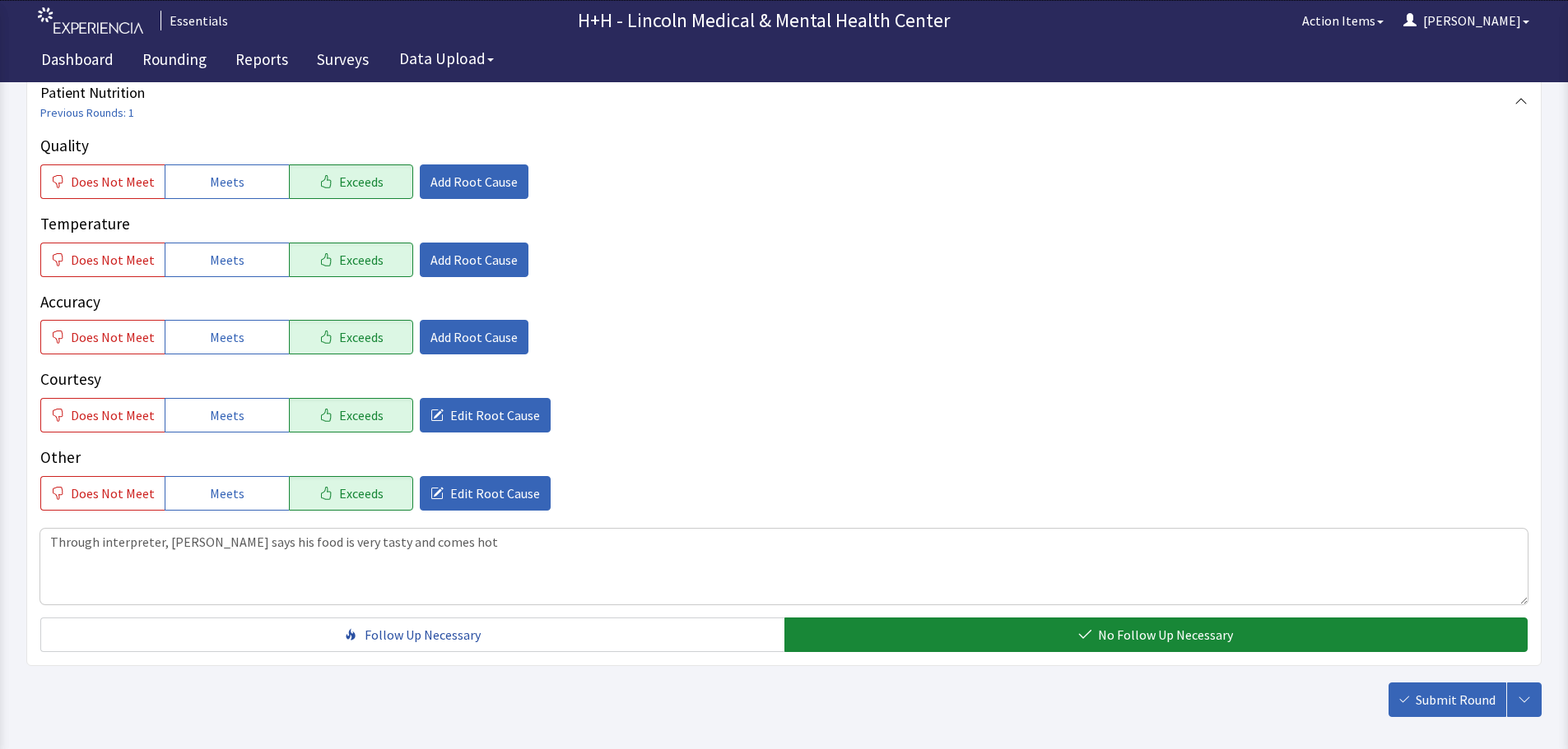
scroll to position [301, 0]
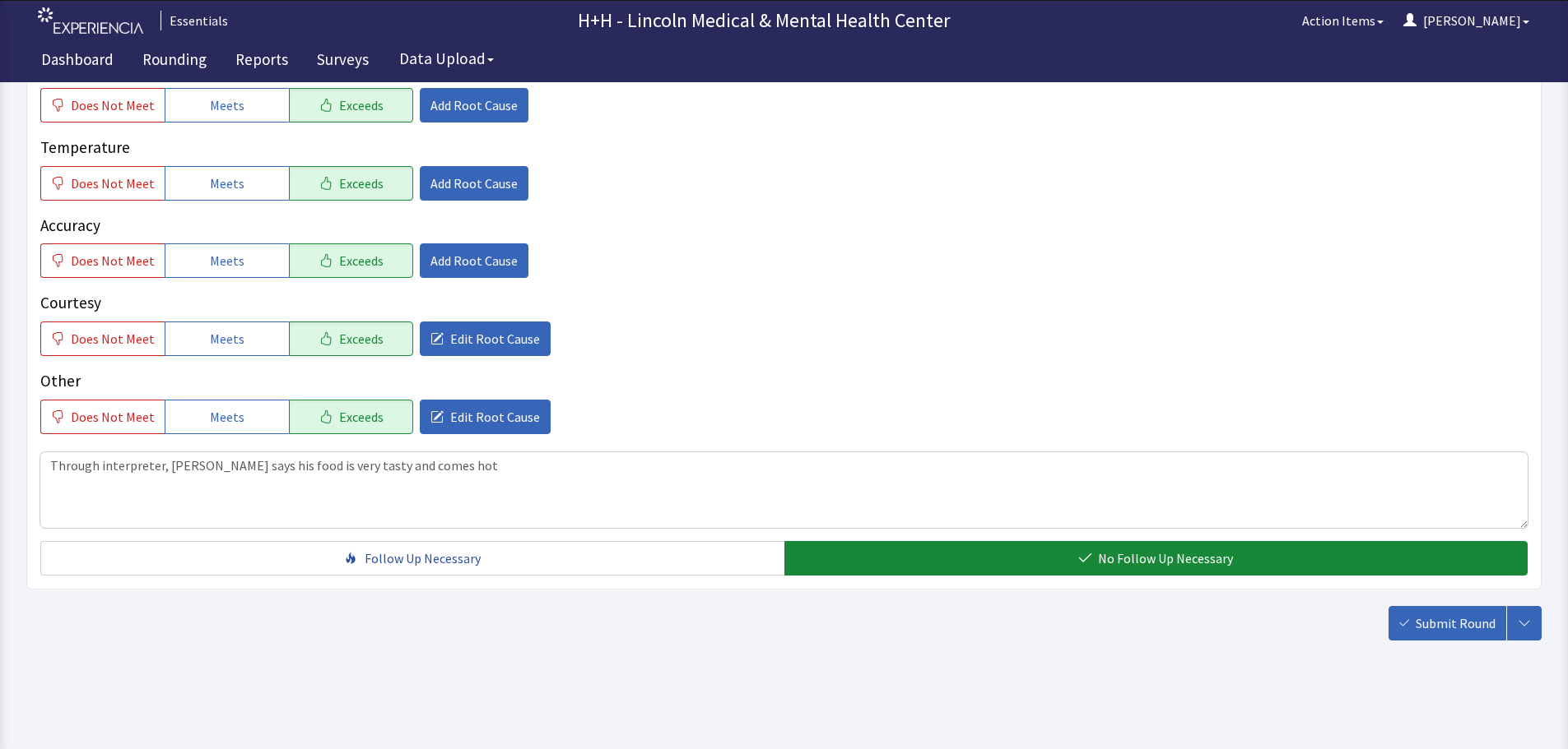
click at [1425, 623] on span "Submit Round" at bounding box center [1455, 623] width 80 height 20
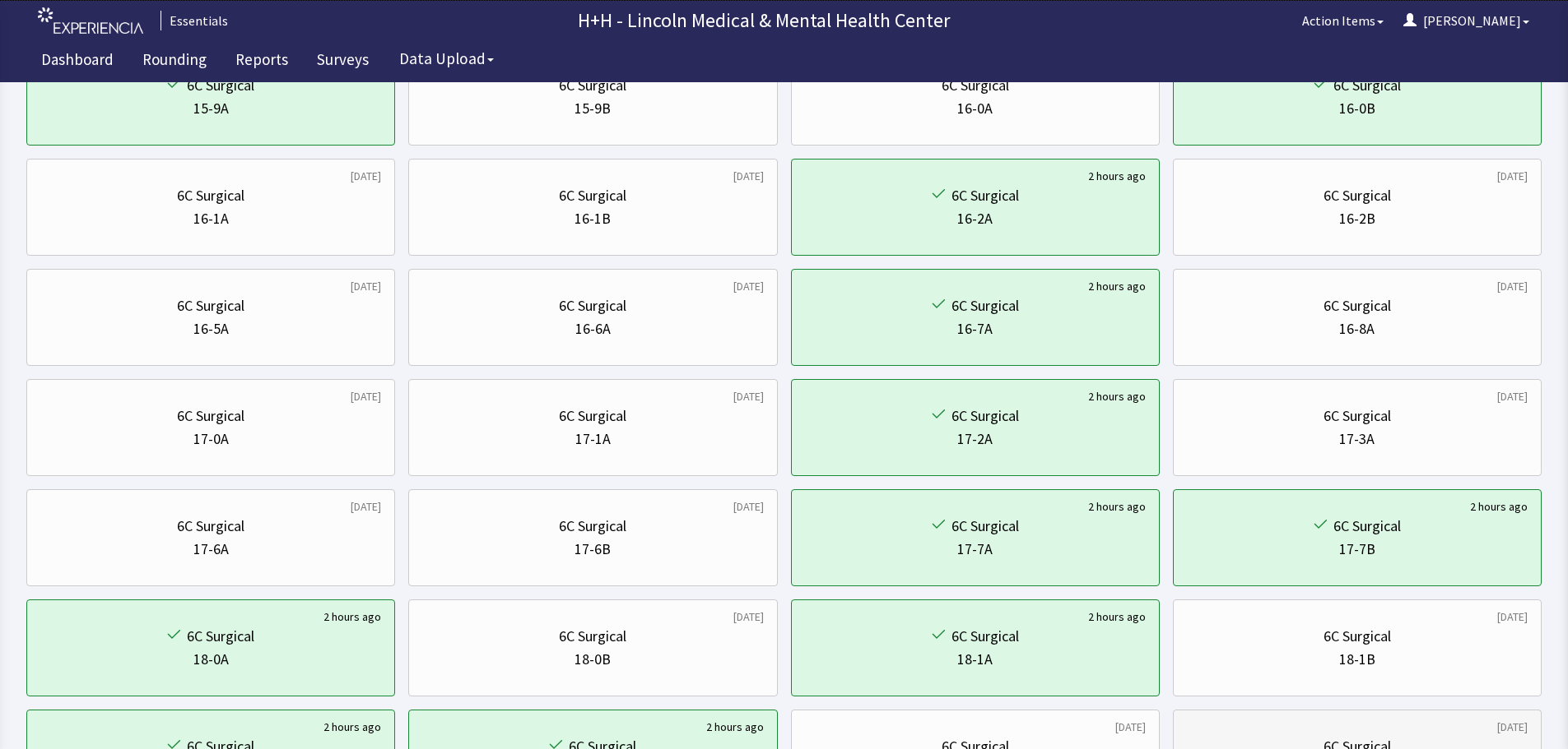
scroll to position [381, 0]
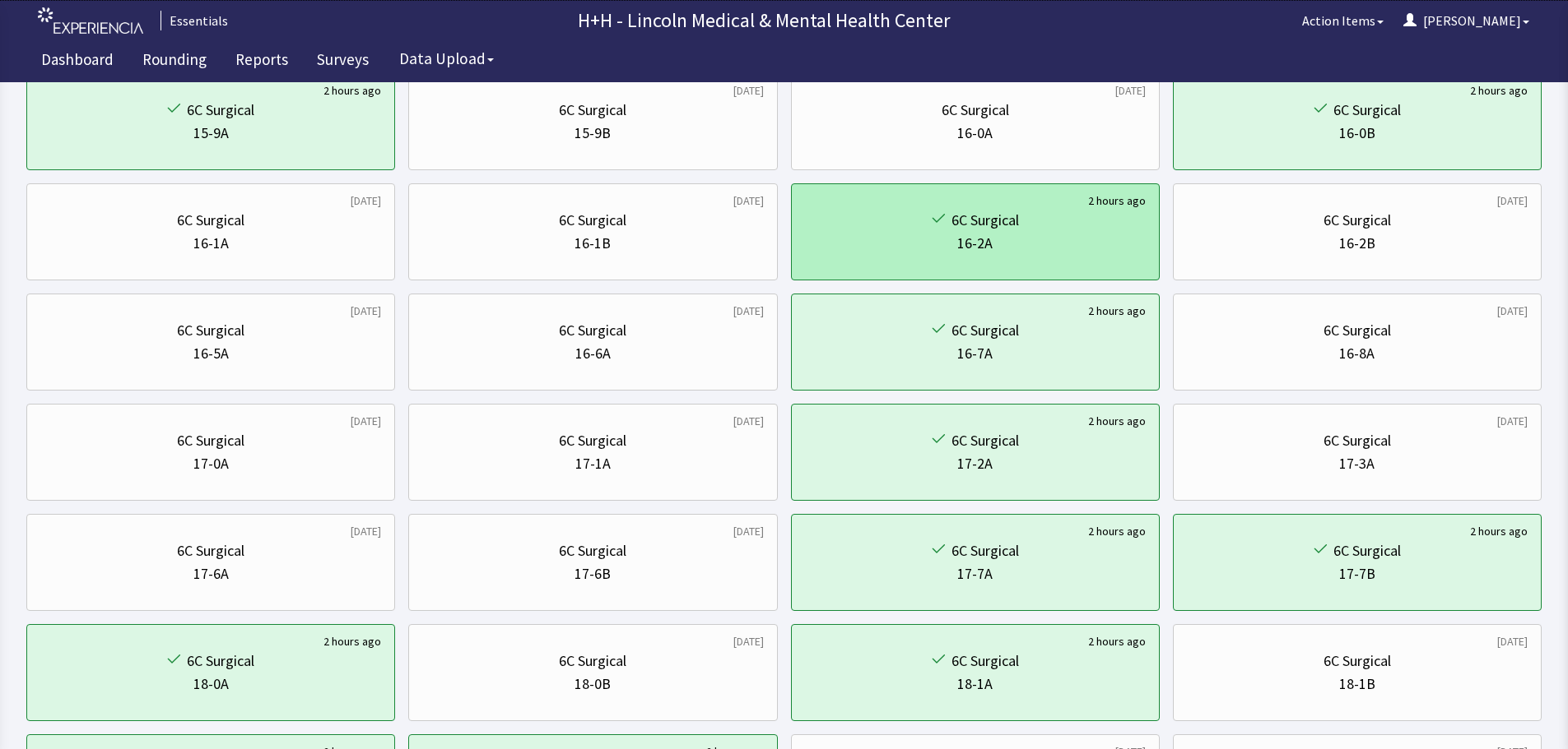
click at [1074, 223] on div "6C Surgical" at bounding box center [976, 221] width 341 height 23
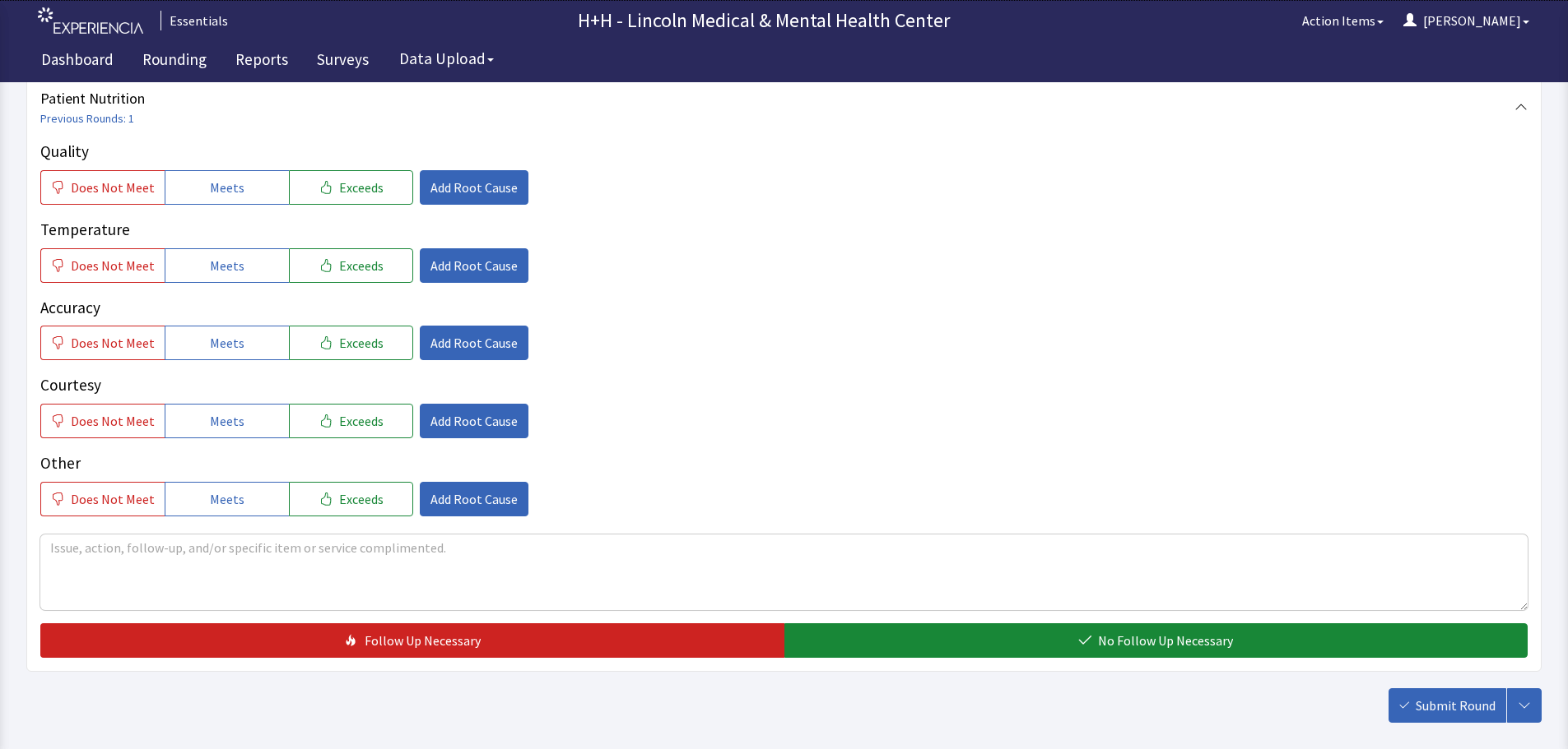
scroll to position [247, 0]
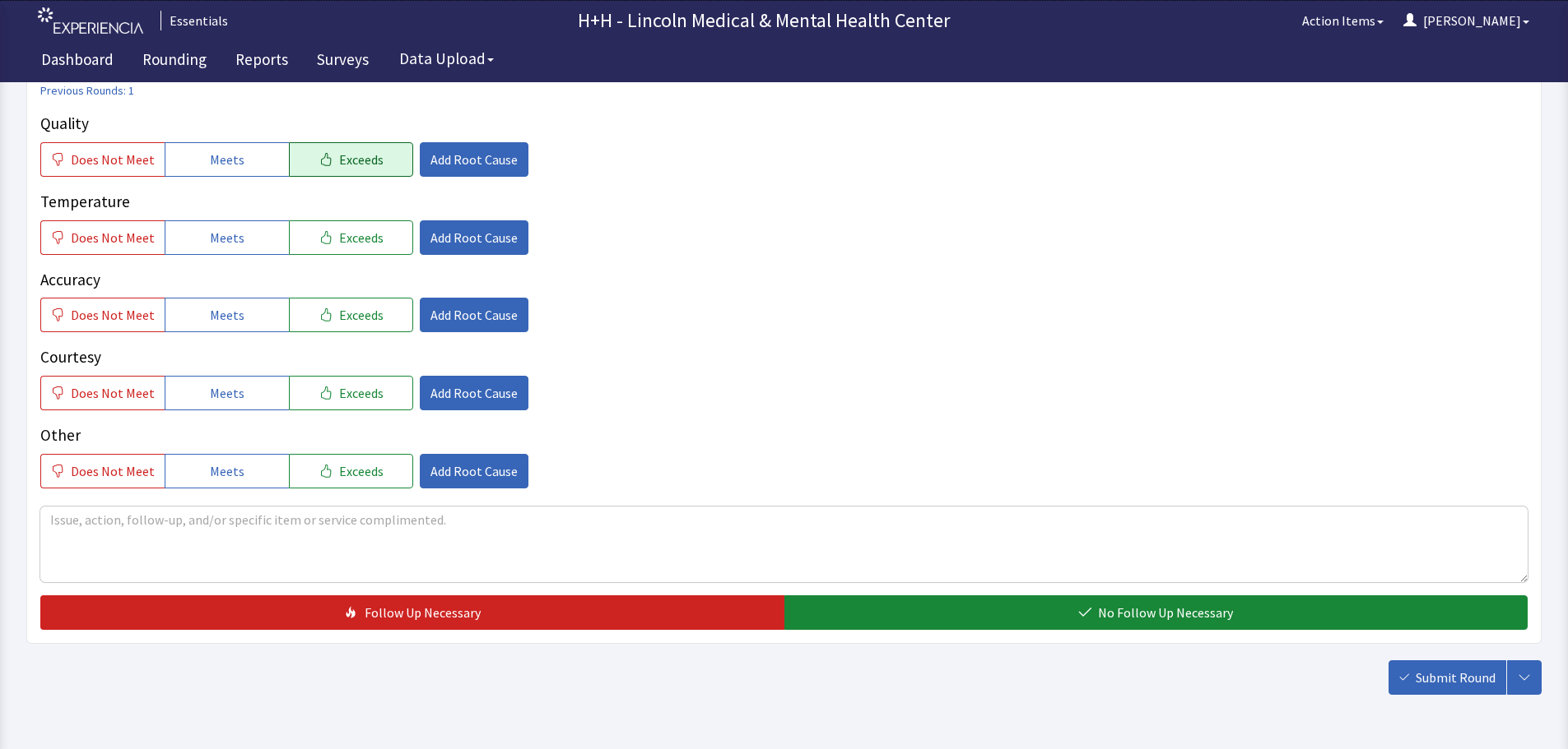
click at [339, 163] on span "Exceeds" at bounding box center [362, 160] width 45 height 20
click at [357, 243] on span "Exceeds" at bounding box center [362, 238] width 45 height 20
click at [362, 315] on span "Exceeds" at bounding box center [362, 315] width 45 height 20
click at [361, 393] on span "Exceeds" at bounding box center [362, 393] width 45 height 20
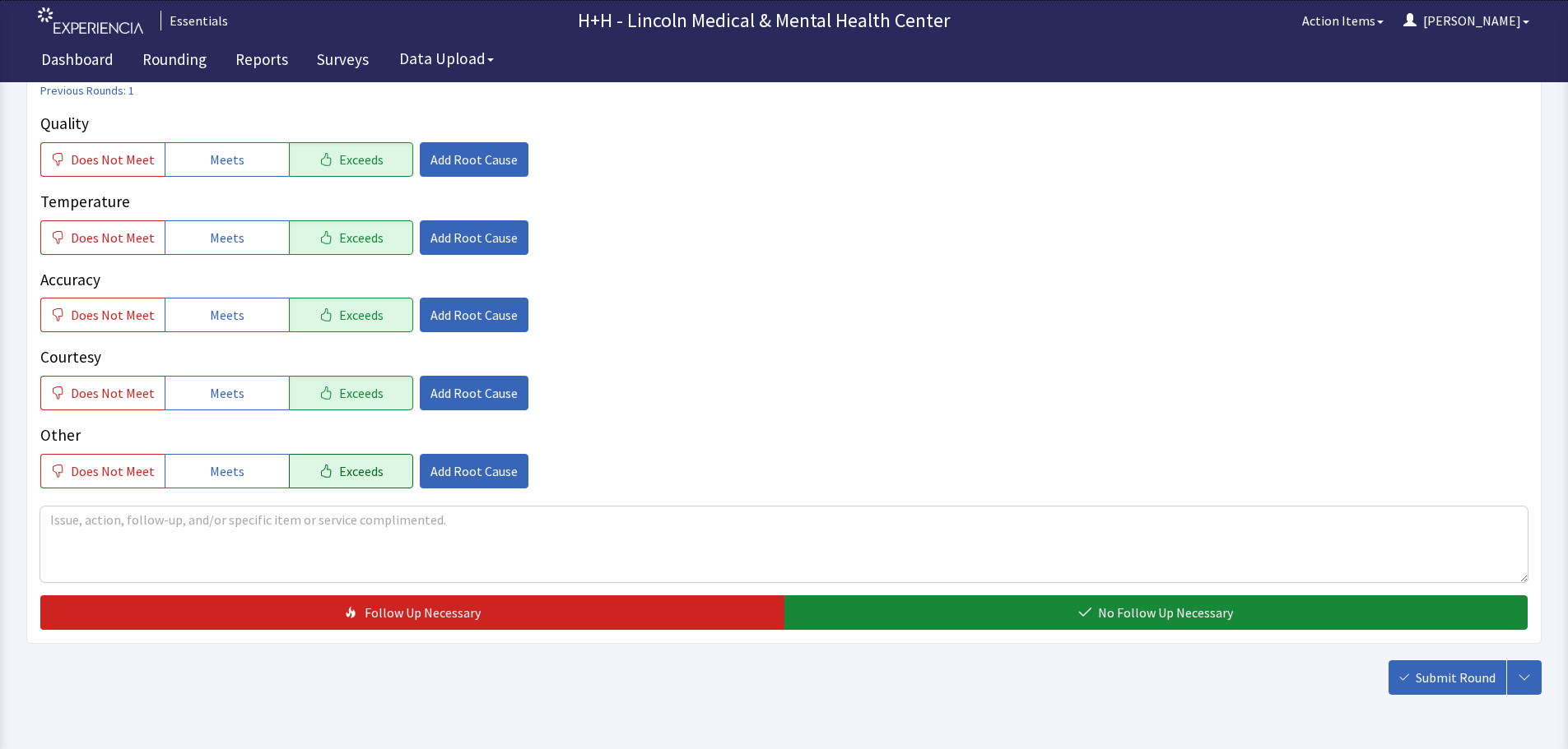
click at [346, 479] on span "Exceeds" at bounding box center [362, 471] width 45 height 20
click at [372, 464] on span "Exceeds" at bounding box center [362, 471] width 45 height 20
click at [381, 388] on button "Exceeds" at bounding box center [351, 393] width 124 height 35
drag, startPoint x: 372, startPoint y: 316, endPoint x: 372, endPoint y: 305, distance: 11.0
click at [372, 315] on button "Exceeds" at bounding box center [351, 315] width 124 height 35
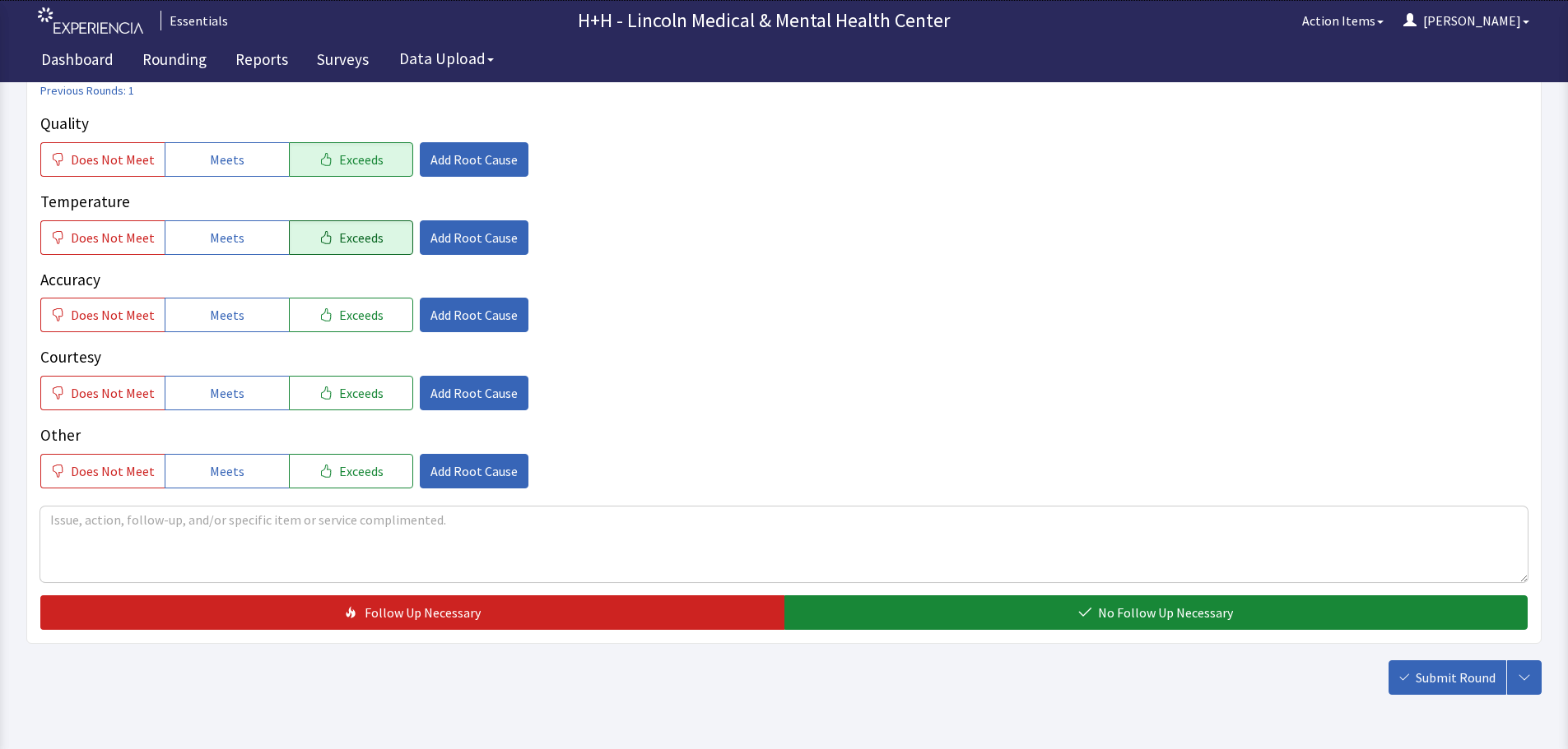
click at [366, 233] on span "Exceeds" at bounding box center [362, 238] width 45 height 20
click at [382, 163] on button "Exceeds" at bounding box center [351, 160] width 124 height 35
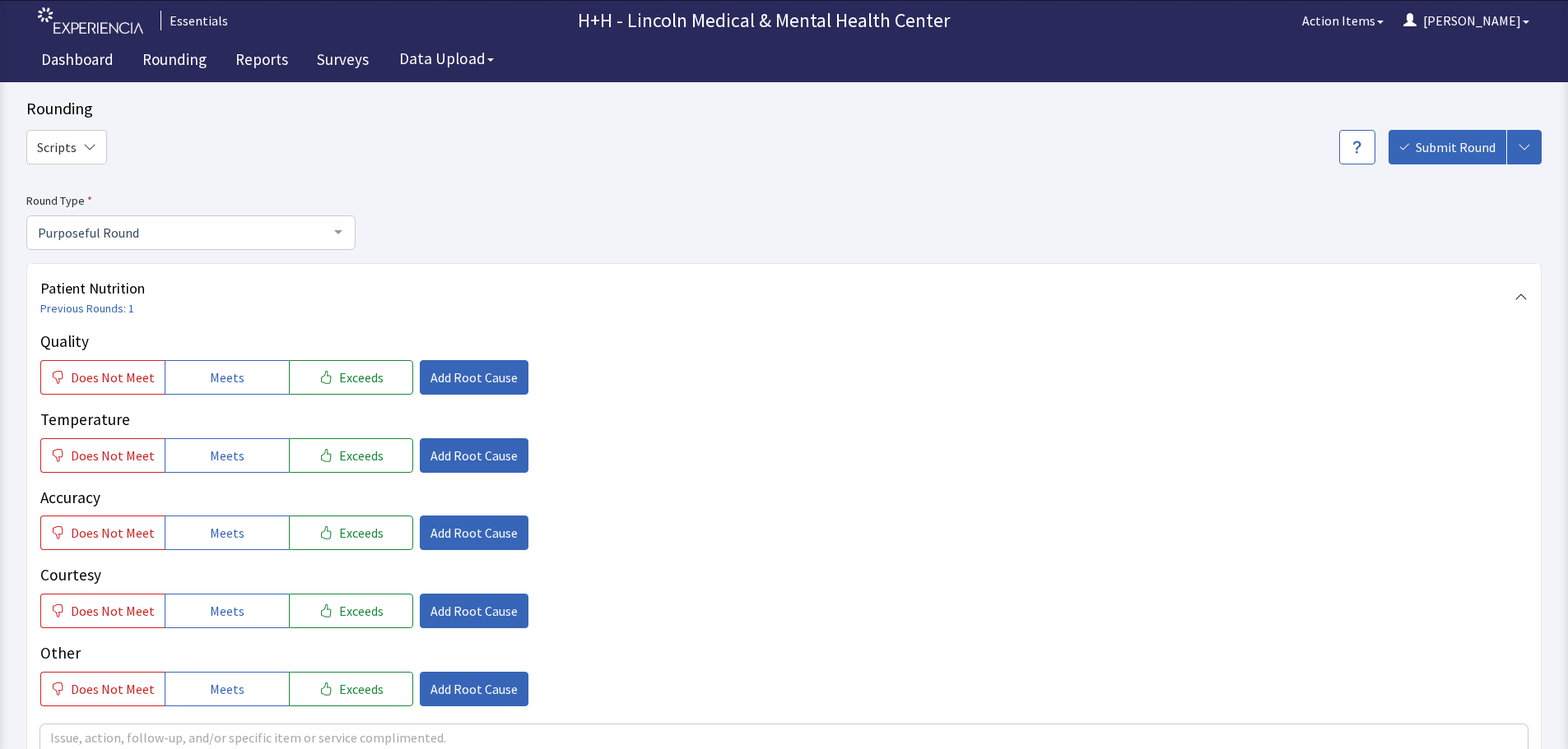
scroll to position [0, 0]
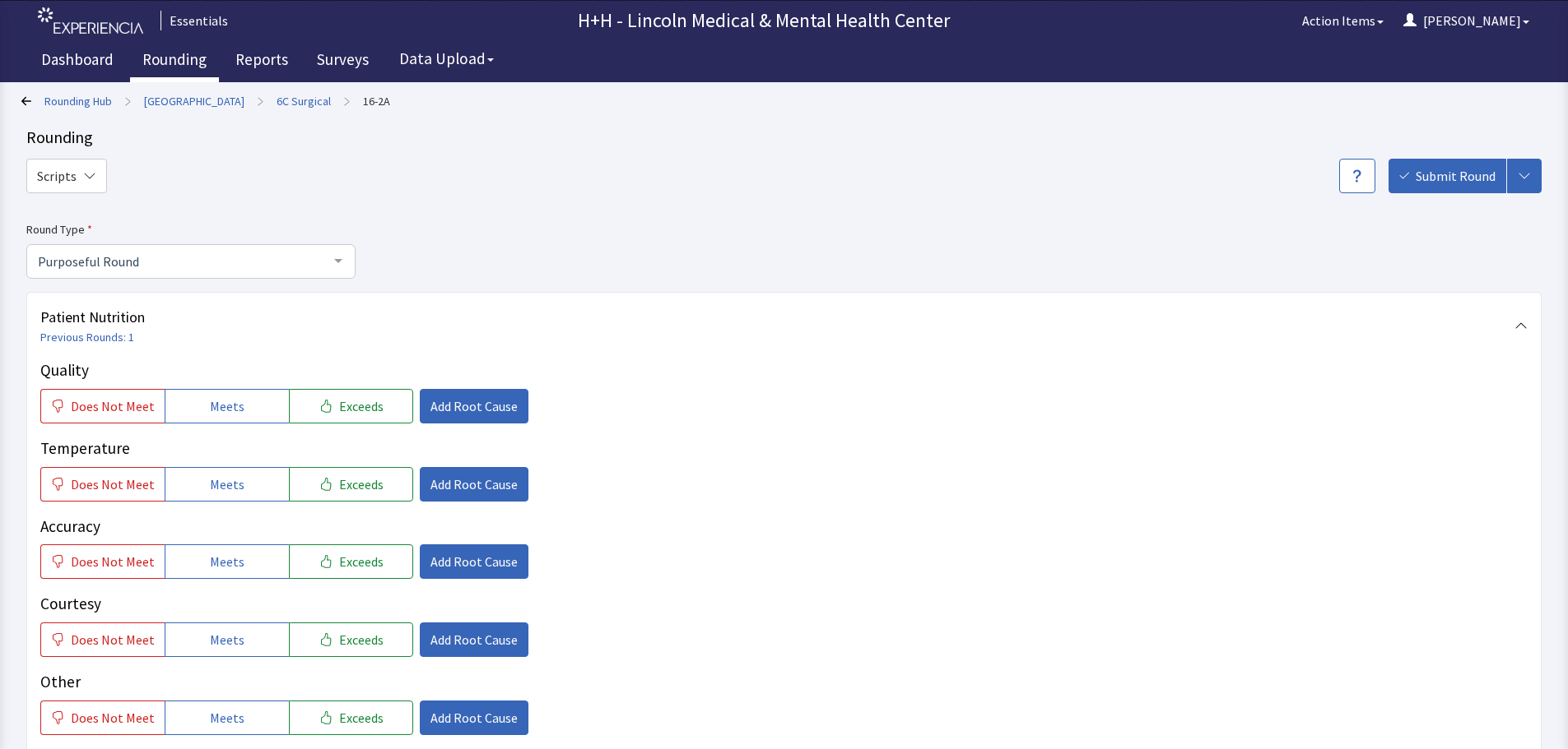
click at [185, 55] on link "Rounding" at bounding box center [174, 62] width 89 height 41
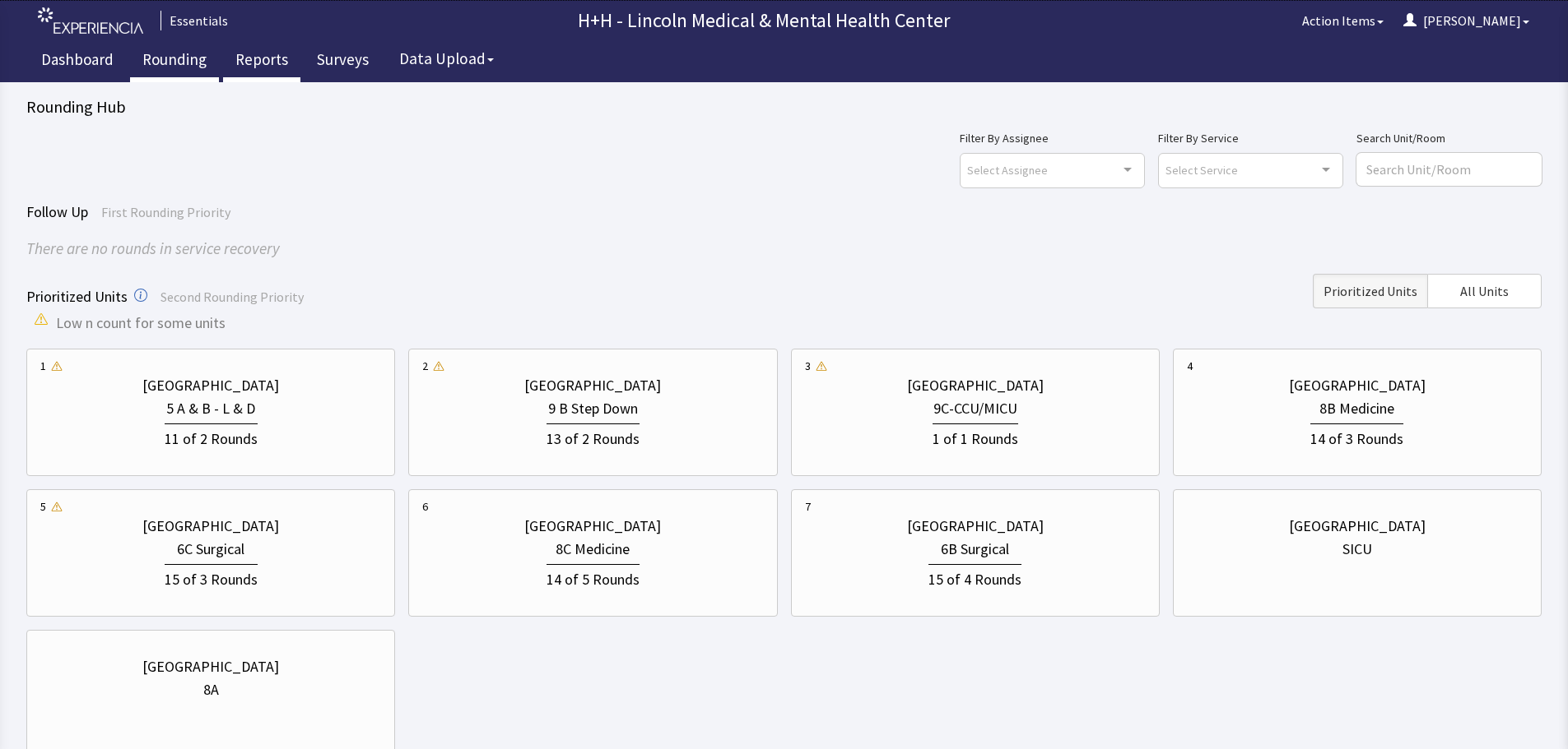
click at [253, 57] on link "Reports" at bounding box center [262, 62] width 77 height 41
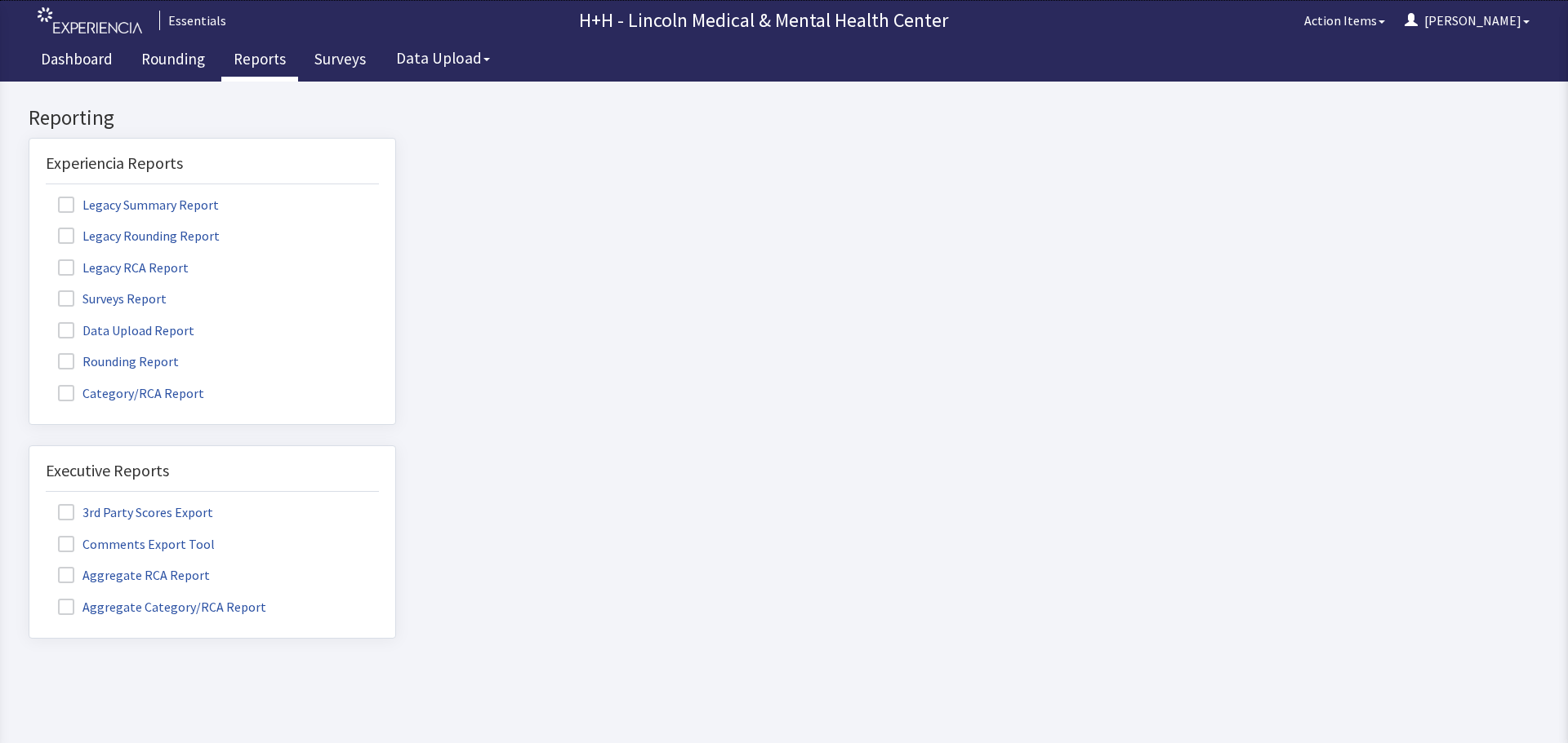
click at [68, 355] on span at bounding box center [66, 361] width 16 height 16
click at [29, 352] on input "Rounding Report" at bounding box center [29, 352] width 0 height 0
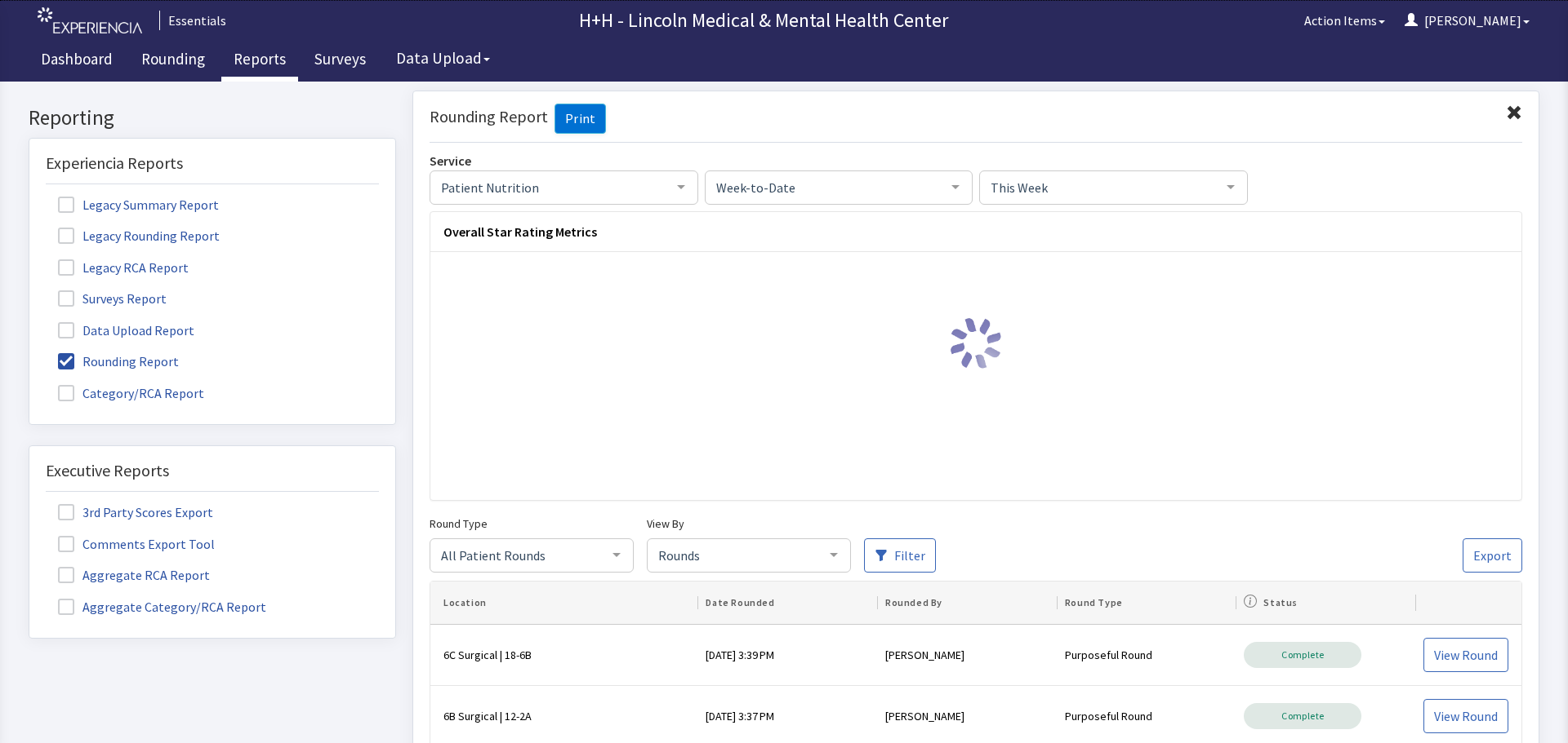
click at [831, 553] on div at bounding box center [833, 553] width 33 height 31
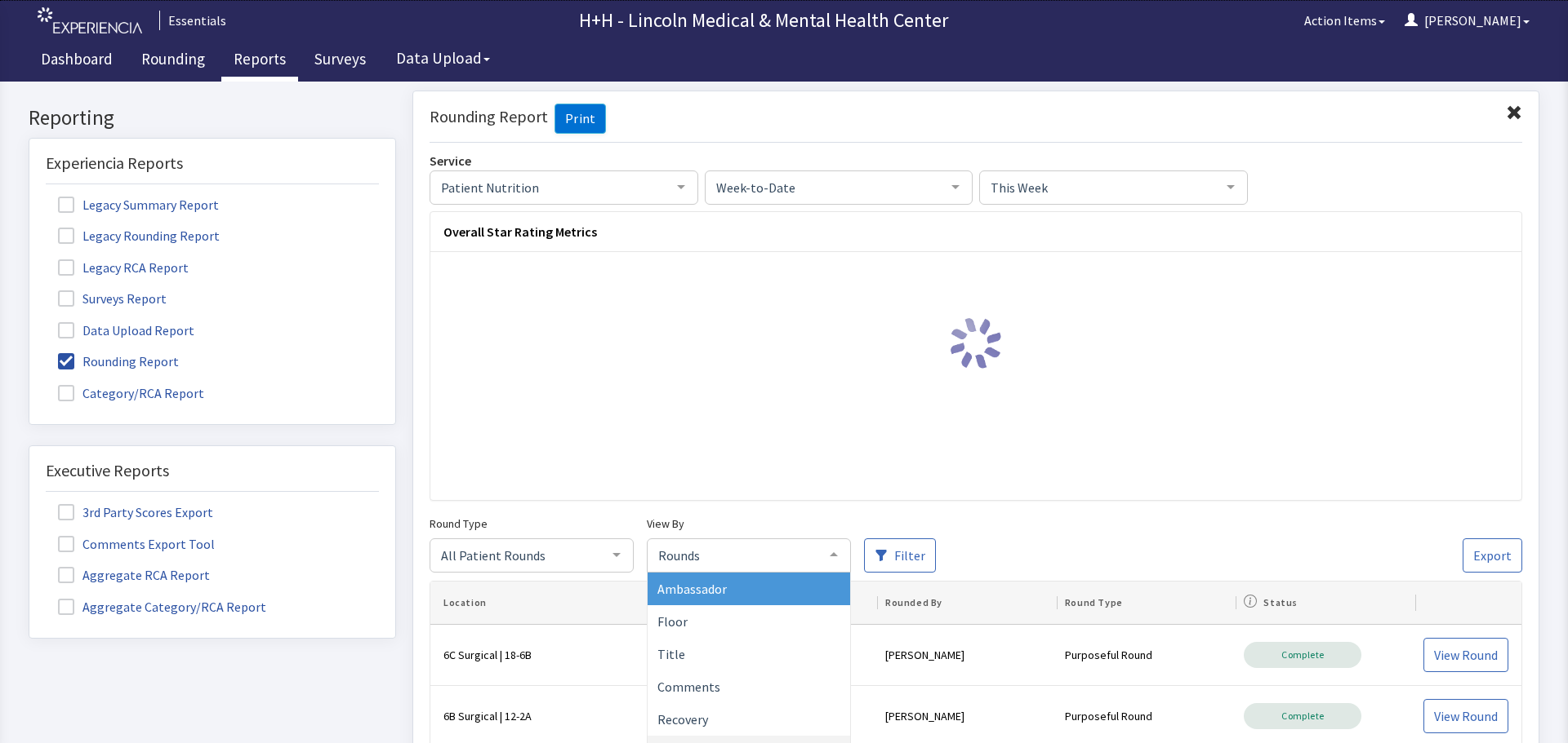
click at [789, 583] on span "Ambassador" at bounding box center [748, 588] width 202 height 33
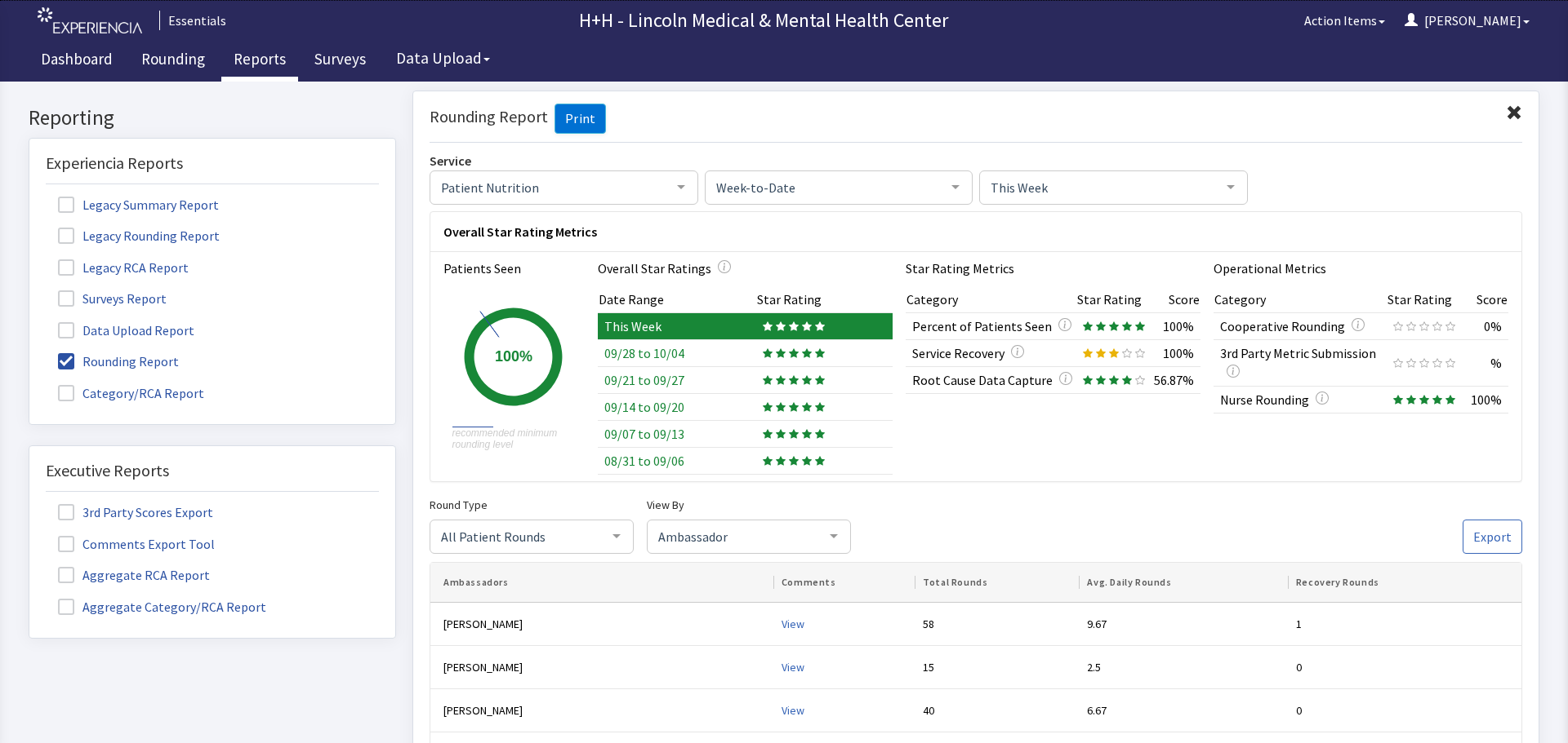
click at [1506, 110] on span at bounding box center [1514, 112] width 16 height 16
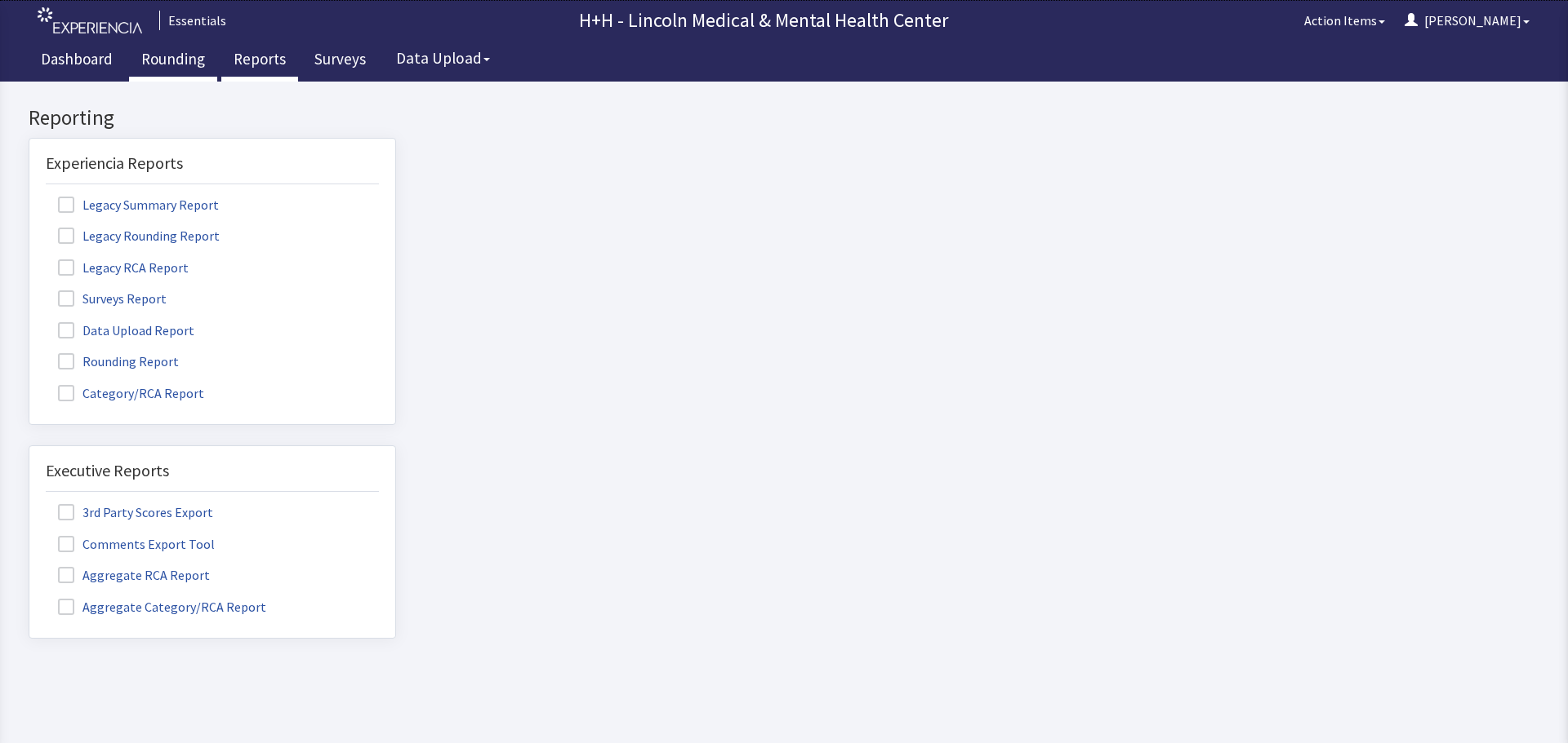
click at [177, 57] on link "Rounding" at bounding box center [173, 61] width 88 height 41
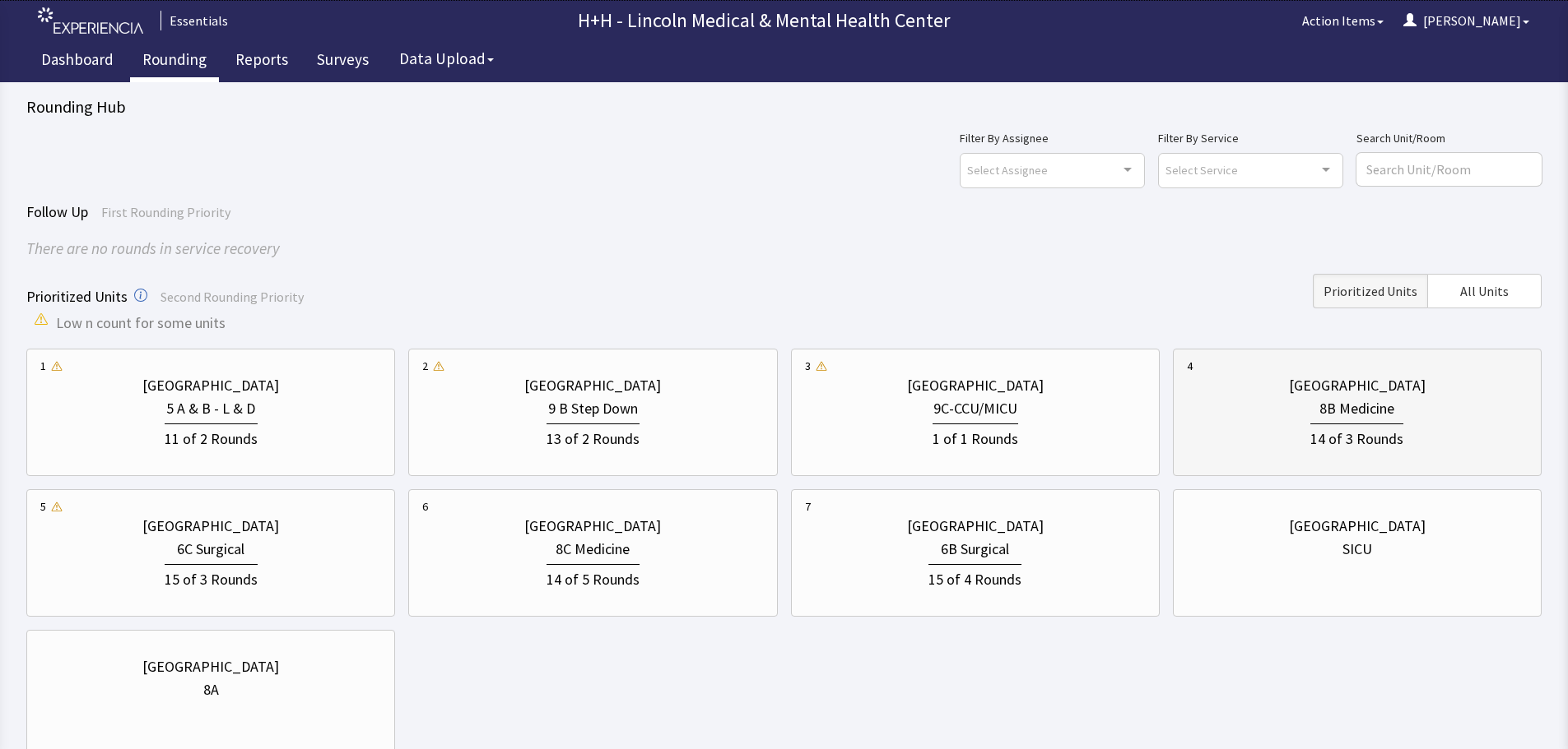
click at [1256, 393] on div "[GEOGRAPHIC_DATA]" at bounding box center [1357, 386] width 341 height 23
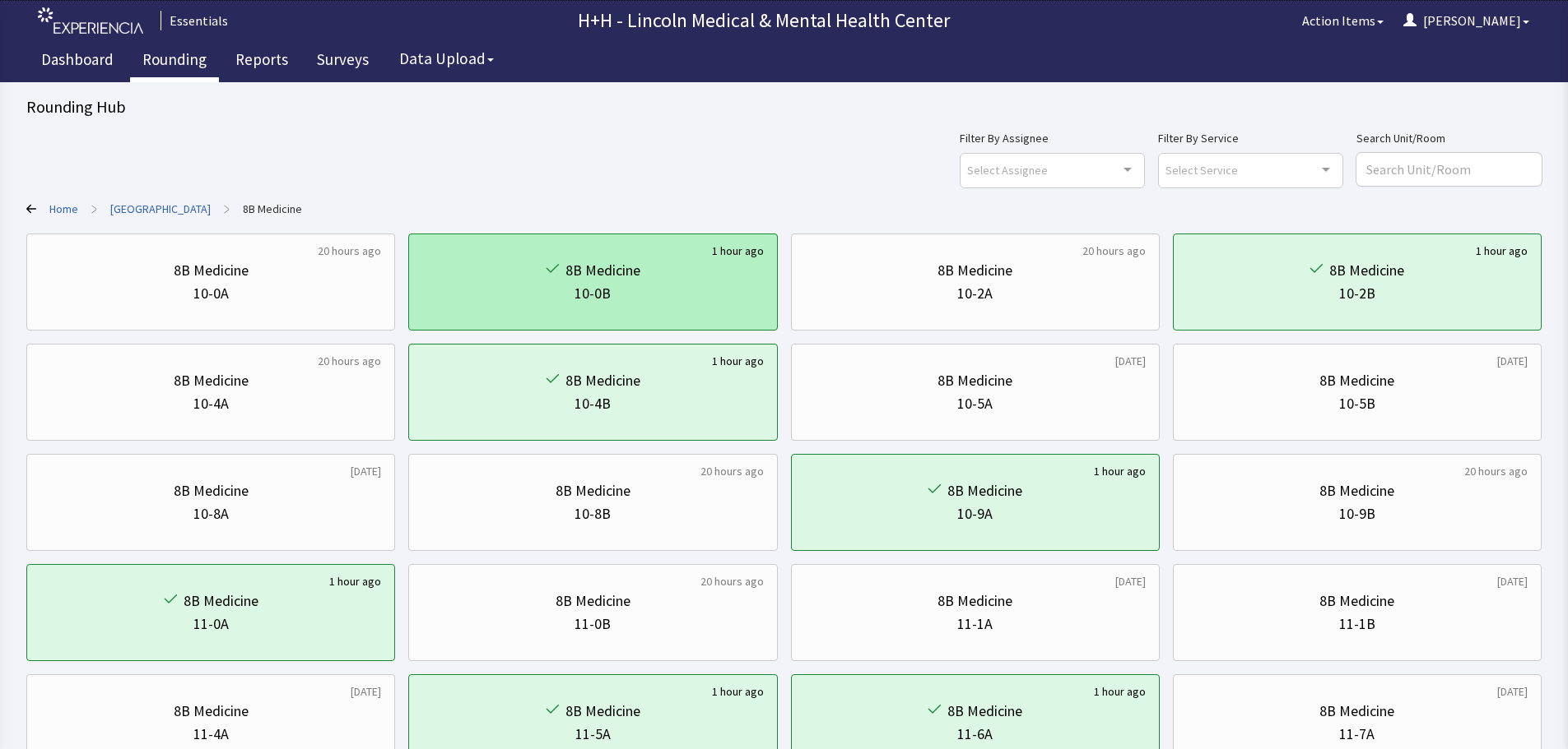
click at [664, 288] on div "10-0B" at bounding box center [592, 294] width 341 height 23
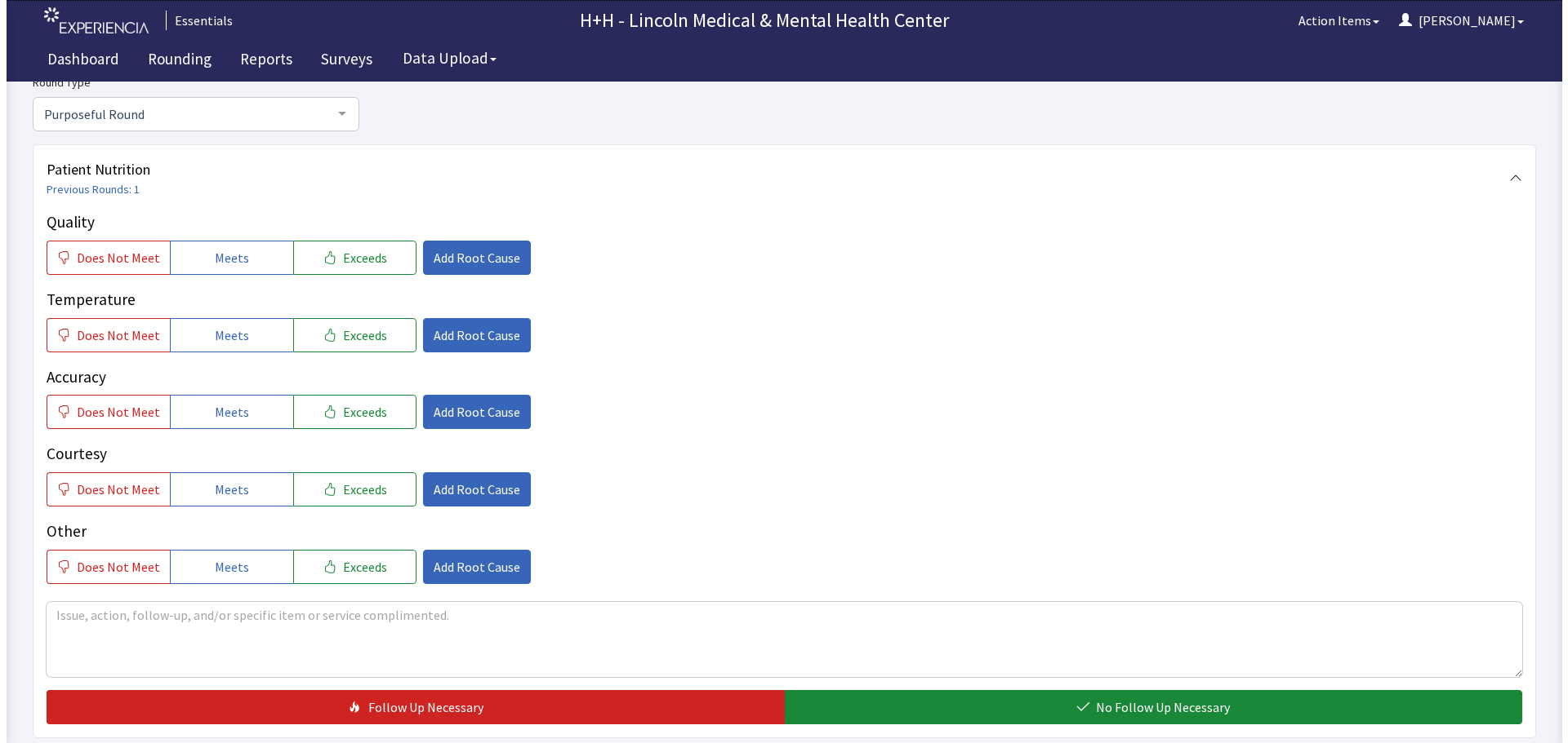
scroll to position [163, 0]
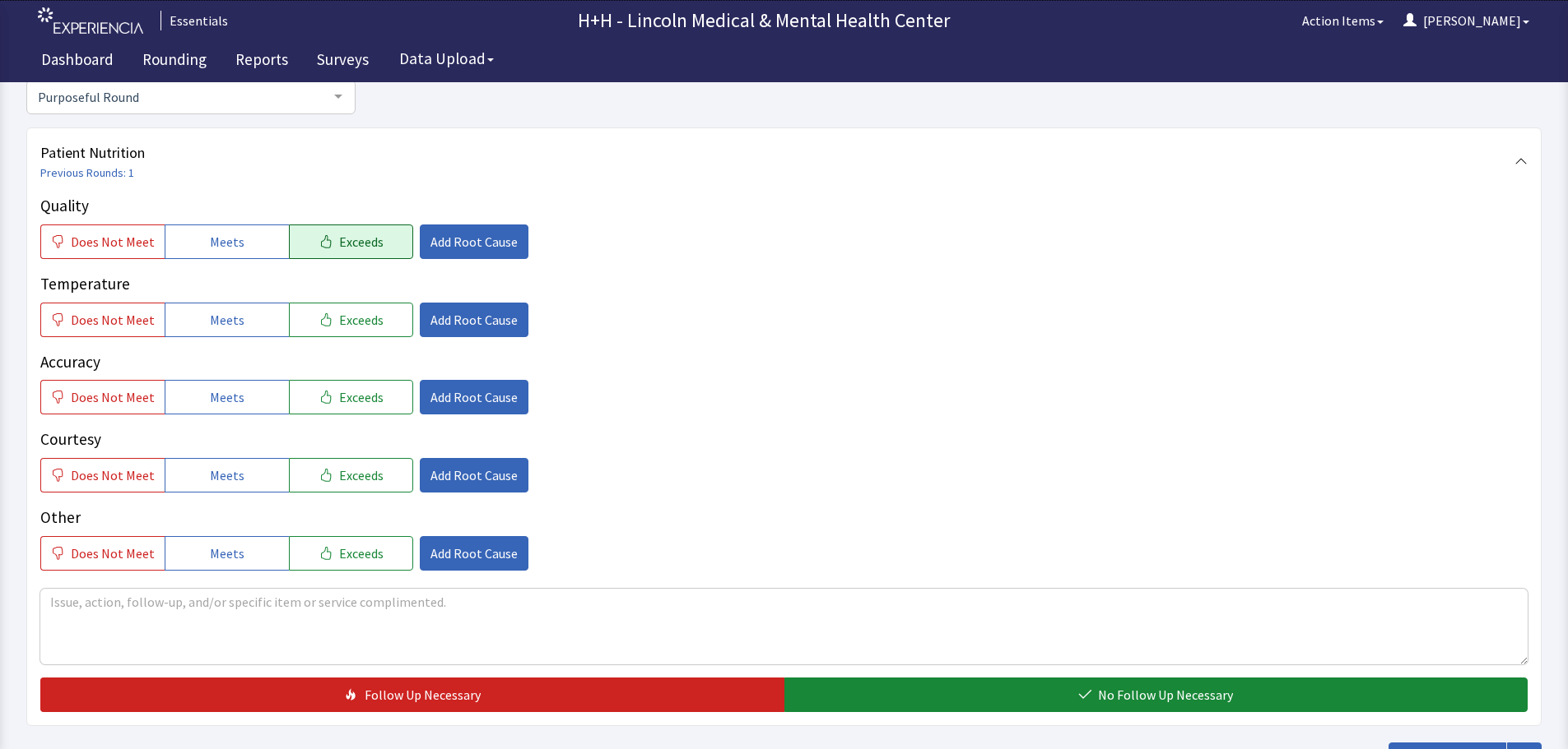
click at [353, 251] on span "Exceeds" at bounding box center [362, 242] width 45 height 20
click at [360, 317] on span "Exceeds" at bounding box center [362, 320] width 45 height 20
click at [364, 396] on span "Exceeds" at bounding box center [362, 397] width 45 height 20
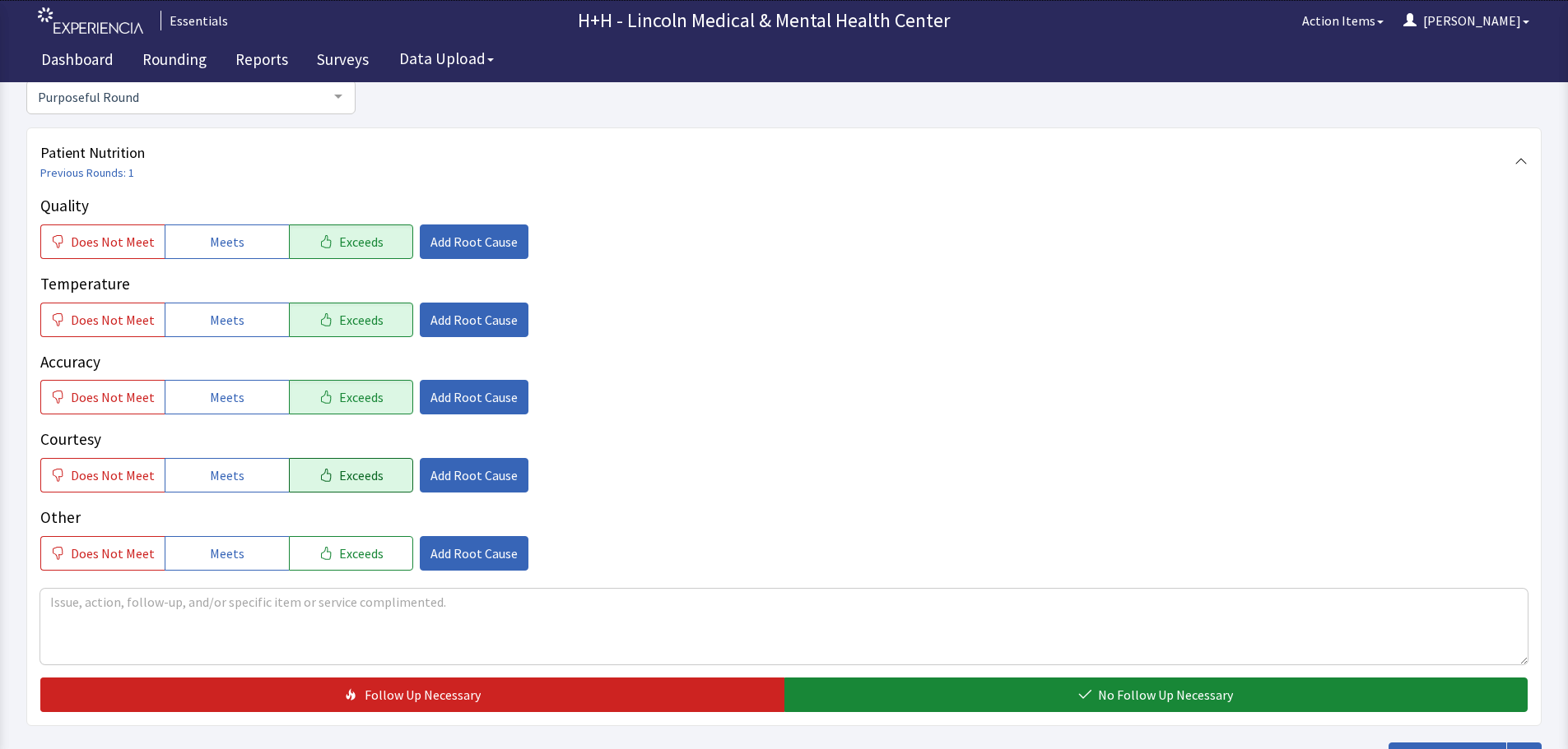
click at [367, 472] on span "Exceeds" at bounding box center [362, 475] width 45 height 20
click at [376, 546] on button "Exceeds" at bounding box center [351, 553] width 124 height 35
click at [489, 476] on span "Add Root Cause" at bounding box center [474, 475] width 87 height 20
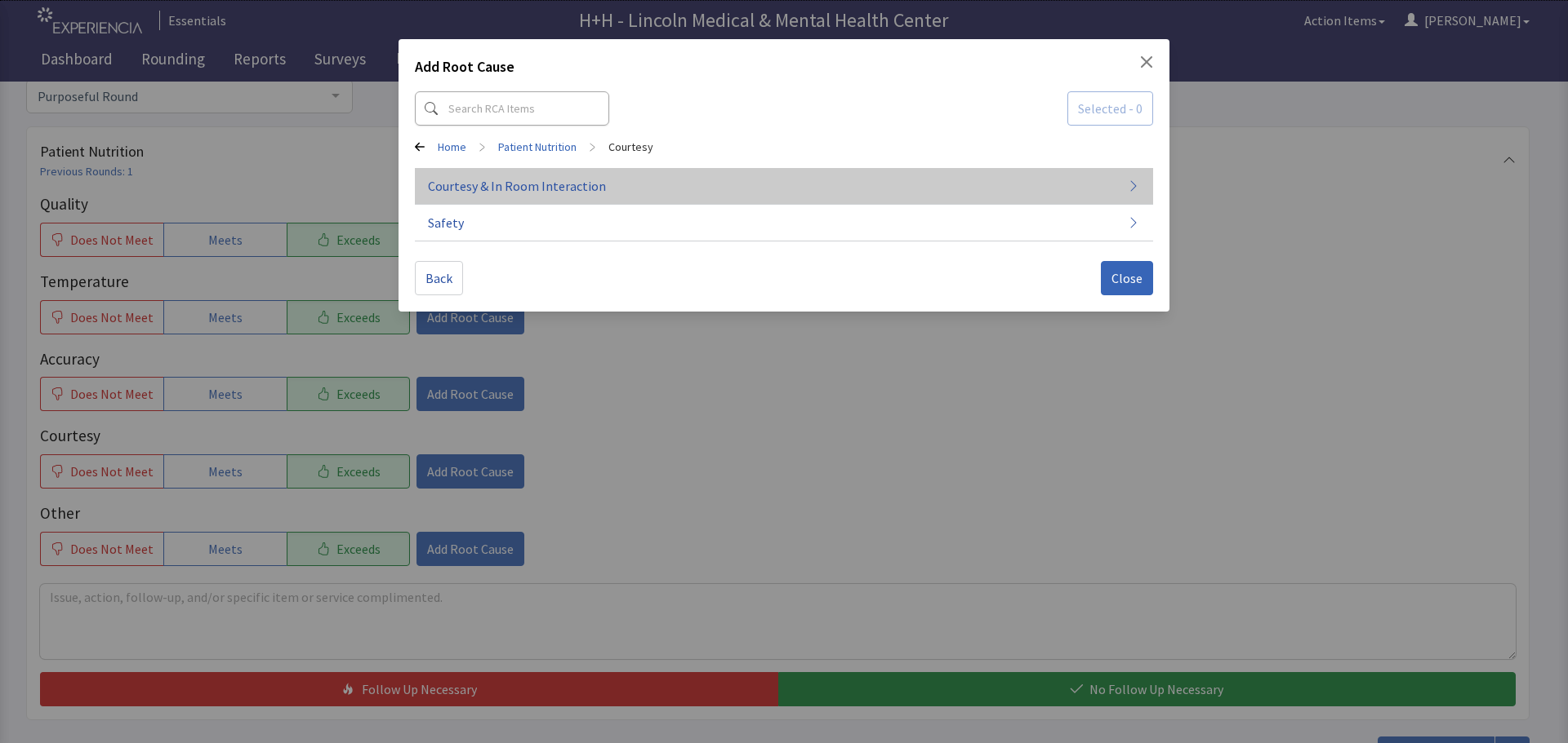
click at [526, 187] on span "Courtesy & In Room Interaction" at bounding box center [517, 186] width 178 height 20
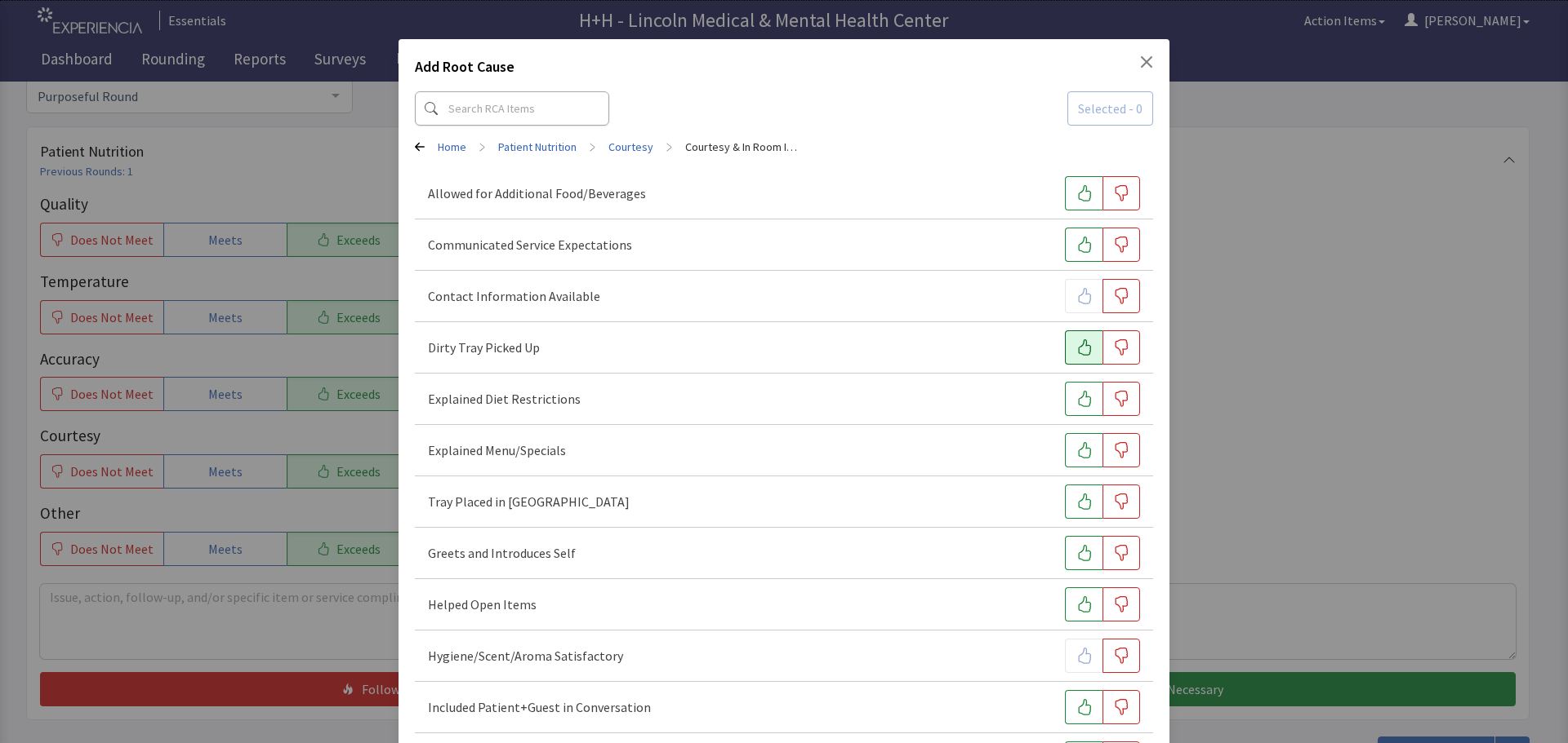
click at [1083, 347] on icon "button" at bounding box center [1085, 347] width 16 height 16
click at [1065, 497] on button "button" at bounding box center [1084, 502] width 37 height 35
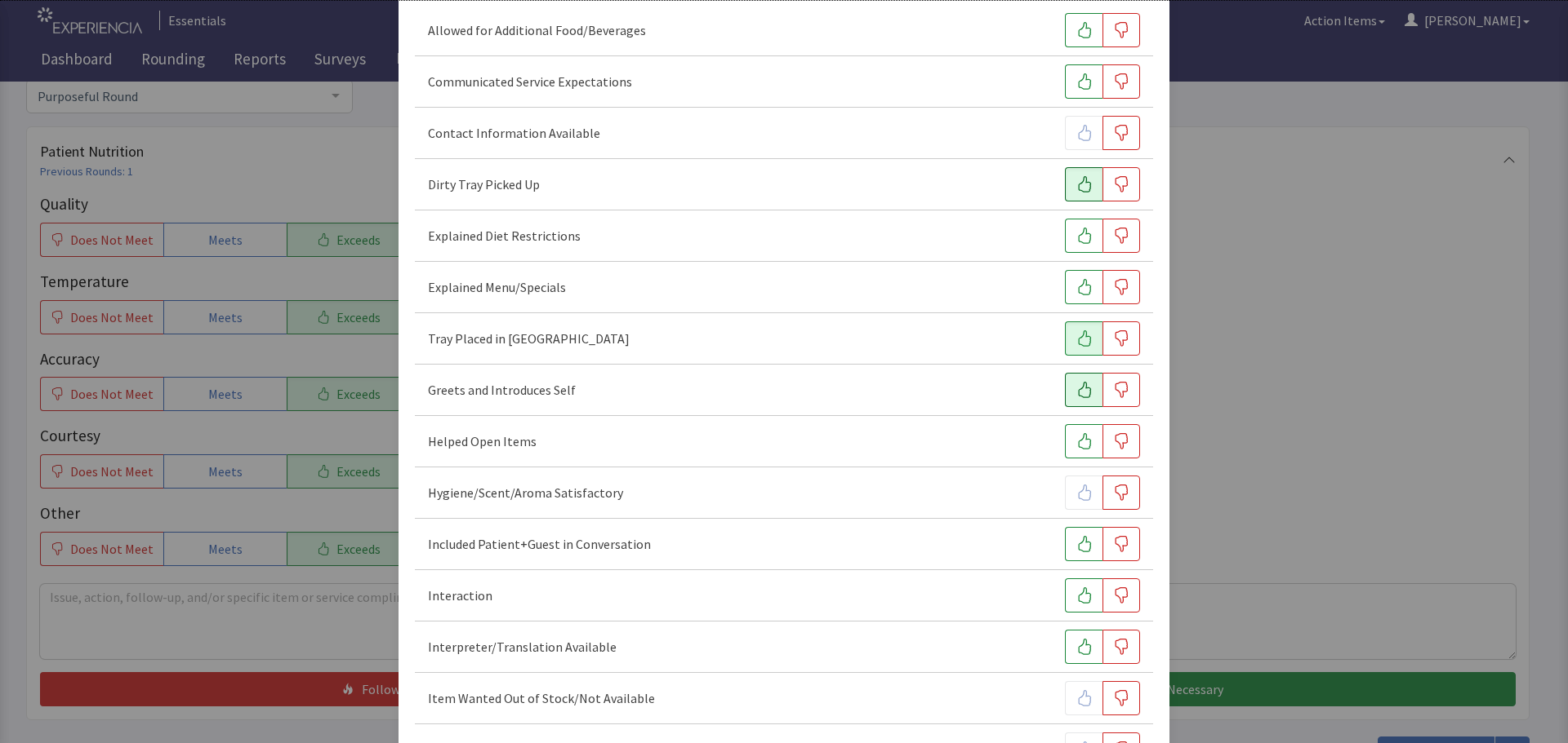
click at [1065, 387] on button "button" at bounding box center [1084, 390] width 37 height 35
click at [1077, 593] on icon "button" at bounding box center [1084, 595] width 13 height 16
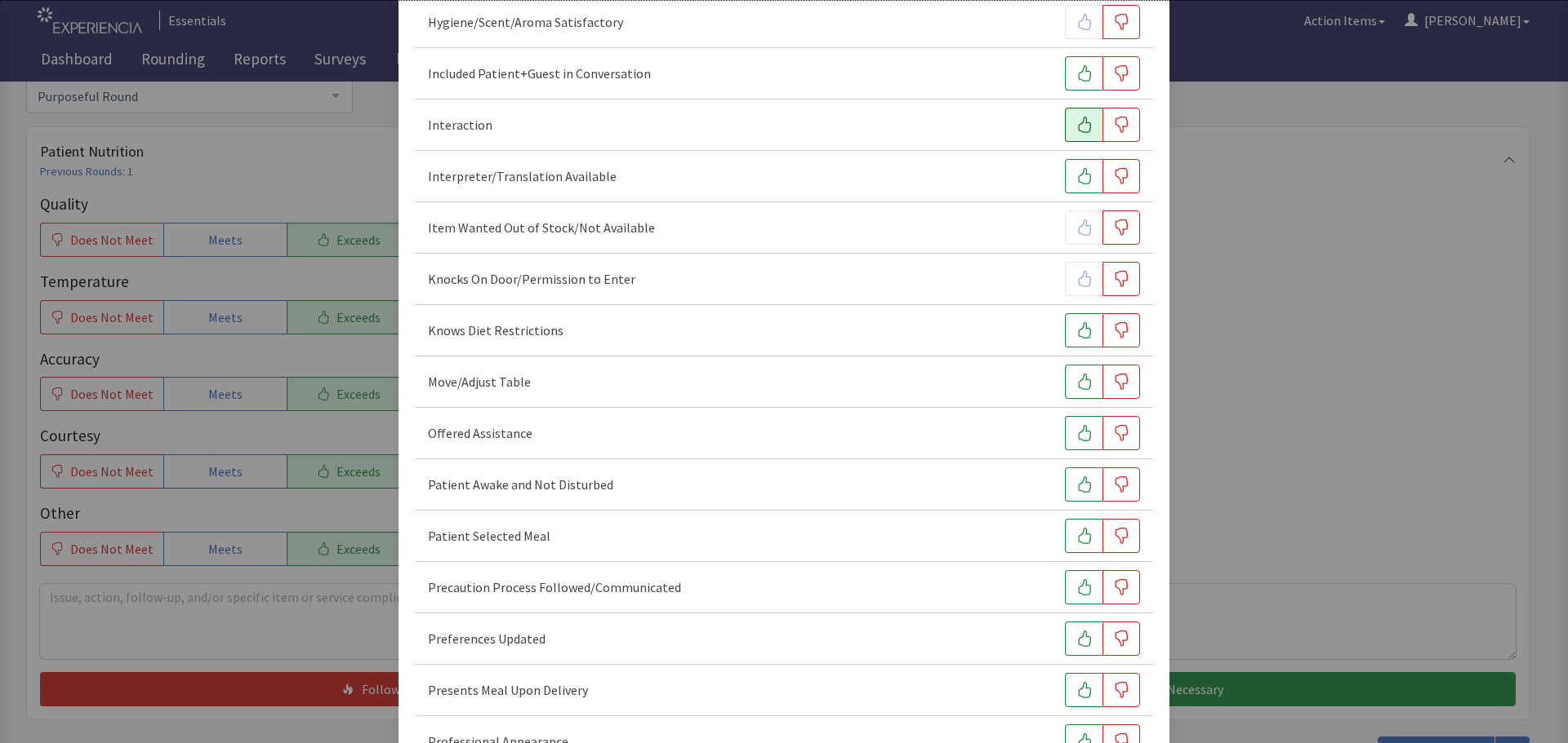
scroll to position [653, 0]
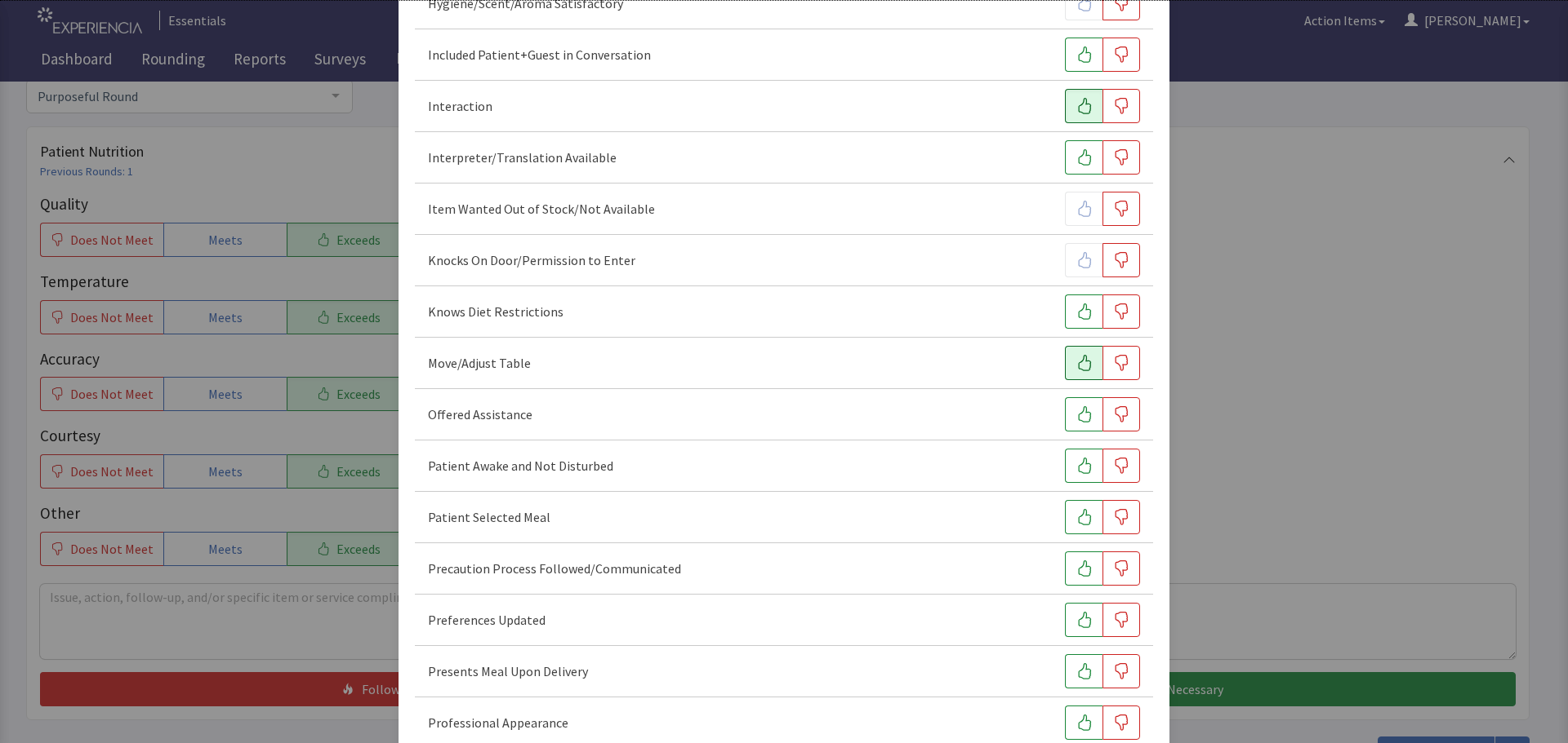
click at [1076, 369] on icon "button" at bounding box center [1085, 363] width 16 height 16
click at [1077, 408] on icon "button" at bounding box center [1085, 415] width 16 height 16
click at [1067, 456] on button "button" at bounding box center [1084, 465] width 37 height 35
click at [1078, 515] on icon "button" at bounding box center [1084, 517] width 13 height 16
click at [1077, 623] on icon "button" at bounding box center [1084, 620] width 13 height 16
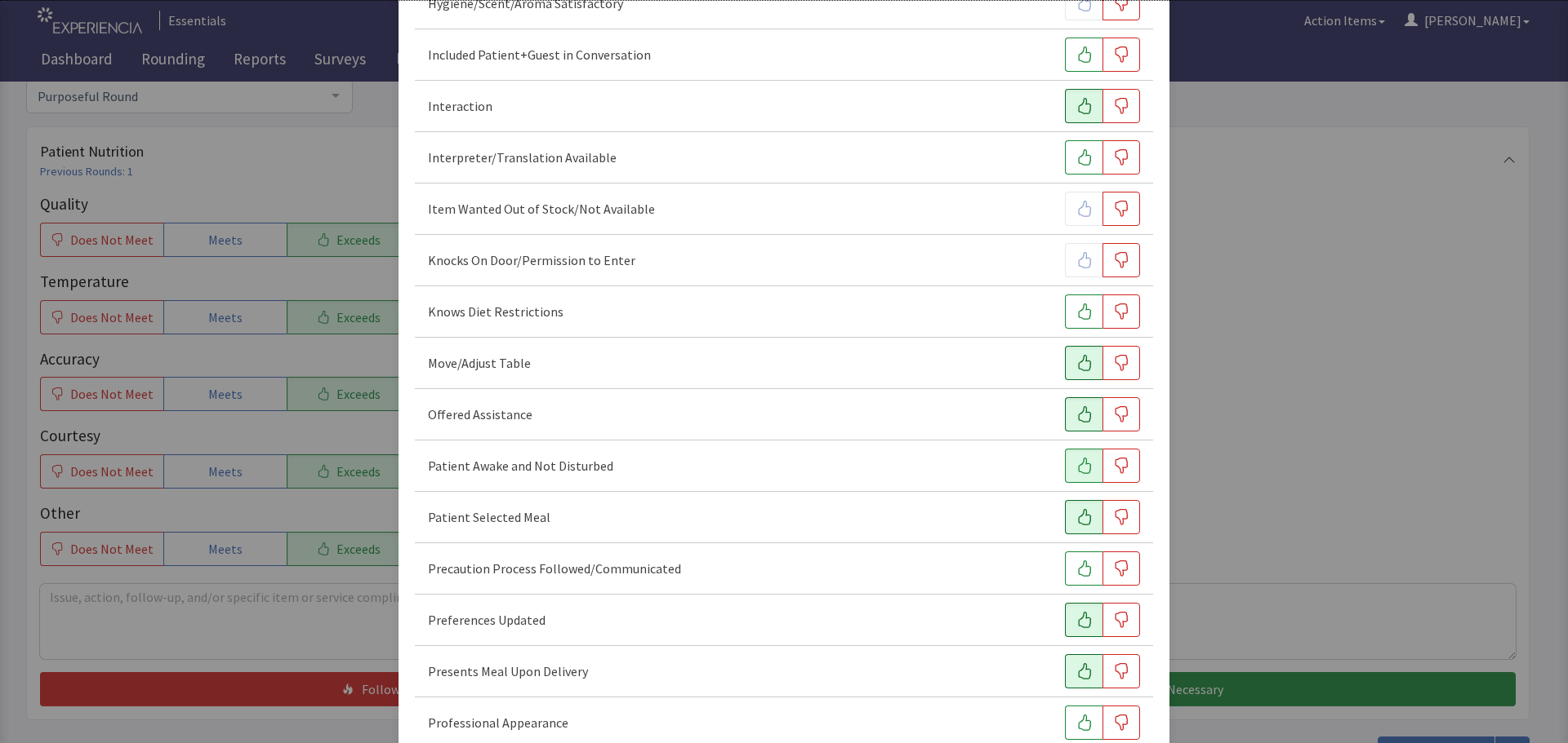
click at [1076, 664] on icon "button" at bounding box center [1085, 672] width 16 height 16
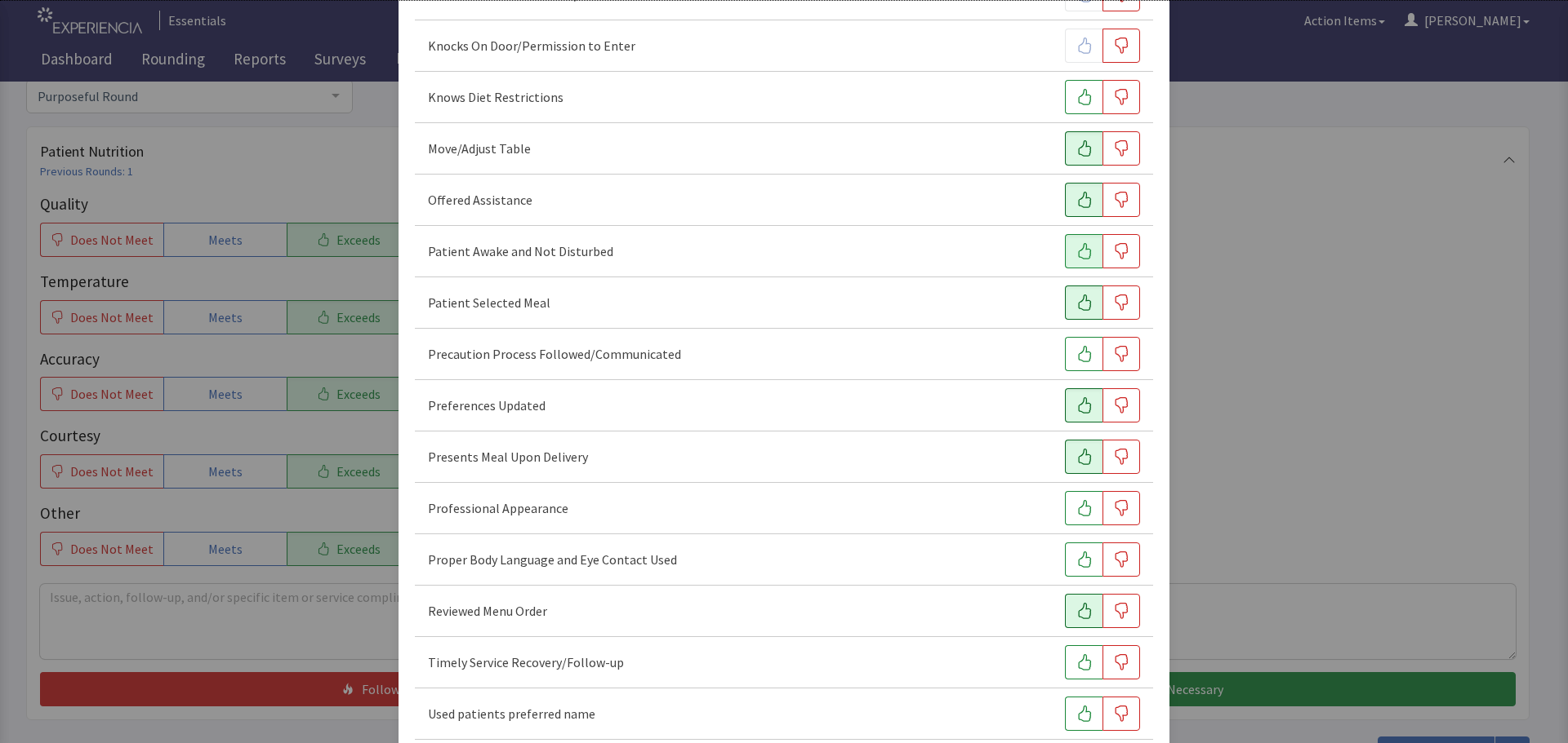
scroll to position [979, 0]
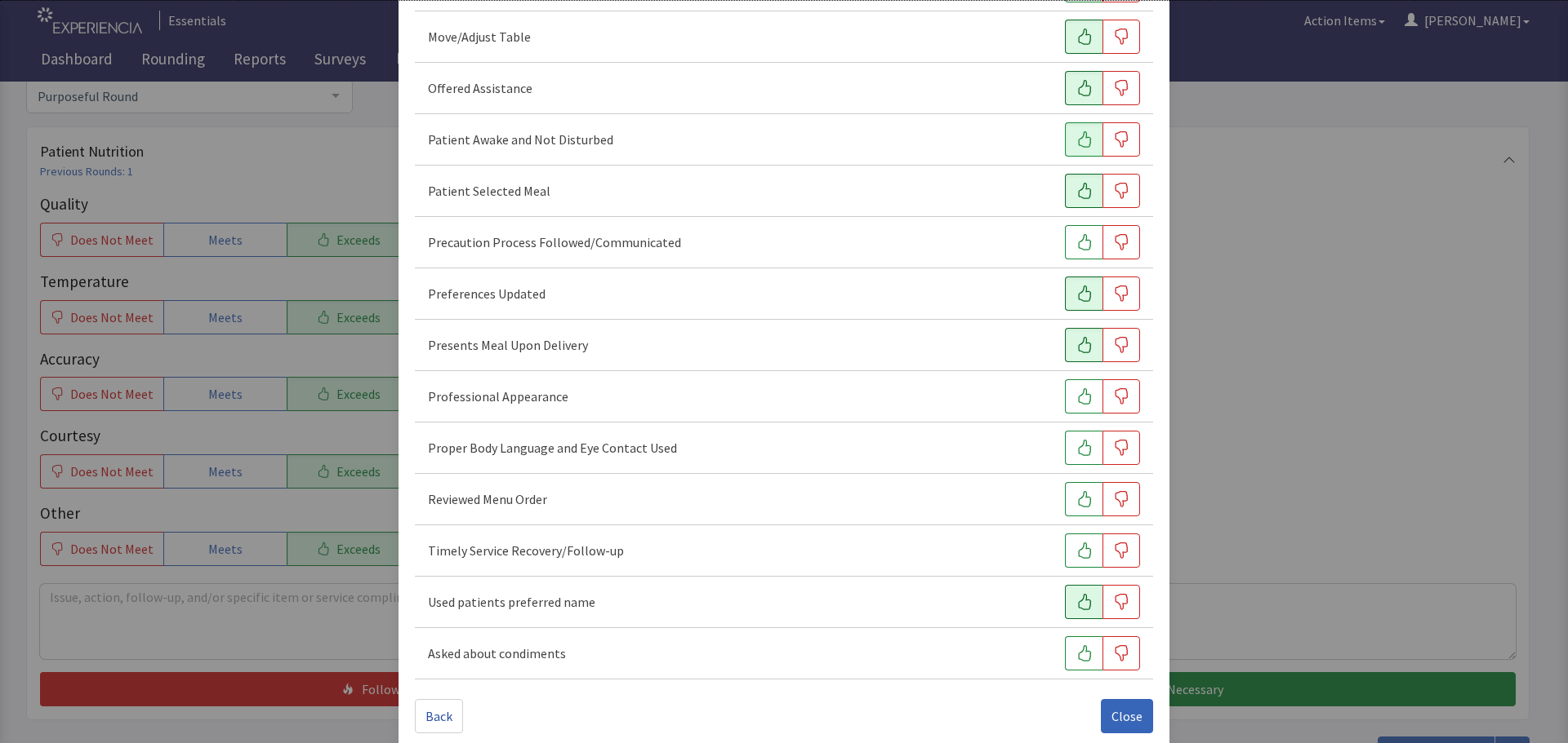
click at [1077, 607] on icon "button" at bounding box center [1085, 602] width 16 height 16
click at [1076, 556] on icon "button" at bounding box center [1085, 551] width 16 height 16
drag, startPoint x: 1082, startPoint y: 458, endPoint x: 1087, endPoint y: 438, distance: 20.6
click at [1082, 456] on button "button" at bounding box center [1084, 448] width 37 height 35
click at [1084, 403] on button "button" at bounding box center [1084, 396] width 37 height 35
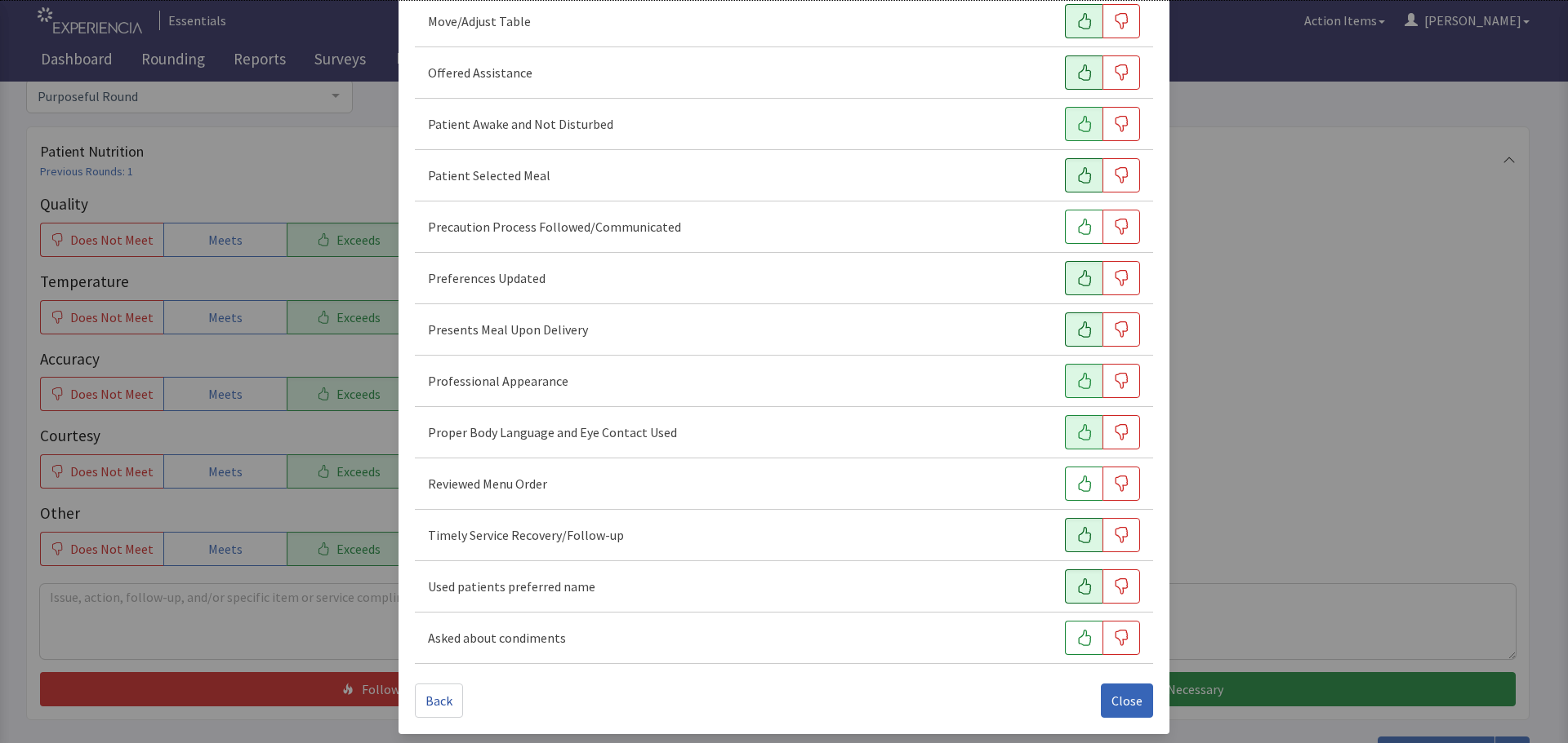
scroll to position [998, 0]
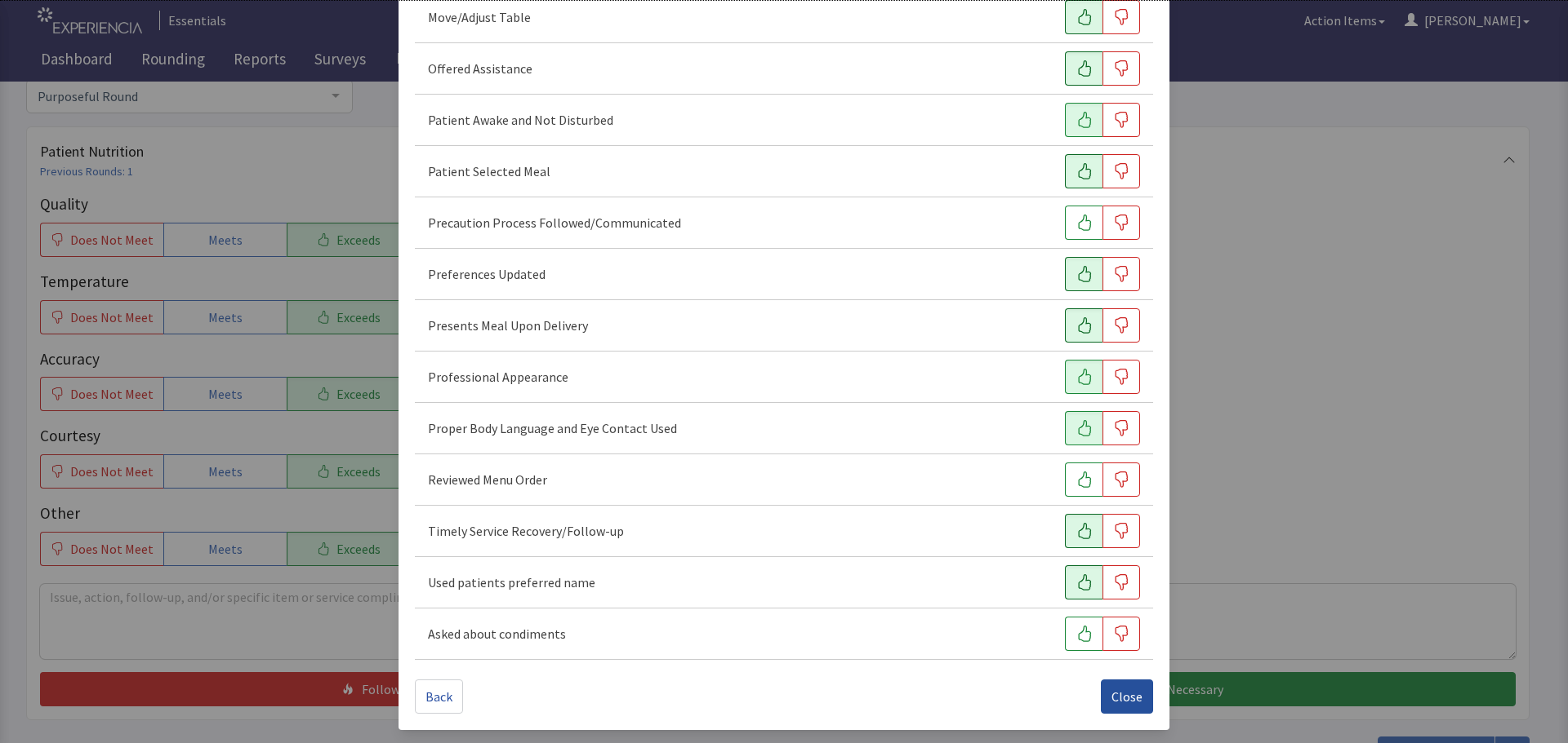
click at [1111, 695] on span "Close" at bounding box center [1126, 697] width 31 height 20
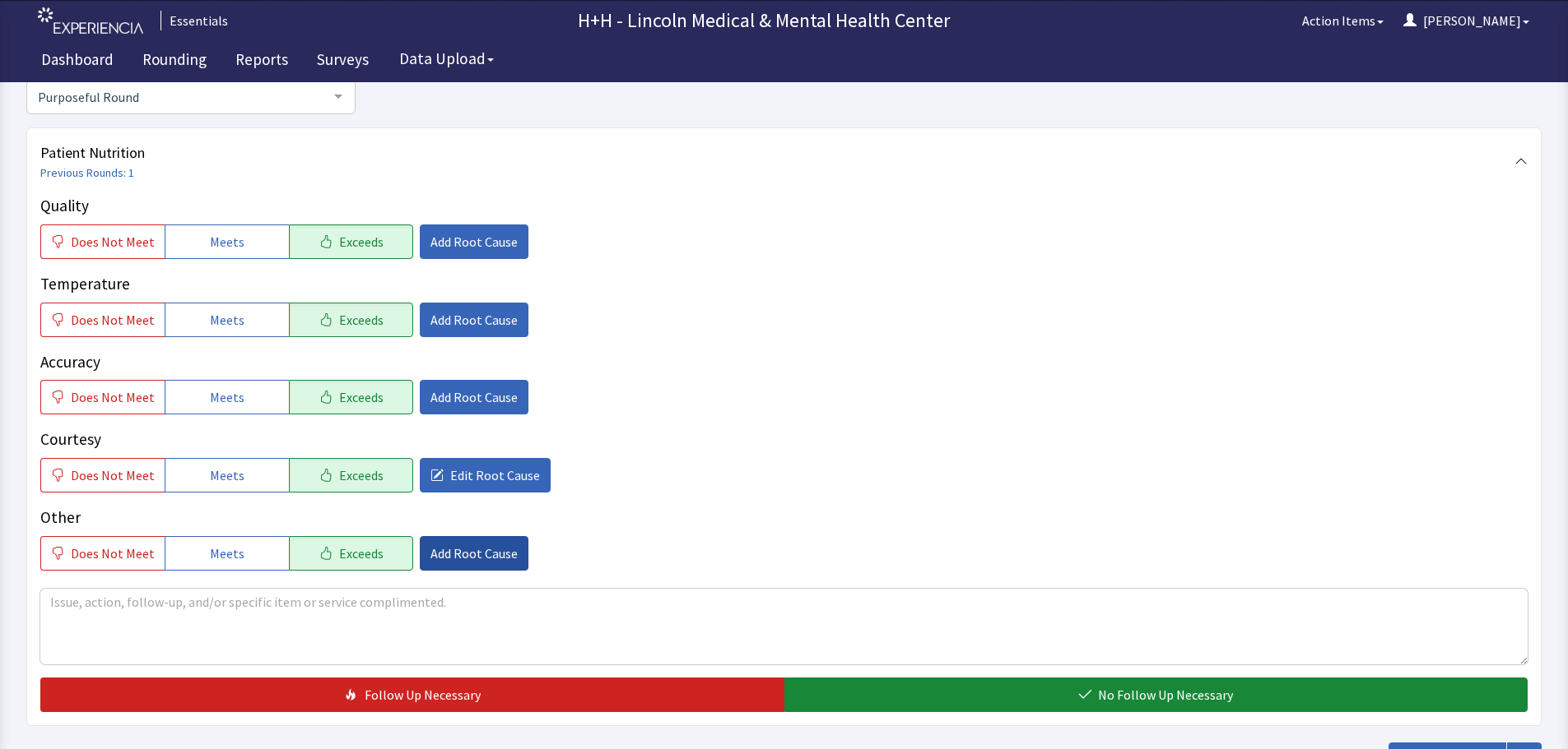
click at [503, 557] on span "Add Root Cause" at bounding box center [474, 553] width 87 height 20
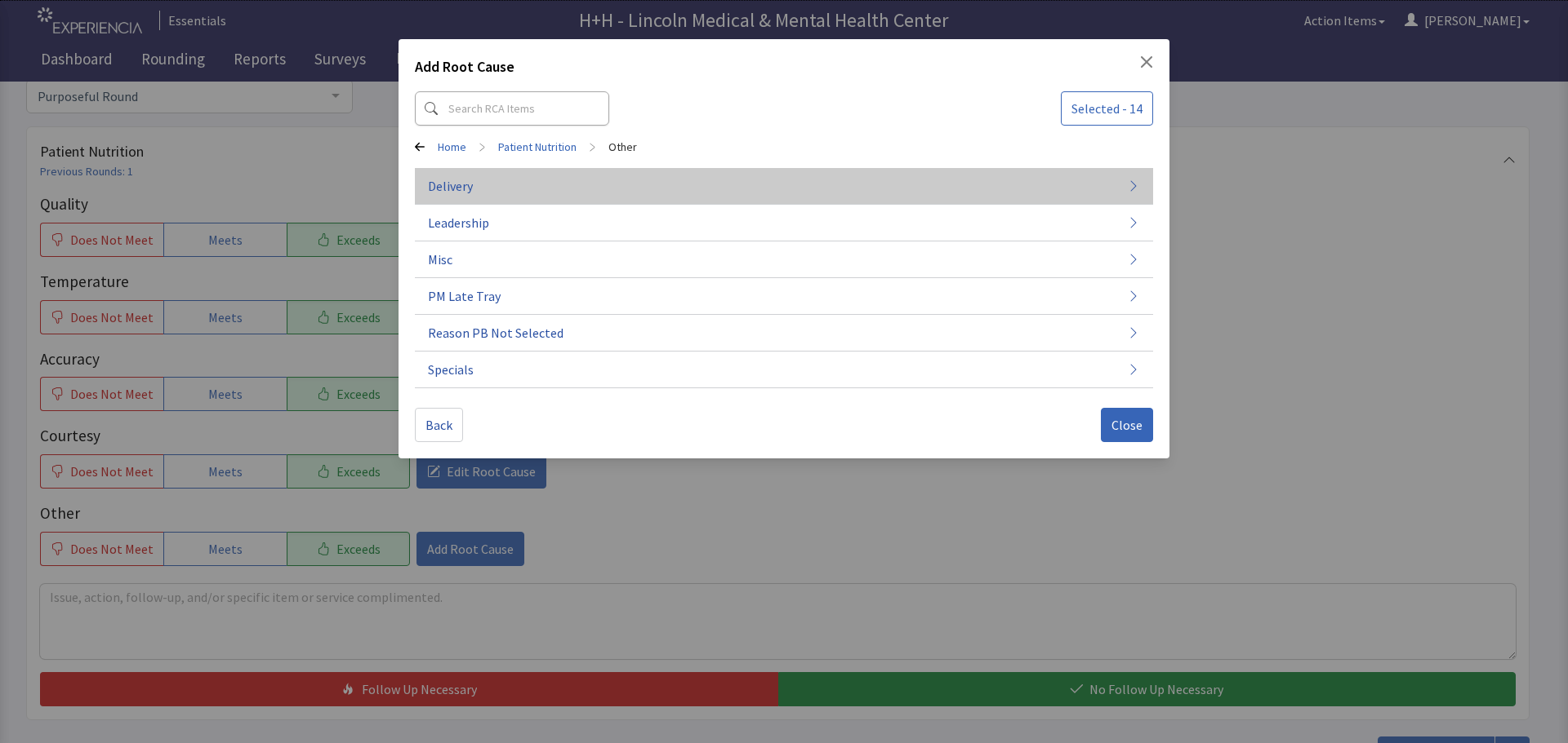
click at [477, 182] on button "Delivery" at bounding box center [784, 186] width 738 height 36
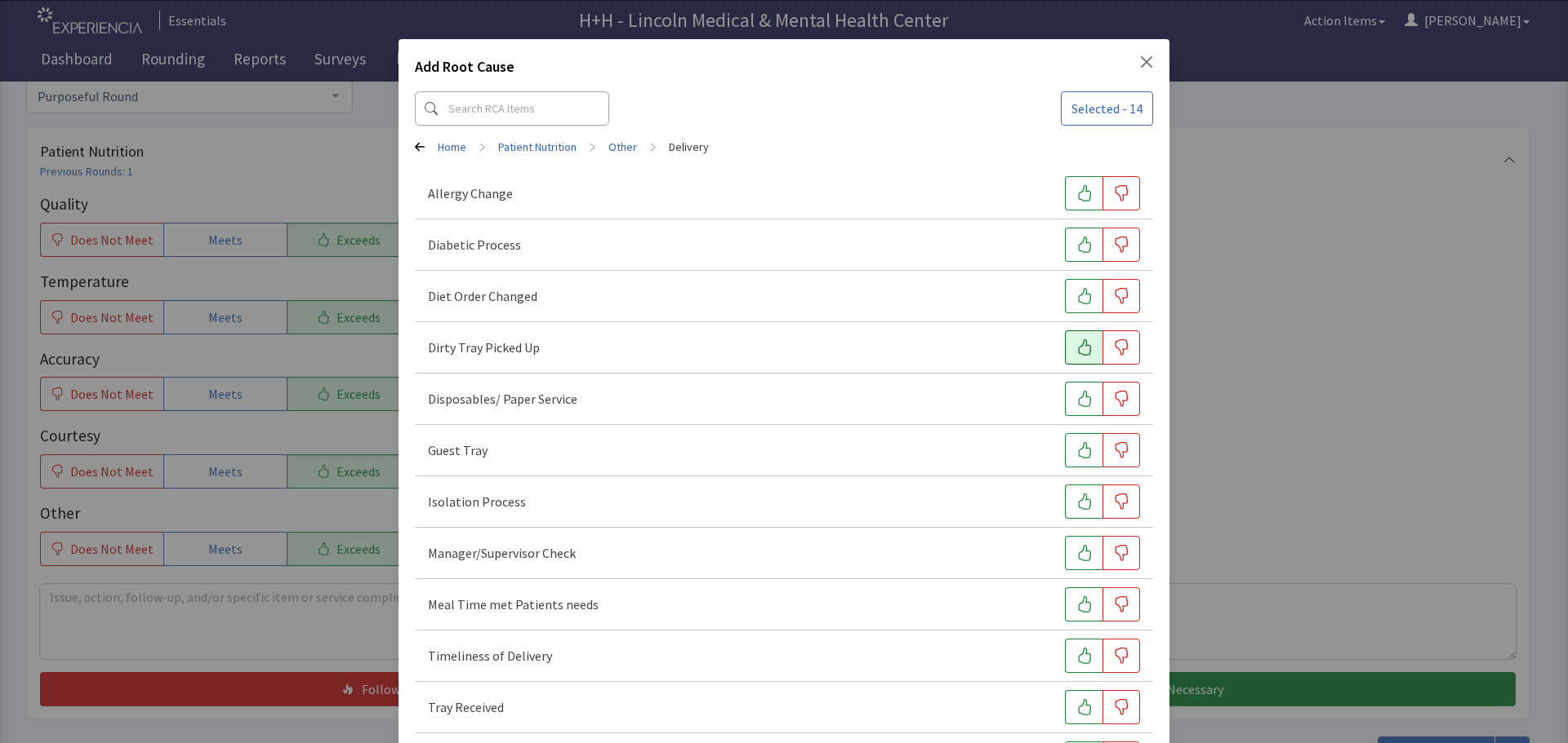
click at [1079, 349] on icon "button" at bounding box center [1085, 347] width 16 height 16
click at [1076, 601] on icon "button" at bounding box center [1085, 604] width 16 height 16
click at [1076, 650] on icon "button" at bounding box center [1085, 656] width 16 height 16
click at [1076, 703] on icon "button" at bounding box center [1085, 707] width 16 height 16
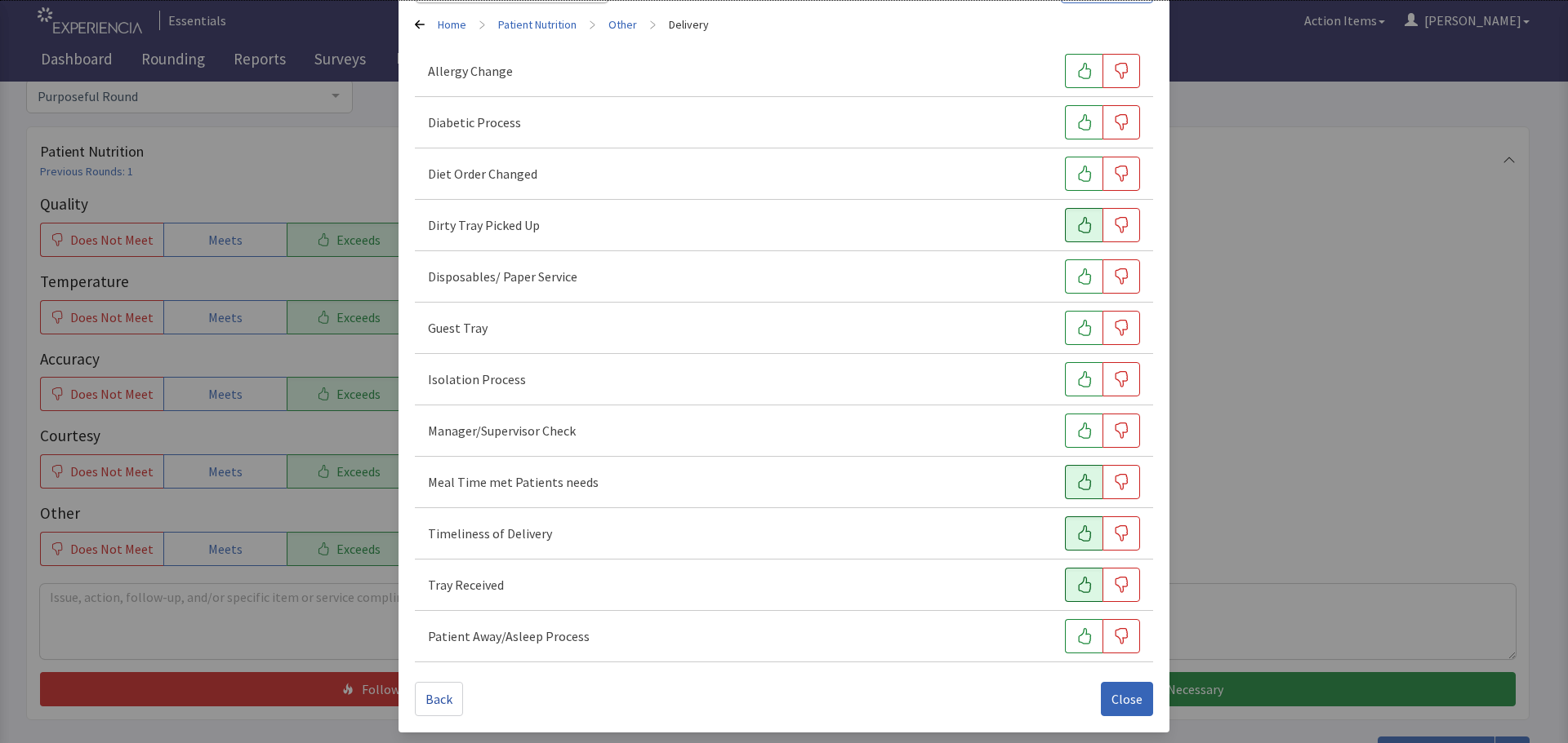
scroll to position [125, 0]
click at [1111, 692] on span "Close" at bounding box center [1126, 697] width 31 height 20
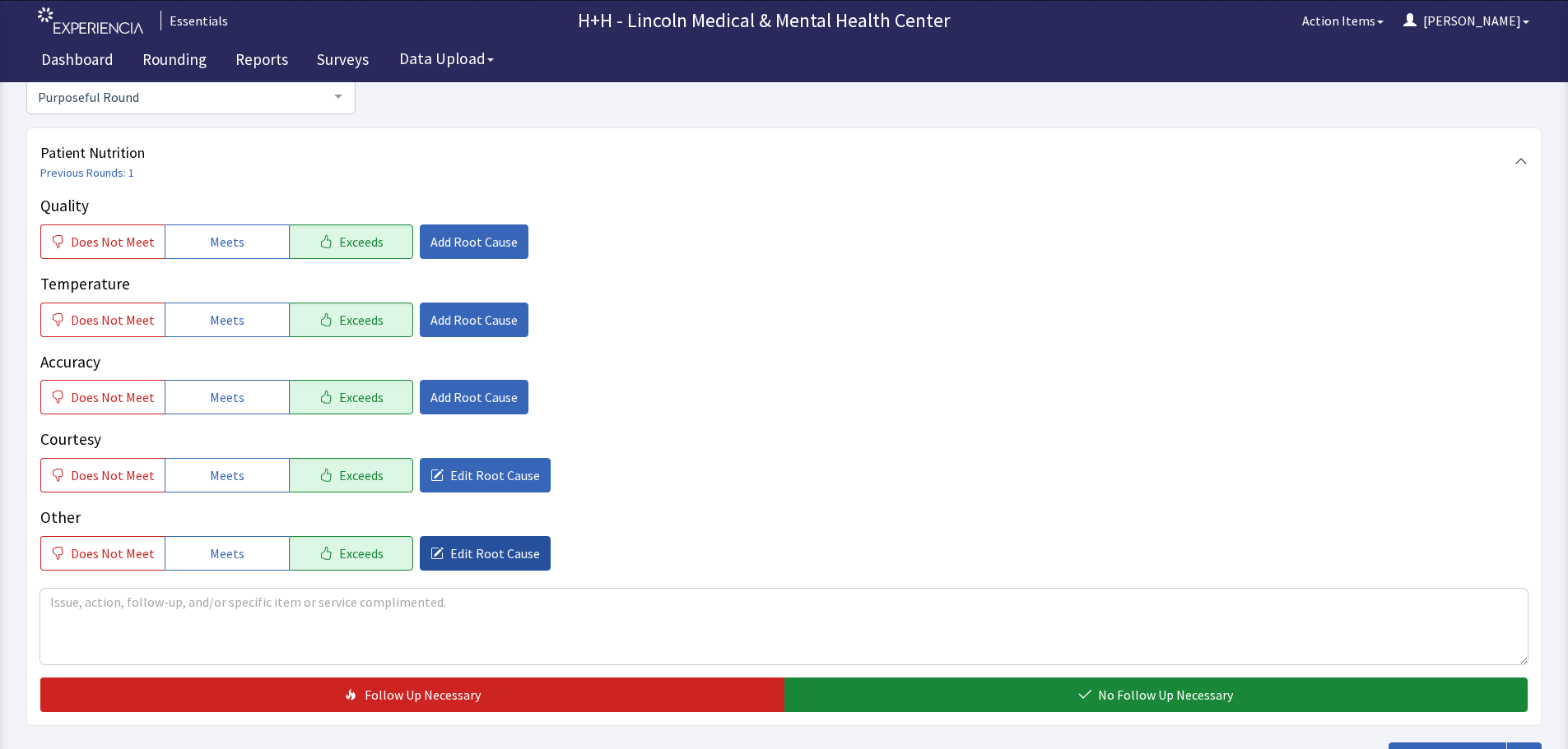
click at [514, 558] on span "Edit Root Cause" at bounding box center [495, 553] width 90 height 20
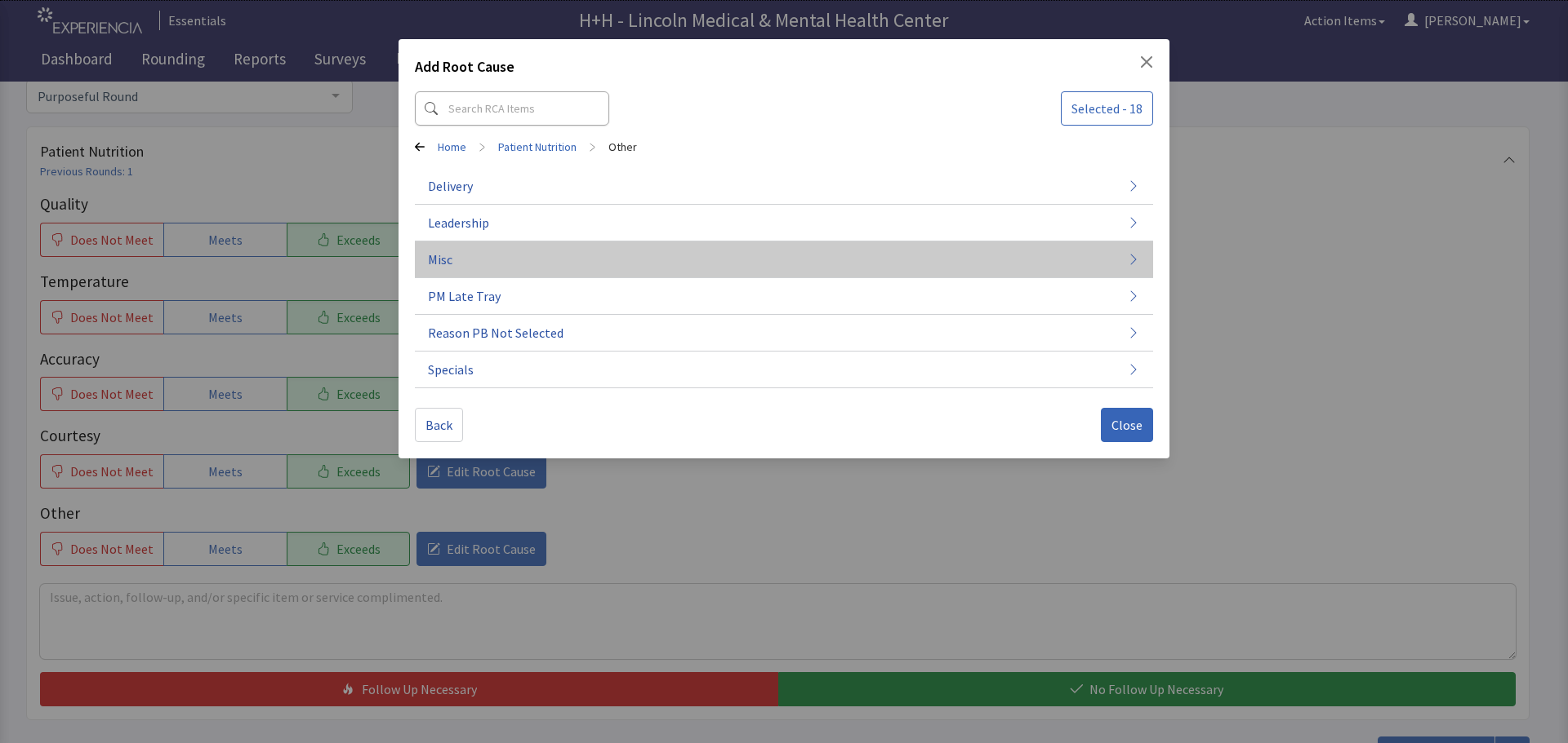
click at [450, 249] on button "Misc" at bounding box center [784, 259] width 738 height 36
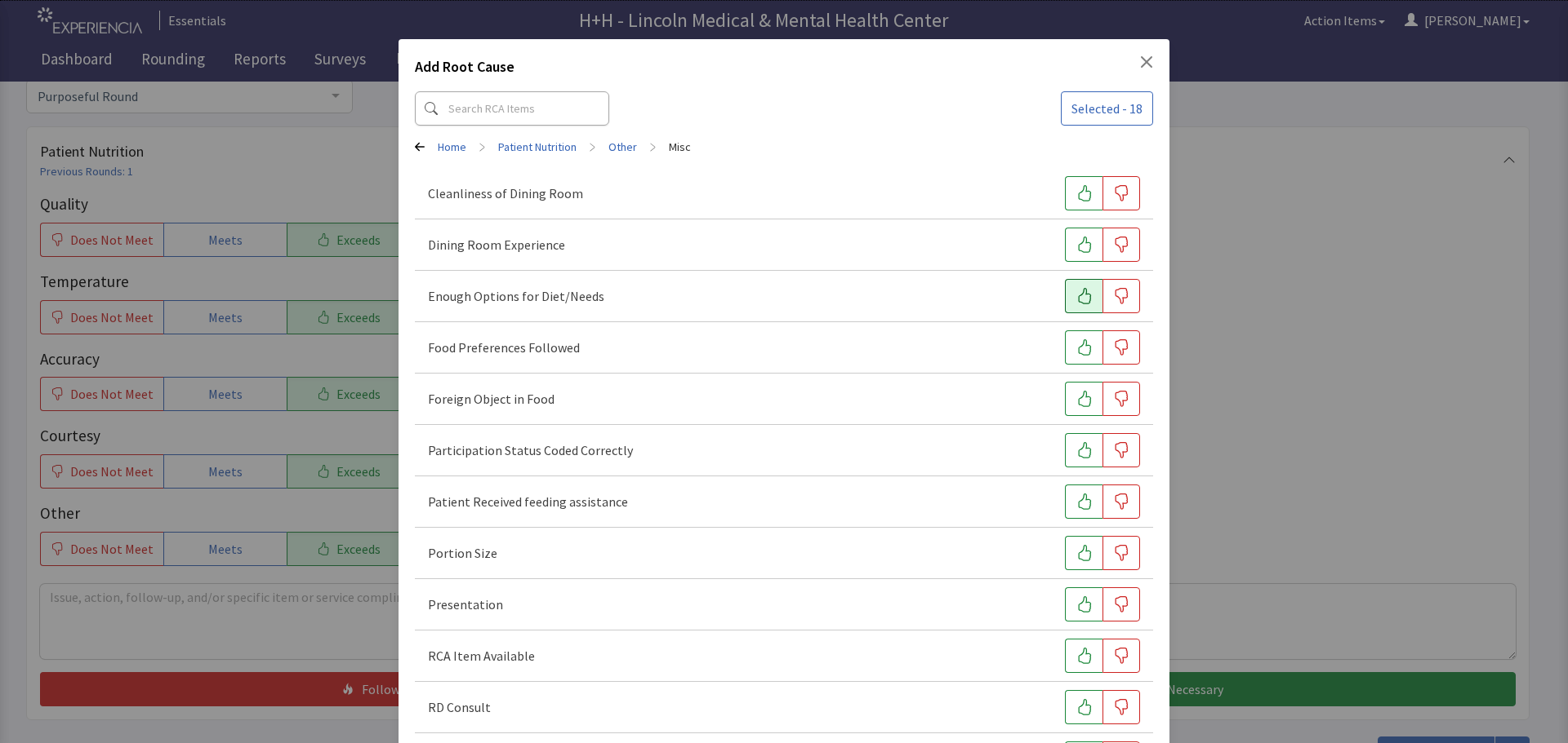
click at [1076, 288] on icon "button" at bounding box center [1085, 296] width 16 height 16
click at [1076, 349] on icon "button" at bounding box center [1085, 347] width 16 height 16
click at [1086, 560] on button "button" at bounding box center [1084, 553] width 37 height 35
click at [1079, 594] on button "button" at bounding box center [1084, 604] width 37 height 35
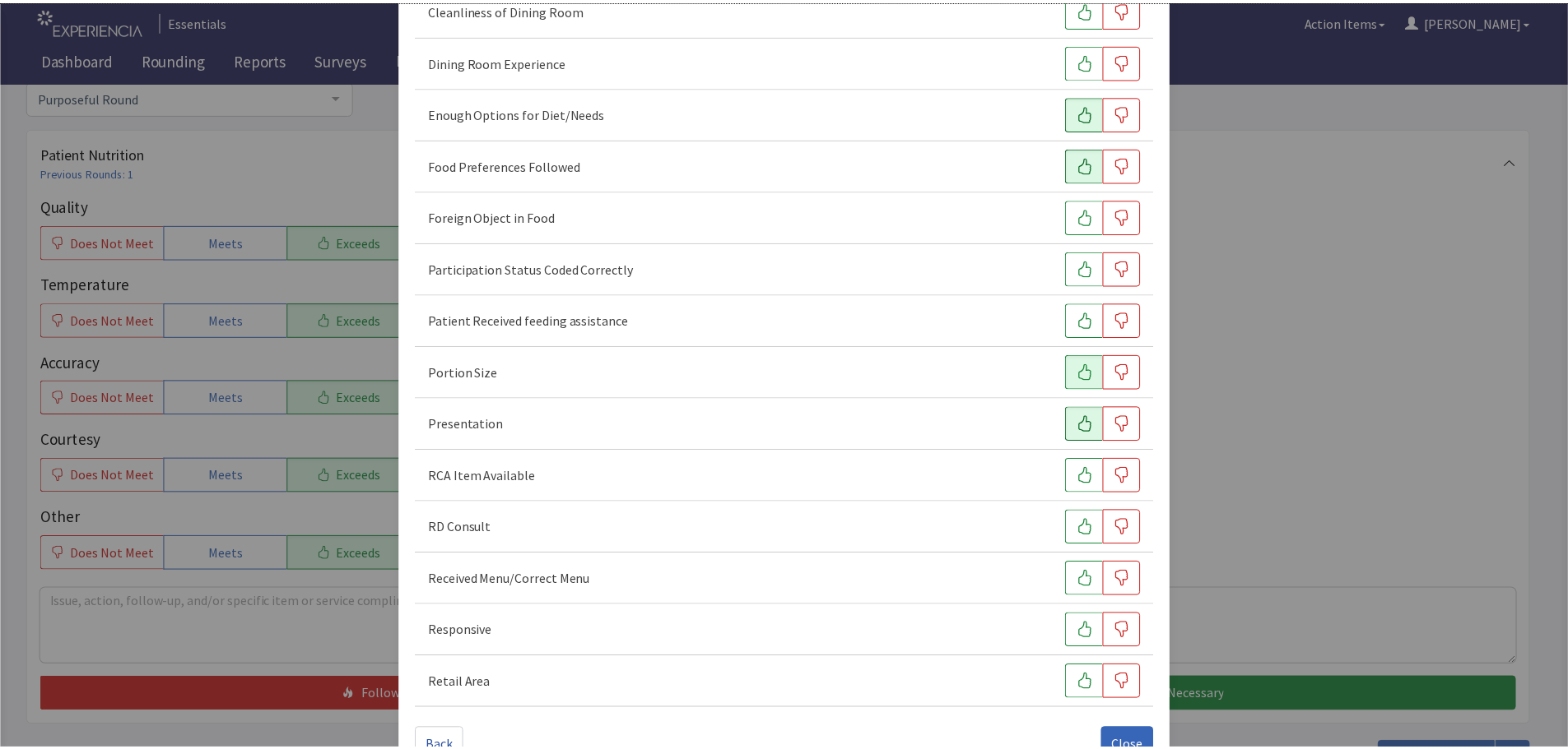
scroll to position [230, 0]
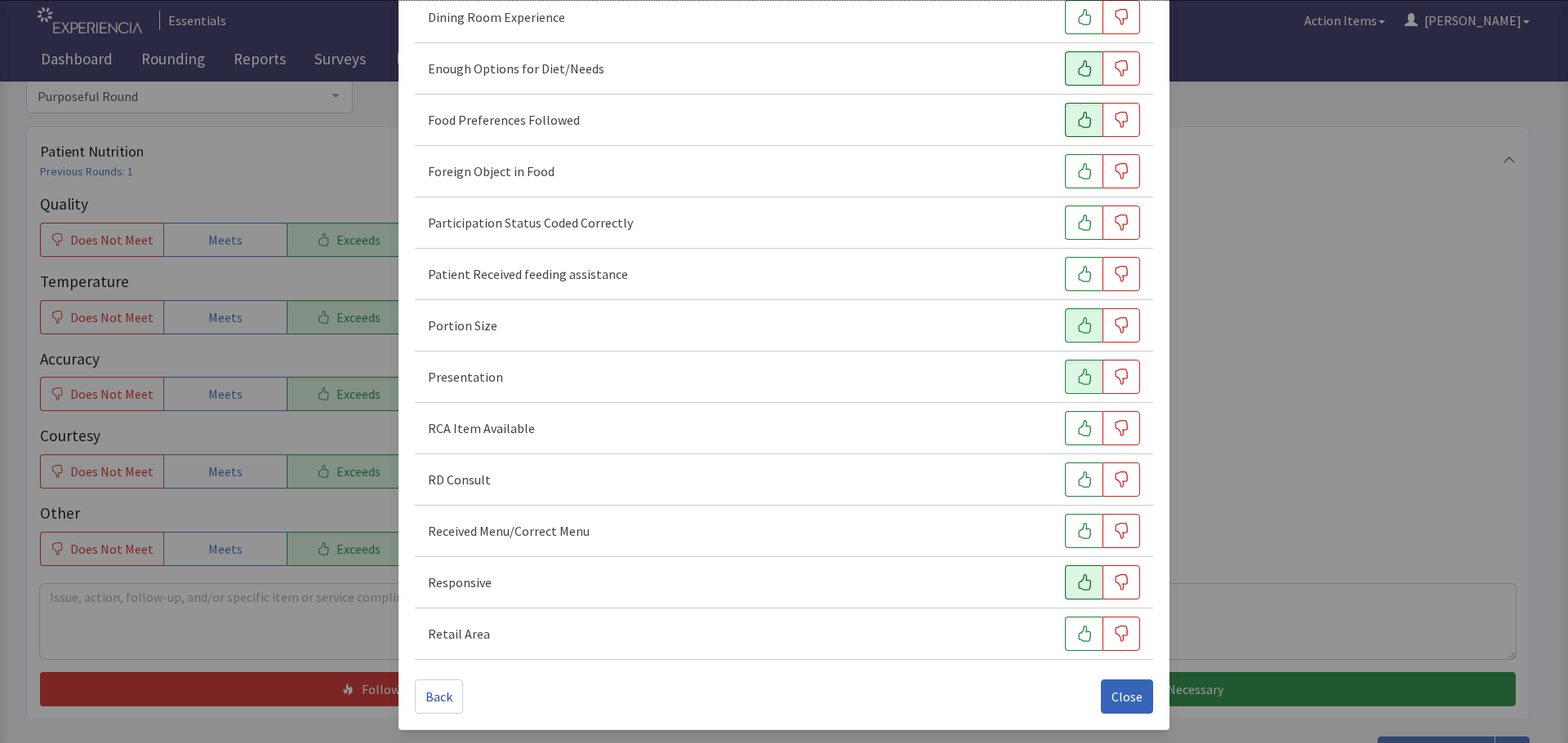
click at [1077, 587] on icon "button" at bounding box center [1085, 583] width 16 height 16
click at [1116, 687] on span "Close" at bounding box center [1126, 697] width 31 height 20
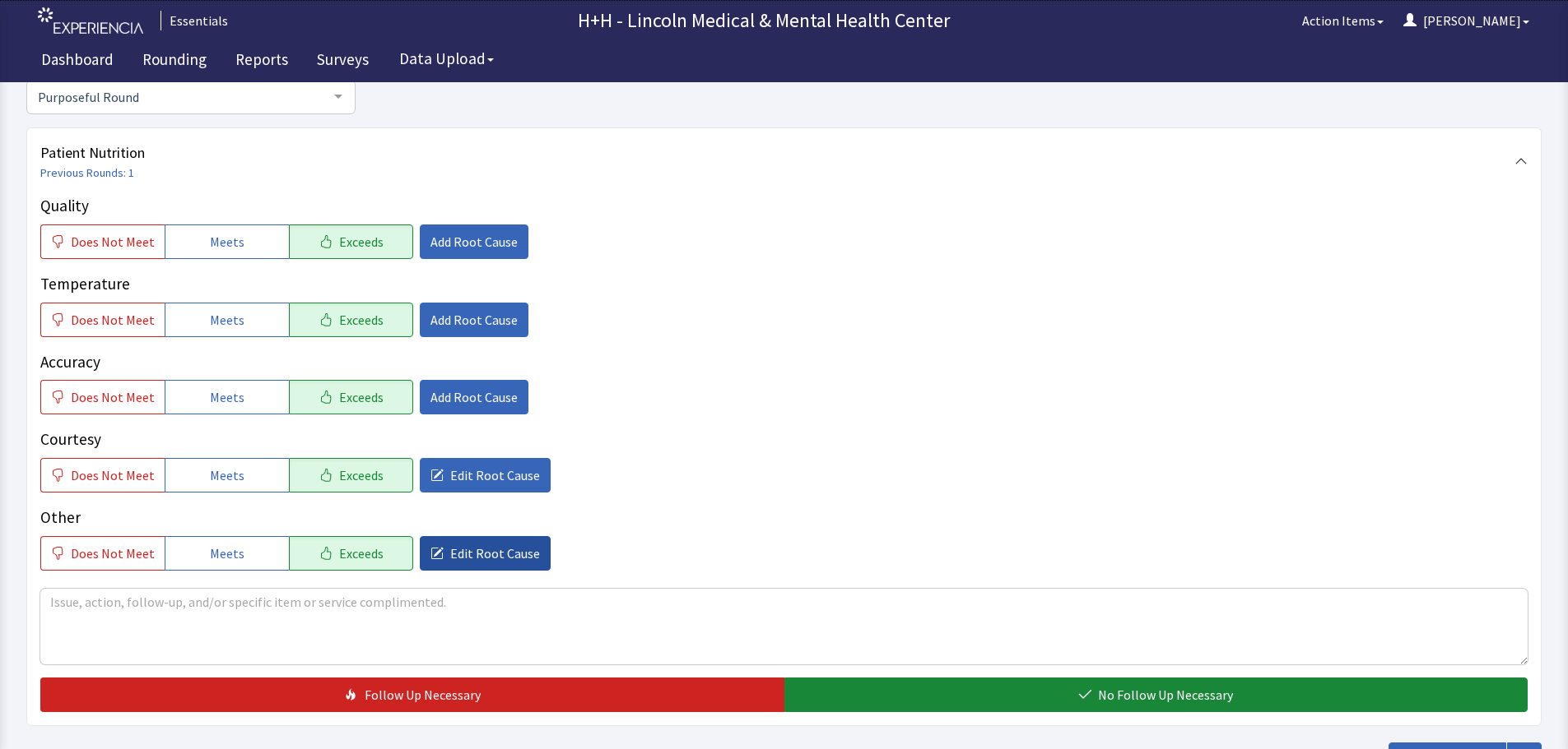
click at [522, 555] on span "Edit Root Cause" at bounding box center [495, 553] width 90 height 20
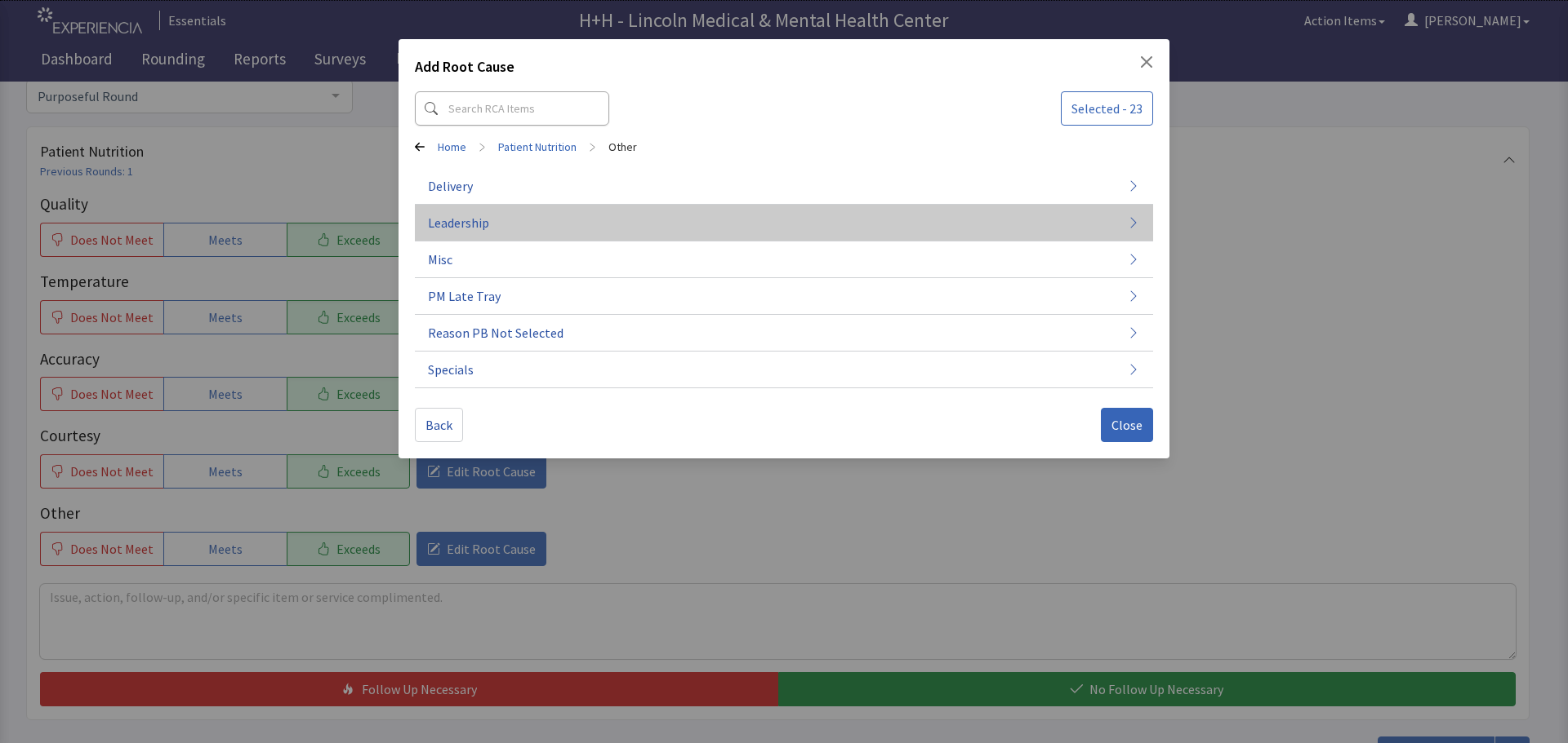
click at [532, 226] on button "Leadership" at bounding box center [784, 222] width 738 height 36
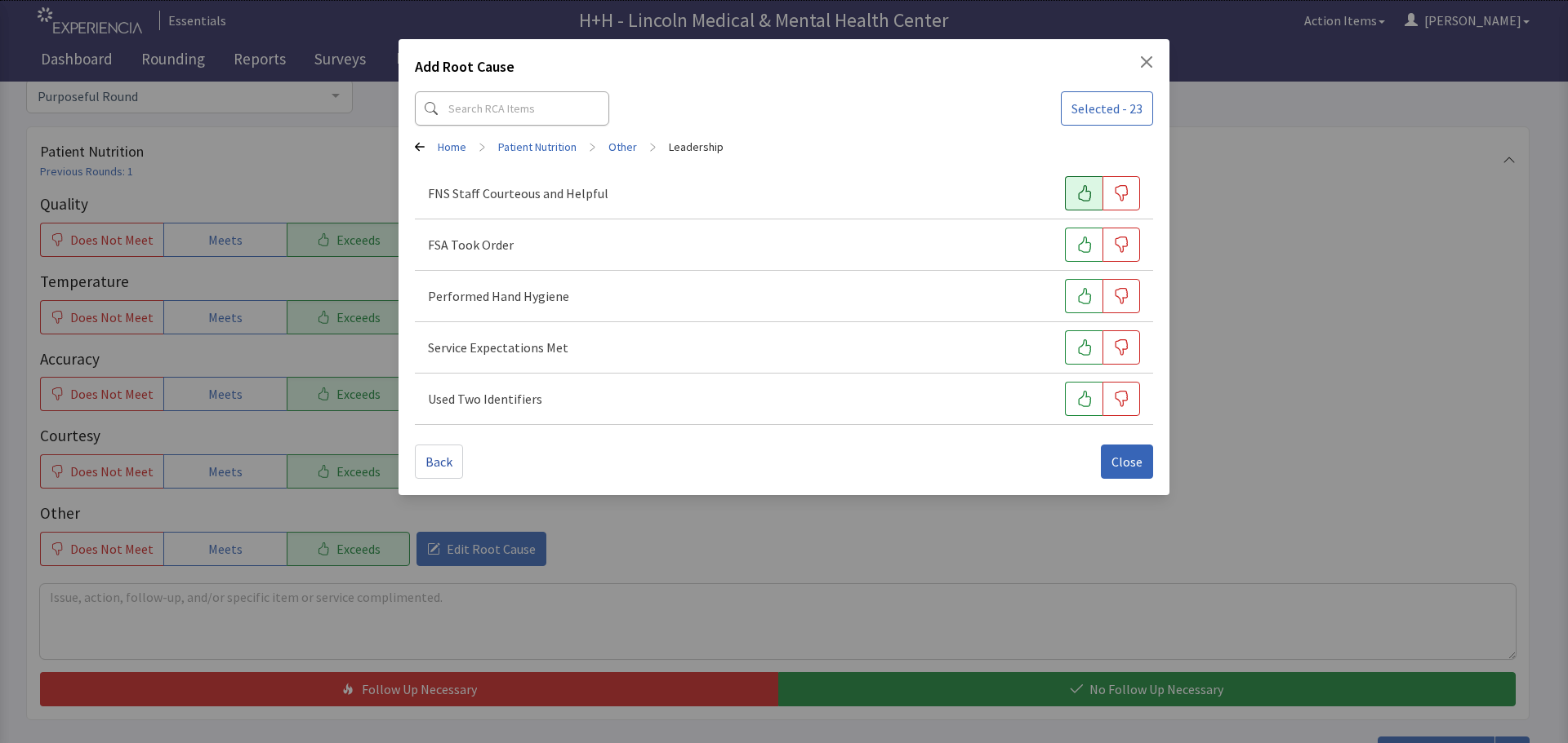
click at [1077, 190] on button "button" at bounding box center [1084, 193] width 37 height 35
click at [1076, 254] on button "button" at bounding box center [1084, 245] width 37 height 35
click at [1076, 287] on button "button" at bounding box center [1084, 296] width 37 height 35
click at [1076, 347] on icon "button" at bounding box center [1085, 347] width 16 height 16
click at [1087, 405] on icon "button" at bounding box center [1085, 399] width 16 height 16
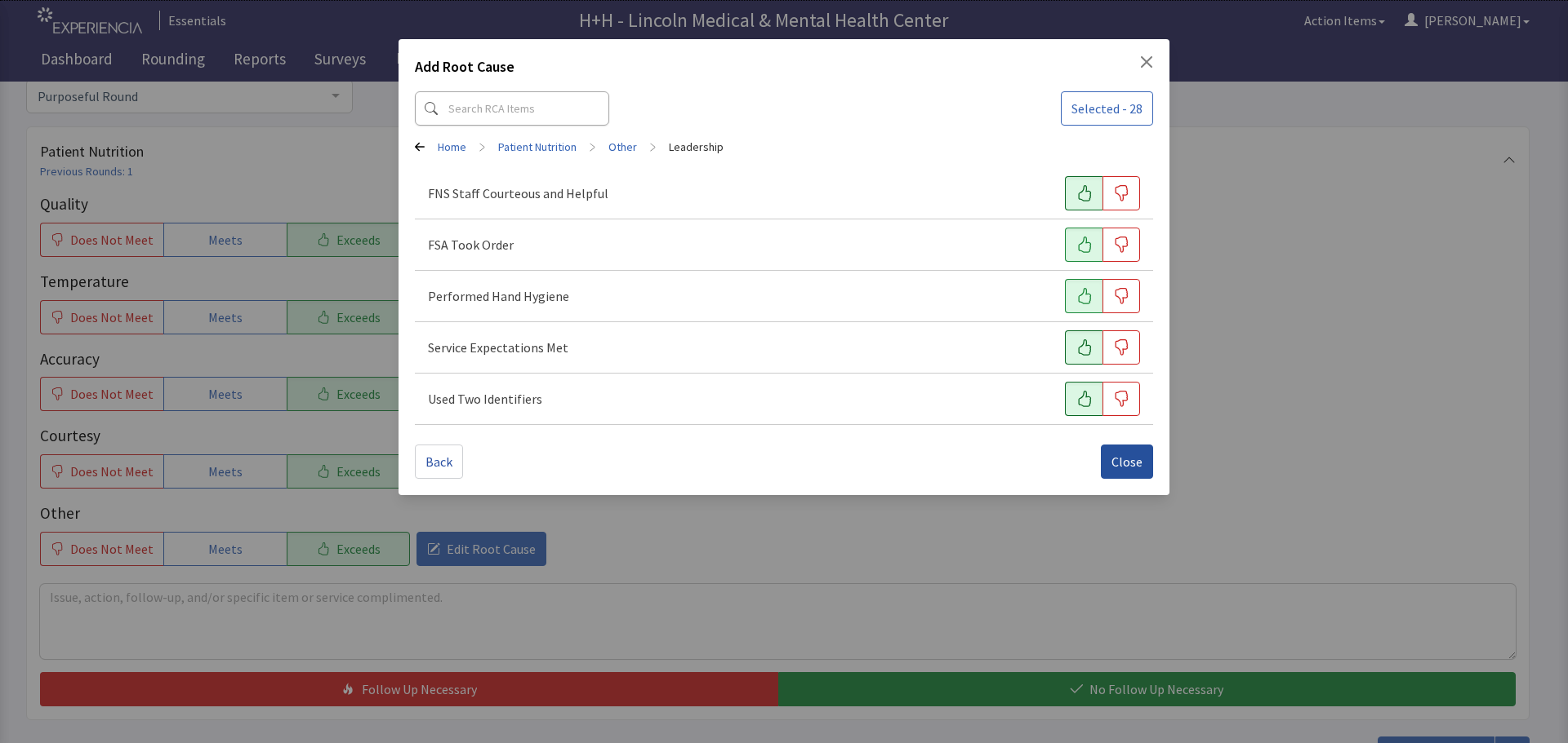
click at [1129, 459] on span "Close" at bounding box center [1126, 462] width 31 height 20
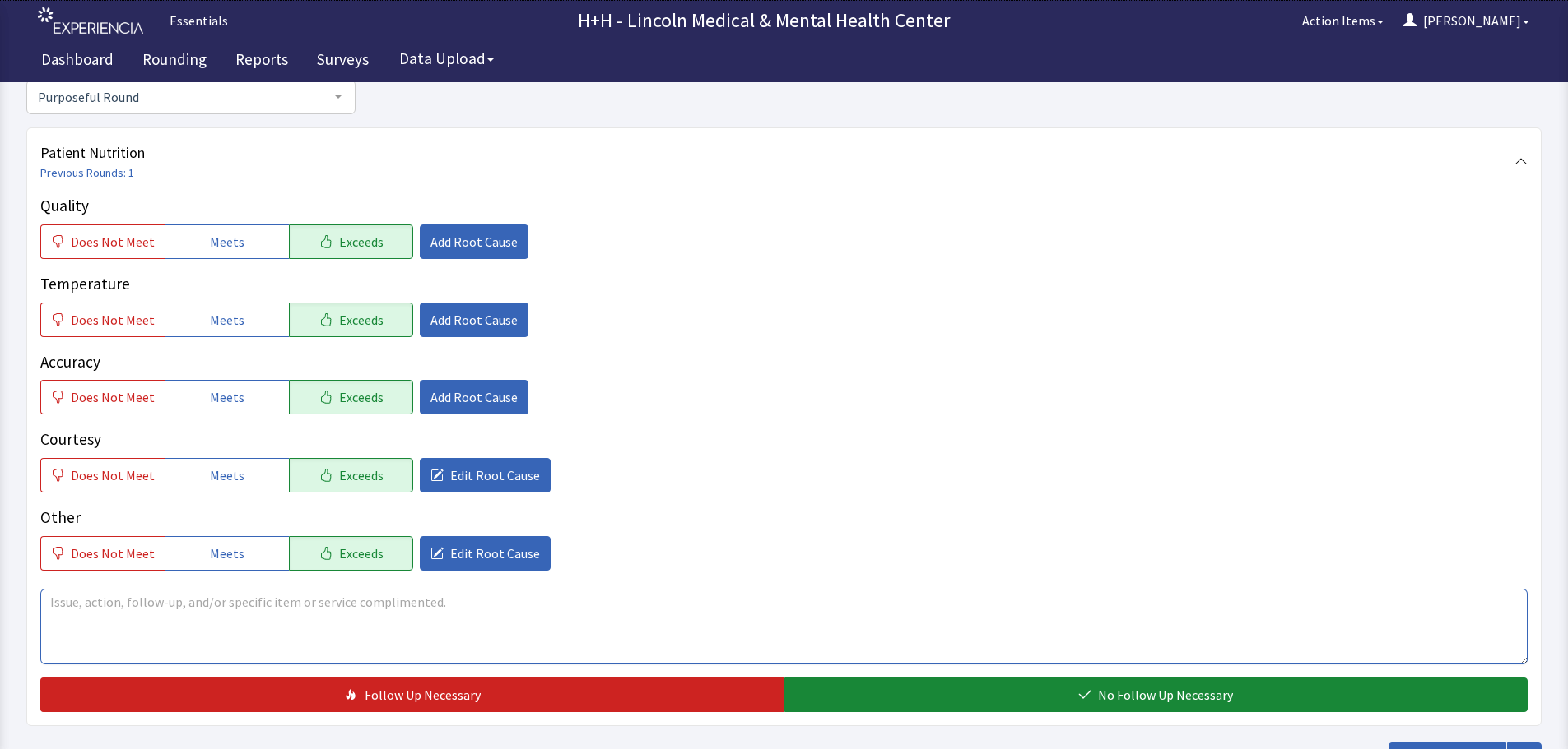
click at [106, 615] on textarea at bounding box center [784, 627] width 1487 height 75
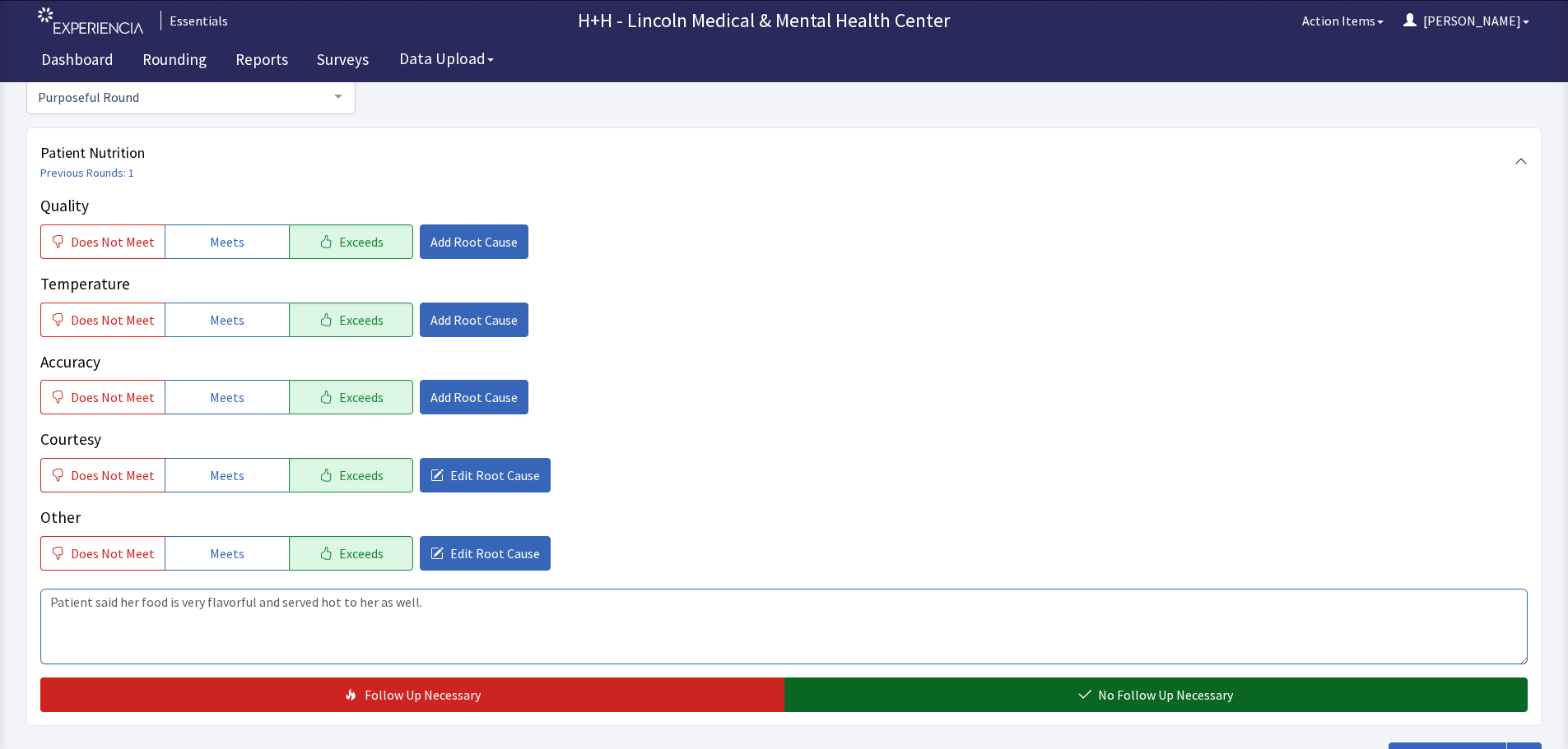
type textarea "Patient said her food is very flavorful and served hot to her as well."
click at [993, 694] on button "No Follow Up Necessary" at bounding box center [1156, 695] width 744 height 35
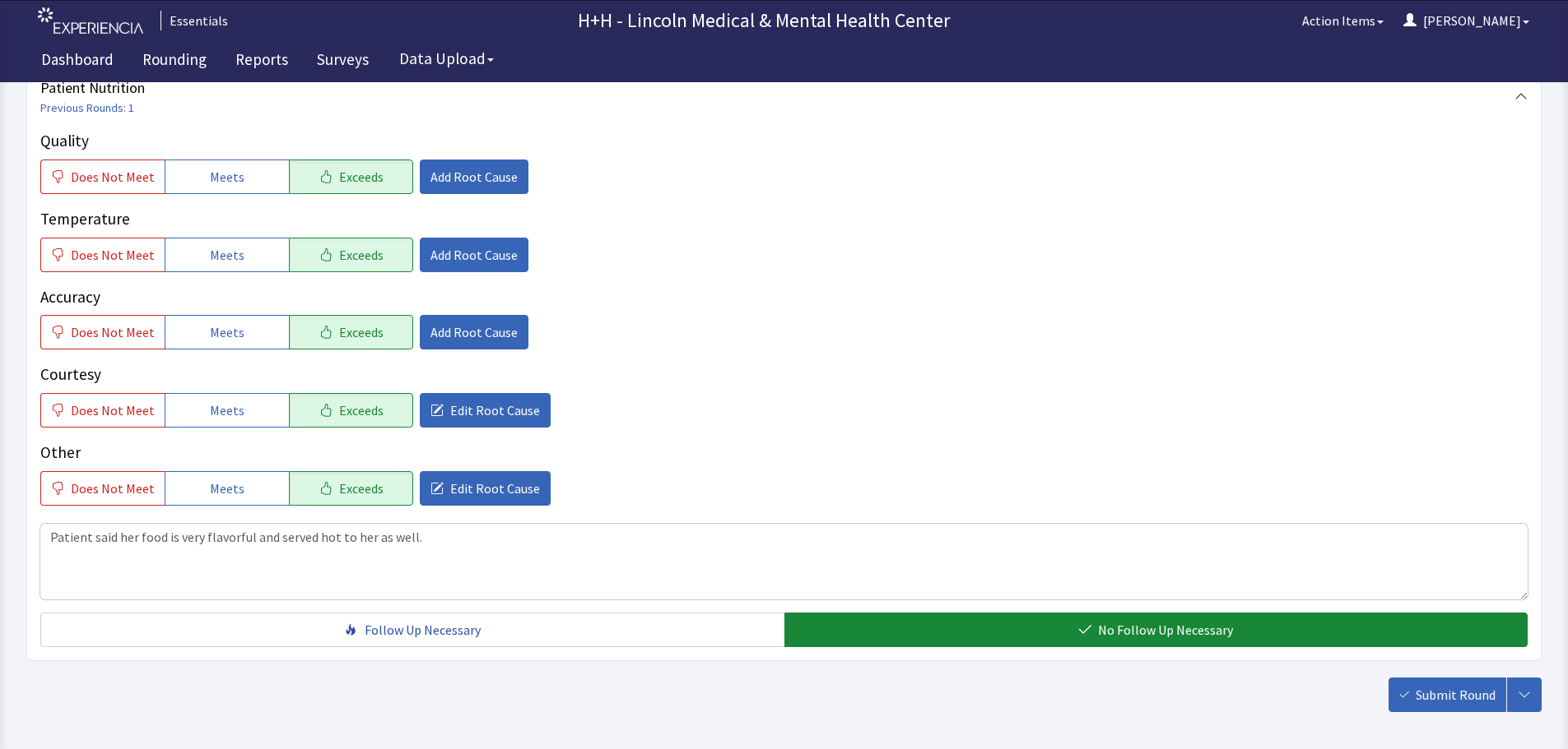
scroll to position [301, 0]
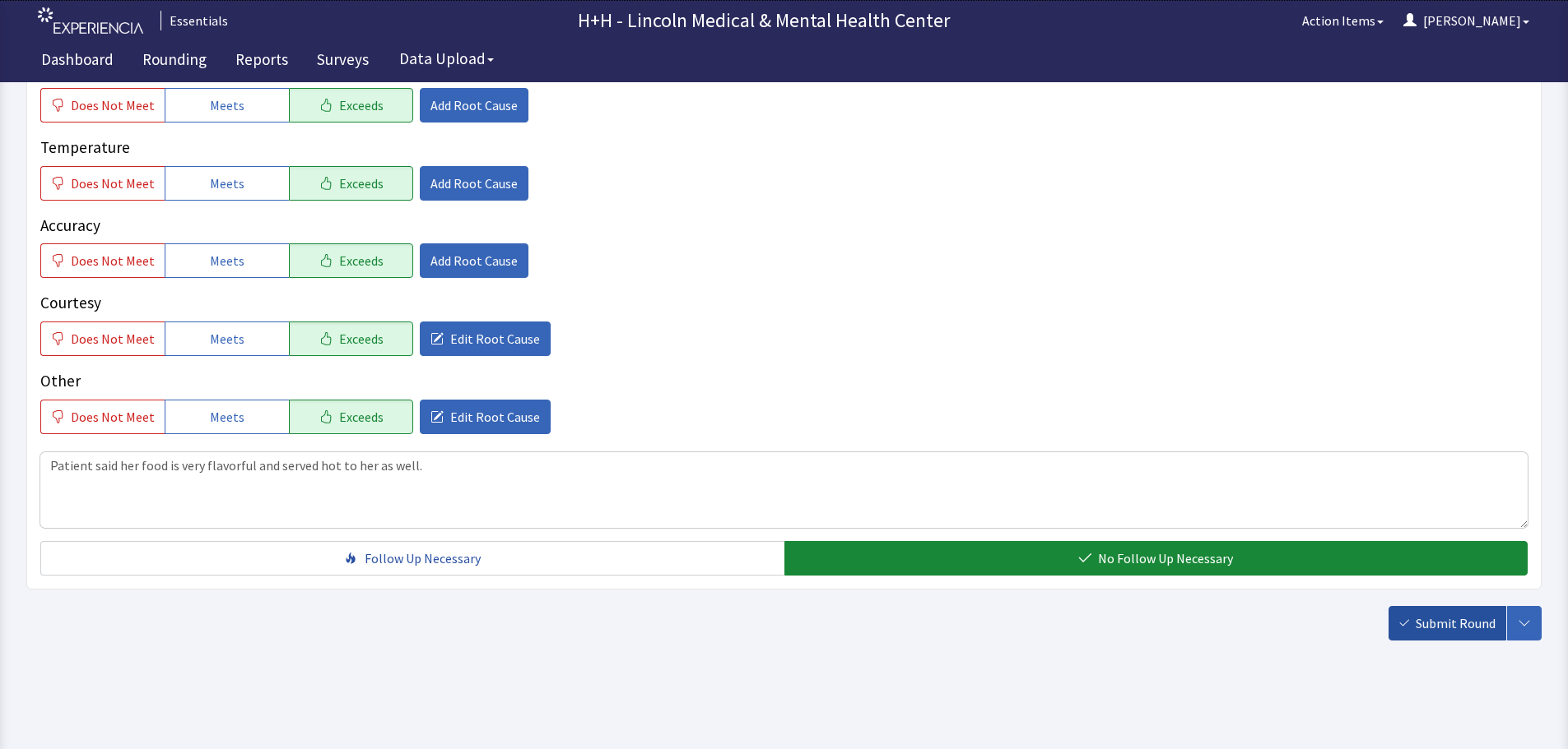
click at [1440, 626] on span "Submit Round" at bounding box center [1455, 623] width 80 height 20
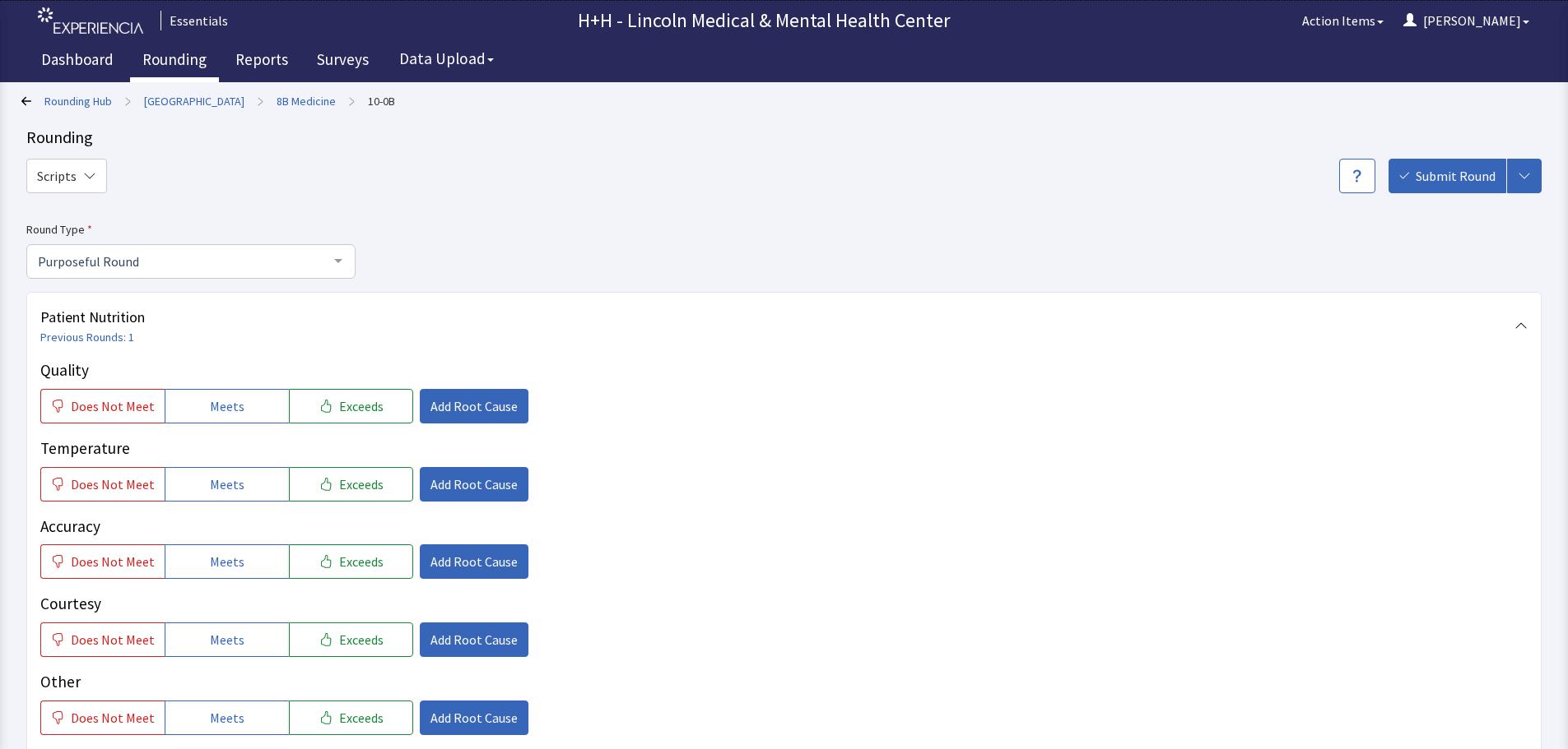
click at [167, 62] on link "Rounding" at bounding box center [174, 62] width 89 height 41
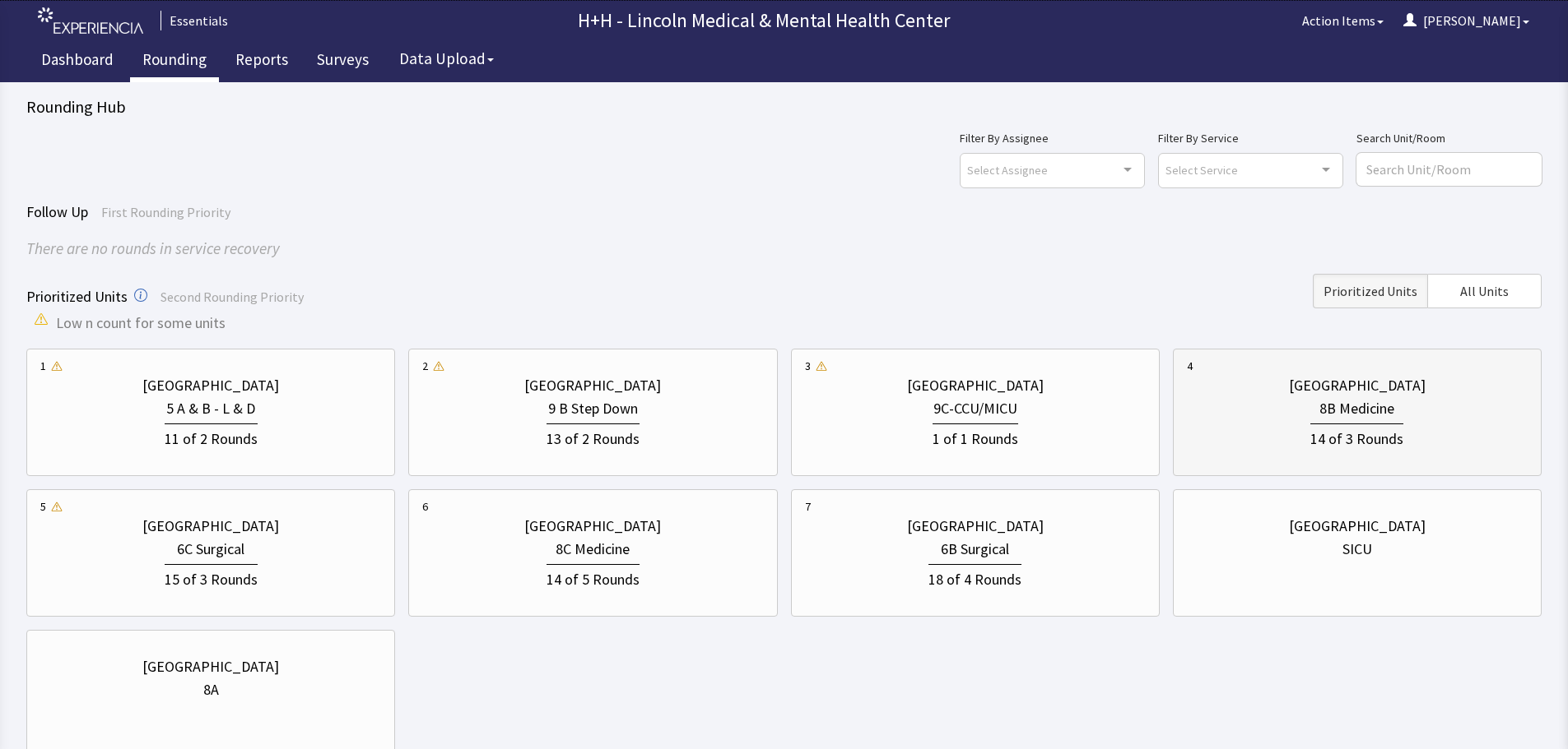
click at [1276, 410] on div "8B Medicine" at bounding box center [1357, 409] width 341 height 23
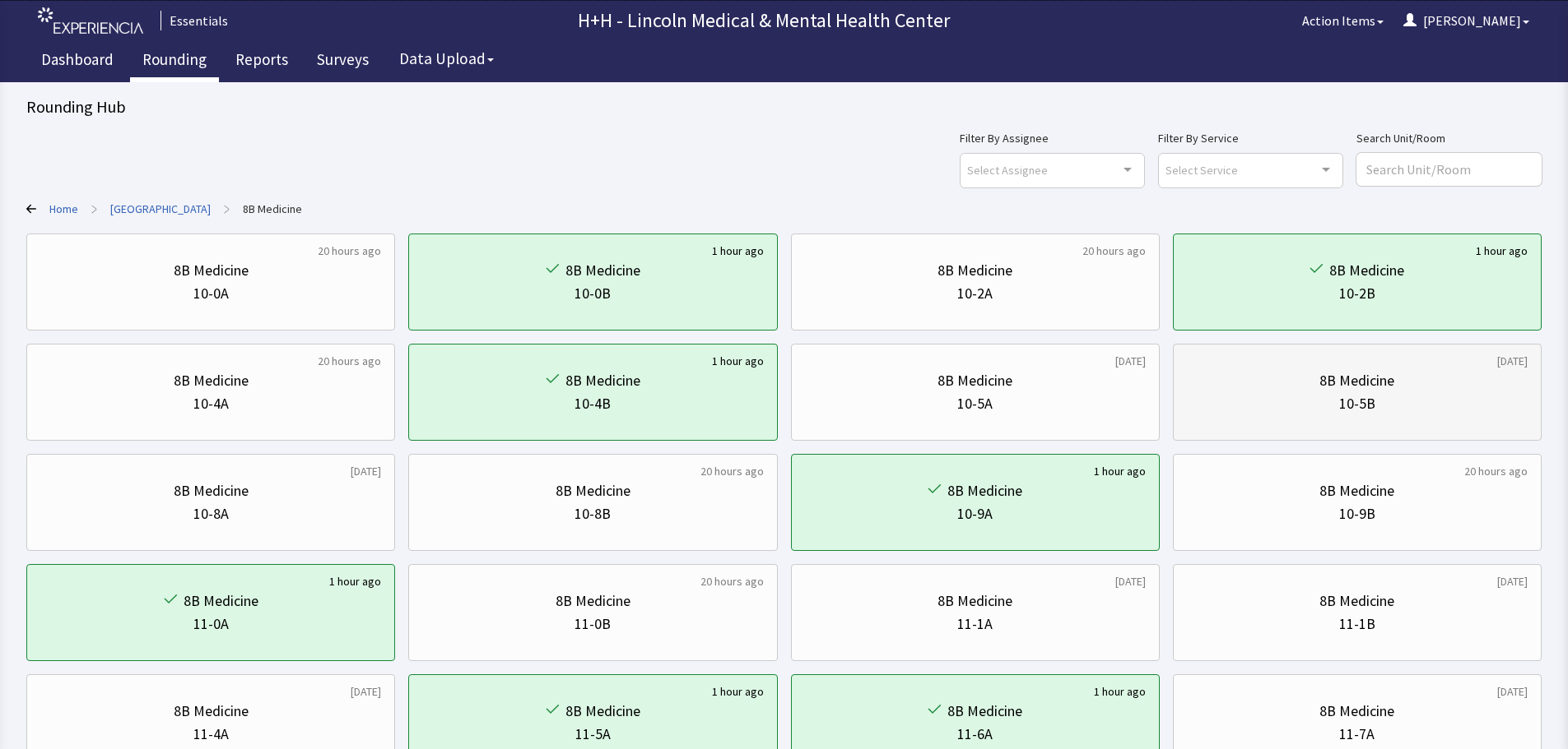
click at [1330, 387] on div "8B Medicine" at bounding box center [1356, 381] width 74 height 23
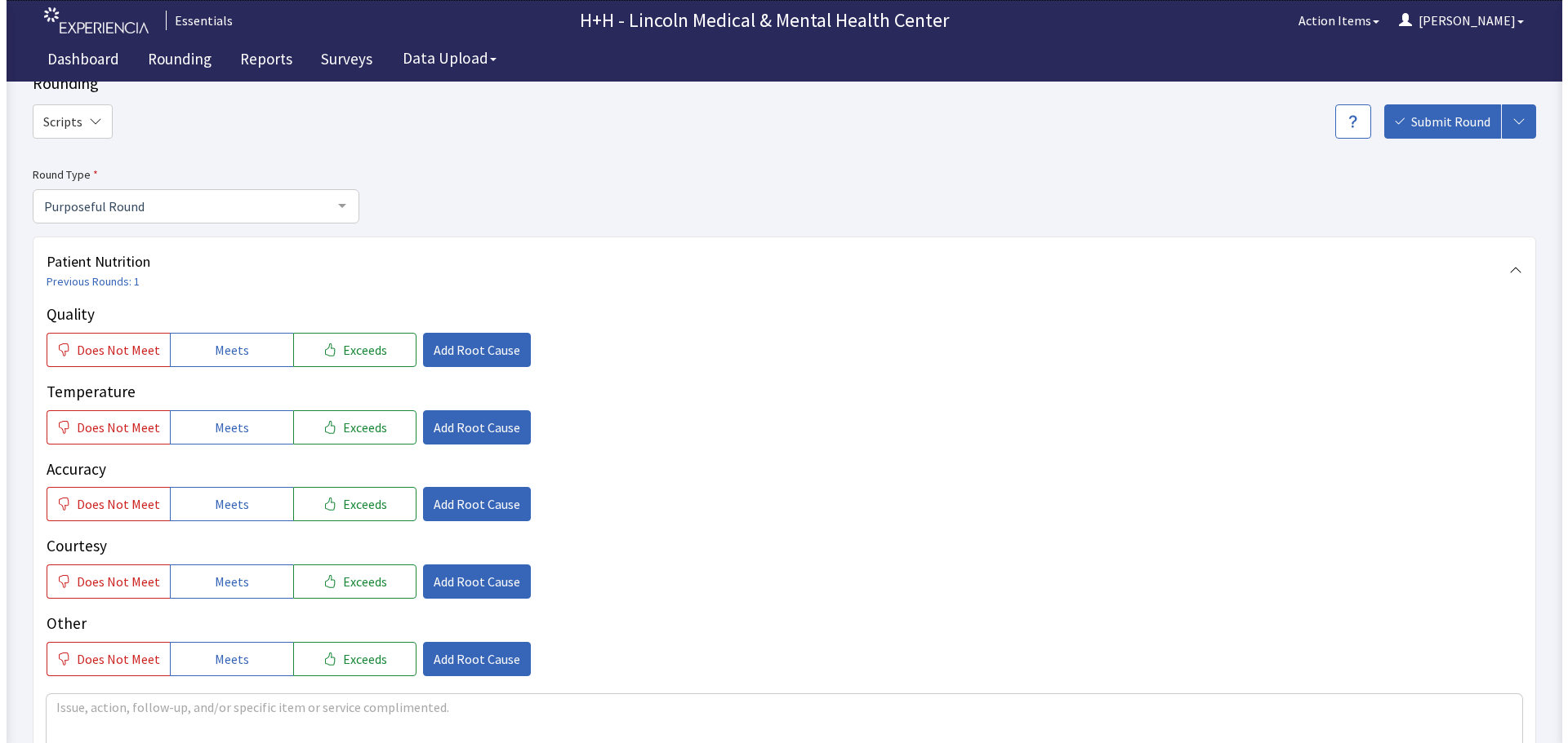
scroll to position [82, 0]
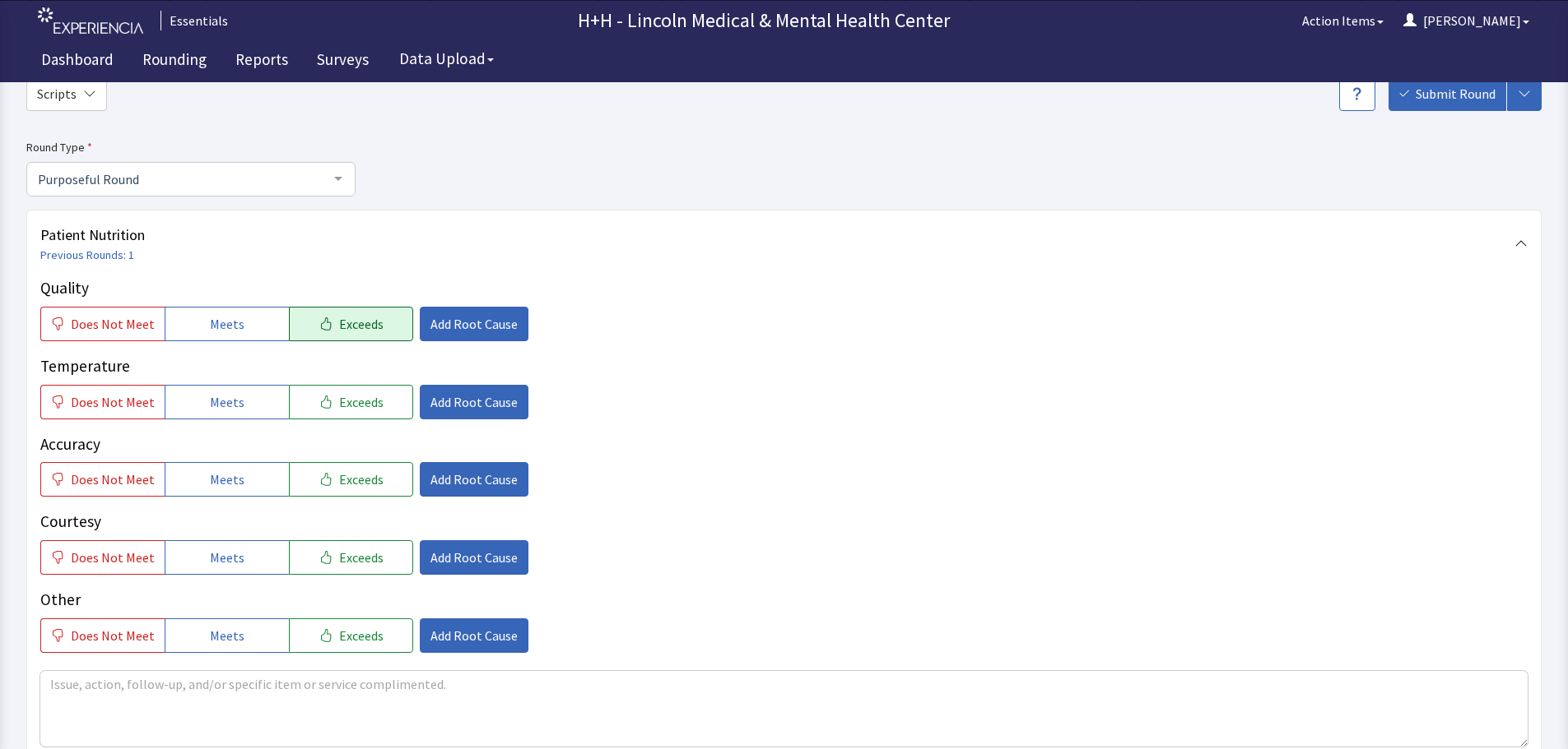
click at [369, 322] on span "Exceeds" at bounding box center [362, 324] width 45 height 20
click at [355, 401] on span "Exceeds" at bounding box center [362, 402] width 45 height 20
click at [364, 486] on span "Exceeds" at bounding box center [362, 480] width 45 height 20
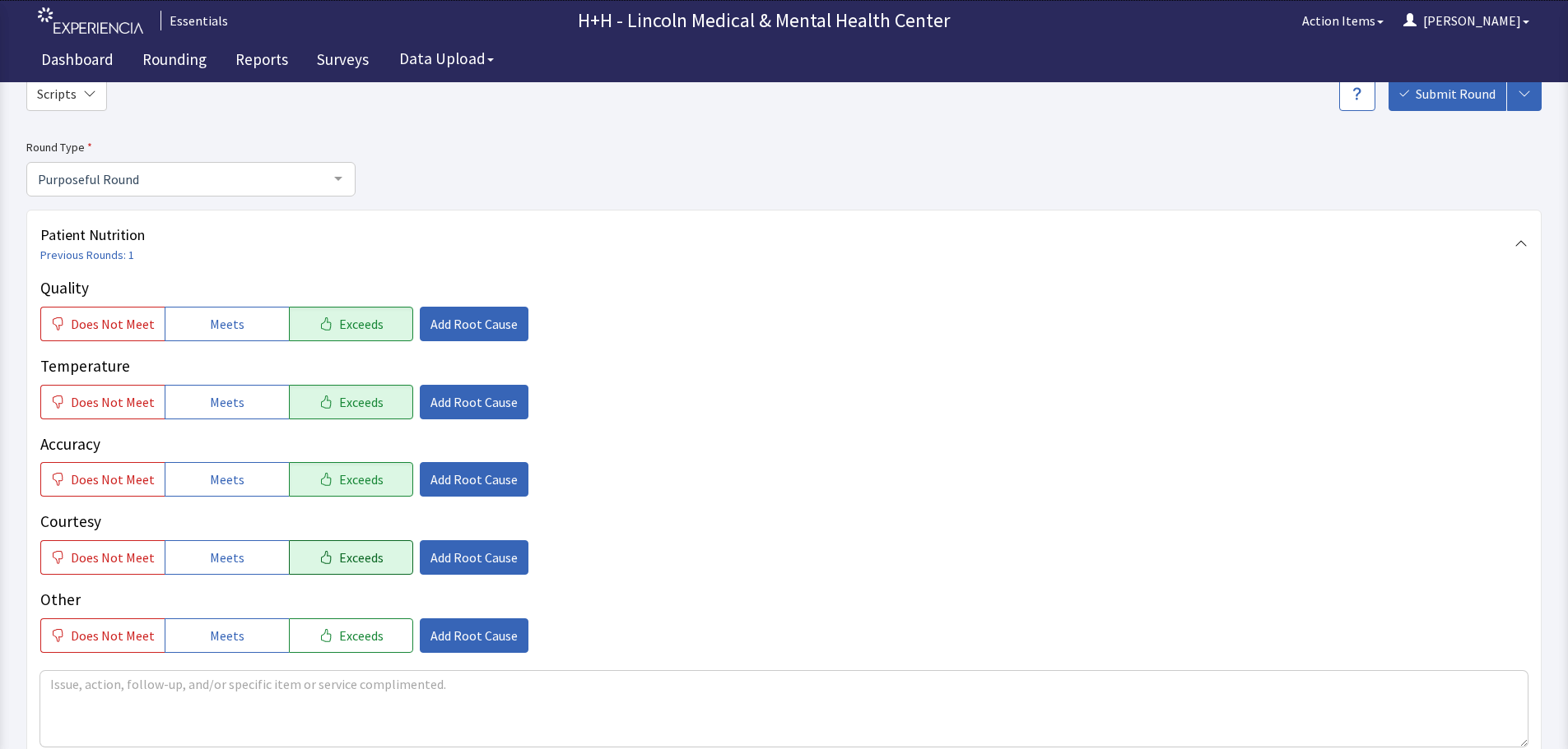
click at [383, 551] on button "Exceeds" at bounding box center [351, 557] width 124 height 35
click at [362, 637] on span "Exceeds" at bounding box center [362, 636] width 45 height 20
click at [460, 553] on span "Add Root Cause" at bounding box center [474, 558] width 87 height 20
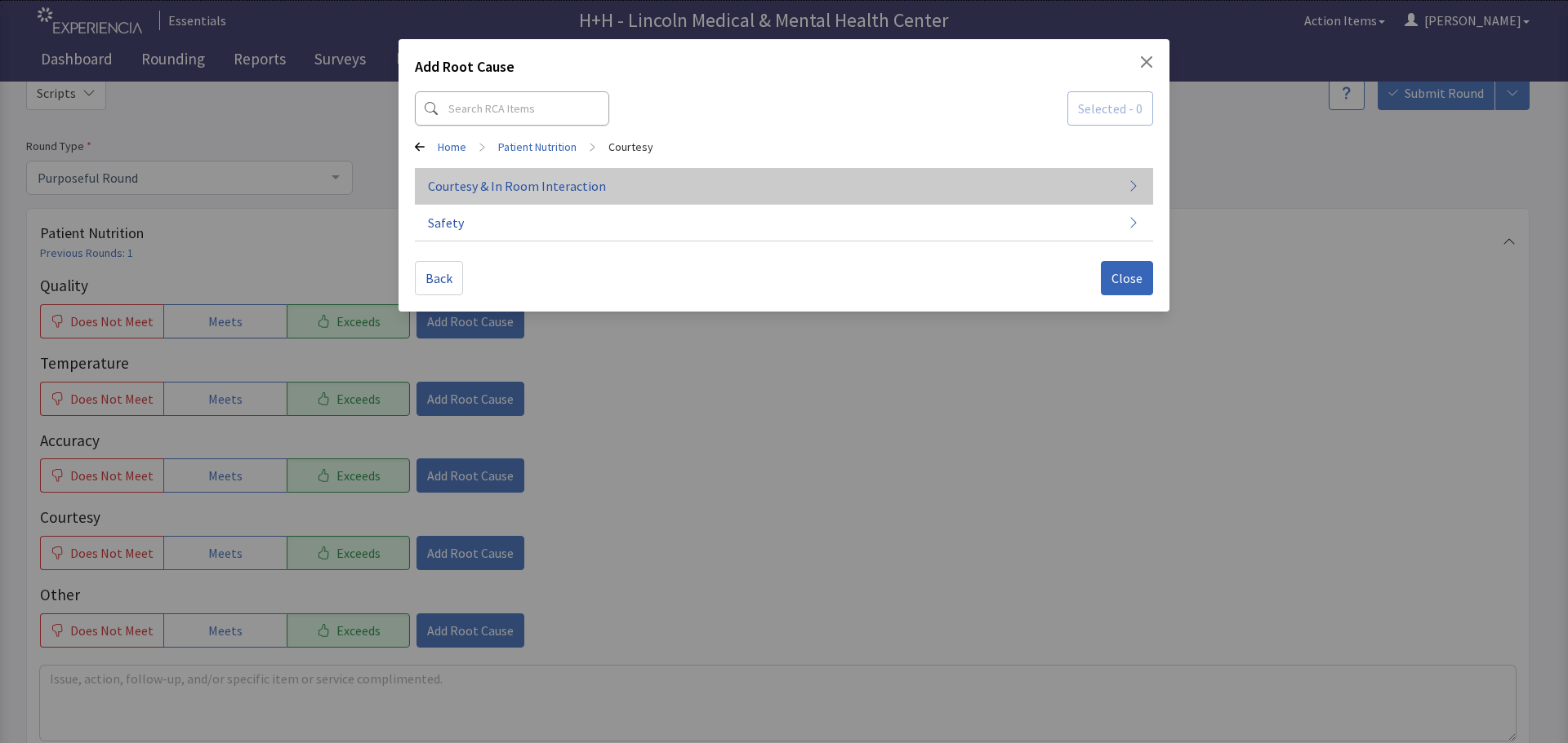
click at [556, 189] on span "Courtesy & In Room Interaction" at bounding box center [517, 186] width 178 height 20
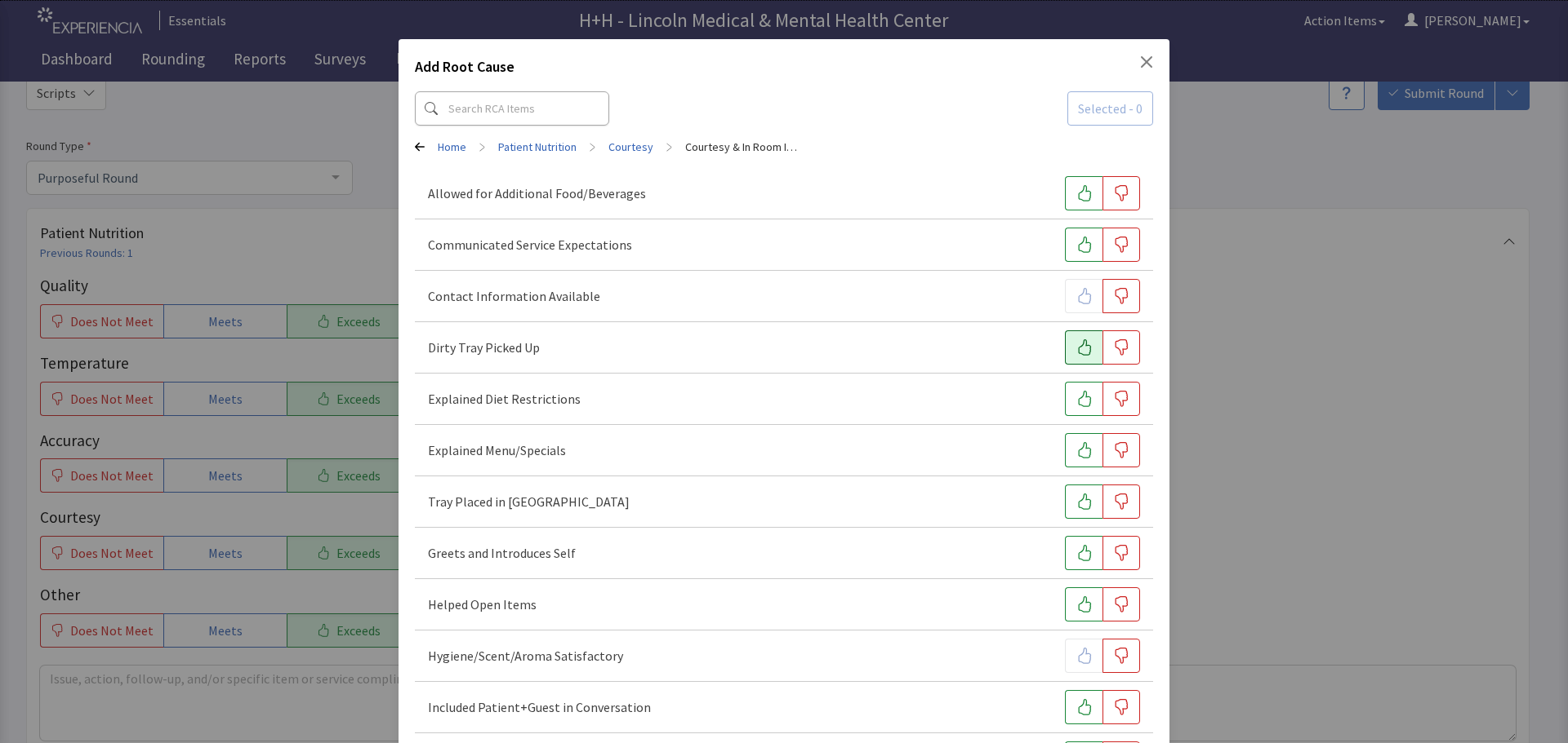
click at [1065, 351] on button "button" at bounding box center [1084, 347] width 37 height 35
click at [1077, 509] on icon "button" at bounding box center [1084, 502] width 13 height 16
click at [1076, 552] on icon "button" at bounding box center [1085, 553] width 16 height 16
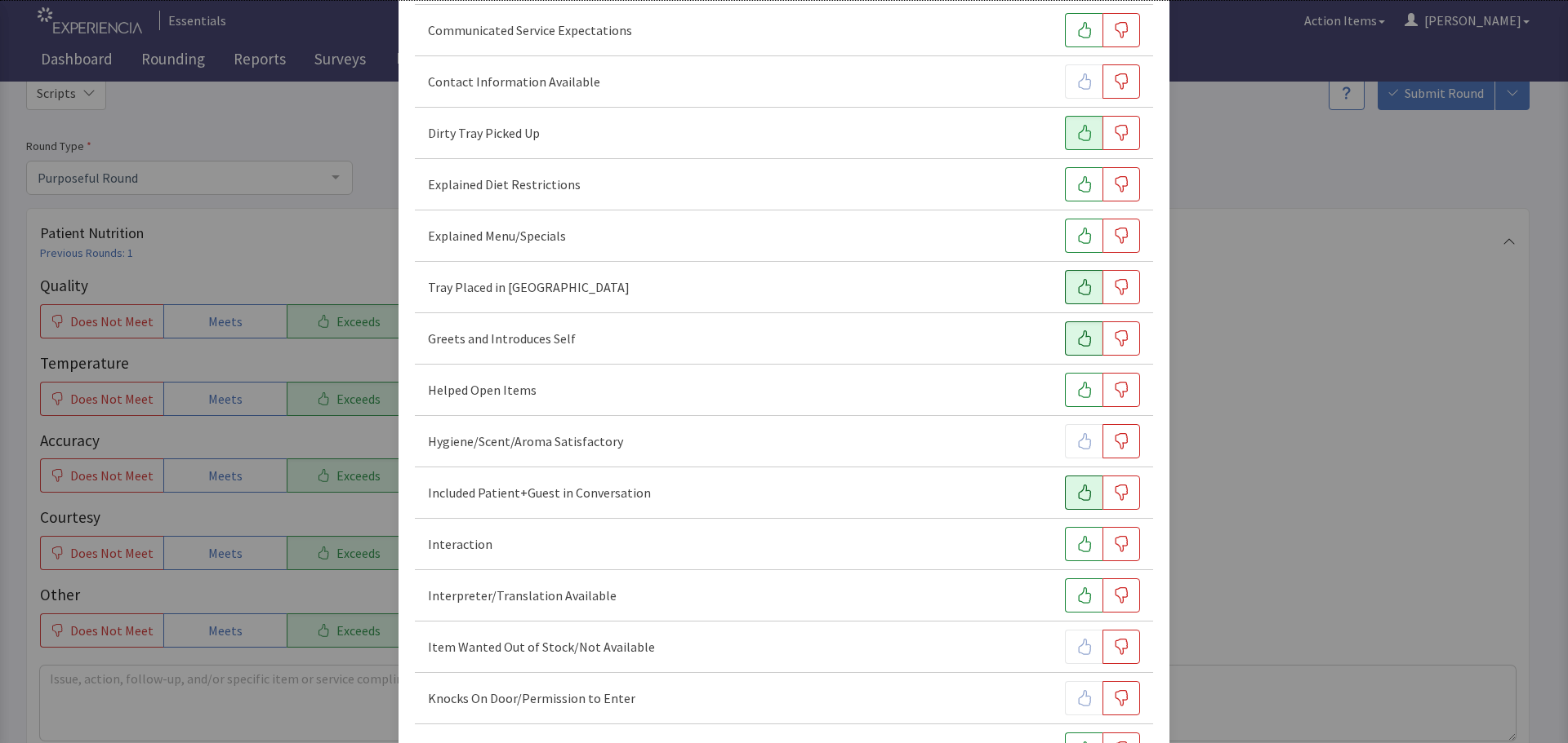
scroll to position [327, 0]
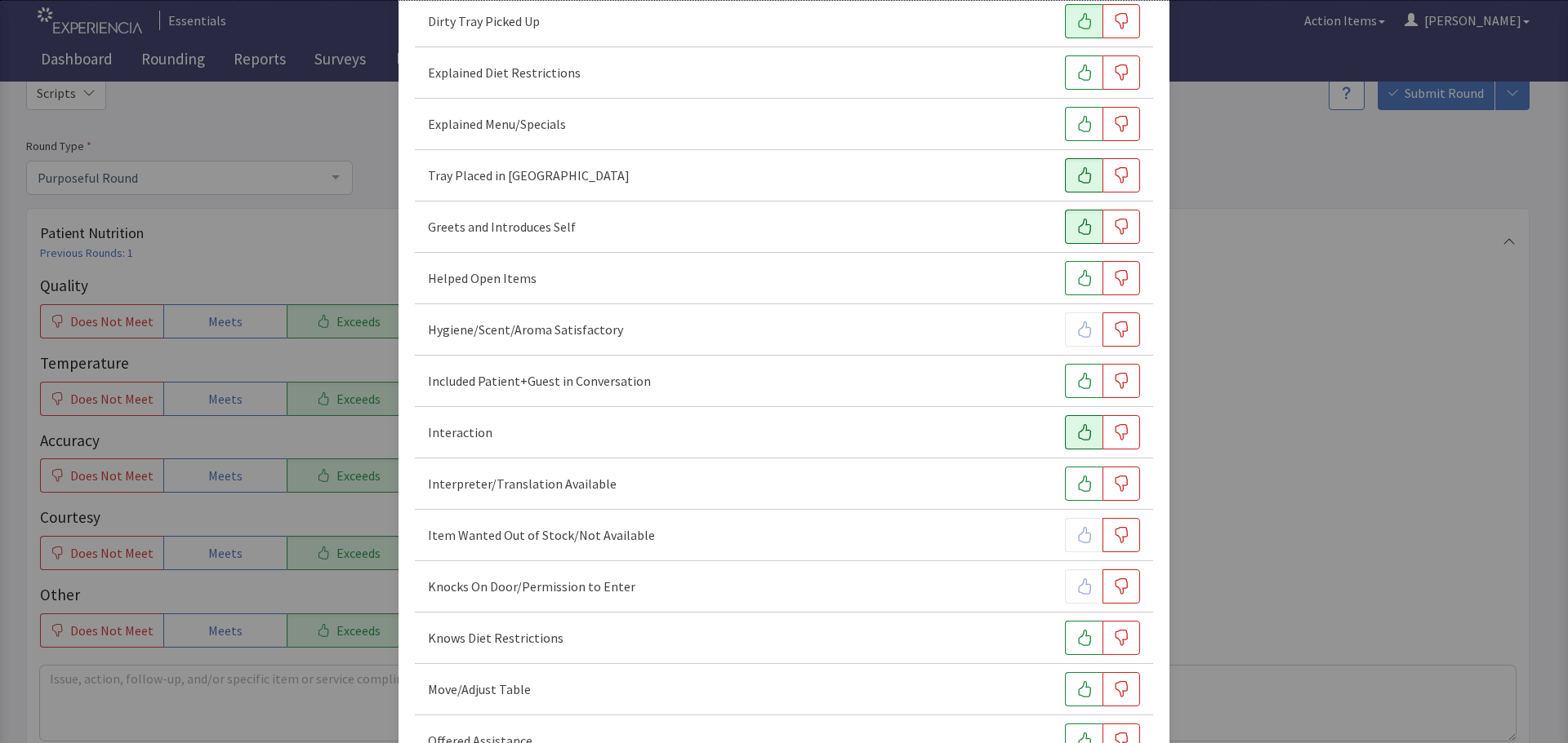
click at [1065, 437] on button "button" at bounding box center [1084, 432] width 37 height 35
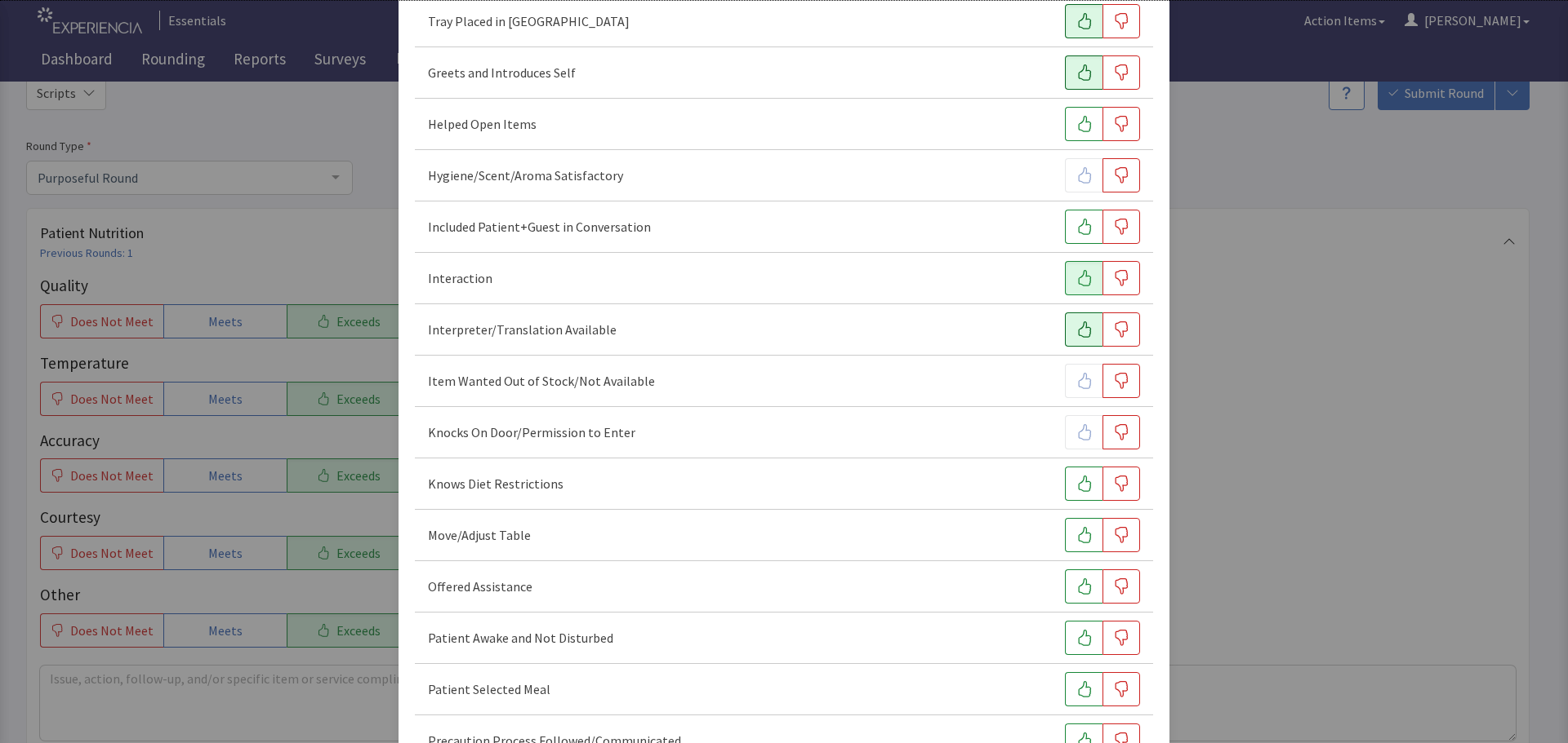
scroll to position [489, 0]
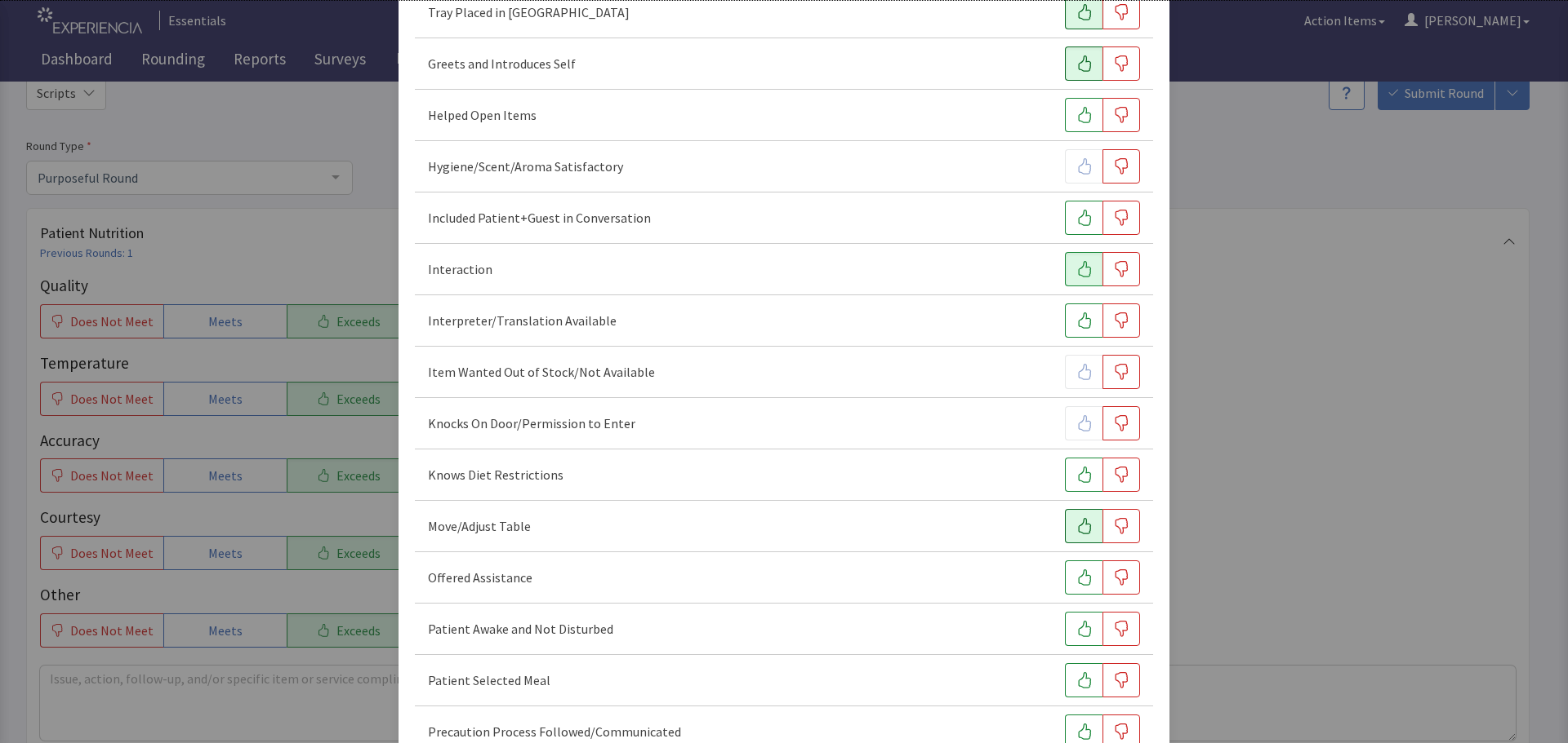
click at [1077, 542] on button "button" at bounding box center [1084, 526] width 37 height 35
click at [1077, 575] on icon "button" at bounding box center [1084, 577] width 13 height 16
click at [1076, 625] on icon "button" at bounding box center [1085, 629] width 16 height 16
click at [1076, 674] on icon "button" at bounding box center [1085, 681] width 16 height 16
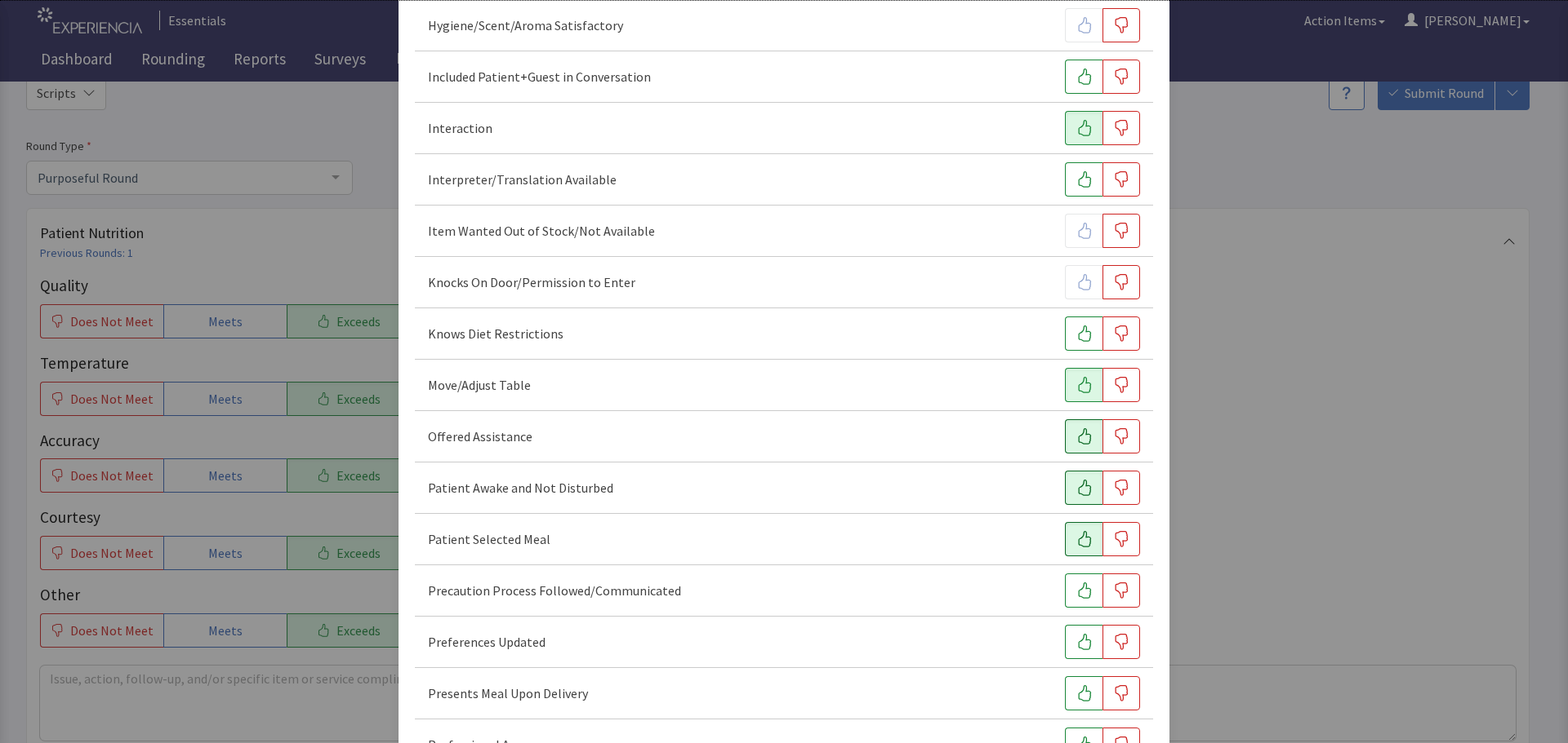
scroll to position [653, 0]
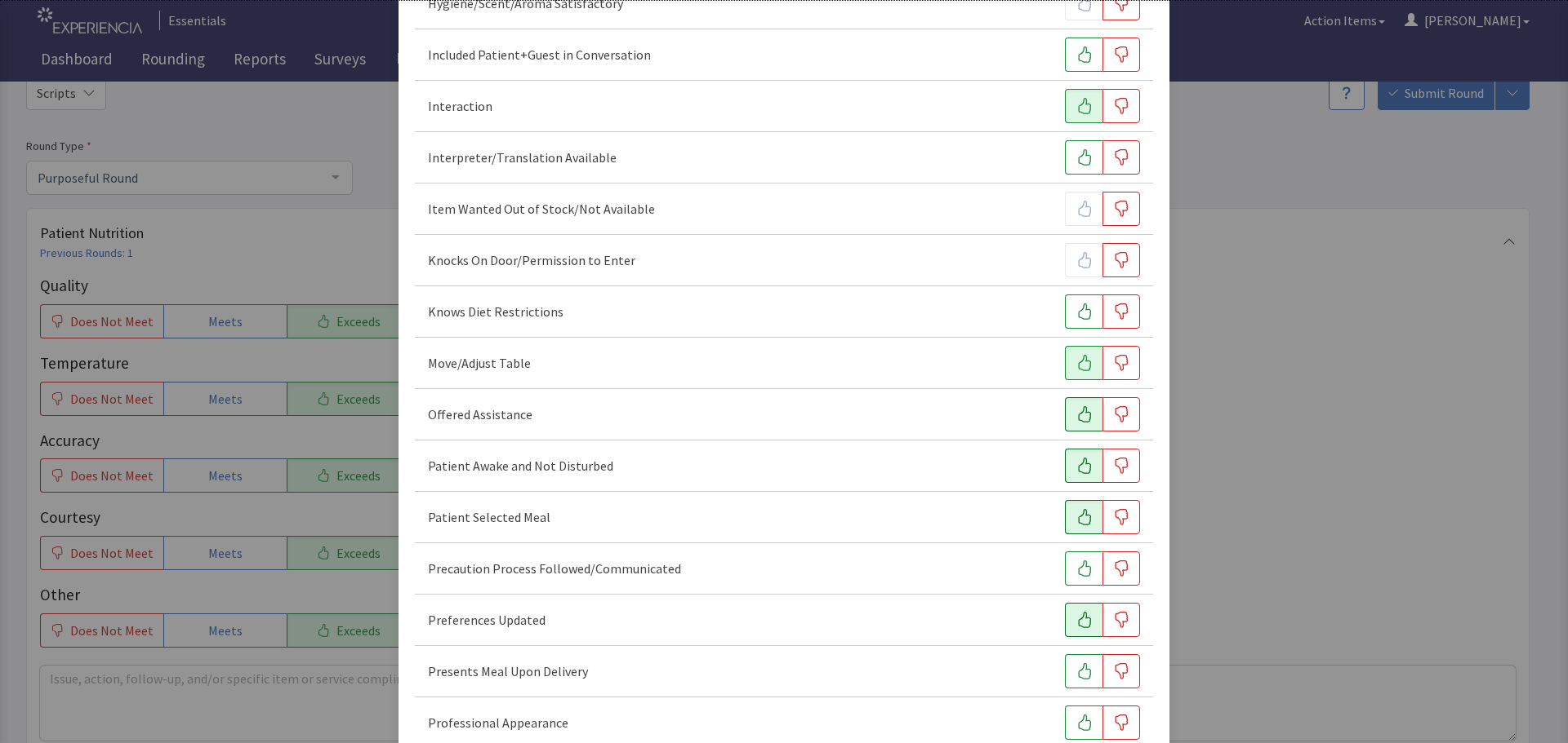
click at [1082, 619] on icon "button" at bounding box center [1085, 620] width 16 height 16
click at [1085, 667] on button "button" at bounding box center [1084, 671] width 37 height 35
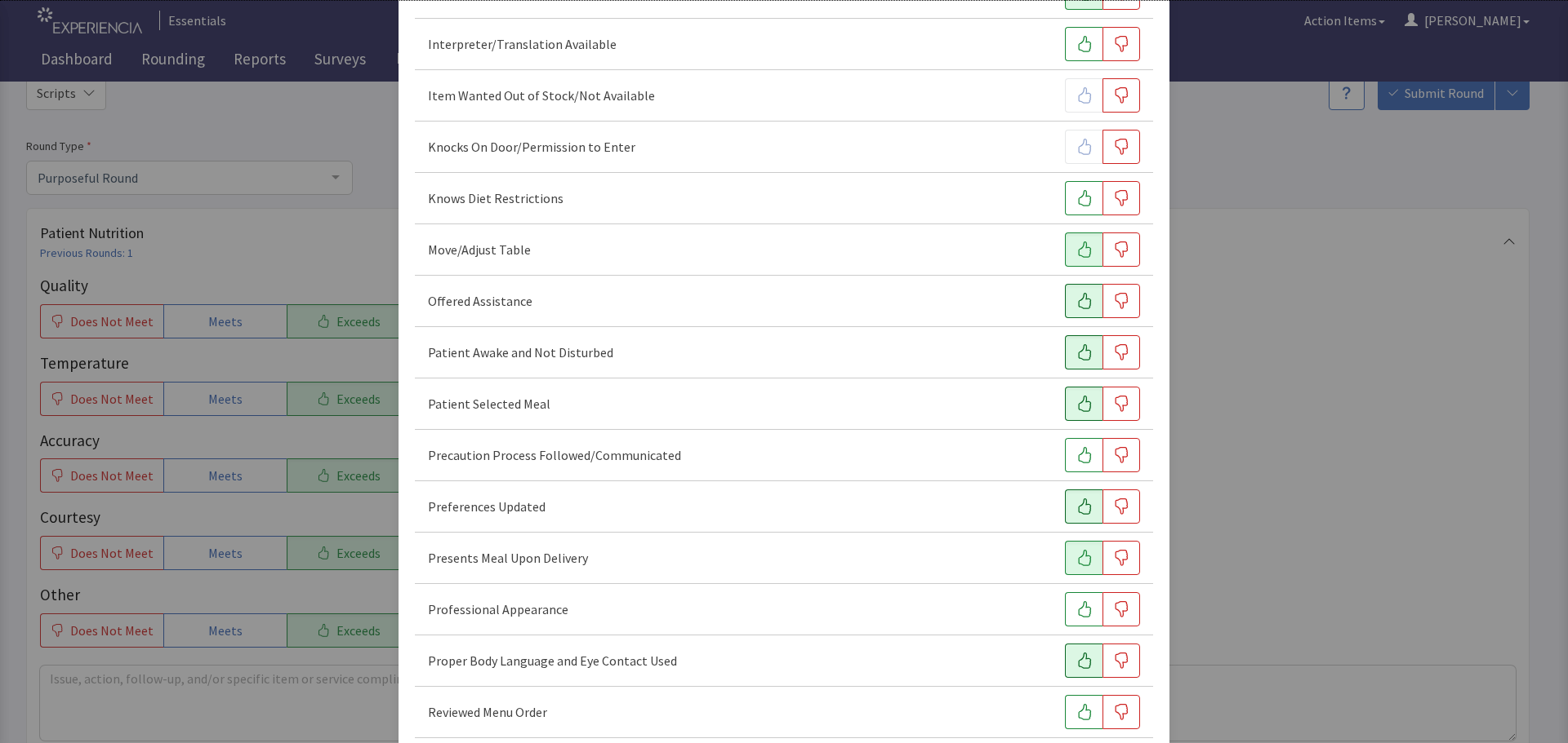
scroll to position [816, 0]
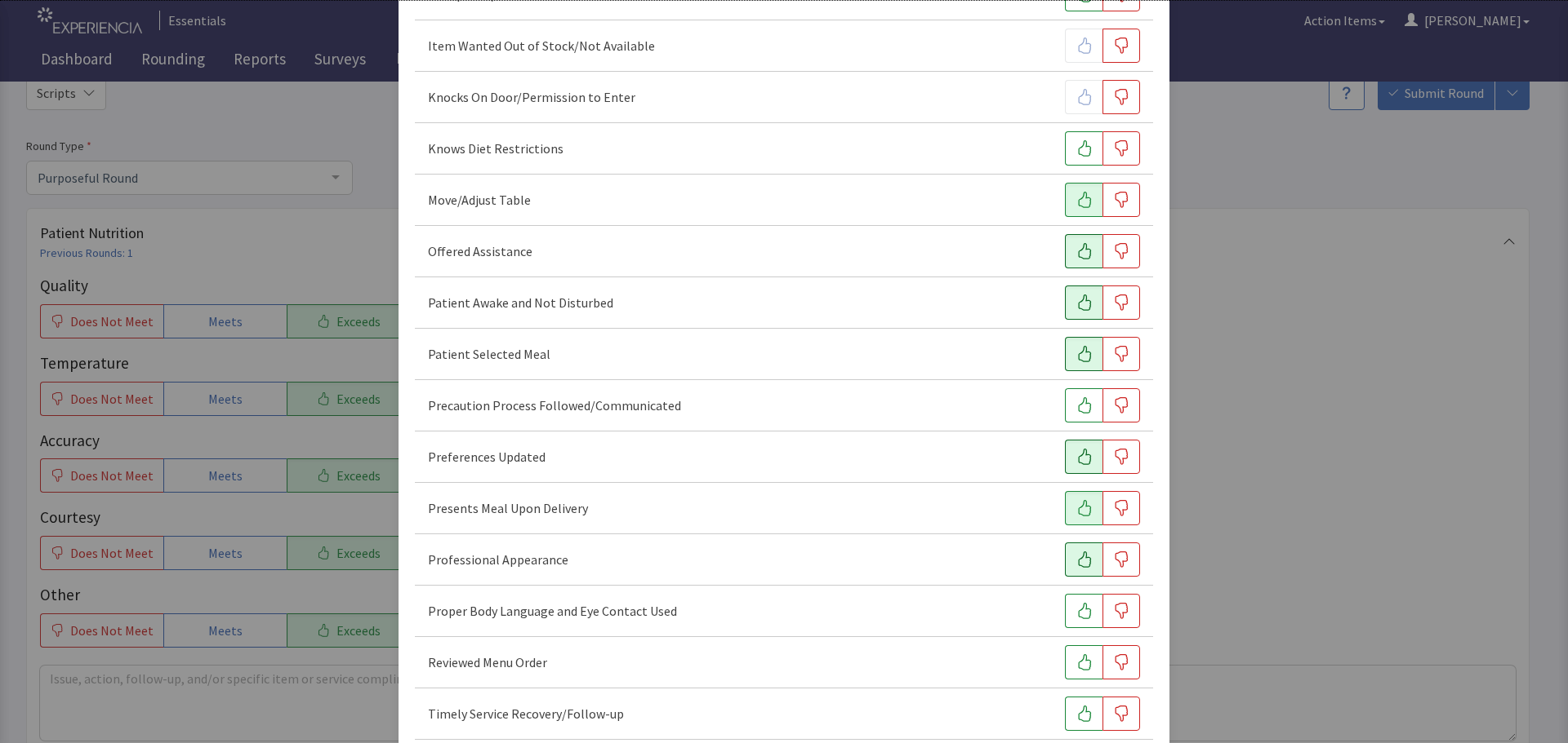
click at [1065, 559] on button "button" at bounding box center [1084, 560] width 37 height 35
click at [1076, 615] on icon "button" at bounding box center [1085, 611] width 16 height 16
click at [1065, 663] on button "button" at bounding box center [1084, 662] width 37 height 35
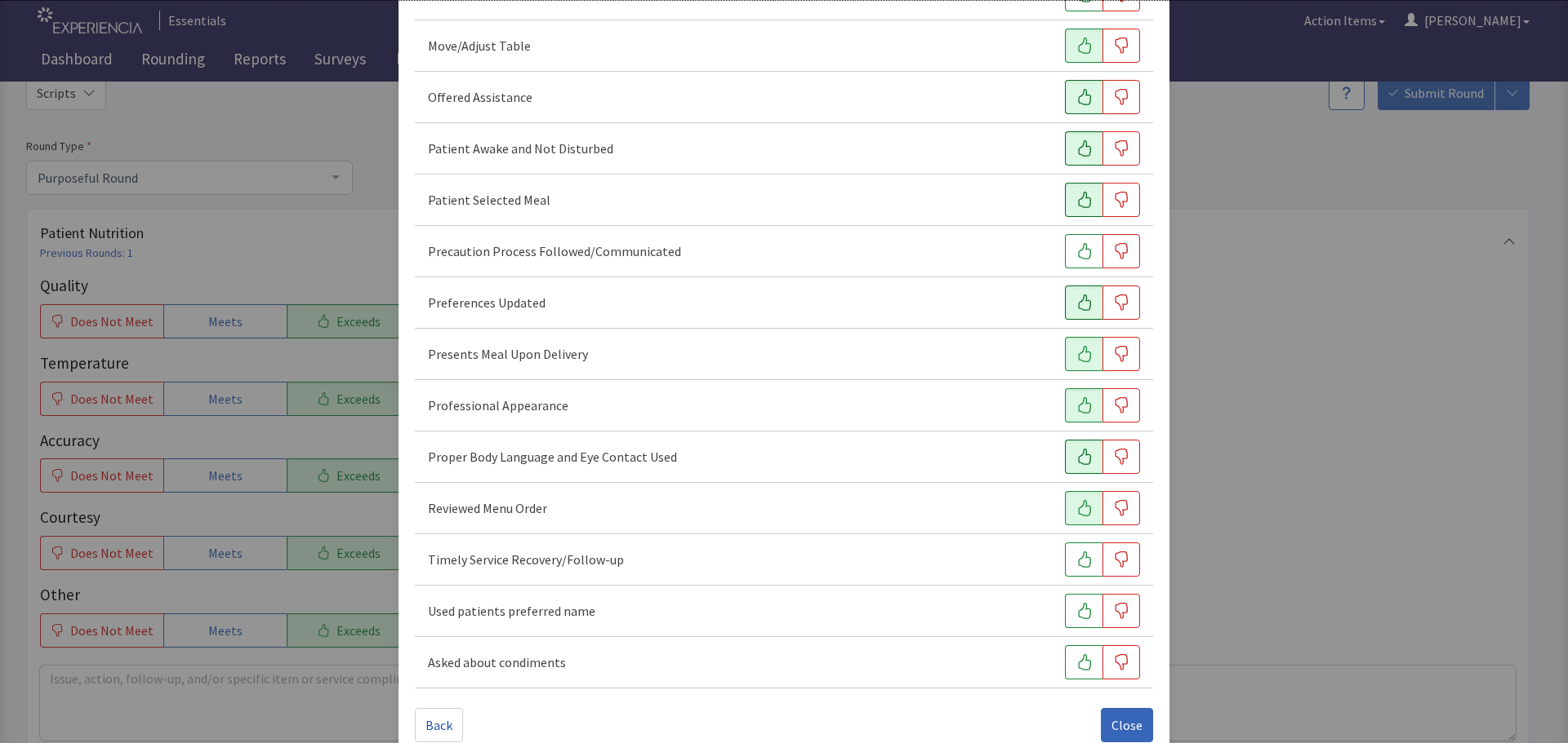
scroll to position [998, 0]
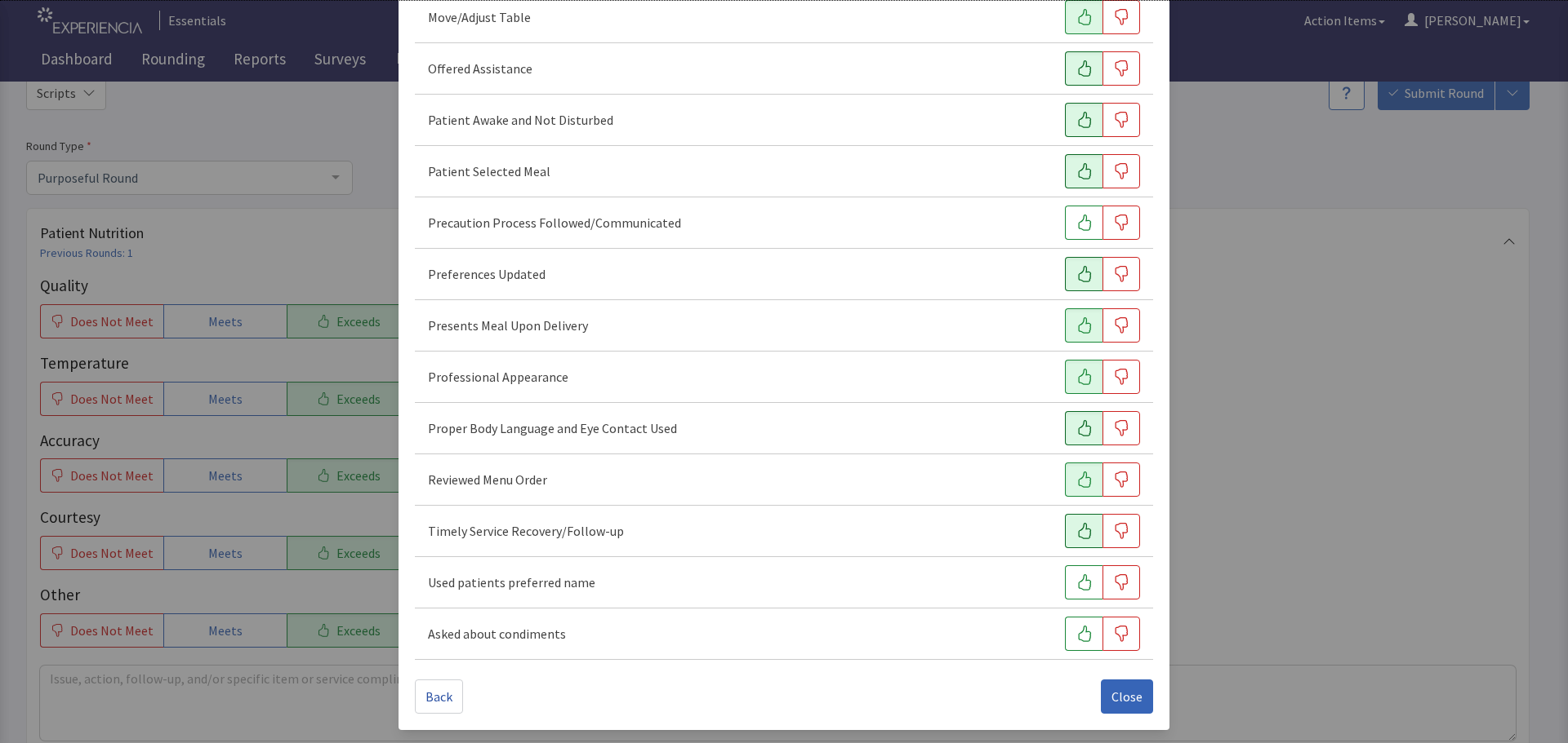
click at [1076, 526] on icon "button" at bounding box center [1085, 531] width 16 height 16
click at [1065, 581] on button "button" at bounding box center [1084, 582] width 37 height 35
click at [1127, 702] on span "Close" at bounding box center [1126, 697] width 31 height 20
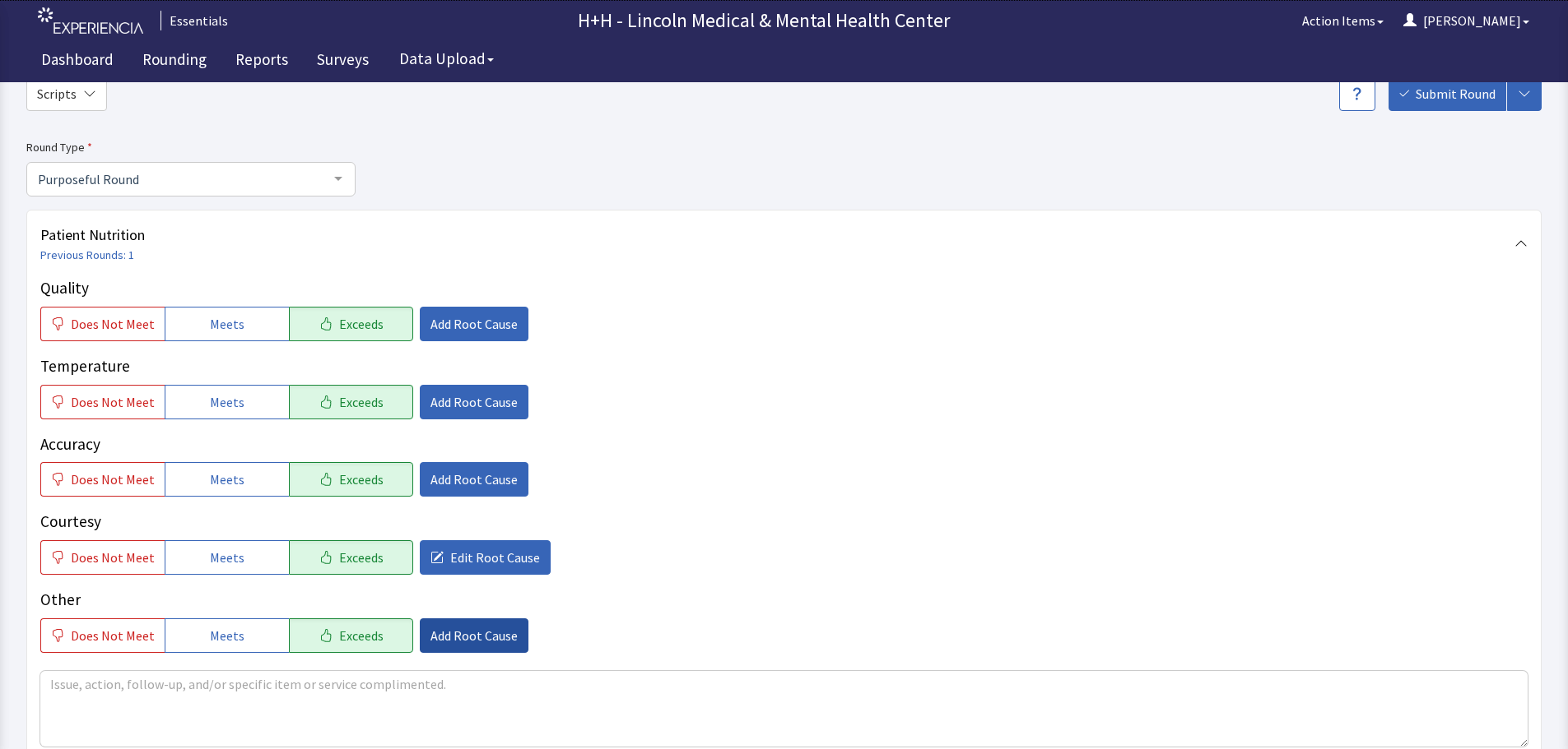
click at [485, 631] on span "Add Root Cause" at bounding box center [474, 636] width 87 height 20
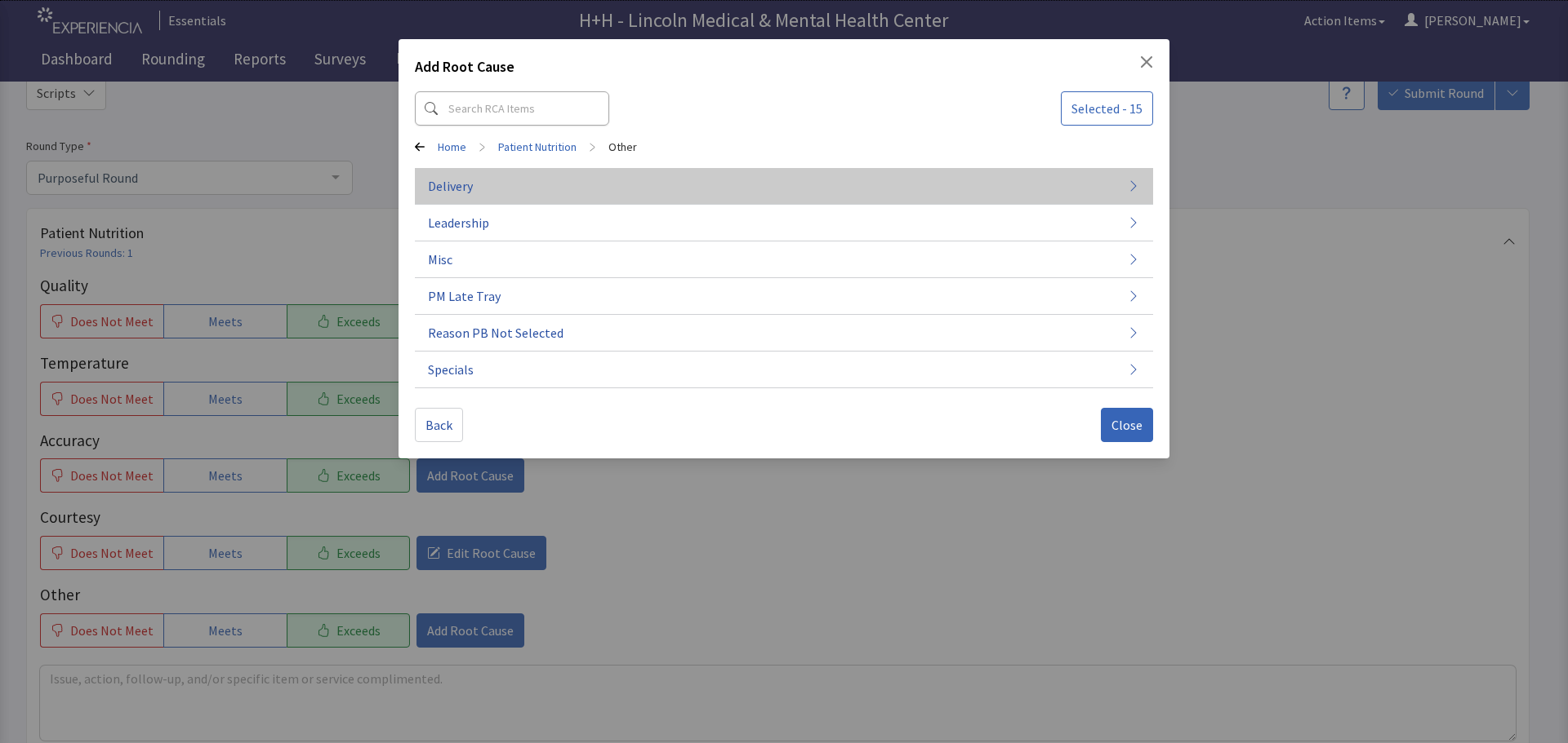
click at [487, 186] on button "Delivery" at bounding box center [784, 186] width 738 height 36
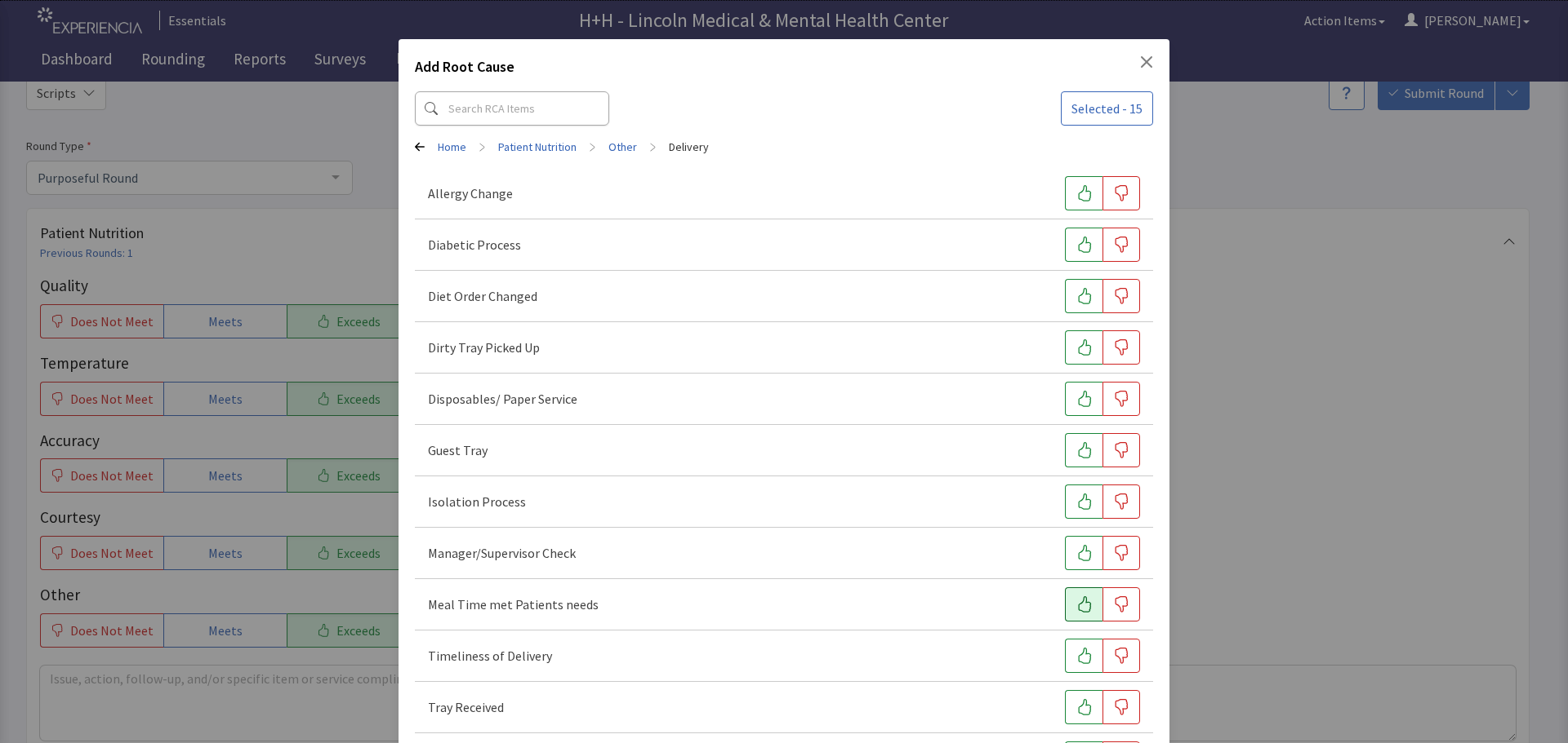
click at [1084, 604] on button "button" at bounding box center [1084, 604] width 37 height 35
click at [1078, 656] on icon "button" at bounding box center [1085, 656] width 16 height 16
click at [1076, 707] on icon "button" at bounding box center [1085, 707] width 16 height 16
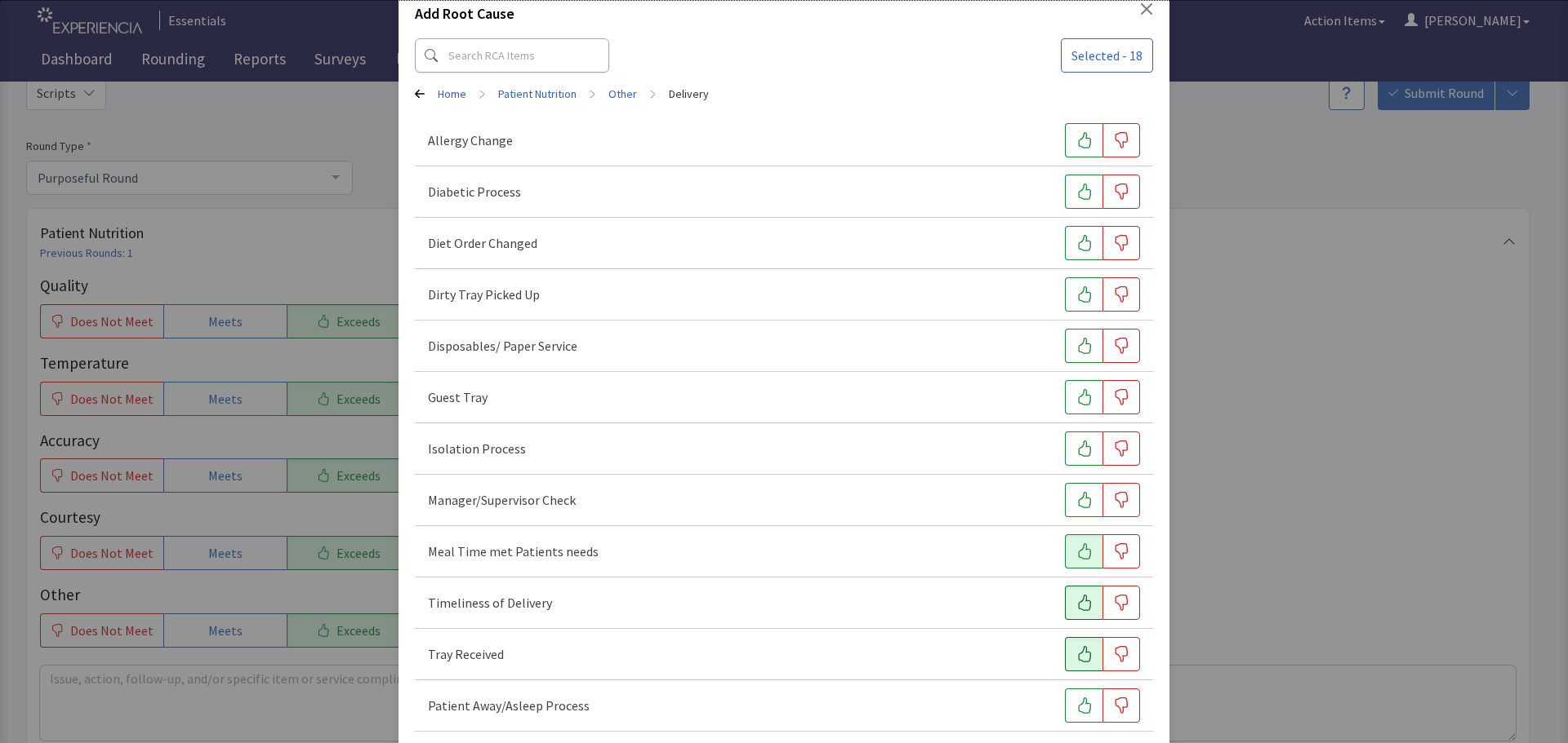
scroll to position [82, 0]
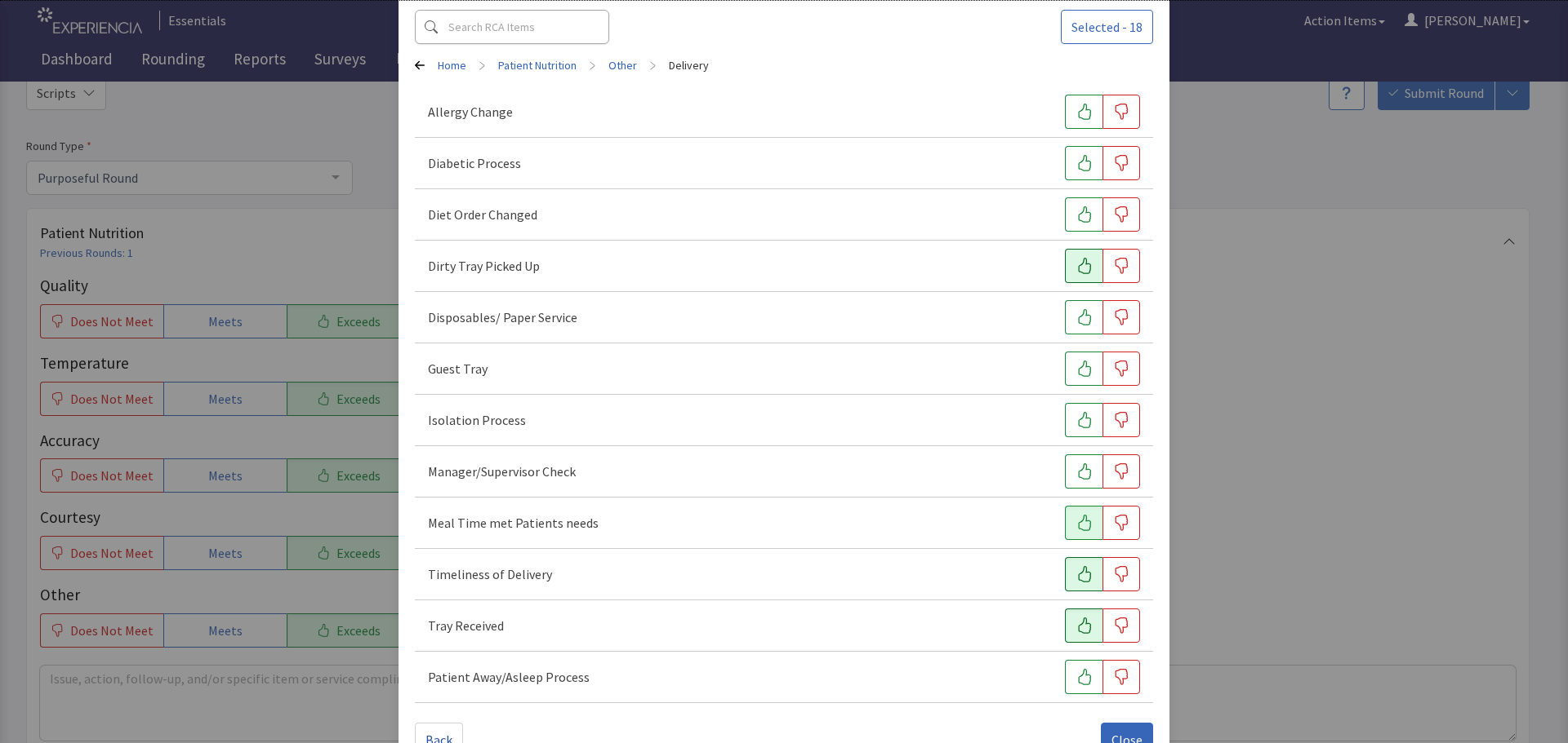
click at [1076, 261] on icon "button" at bounding box center [1085, 266] width 16 height 16
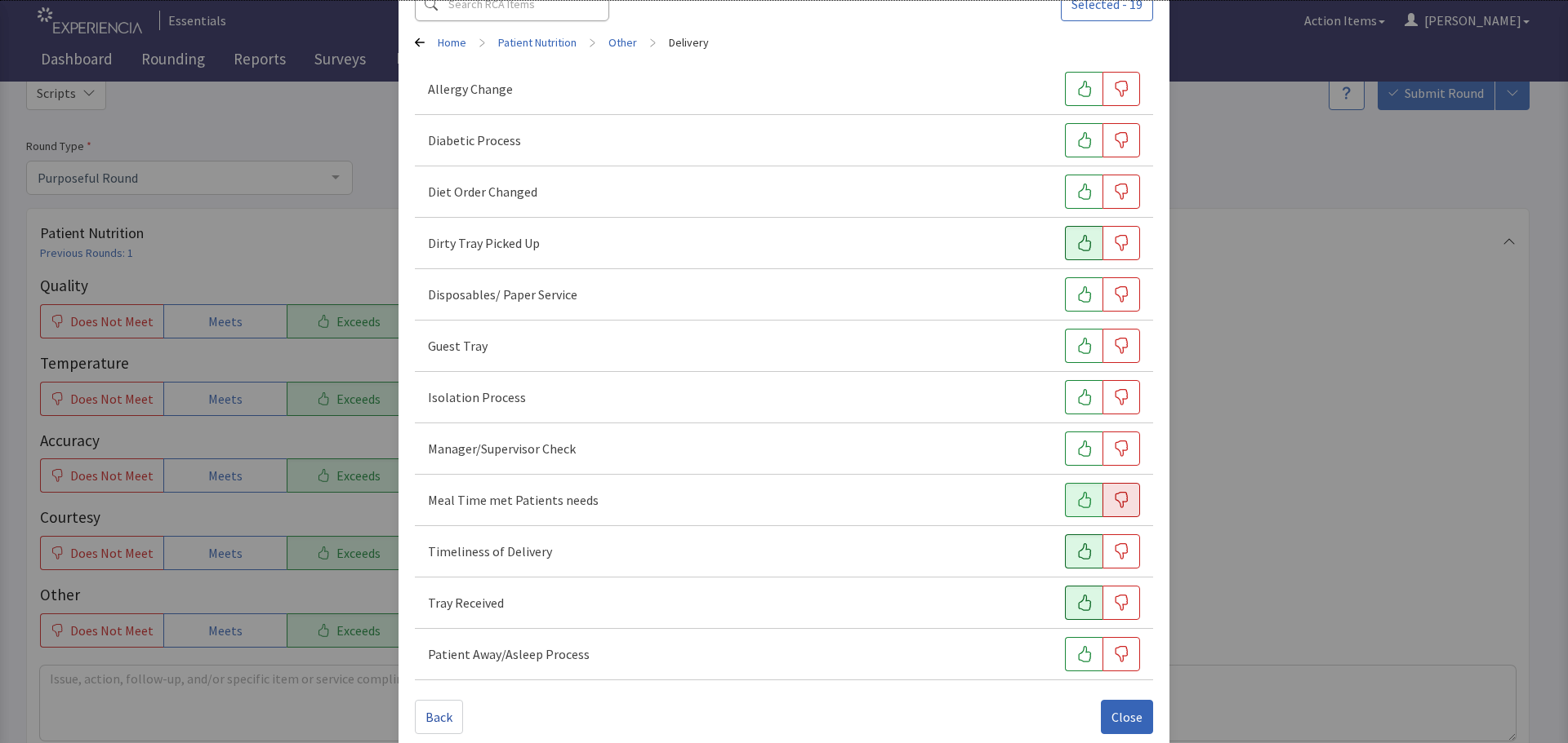
scroll to position [125, 0]
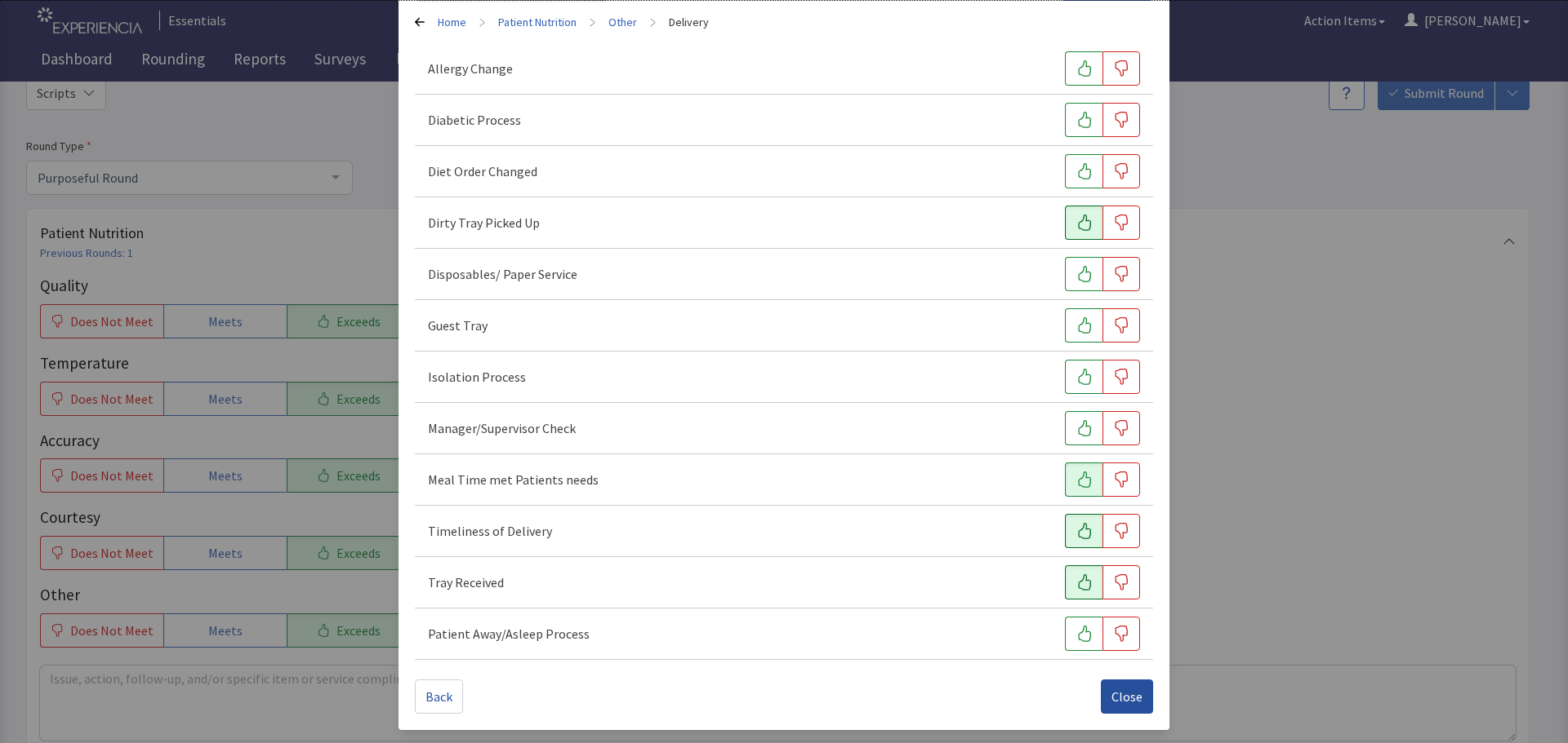
click at [1132, 693] on span "Close" at bounding box center [1126, 697] width 31 height 20
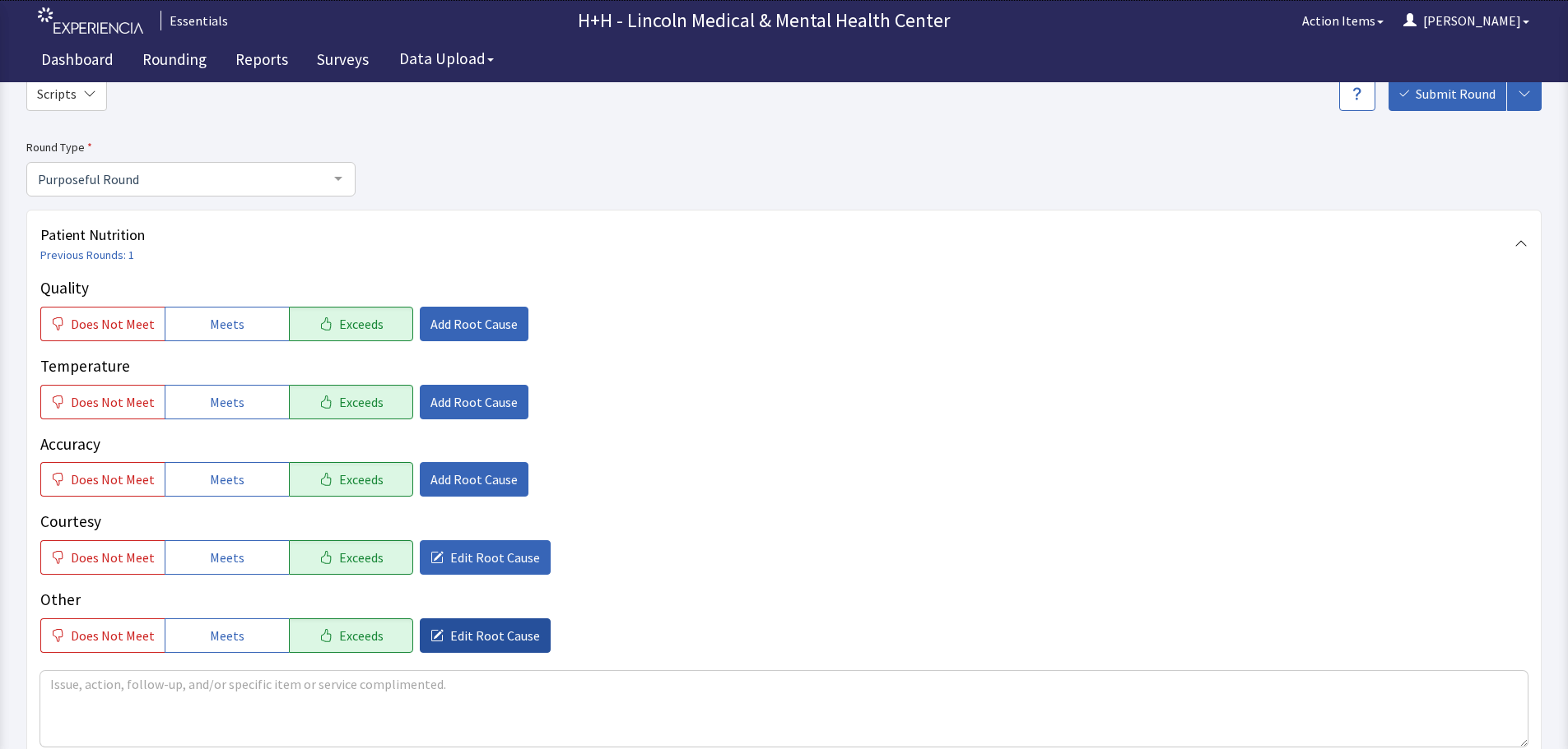
click at [484, 636] on span "Edit Root Cause" at bounding box center [495, 636] width 90 height 20
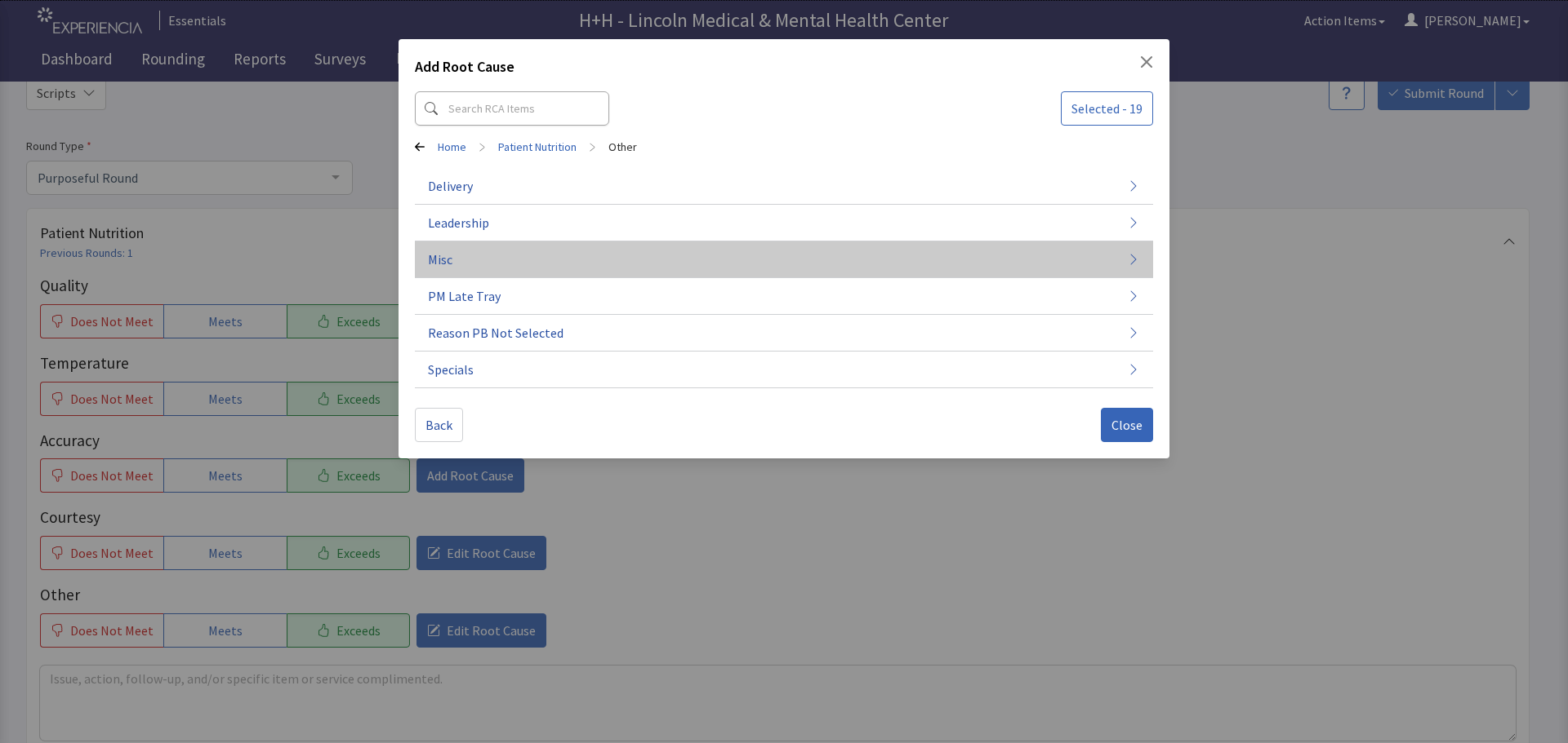
click at [461, 251] on button "Misc" at bounding box center [784, 259] width 738 height 36
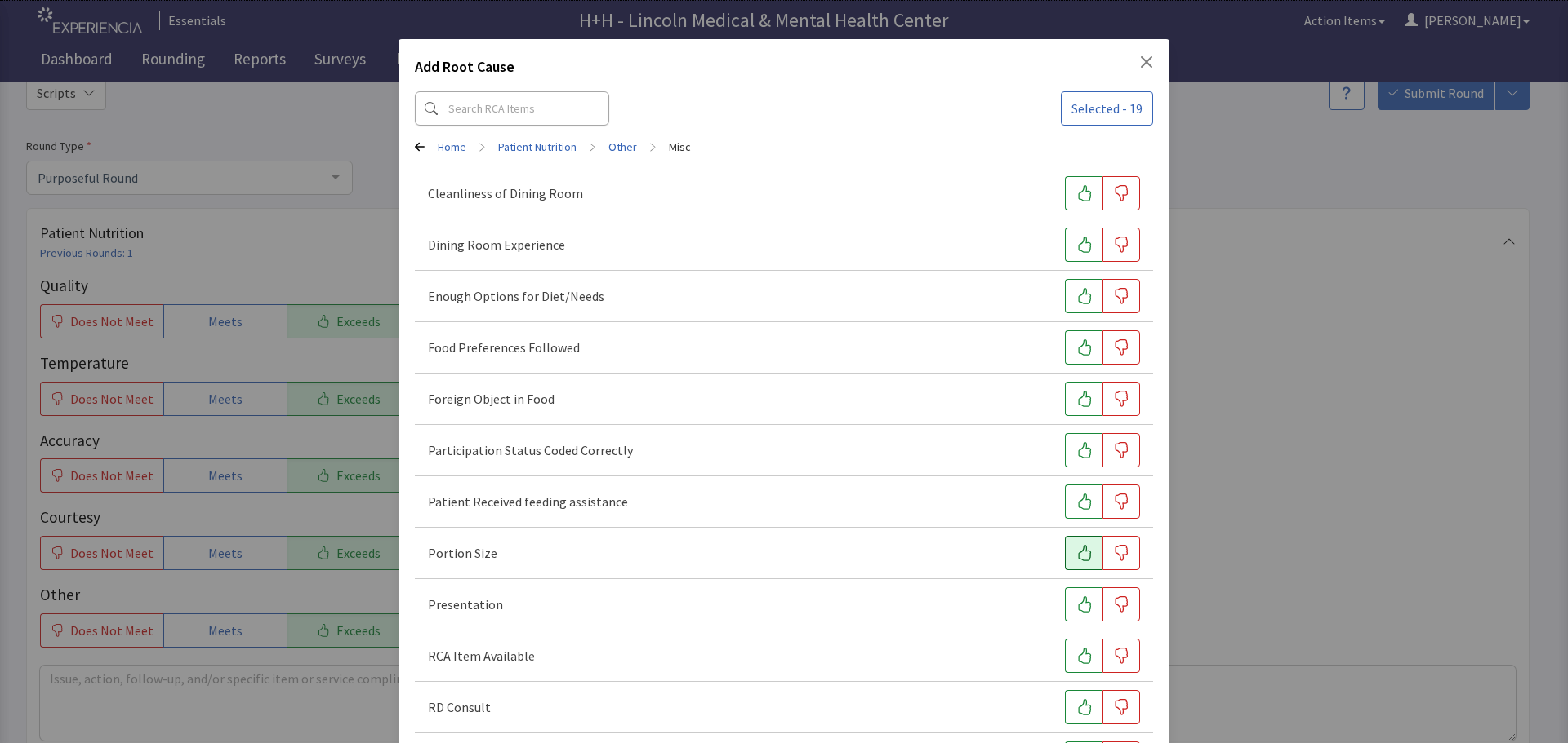
click at [1076, 552] on icon "button" at bounding box center [1085, 553] width 16 height 16
click at [1076, 599] on icon "button" at bounding box center [1085, 604] width 16 height 16
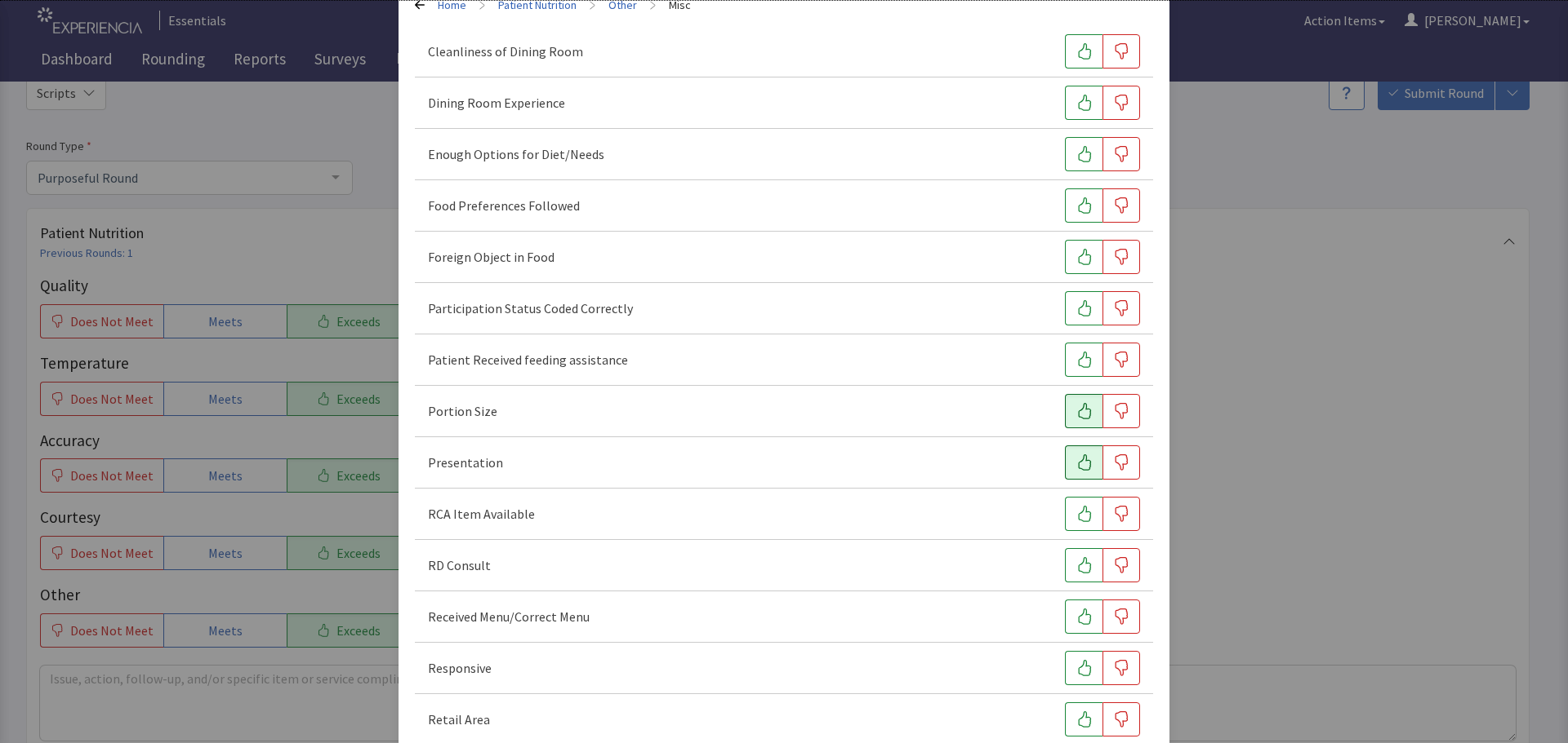
scroll to position [163, 0]
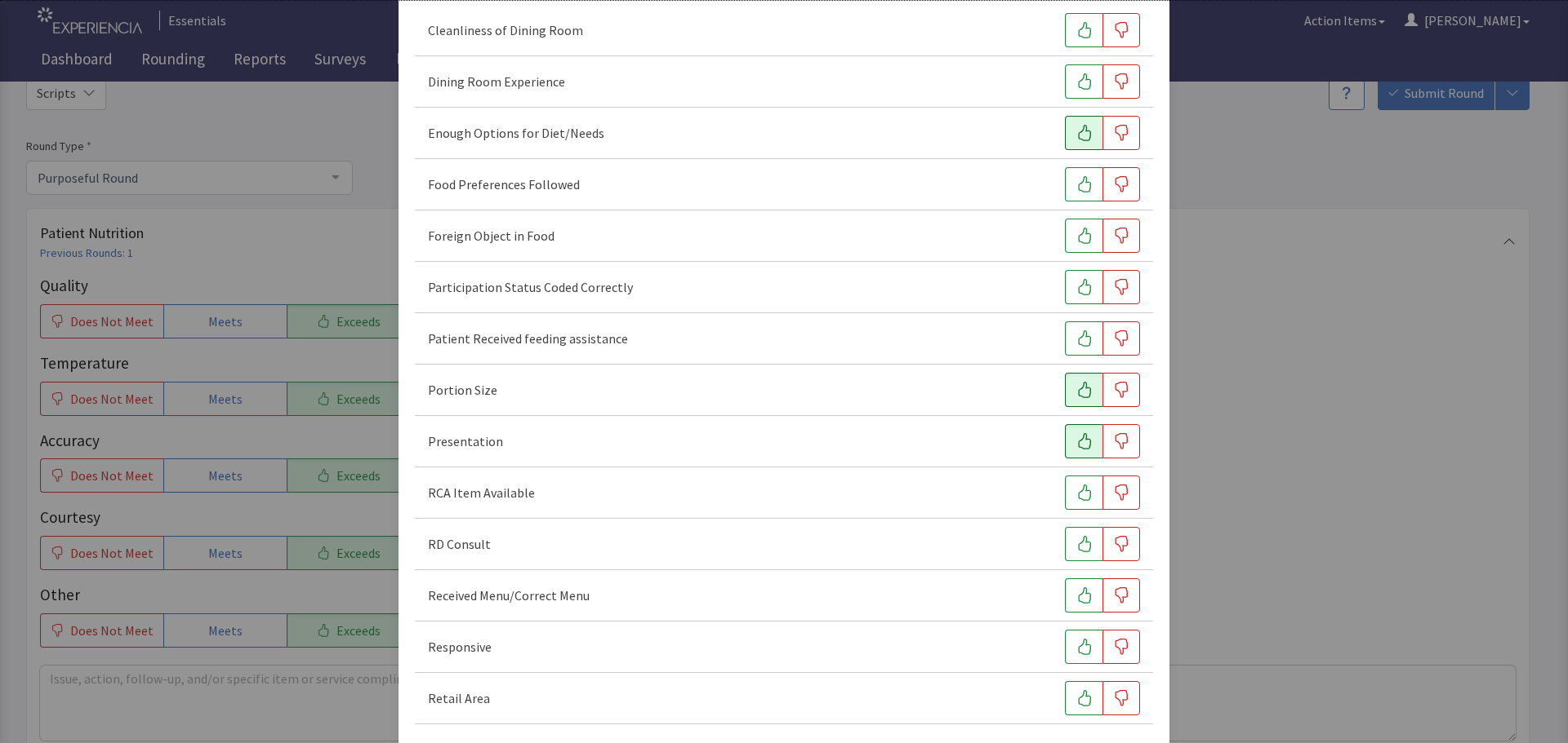
click at [1076, 144] on button "button" at bounding box center [1084, 133] width 37 height 35
click at [1076, 183] on icon "button" at bounding box center [1085, 184] width 16 height 16
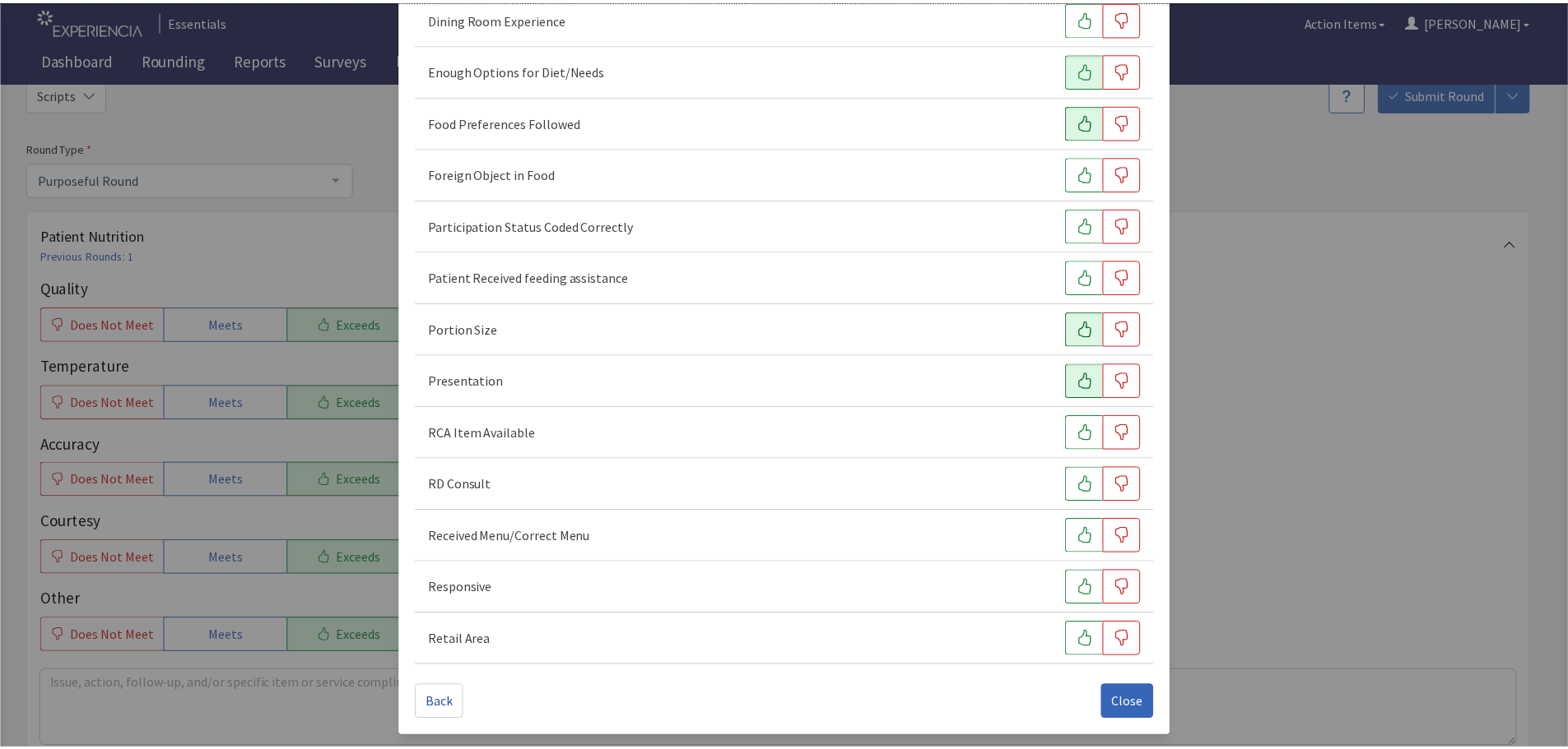
scroll to position [230, 0]
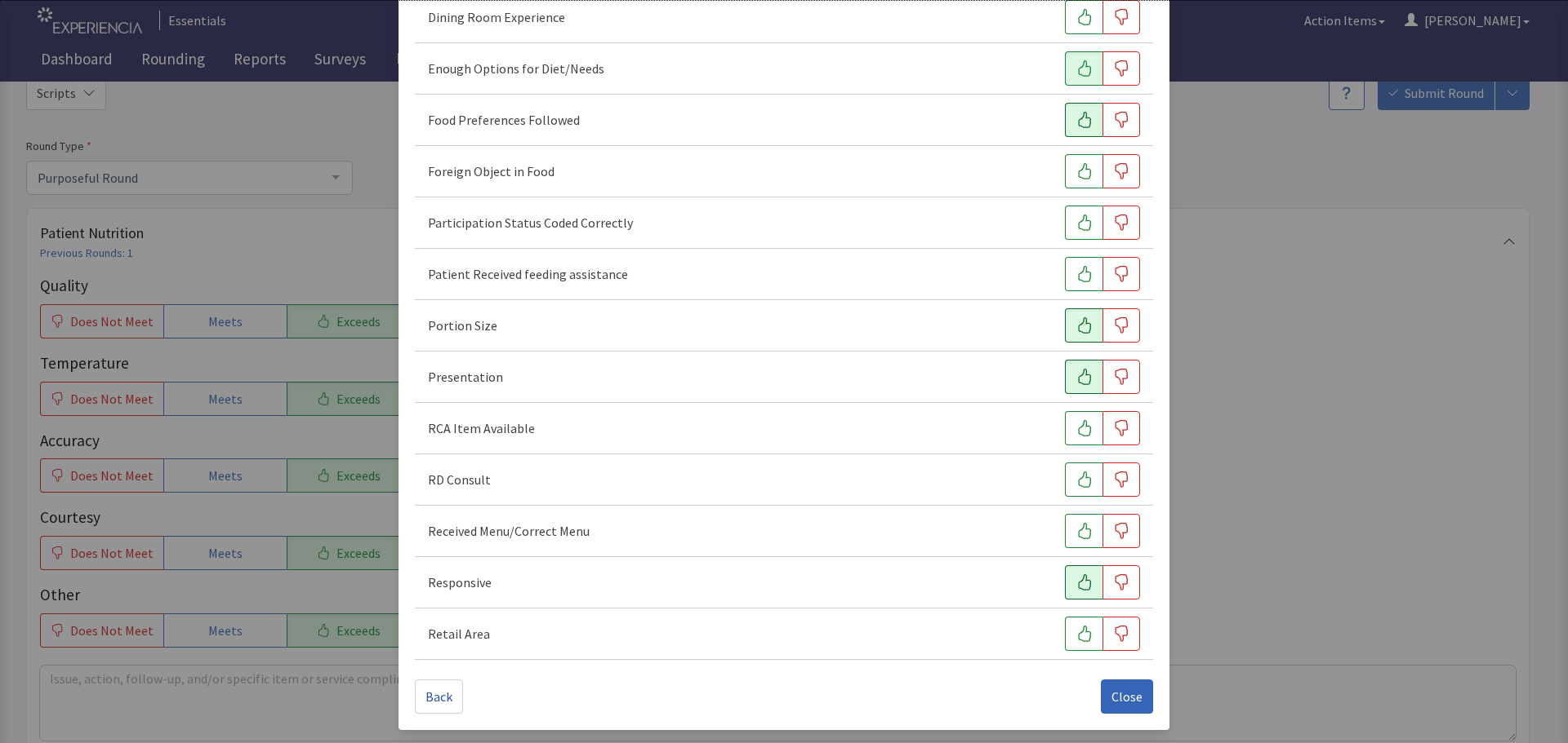
click at [1076, 586] on icon "button" at bounding box center [1085, 583] width 16 height 16
click at [1117, 694] on span "Close" at bounding box center [1126, 697] width 31 height 20
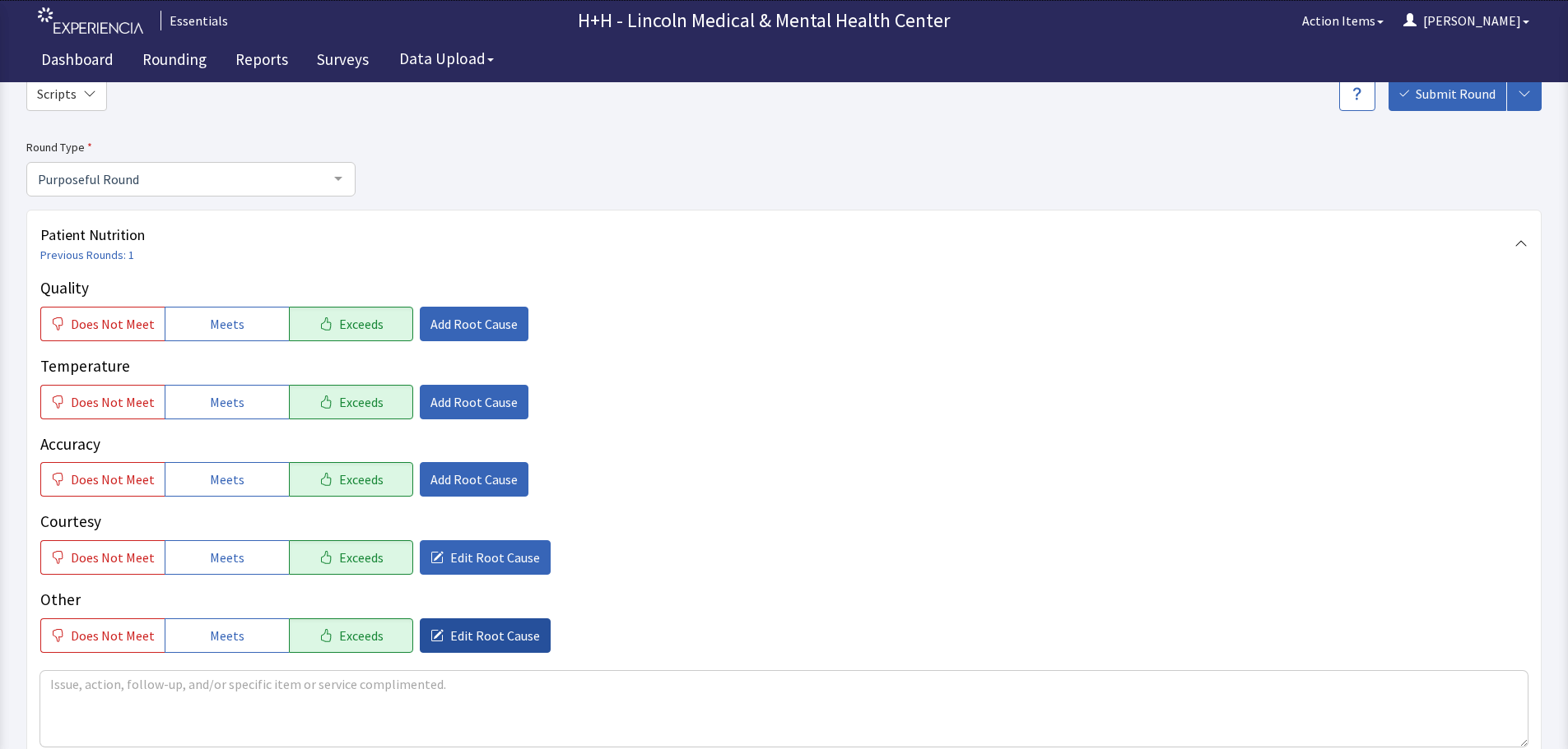
click at [504, 634] on span "Edit Root Cause" at bounding box center [495, 636] width 90 height 20
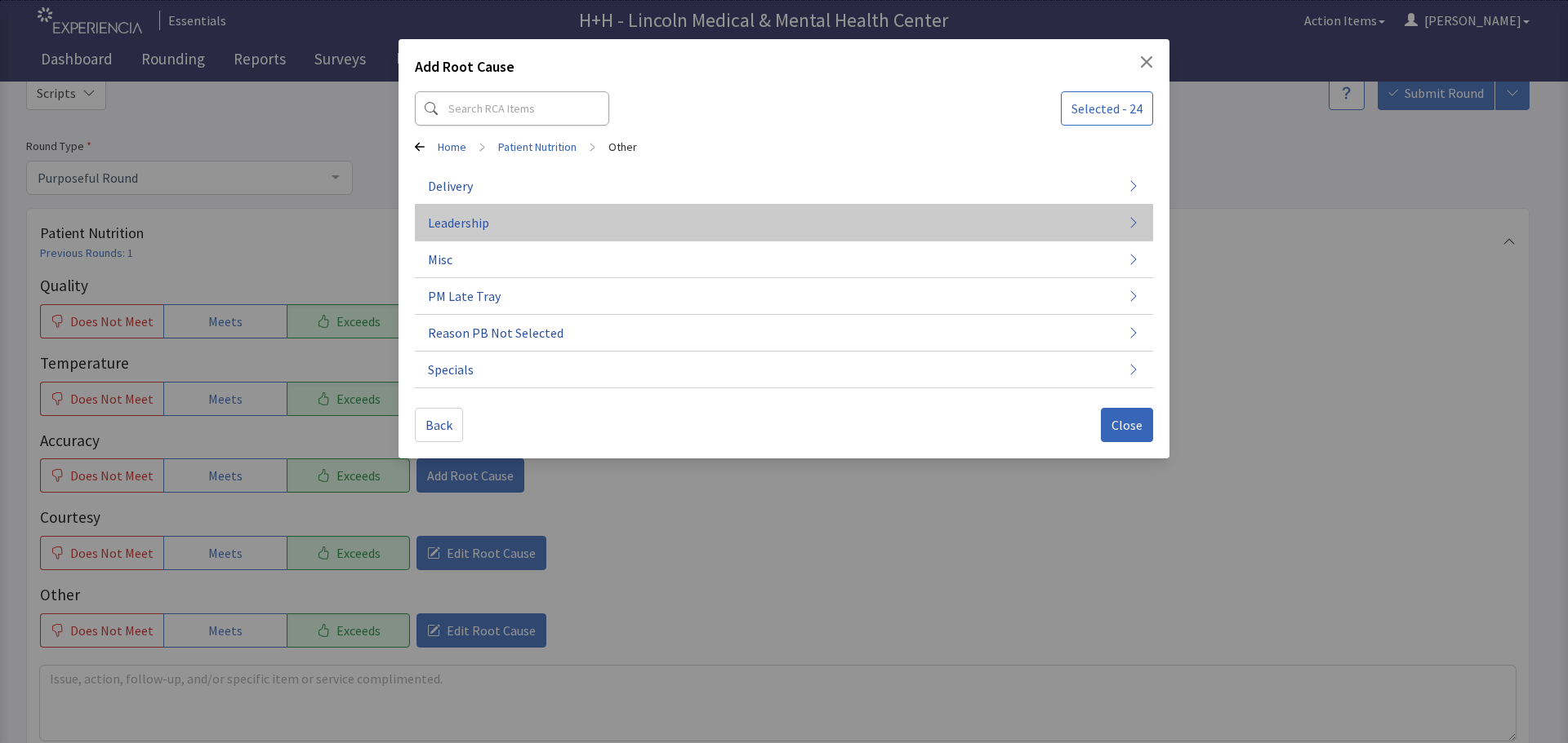
click at [515, 214] on button "Leadership" at bounding box center [784, 222] width 738 height 36
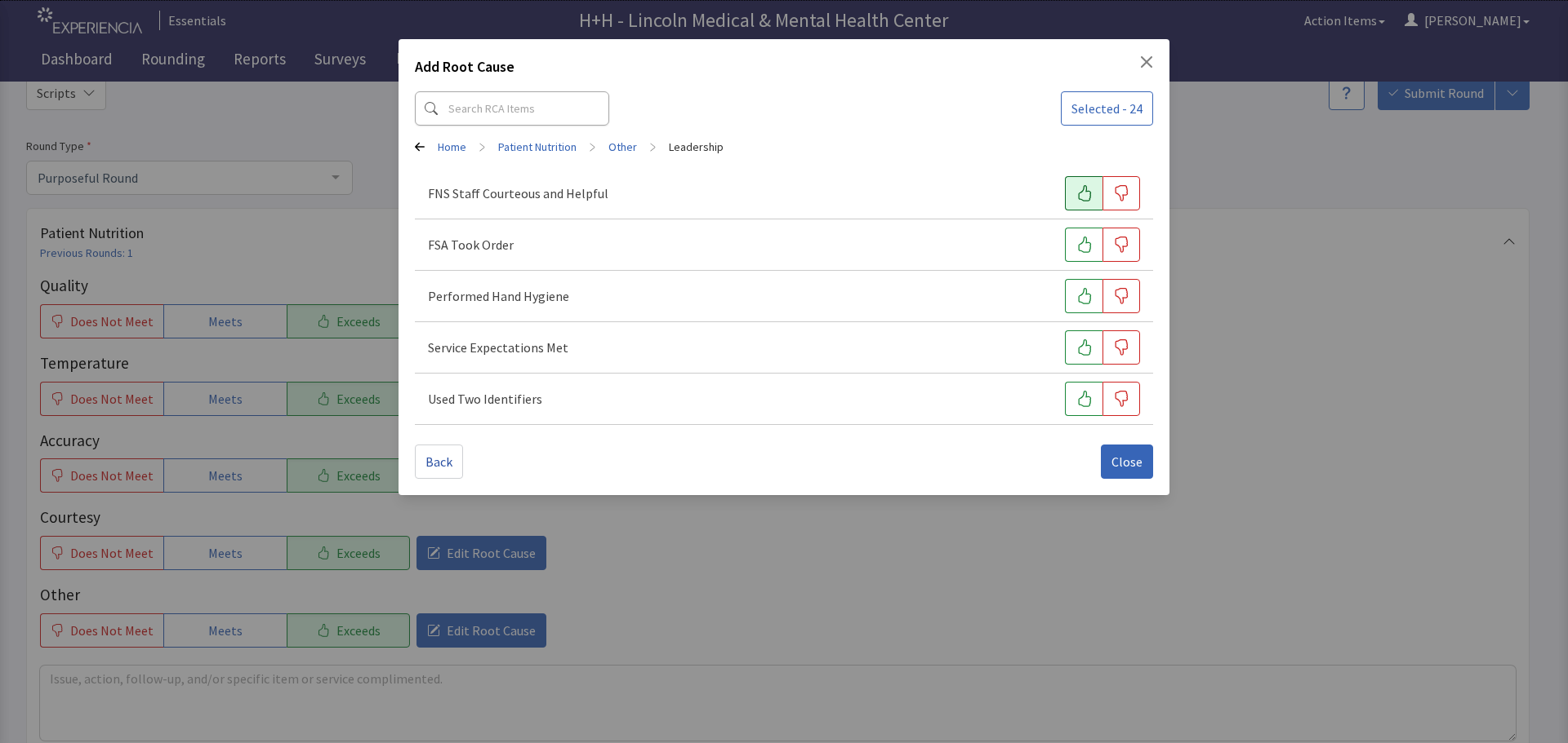
click at [1076, 187] on icon "button" at bounding box center [1085, 193] width 16 height 16
click at [1085, 243] on icon "button" at bounding box center [1084, 245] width 13 height 16
click at [1087, 290] on icon "button" at bounding box center [1085, 296] width 16 height 16
click at [1078, 343] on icon "button" at bounding box center [1085, 347] width 16 height 16
click at [1081, 392] on icon "button" at bounding box center [1085, 399] width 16 height 16
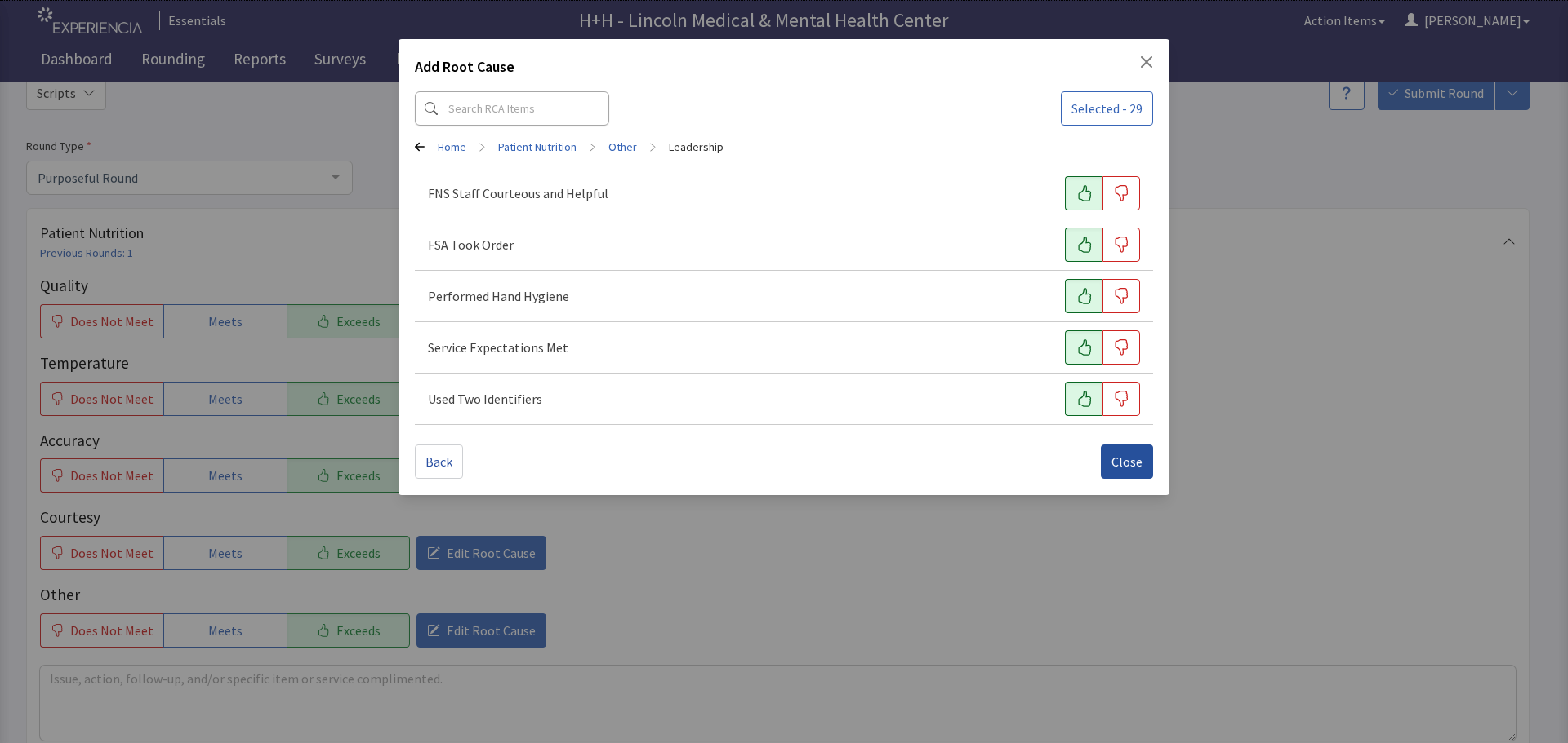
click at [1115, 449] on button "Close" at bounding box center [1126, 462] width 53 height 35
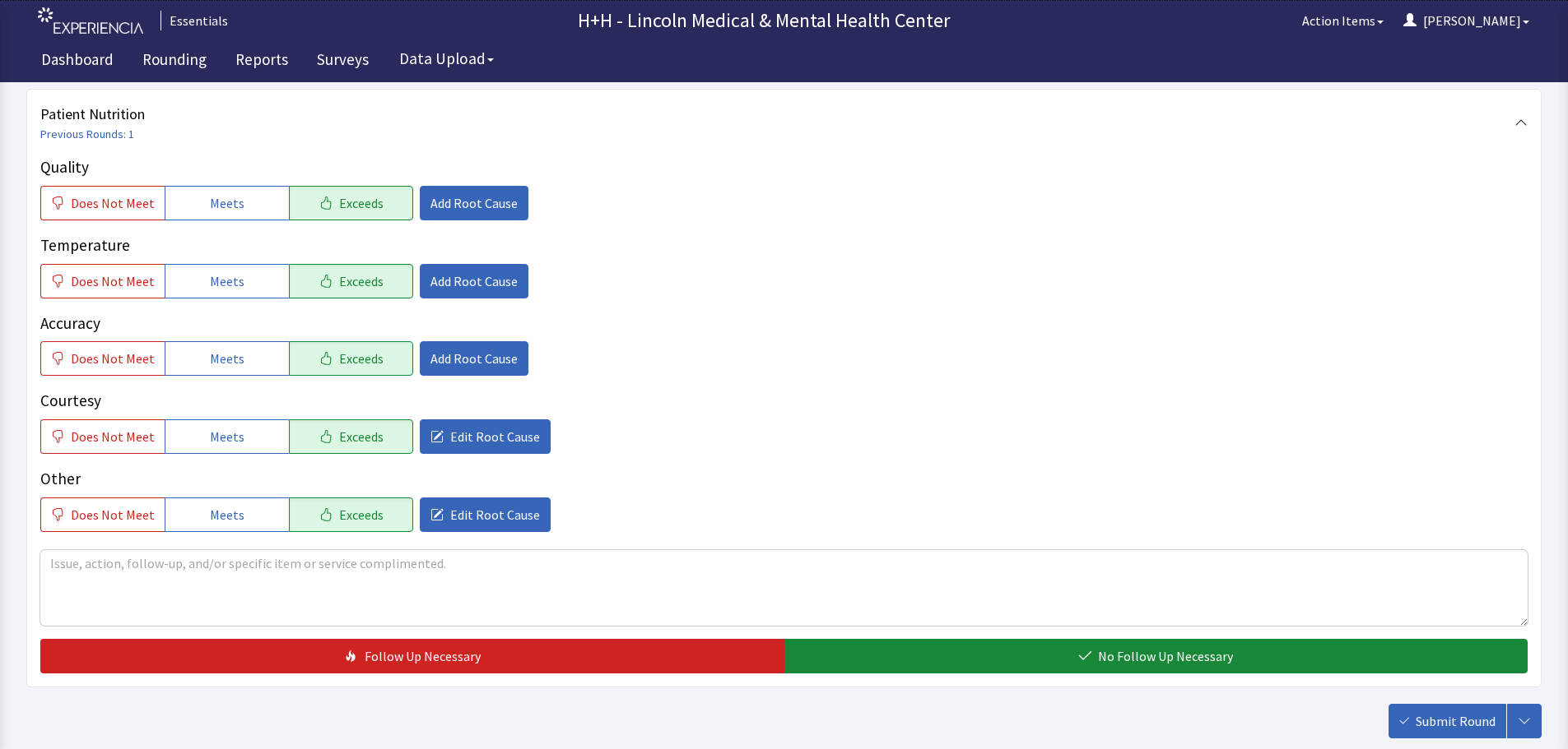
scroll to position [247, 0]
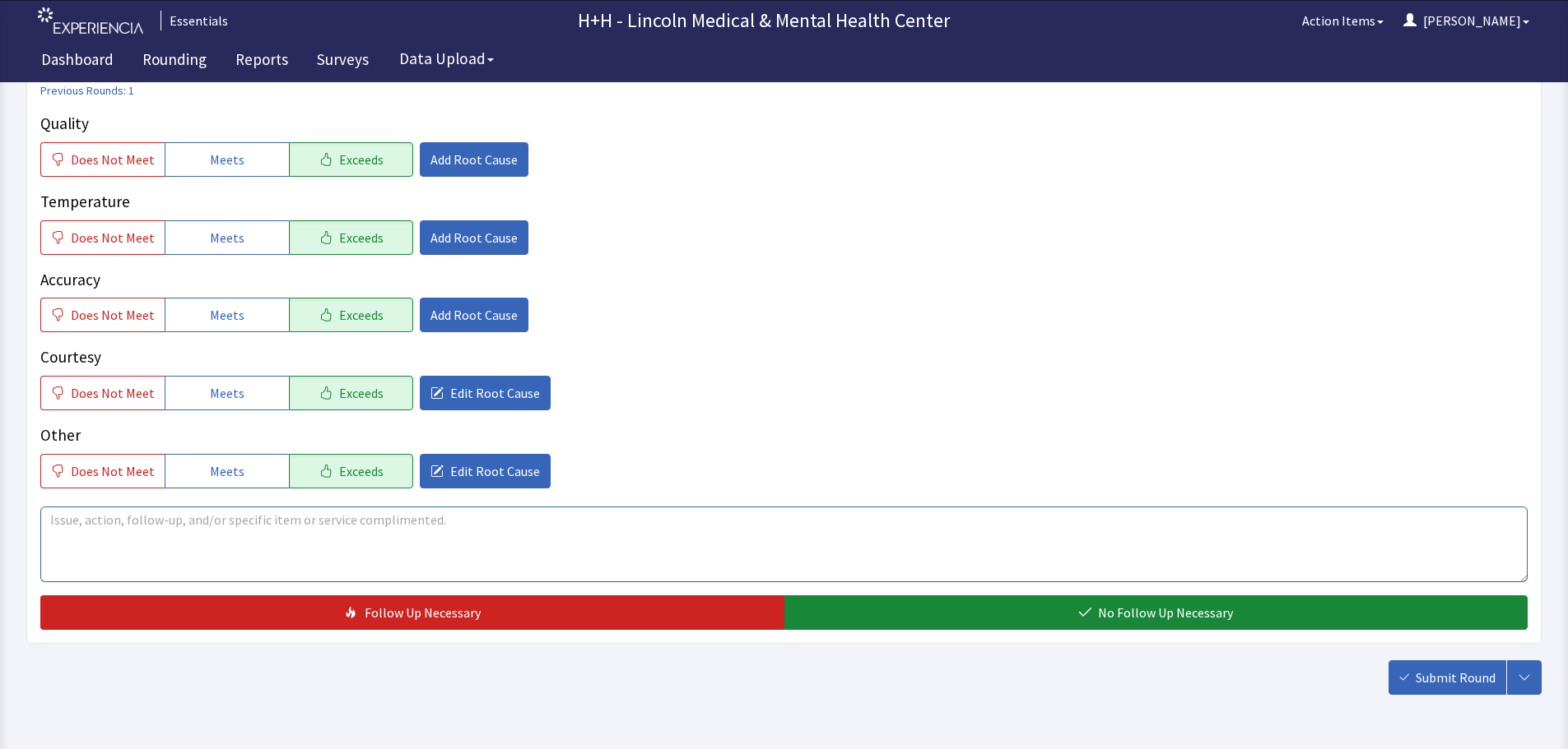
click at [66, 526] on textarea at bounding box center [784, 544] width 1487 height 75
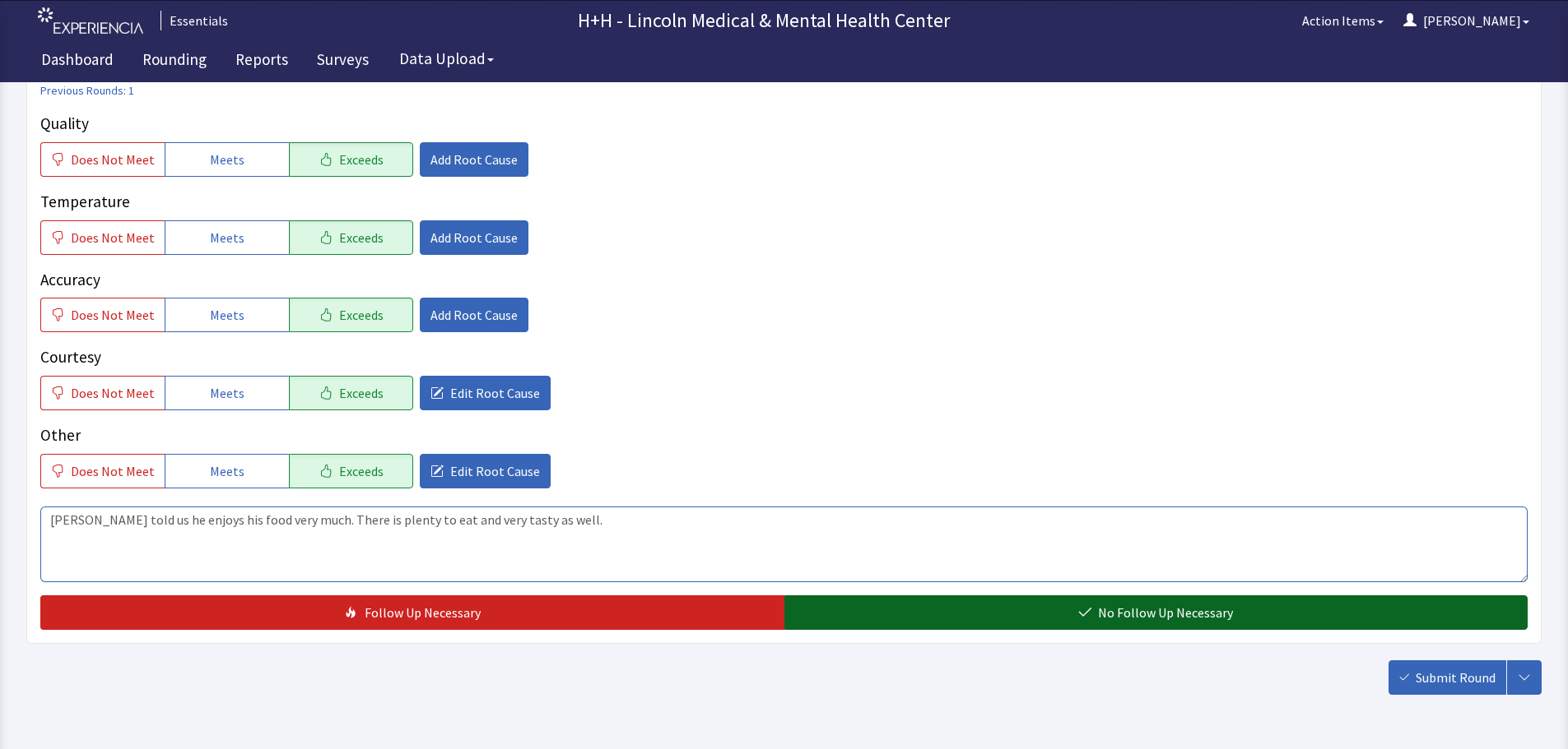
type textarea "Gentleman told us he enjoys his food very much. There is plenty to eat and very…"
click at [1103, 609] on span "No Follow Up Necessary" at bounding box center [1165, 613] width 135 height 20
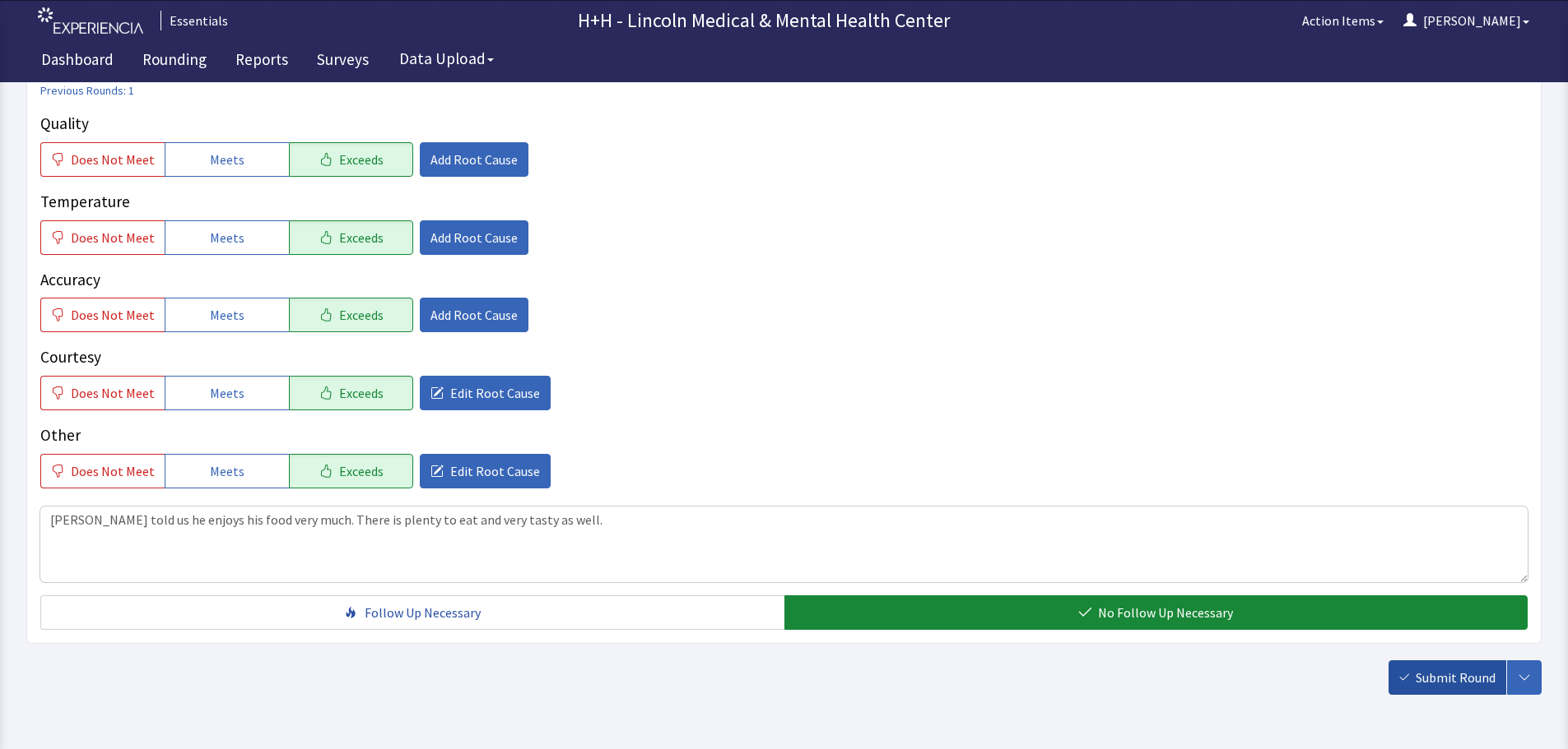
click at [1461, 679] on span "Submit Round" at bounding box center [1455, 678] width 80 height 20
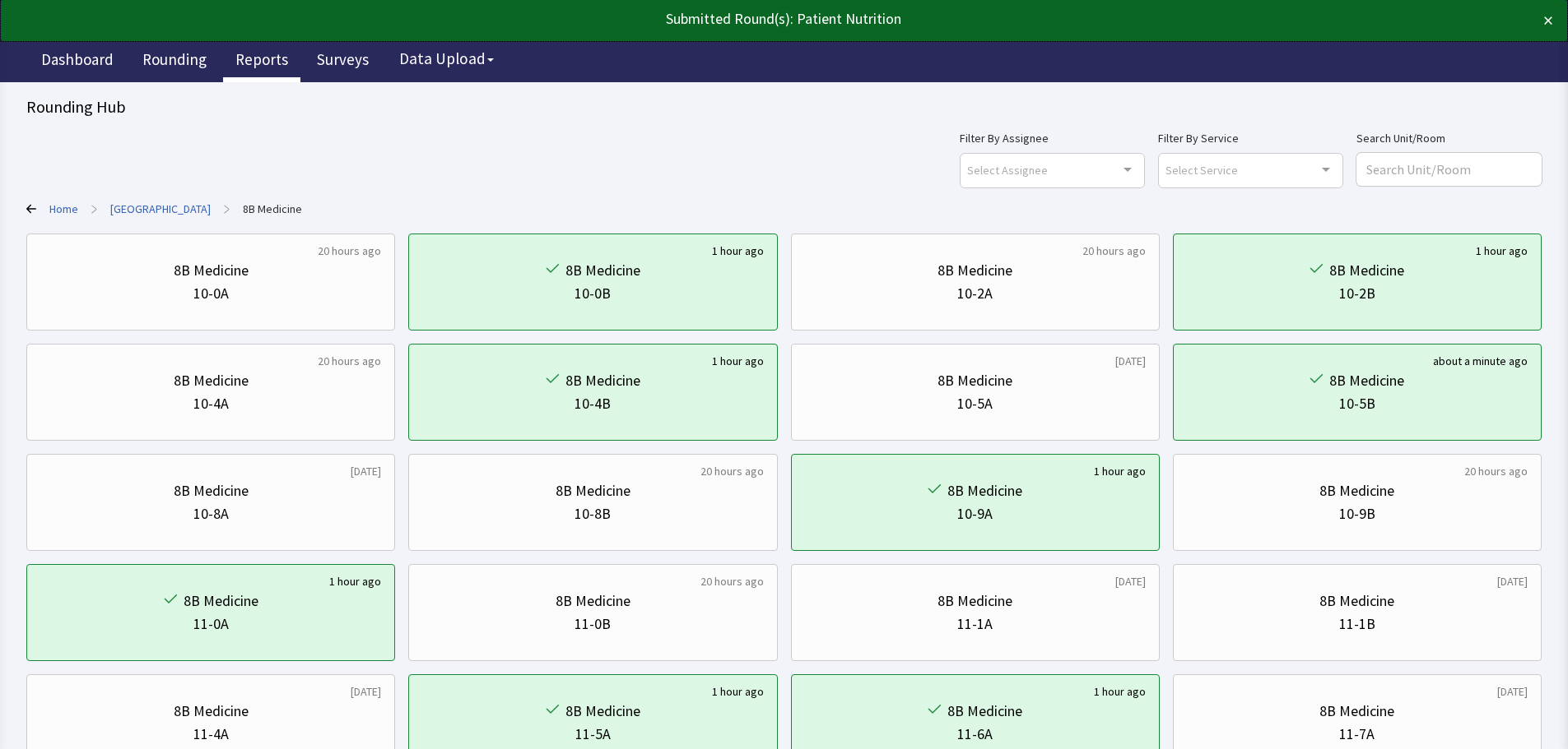
click at [253, 62] on link "Reports" at bounding box center [262, 62] width 77 height 41
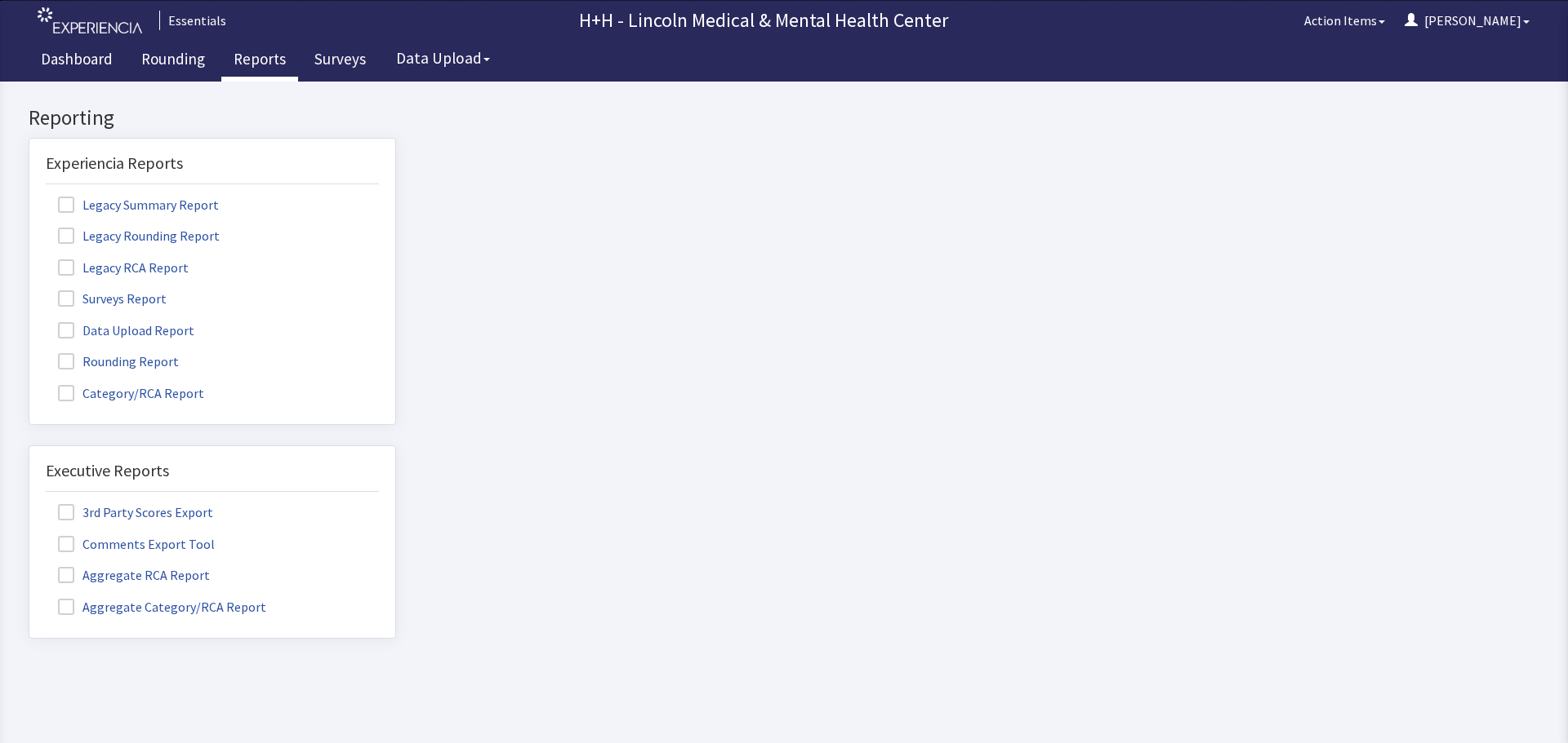
click at [69, 366] on span at bounding box center [66, 361] width 16 height 16
click at [29, 352] on input "Rounding Report" at bounding box center [29, 352] width 0 height 0
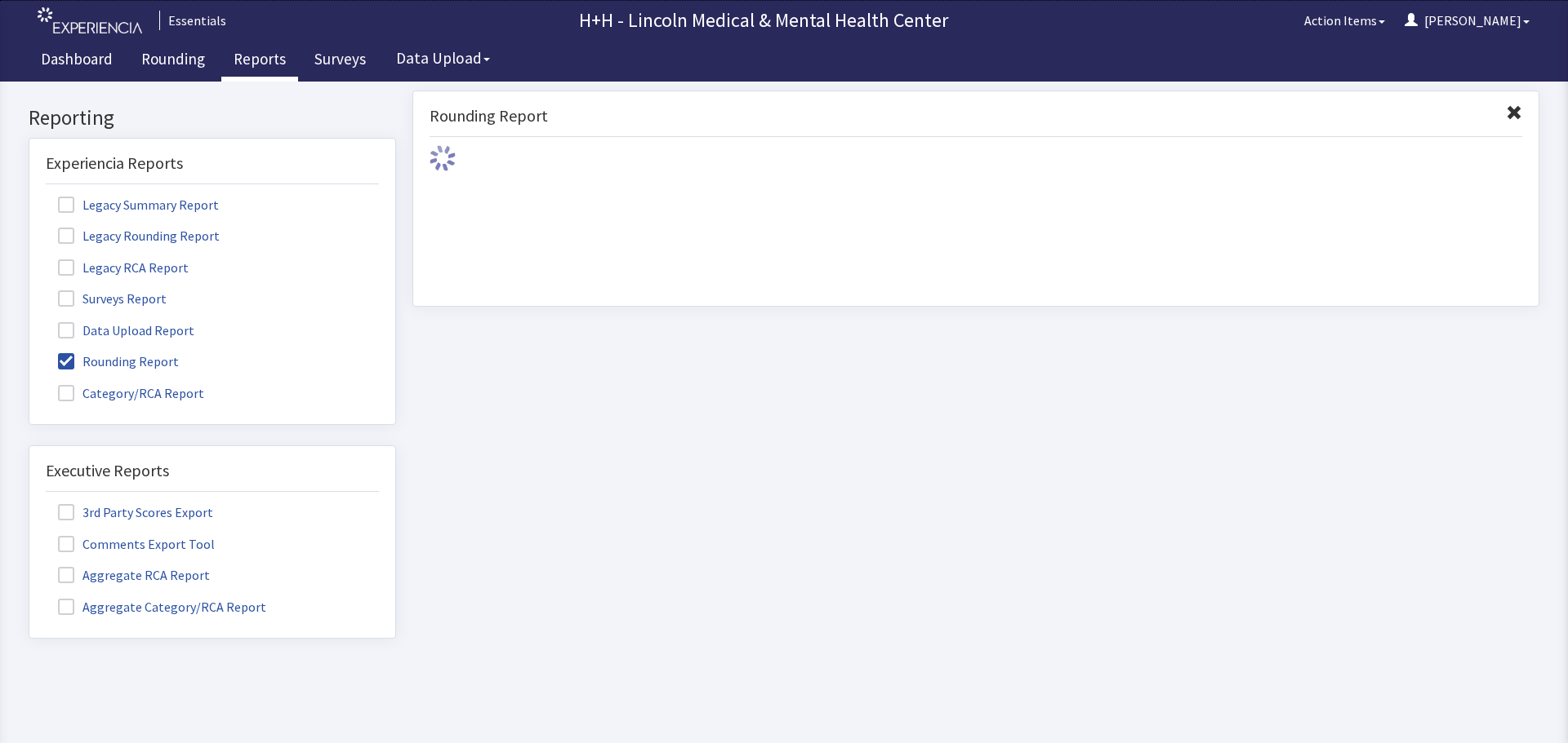
click at [272, 62] on link "Reports" at bounding box center [260, 61] width 77 height 41
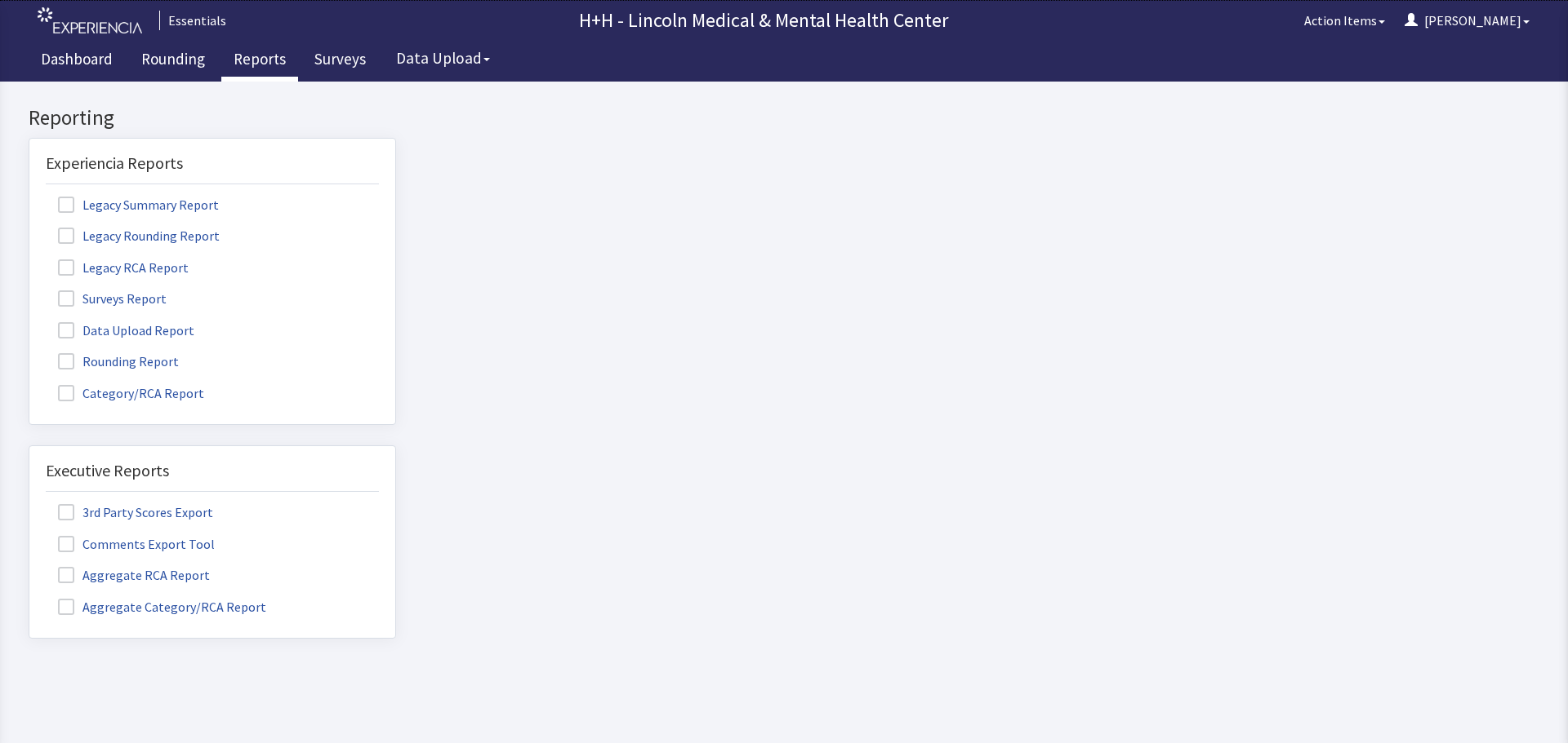
click at [271, 56] on link "Reports" at bounding box center [260, 61] width 77 height 41
click at [73, 361] on span at bounding box center [66, 361] width 16 height 16
click at [29, 352] on input "Rounding Report" at bounding box center [29, 352] width 0 height 0
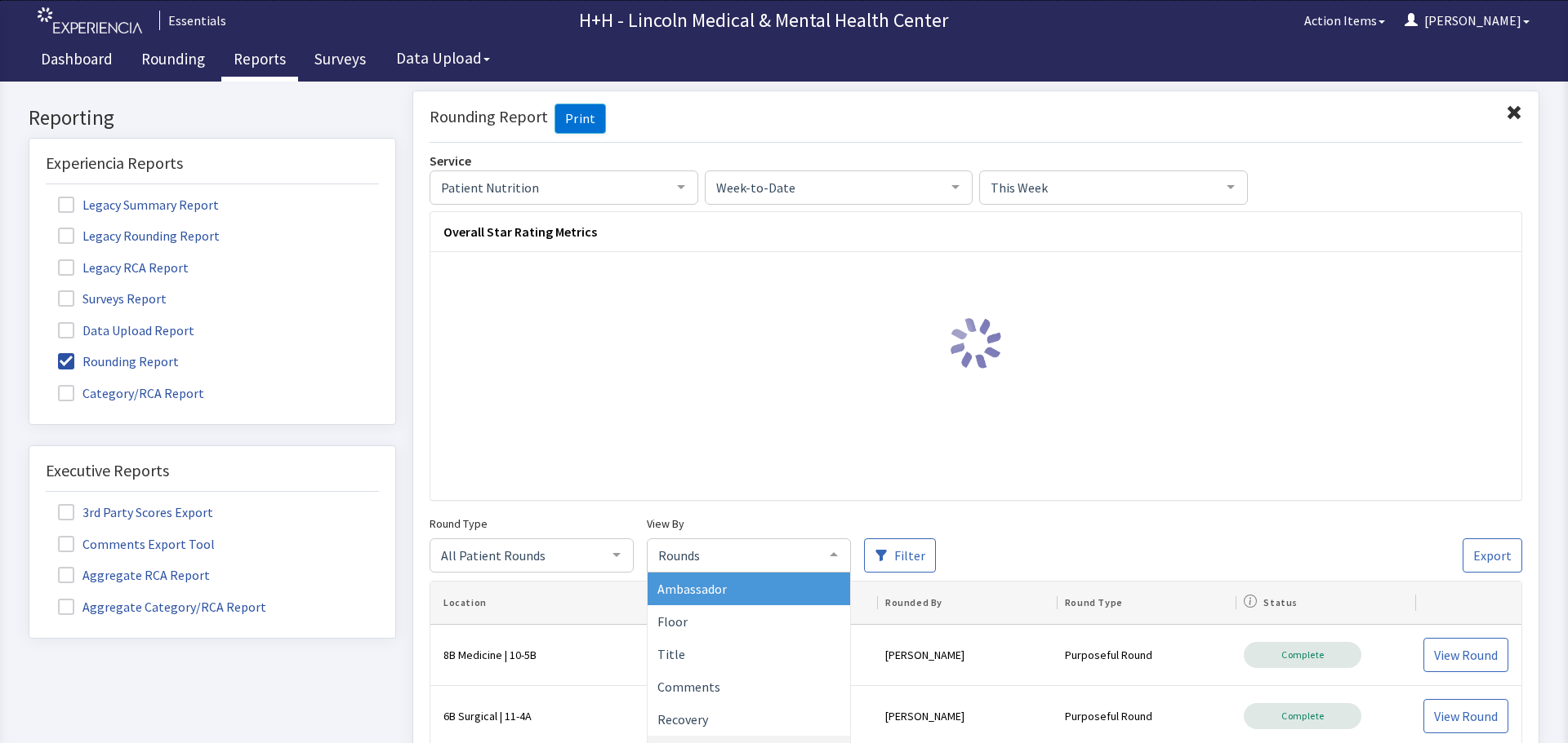
click at [833, 554] on div at bounding box center [833, 553] width 33 height 31
click at [790, 584] on span "Ambassador" at bounding box center [748, 588] width 202 height 33
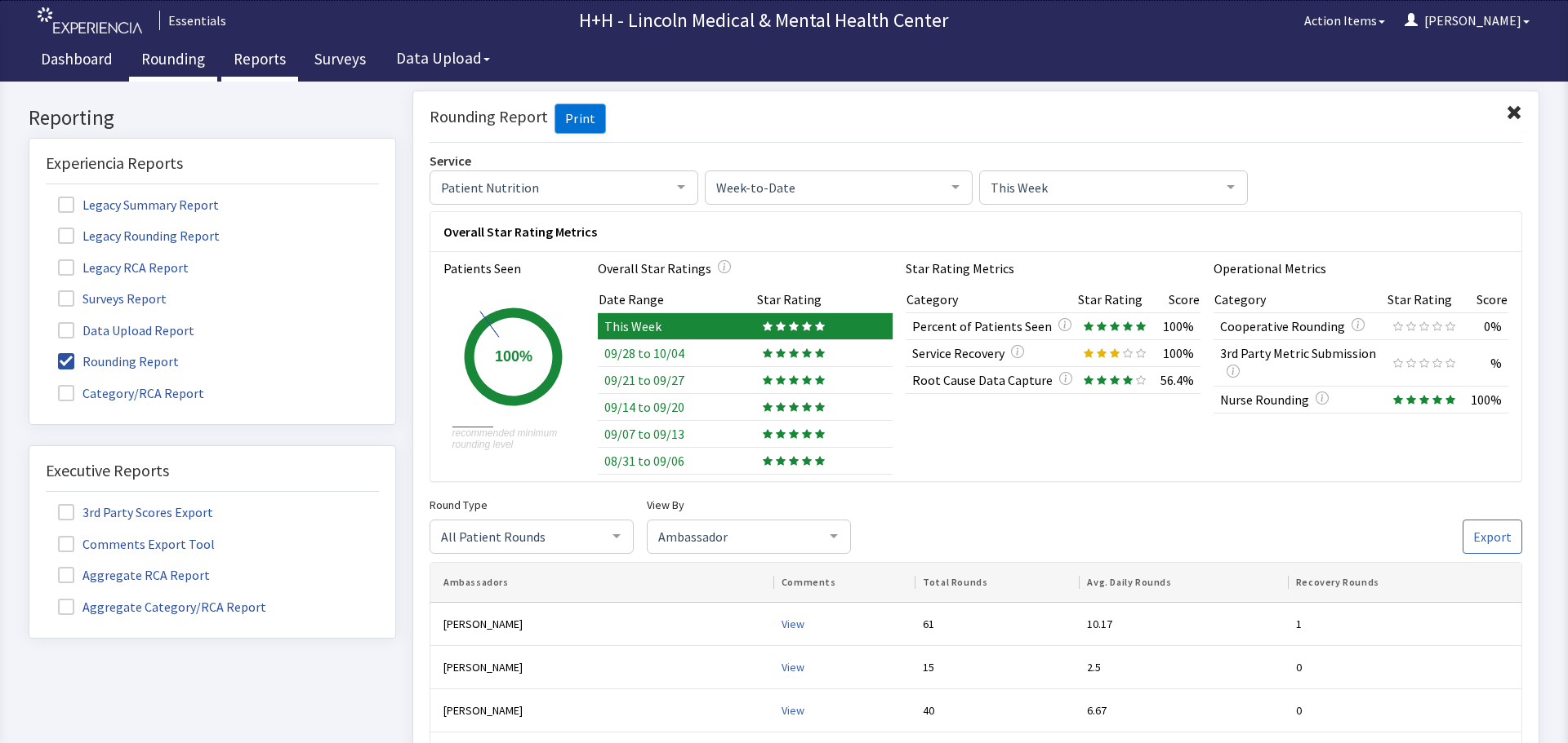
click at [184, 61] on link "Rounding" at bounding box center [173, 61] width 88 height 41
